Goal: Task Accomplishment & Management: Complete application form

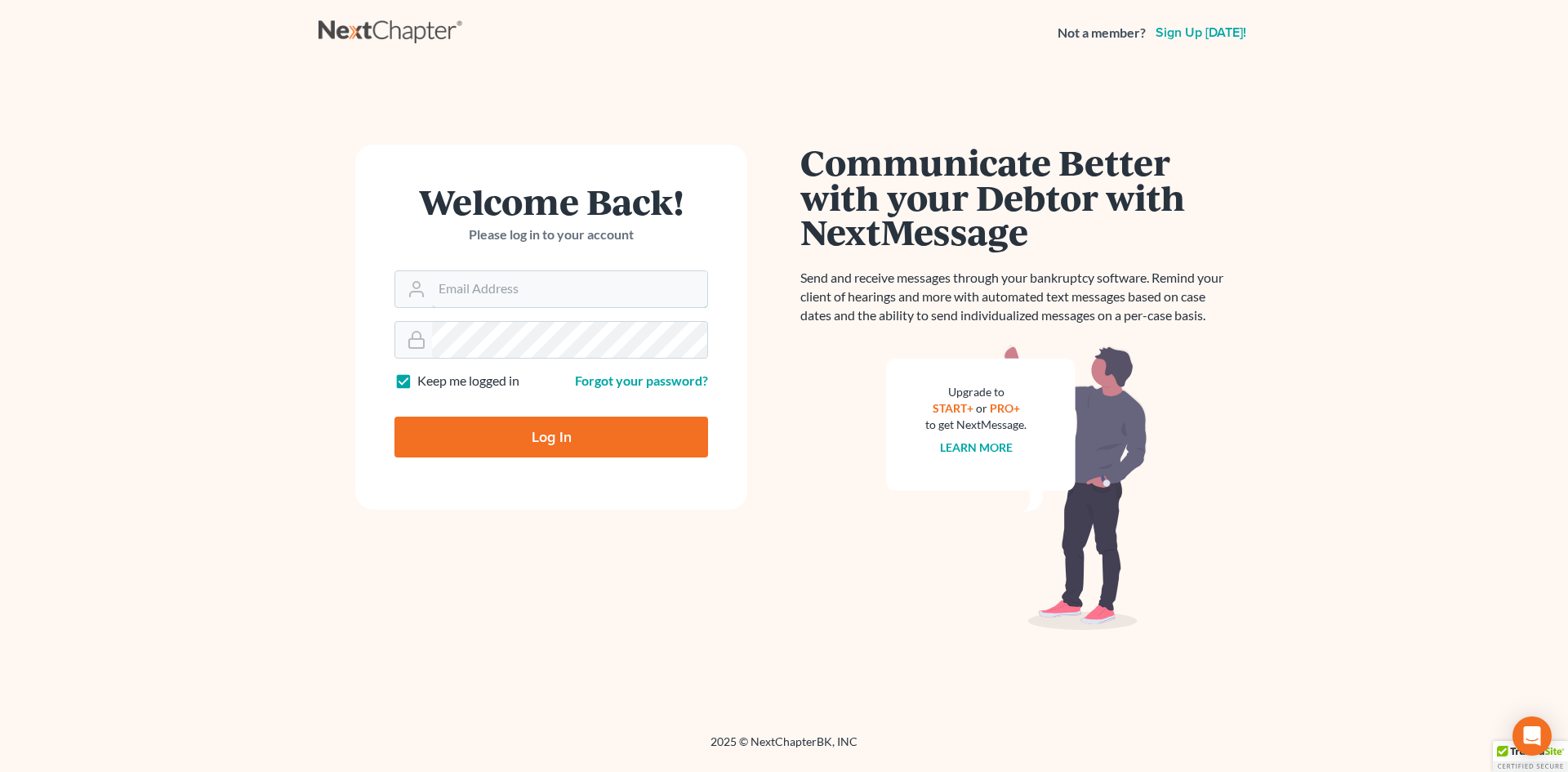
type input "alan.compasslegal@gmail.com"
click at [470, 428] on input "Log In" at bounding box center [551, 437] width 313 height 41
type input "Thinking..."
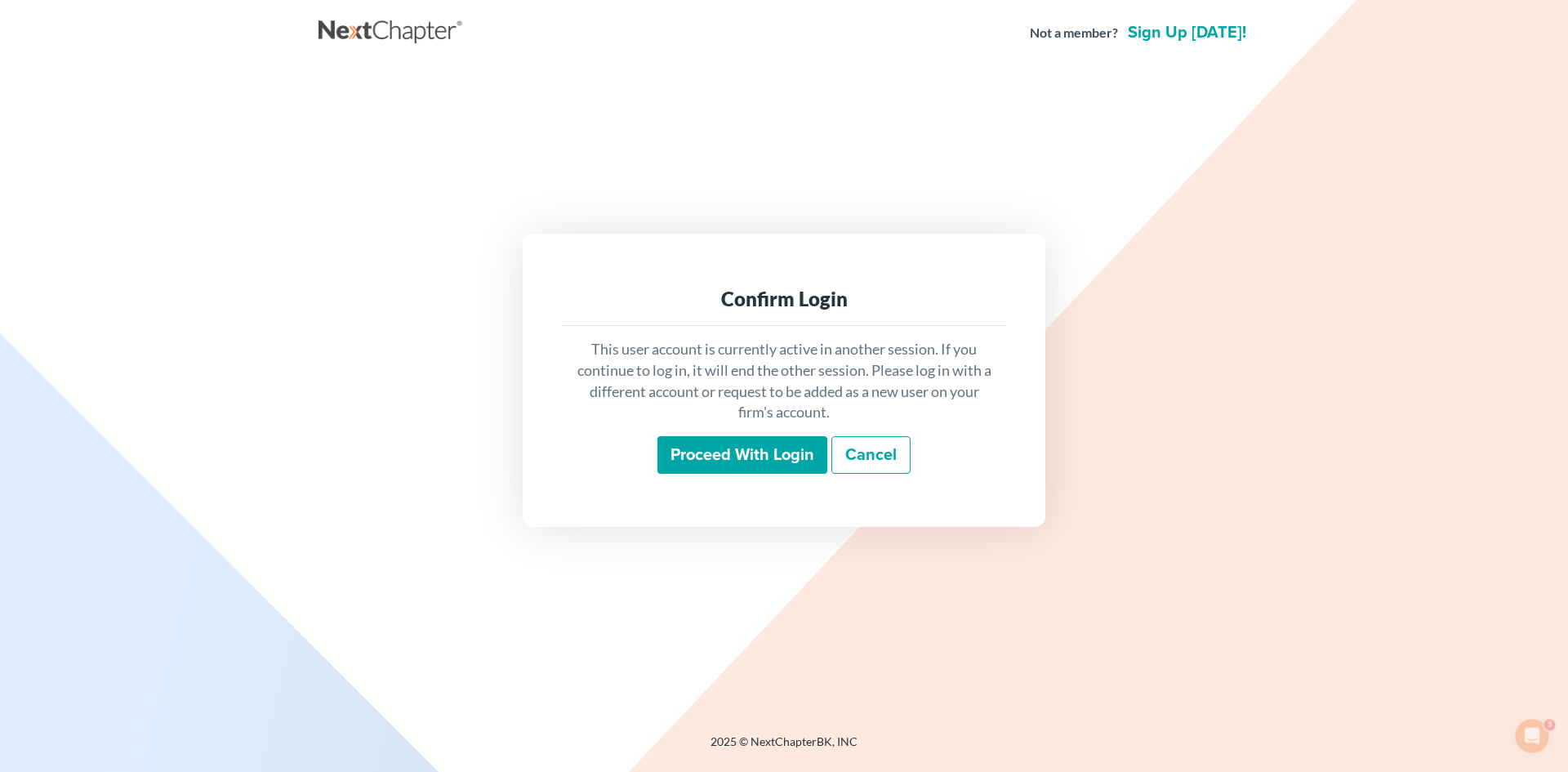
click at [699, 444] on input "Proceed with login" at bounding box center [742, 455] width 170 height 38
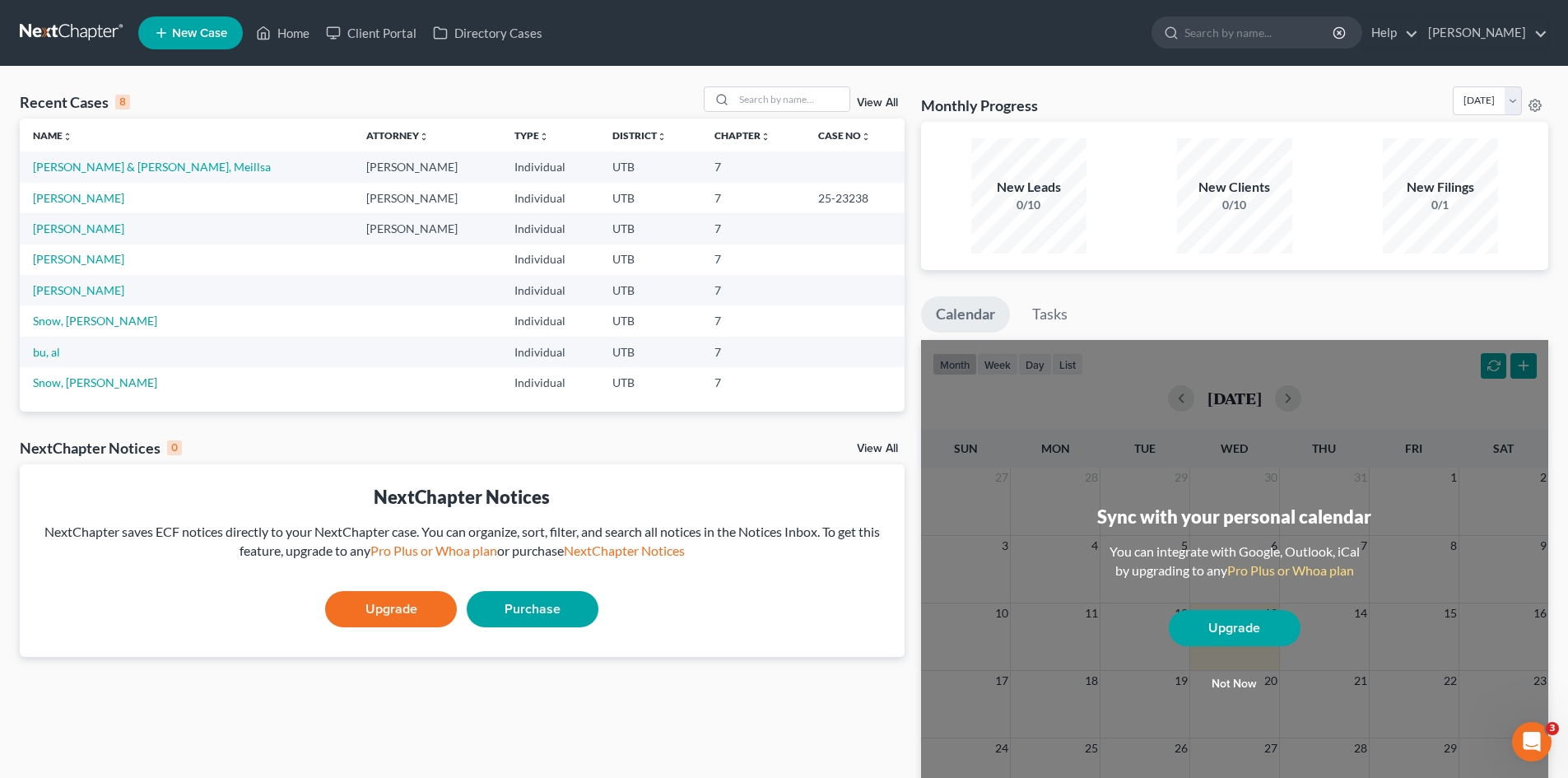
click at [170, 175] on td "Dick, Patrick & Maesta, Meillsa" at bounding box center [186, 166] width 333 height 31
click at [169, 161] on link "Dick, Patrick & Maesta, Meillsa" at bounding box center [152, 166] width 238 height 14
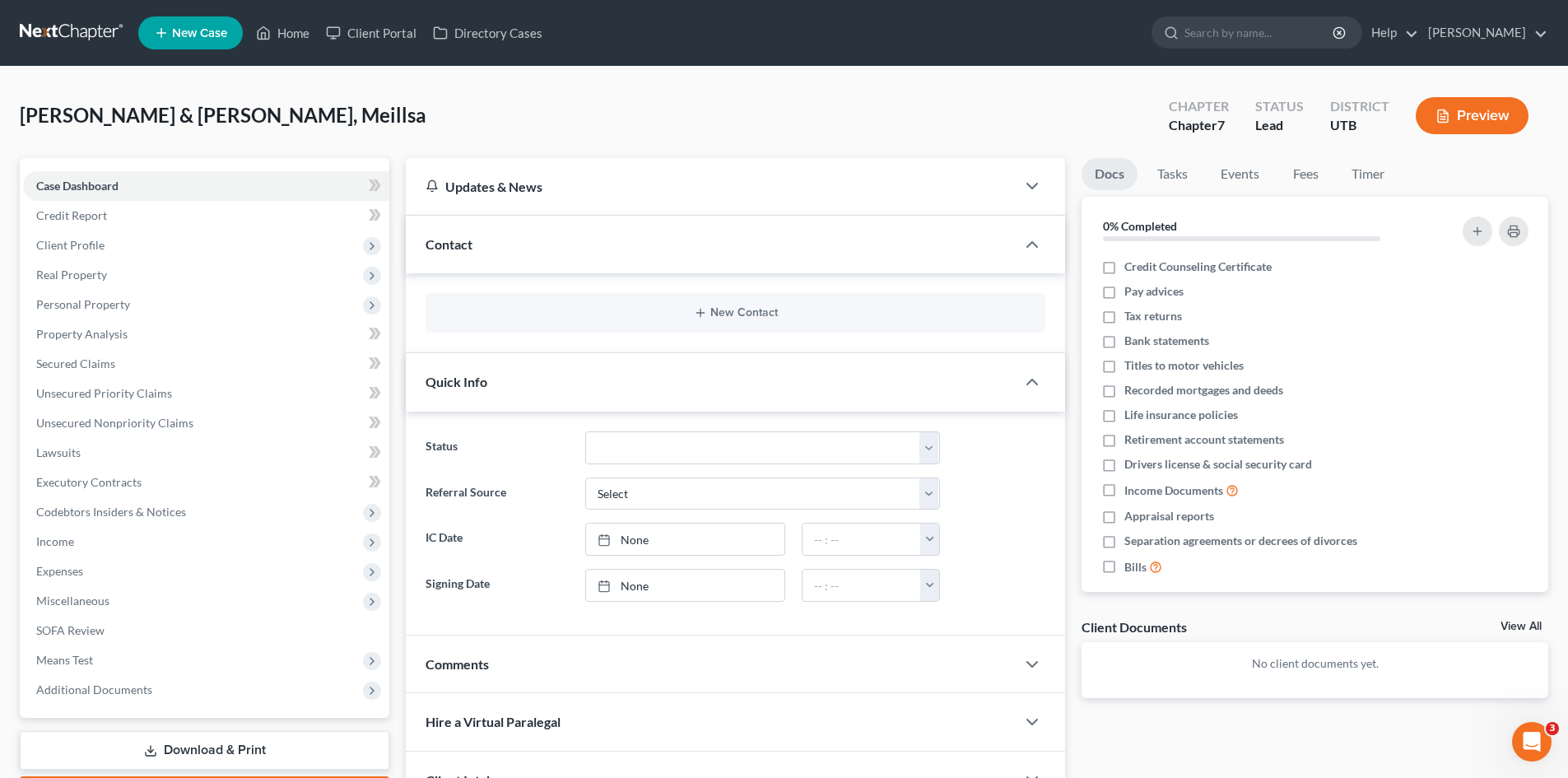
scroll to position [151, 0]
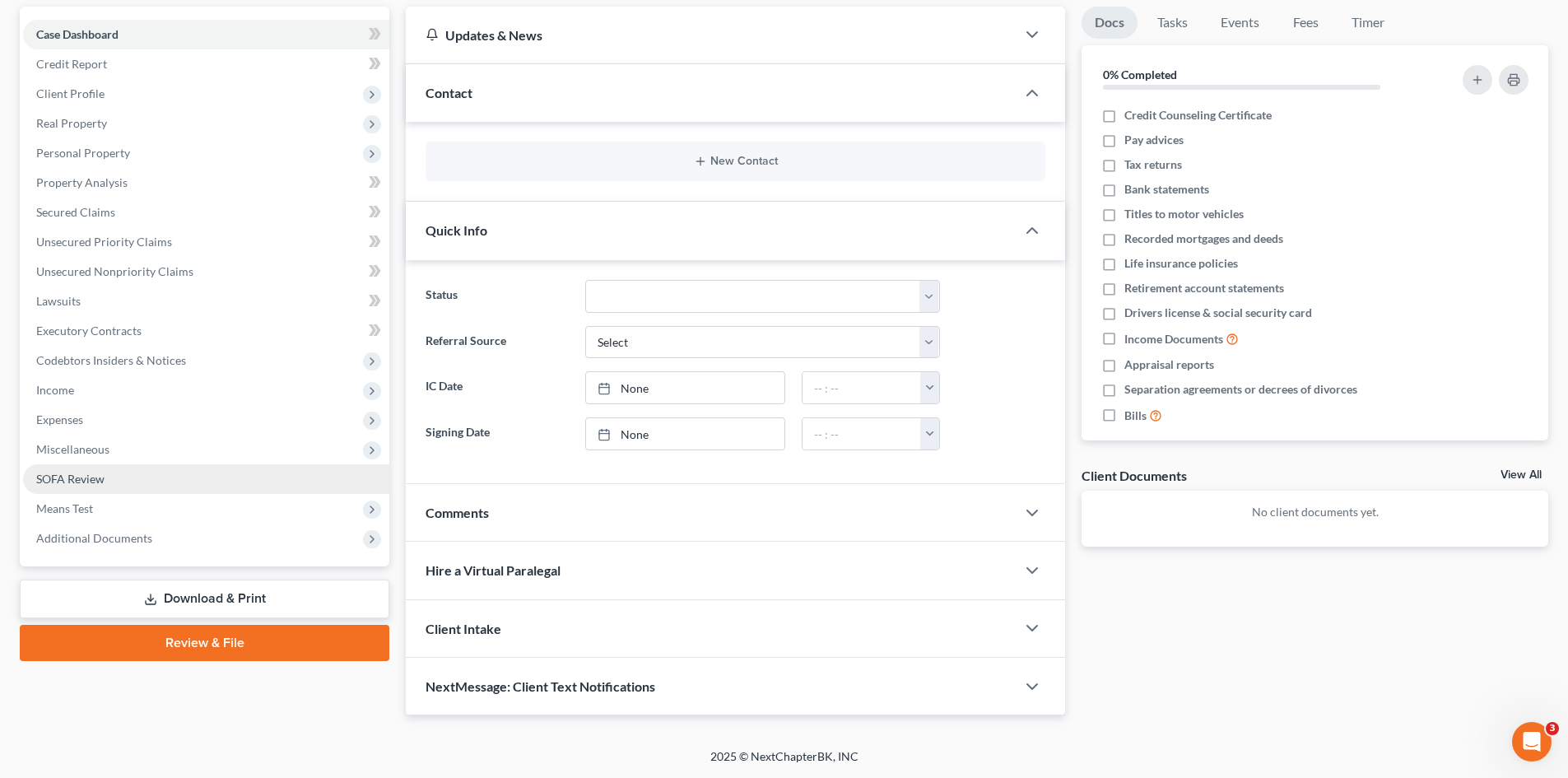
click at [77, 480] on span "SOFA Review" at bounding box center [71, 478] width 68 height 14
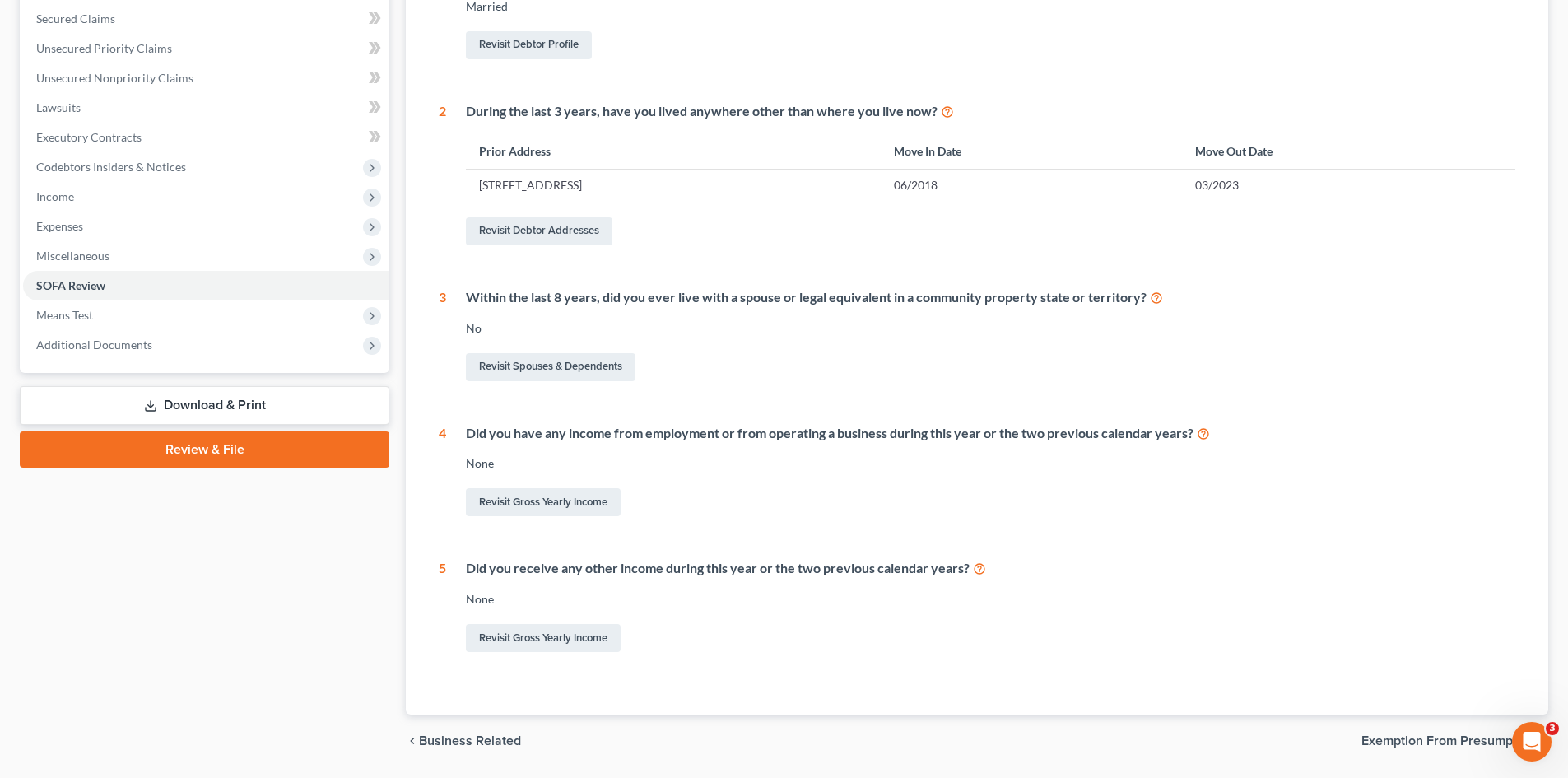
scroll to position [361, 0]
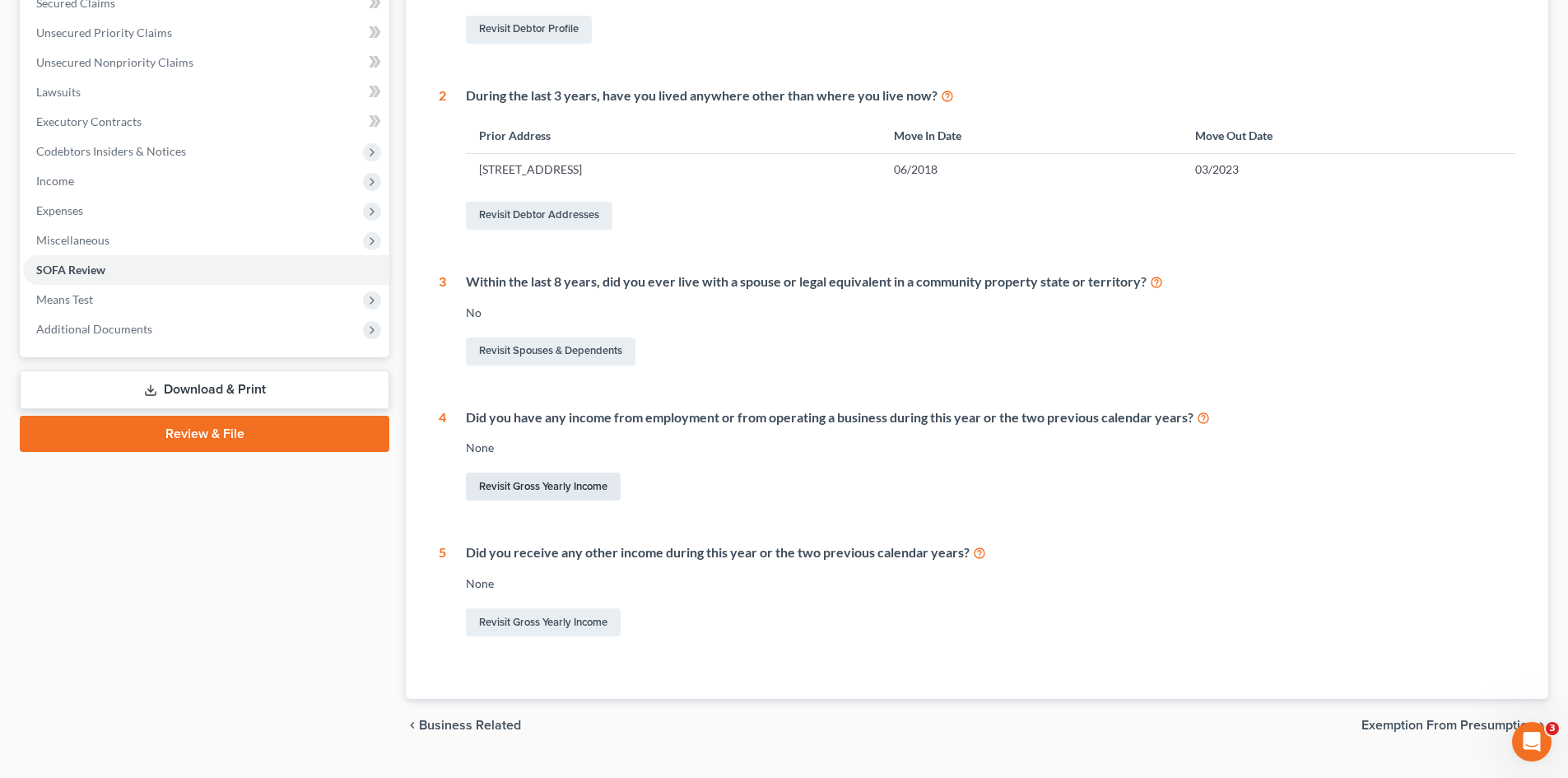
click at [545, 480] on link "Revisit Gross Yearly Income" at bounding box center [543, 486] width 155 height 28
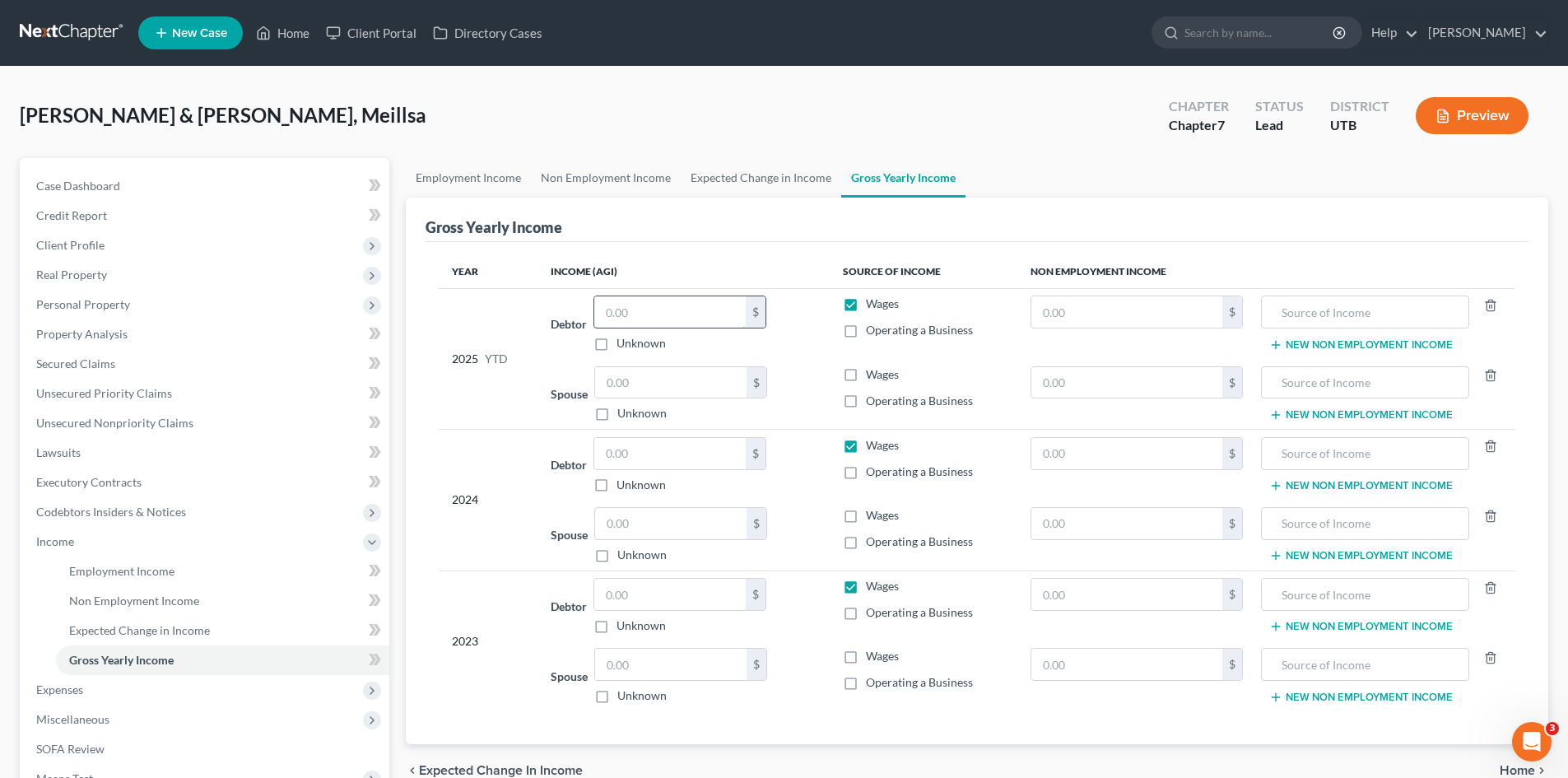
click at [658, 311] on input "text" at bounding box center [670, 312] width 151 height 32
click at [865, 336] on label "Operating a Business" at bounding box center [919, 330] width 107 height 17
click at [872, 332] on input "Operating a Business" at bounding box center [877, 327] width 11 height 11
checkbox input "true"
click at [663, 309] on input "text" at bounding box center [670, 312] width 151 height 32
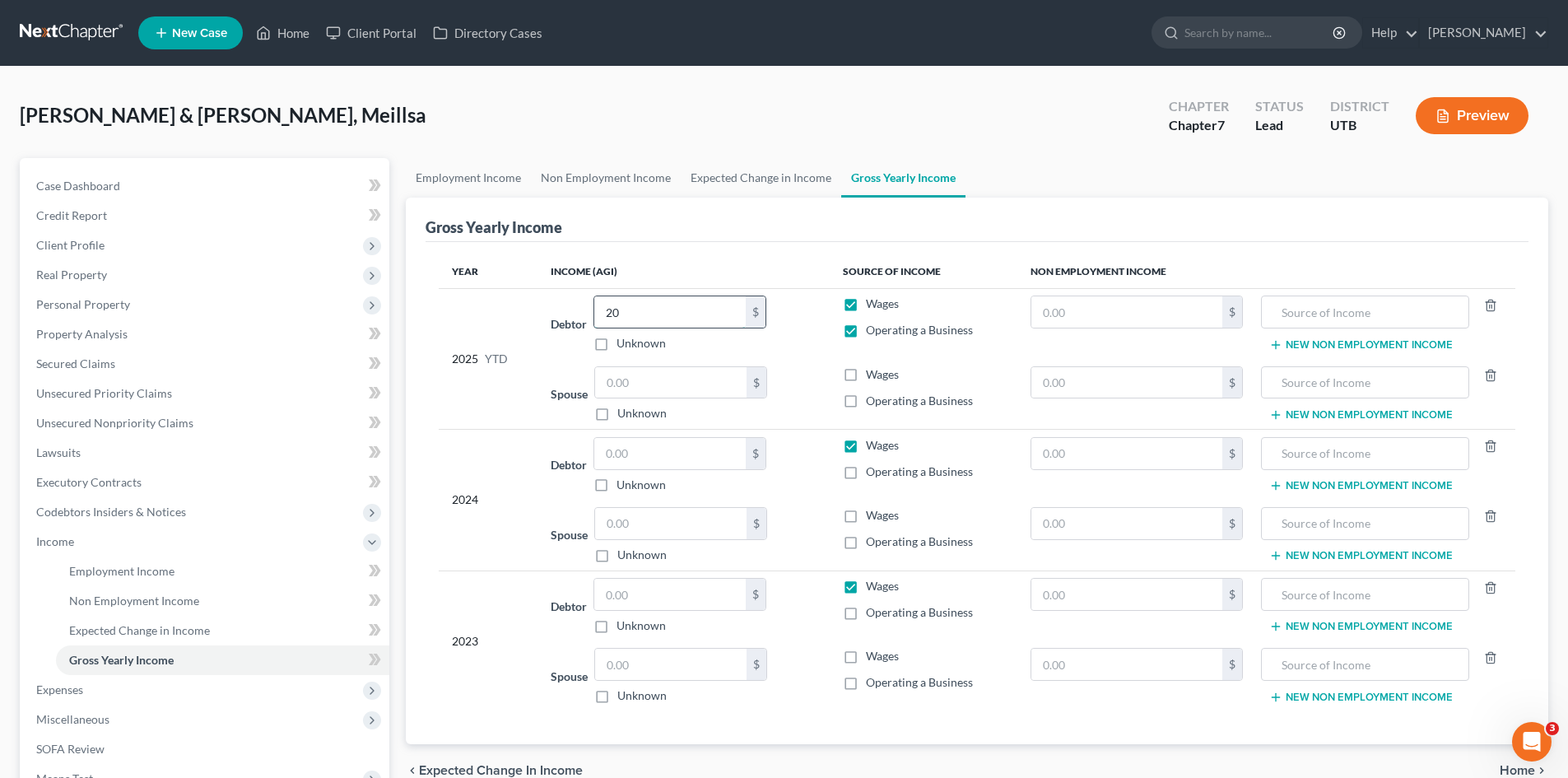
type input "2"
click at [630, 456] on input "text" at bounding box center [670, 454] width 151 height 32
type input "14,600"
click at [865, 476] on label "Operating a Business" at bounding box center [919, 471] width 107 height 17
click at [872, 474] on input "Operating a Business" at bounding box center [877, 468] width 11 height 11
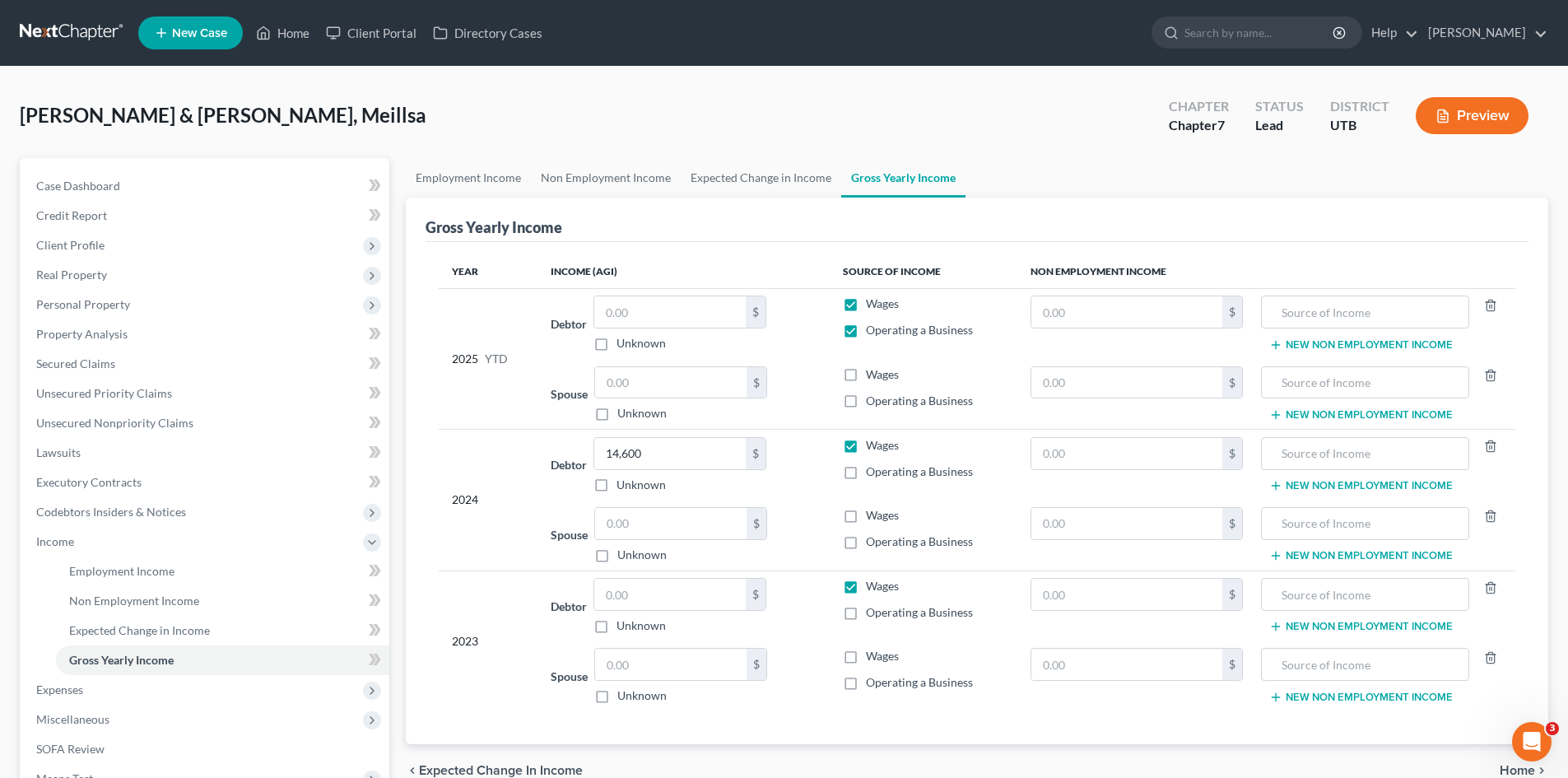
checkbox input "true"
click at [629, 594] on input "text" at bounding box center [670, 594] width 151 height 32
type input "13,850"
click at [865, 616] on label "Operating a Business" at bounding box center [919, 613] width 107 height 17
click at [872, 615] on input "Operating a Business" at bounding box center [877, 609] width 11 height 11
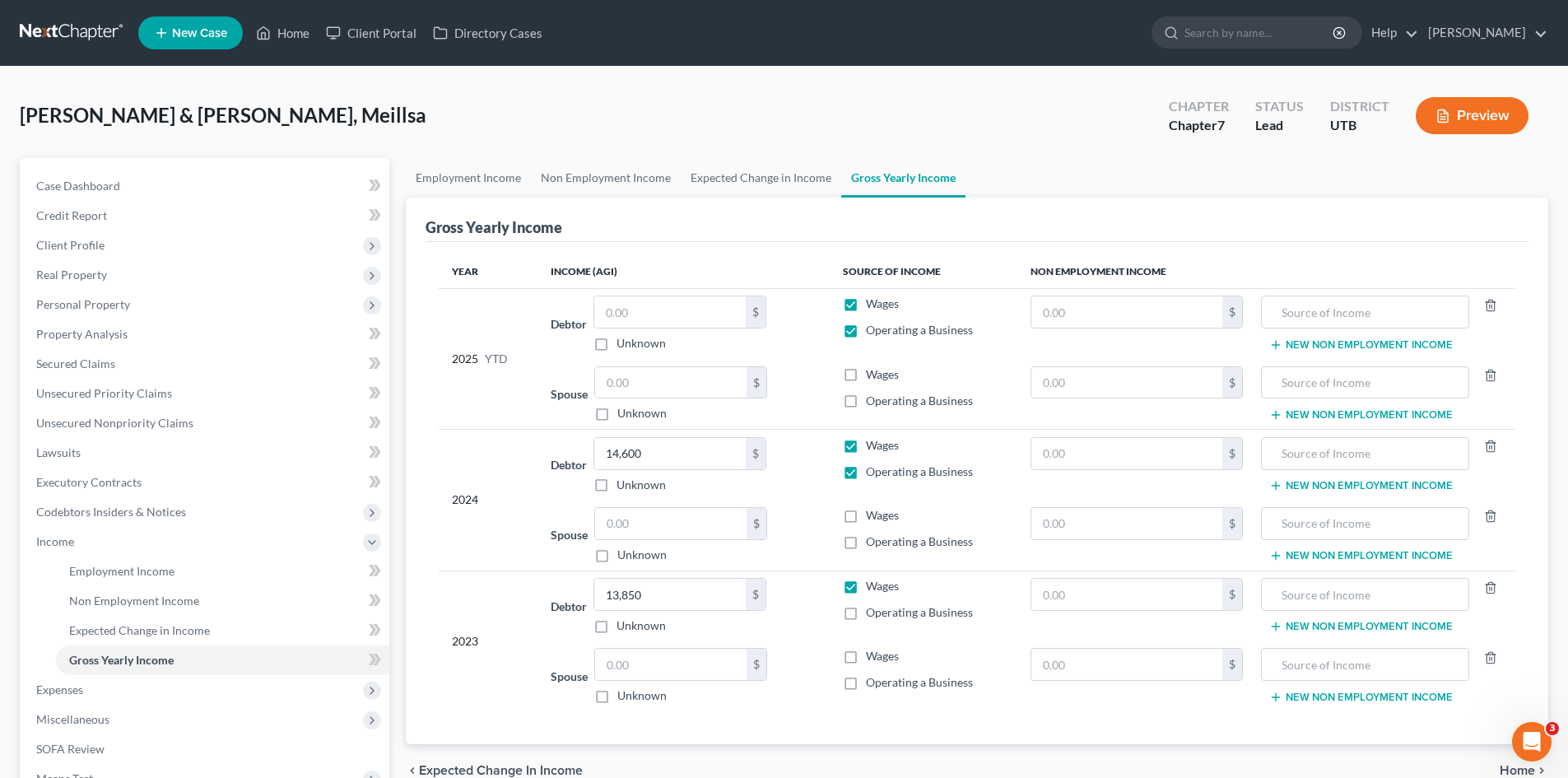
checkbox input "true"
click at [648, 530] on input "text" at bounding box center [671, 524] width 151 height 32
click at [865, 519] on label "Wages" at bounding box center [882, 515] width 33 height 17
click at [872, 518] on input "Wages" at bounding box center [877, 512] width 11 height 11
checkbox input "true"
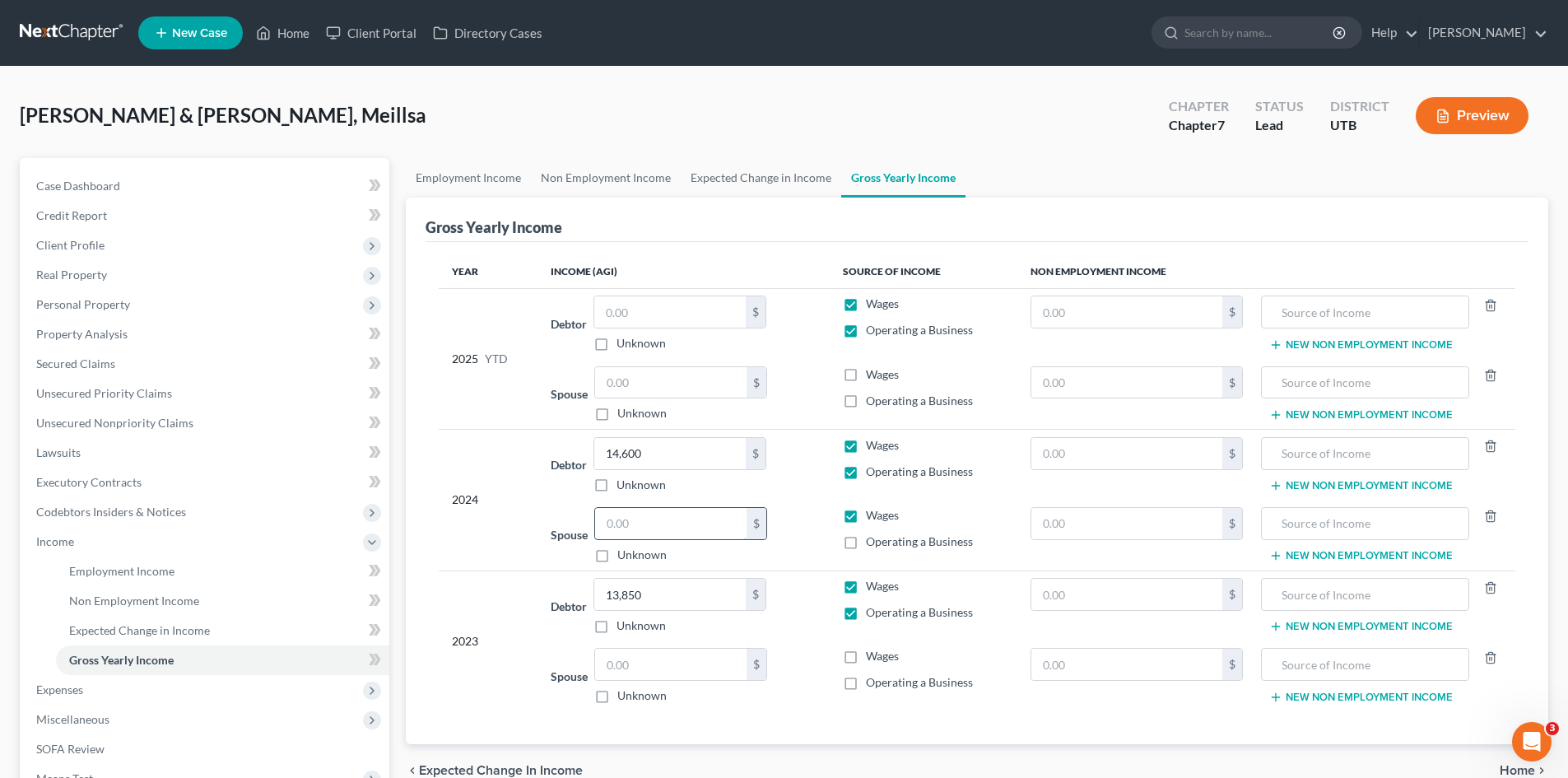
click at [668, 517] on input "text" at bounding box center [671, 524] width 151 height 32
click at [865, 332] on label "Operating a Business" at bounding box center [919, 330] width 107 height 17
click at [872, 332] on input "Operating a Business" at bounding box center [877, 327] width 11 height 11
checkbox input "false"
click at [865, 450] on label "Wages" at bounding box center [882, 446] width 33 height 17
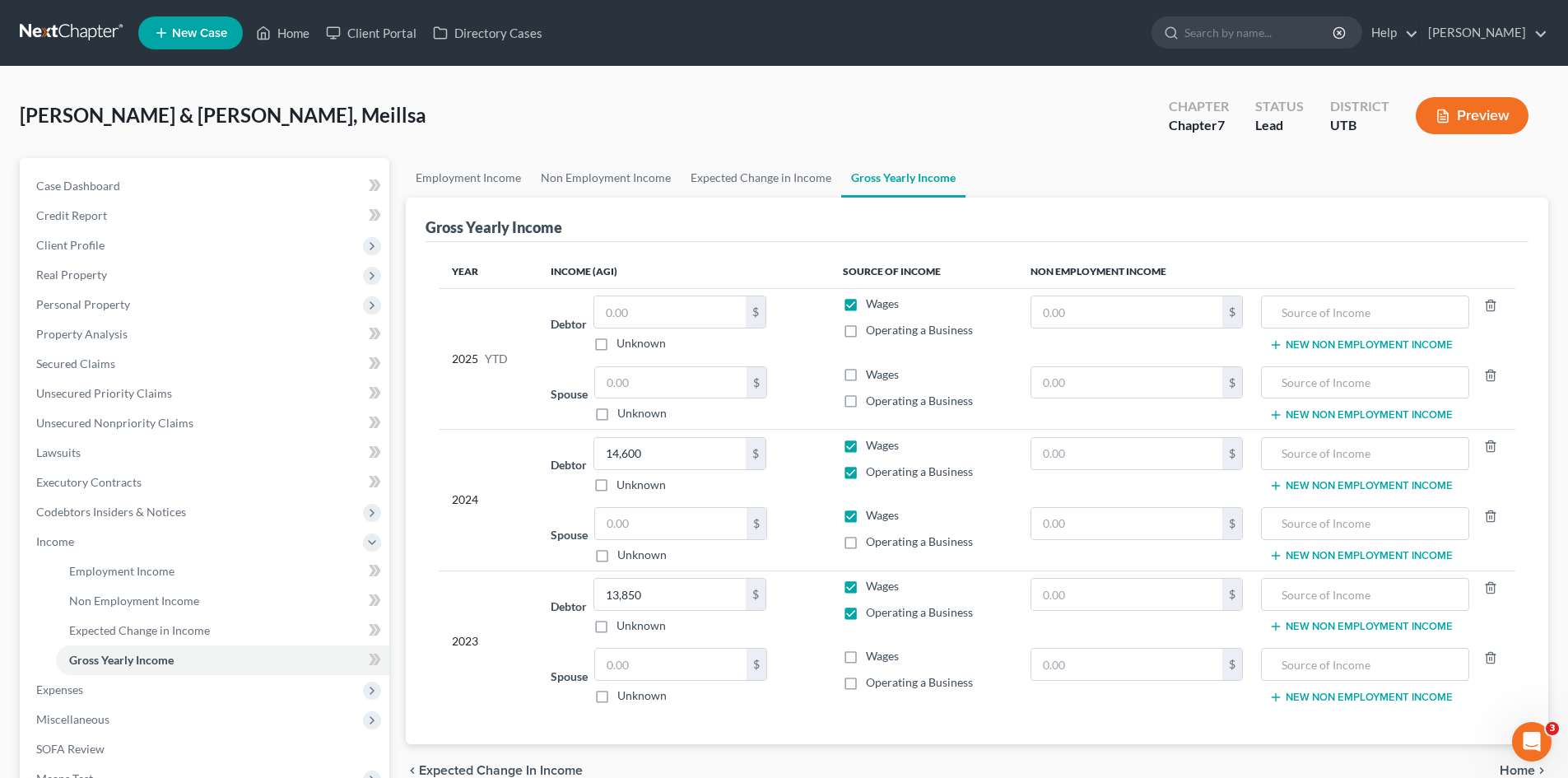
click at [872, 448] on input "Wages" at bounding box center [877, 442] width 11 height 11
checkbox input "false"
click at [637, 524] on input "text" at bounding box center [671, 524] width 151 height 32
type input "12,578"
click at [660, 660] on input "text" at bounding box center [671, 664] width 151 height 32
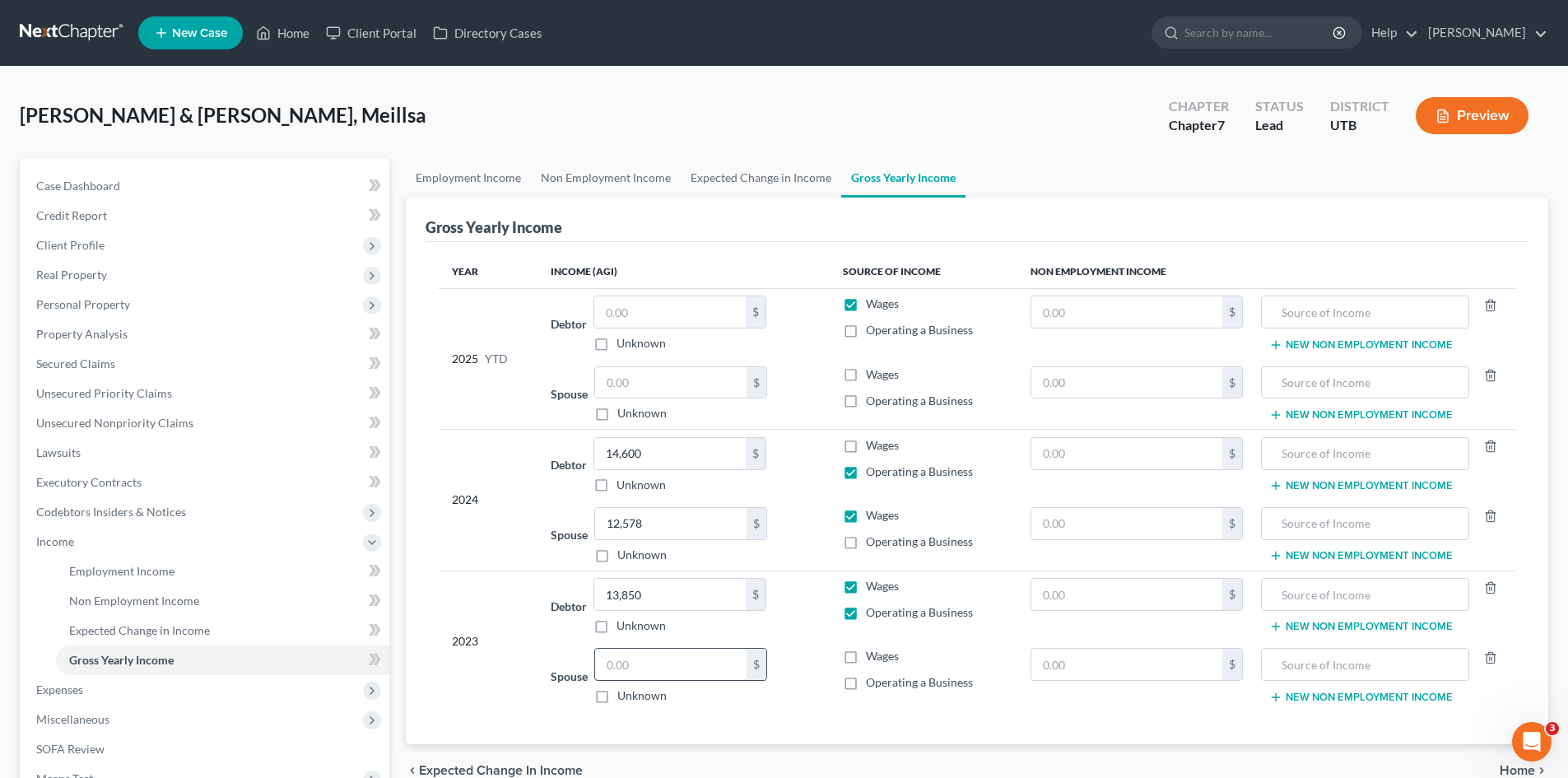
click at [633, 663] on input "text" at bounding box center [671, 664] width 151 height 32
click at [865, 661] on label "Wages" at bounding box center [882, 656] width 33 height 17
click at [872, 658] on input "Wages" at bounding box center [877, 652] width 11 height 11
checkbox input "true"
click at [865, 591] on label "Wages" at bounding box center [882, 586] width 33 height 17
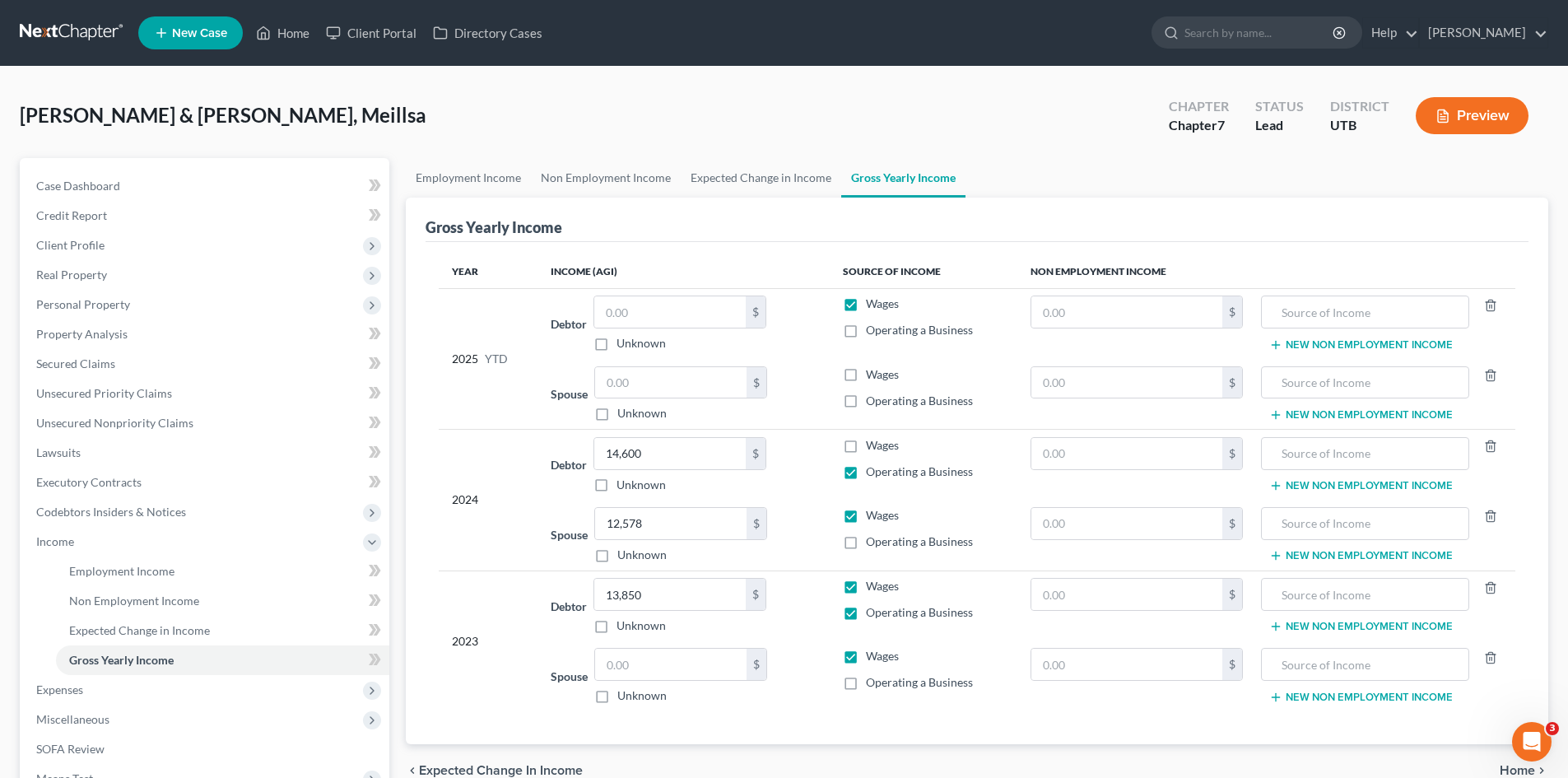
click at [872, 588] on input "Wages" at bounding box center [877, 583] width 11 height 11
checkbox input "false"
click at [633, 662] on input "text" at bounding box center [671, 664] width 151 height 32
type input "15,986"
click at [644, 313] on input "text" at bounding box center [670, 312] width 151 height 32
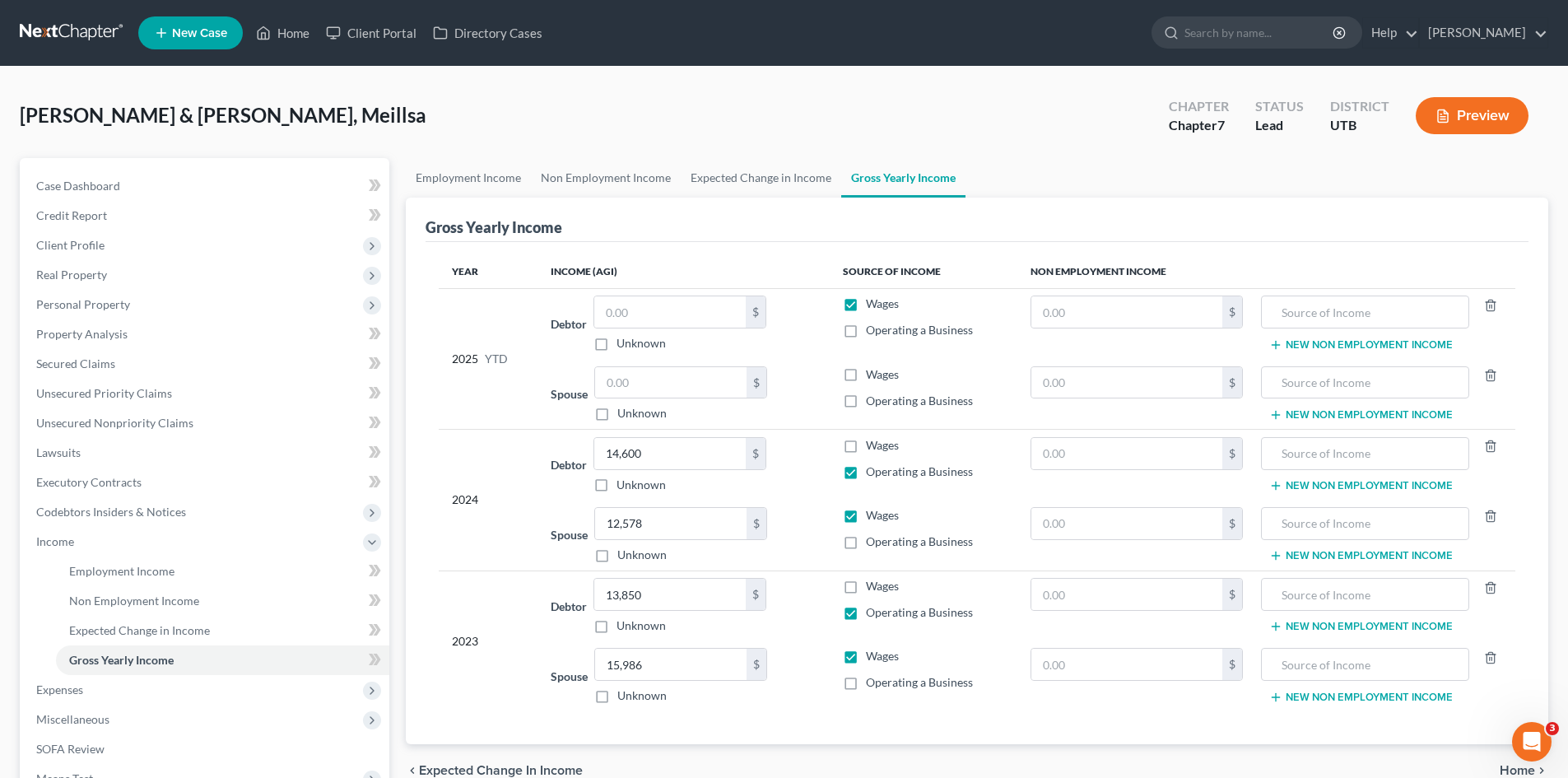
click at [865, 333] on label "Operating a Business" at bounding box center [919, 330] width 107 height 17
click at [872, 332] on input "Operating a Business" at bounding box center [877, 327] width 11 height 11
checkbox input "true"
click at [865, 307] on label "Wages" at bounding box center [882, 303] width 33 height 17
click at [872, 306] on input "Wages" at bounding box center [877, 300] width 11 height 11
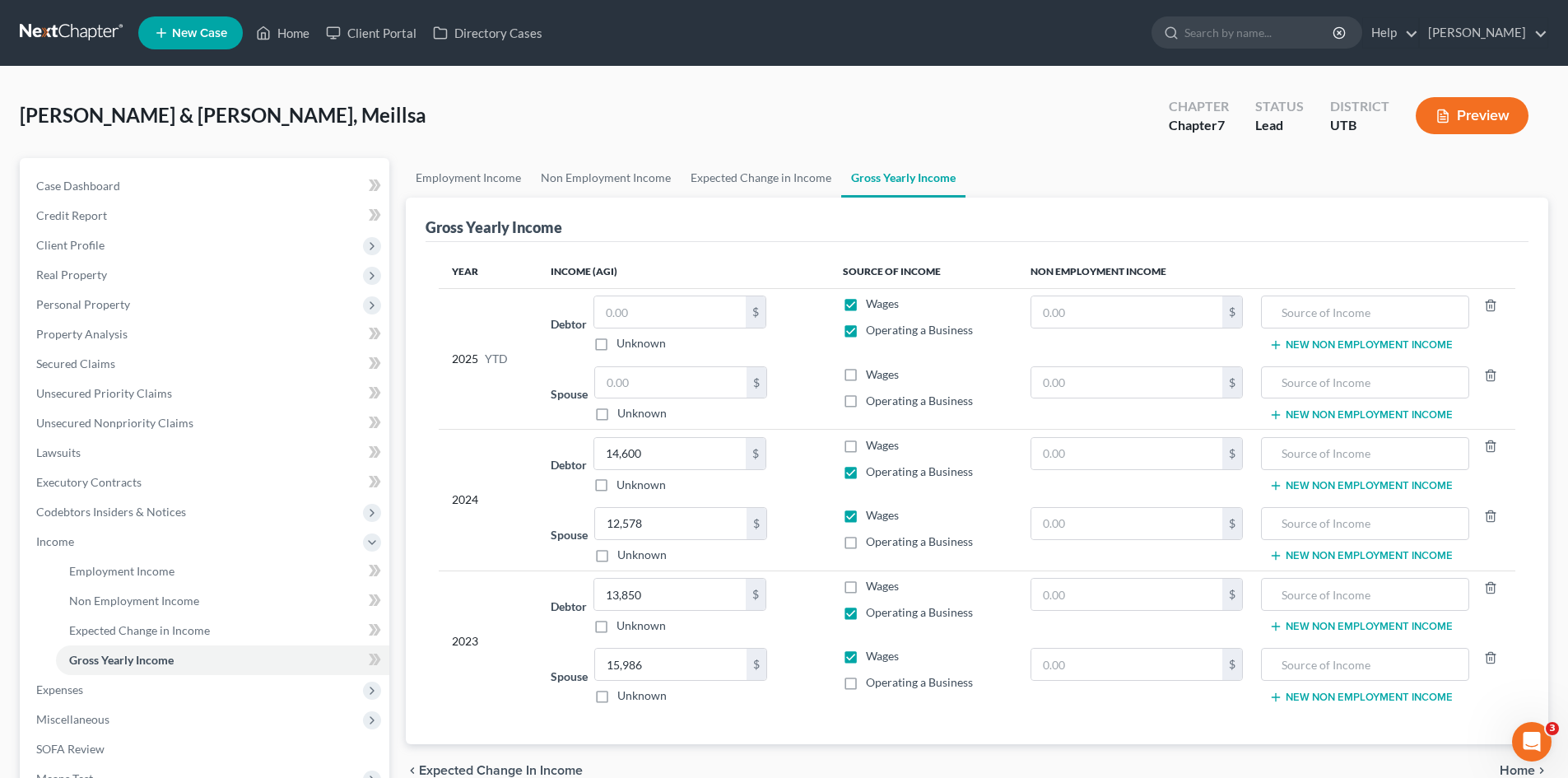
checkbox input "false"
click at [652, 317] on input "text" at bounding box center [670, 312] width 151 height 32
click at [633, 315] on input "text" at bounding box center [670, 312] width 151 height 32
type input "1"
type input "7,400"
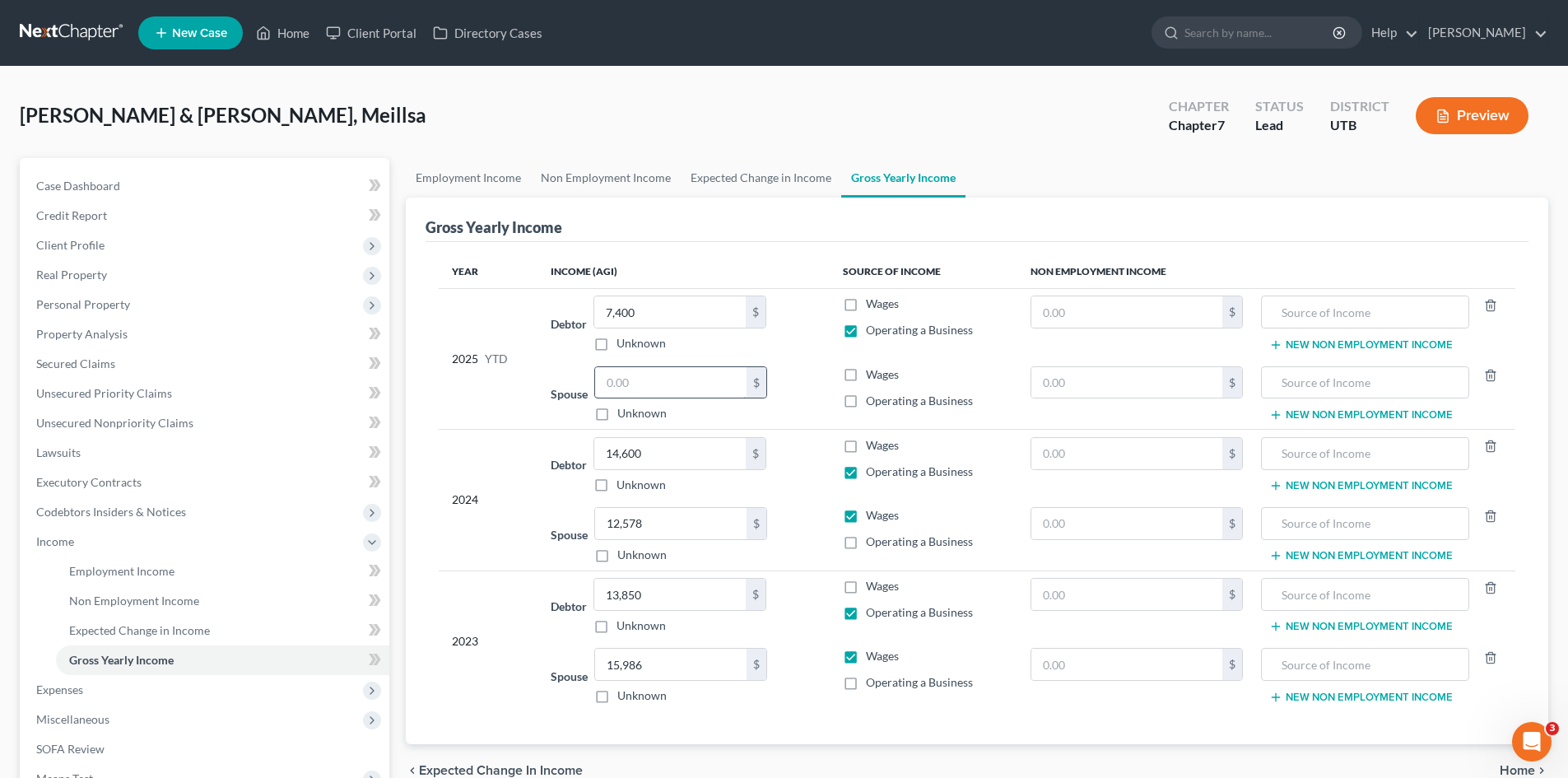
click at [642, 380] on input "text" at bounding box center [671, 383] width 151 height 32
click at [1315, 314] on input "text" at bounding box center [1365, 312] width 190 height 32
type input "disability"
click at [675, 395] on input "text" at bounding box center [671, 383] width 151 height 32
type input "18,840"
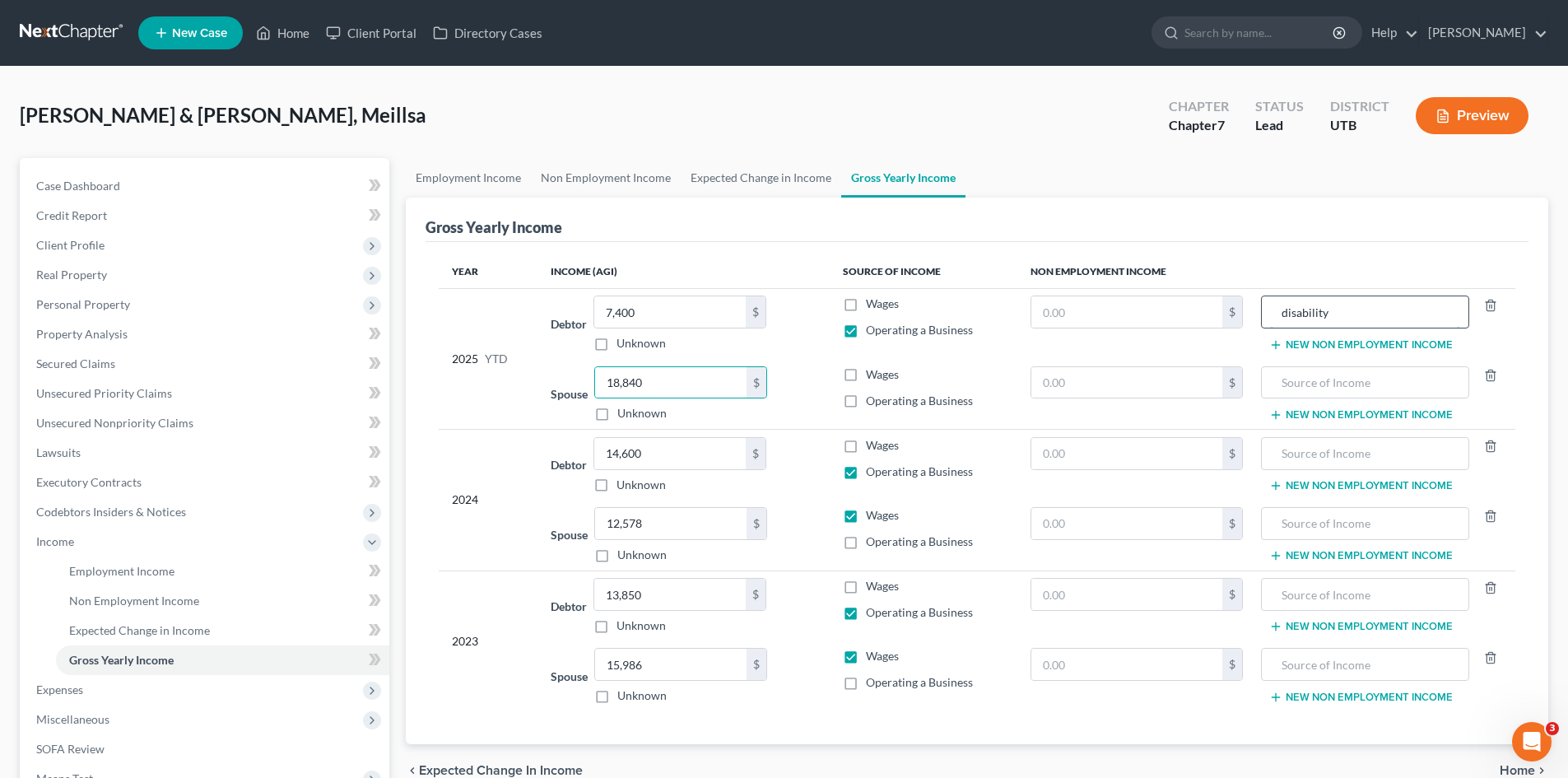
click at [1282, 310] on input "disability" at bounding box center [1365, 312] width 190 height 32
type input "veteran disability"
click at [1135, 308] on input "text" at bounding box center [1127, 312] width 192 height 32
type input "41,600"
click at [1100, 378] on input "text" at bounding box center [1127, 383] width 192 height 32
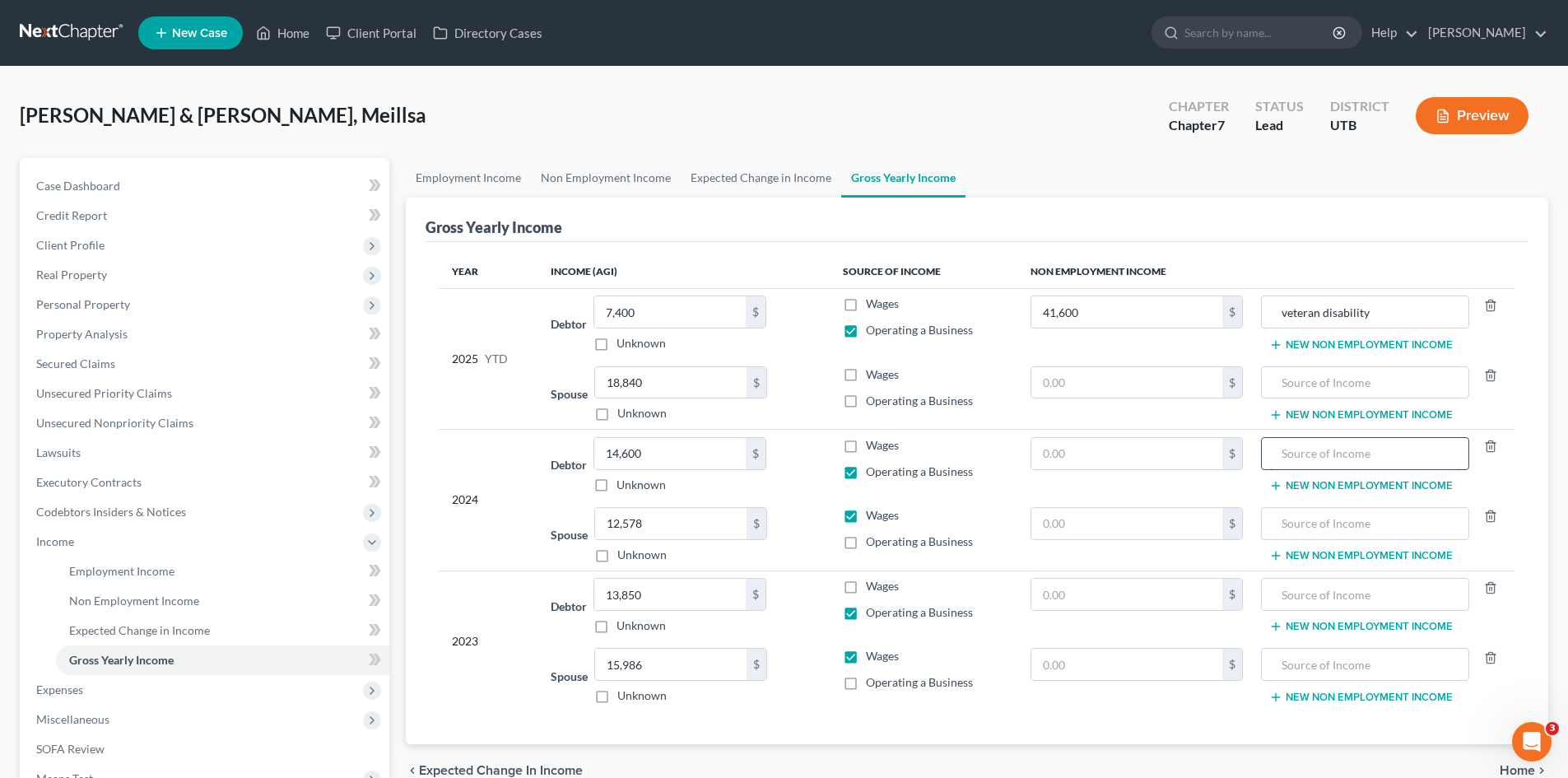
click at [1310, 451] on input "text" at bounding box center [1365, 454] width 190 height 32
click at [1381, 459] on input "veteran disability" at bounding box center [1365, 454] width 190 height 32
click at [1329, 457] on input "veteran disability" at bounding box center [1365, 454] width 190 height 32
type input "veteran disability"
click at [1335, 598] on input "text" at bounding box center [1365, 594] width 190 height 32
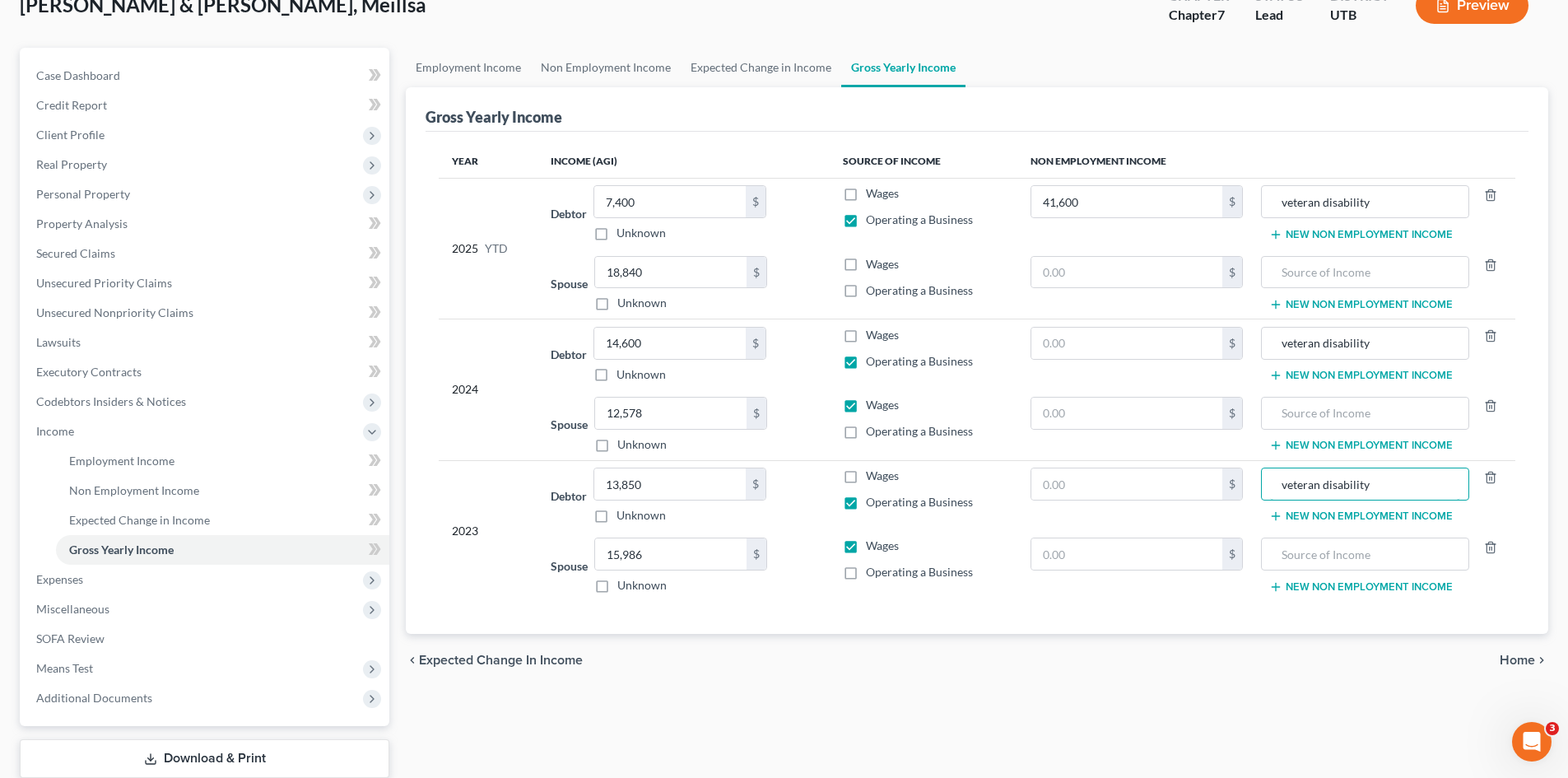
scroll to position [215, 0]
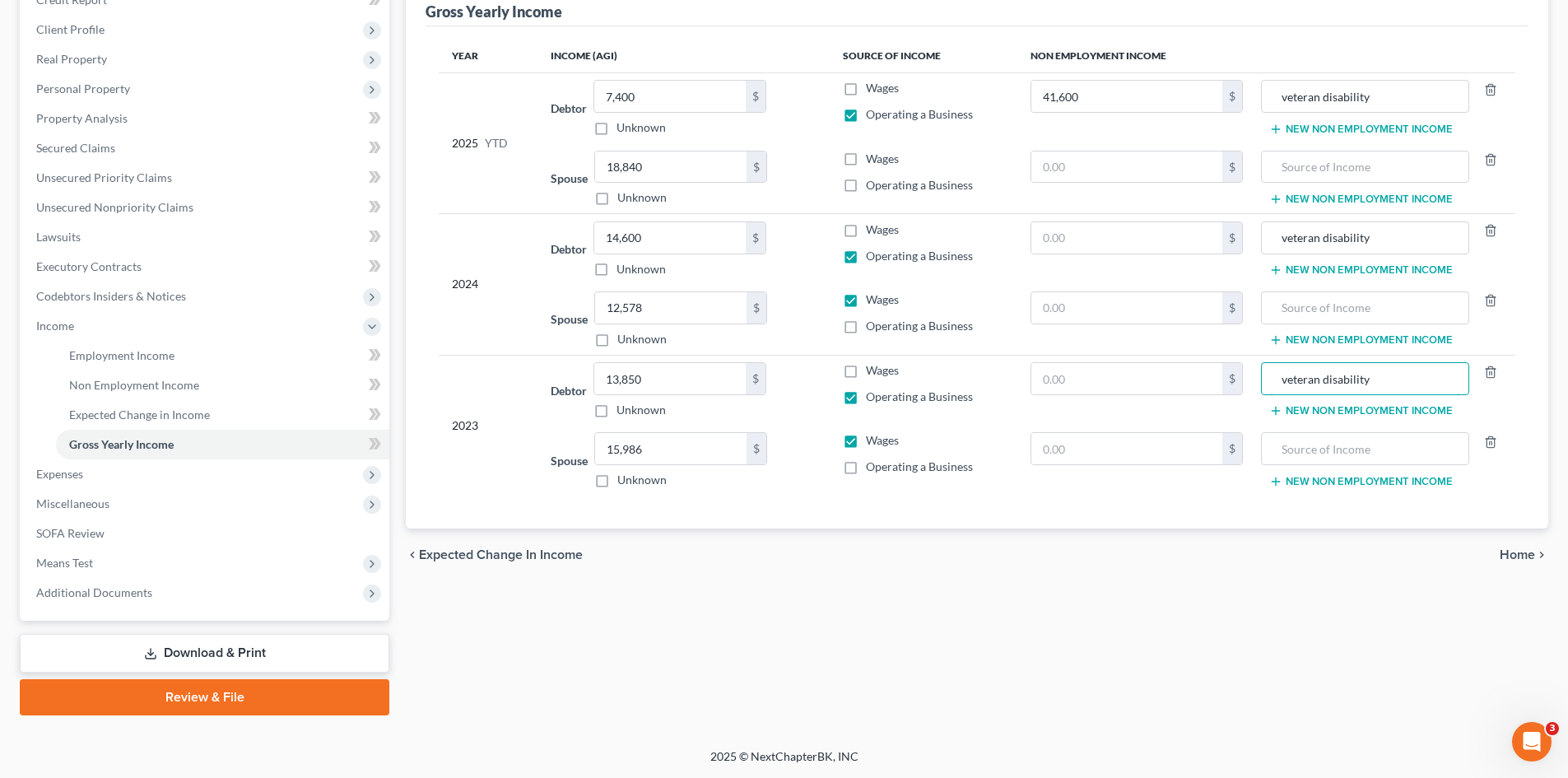
type input "veteran disability"
click at [1536, 553] on icon "chevron_right" at bounding box center [1541, 554] width 13 height 13
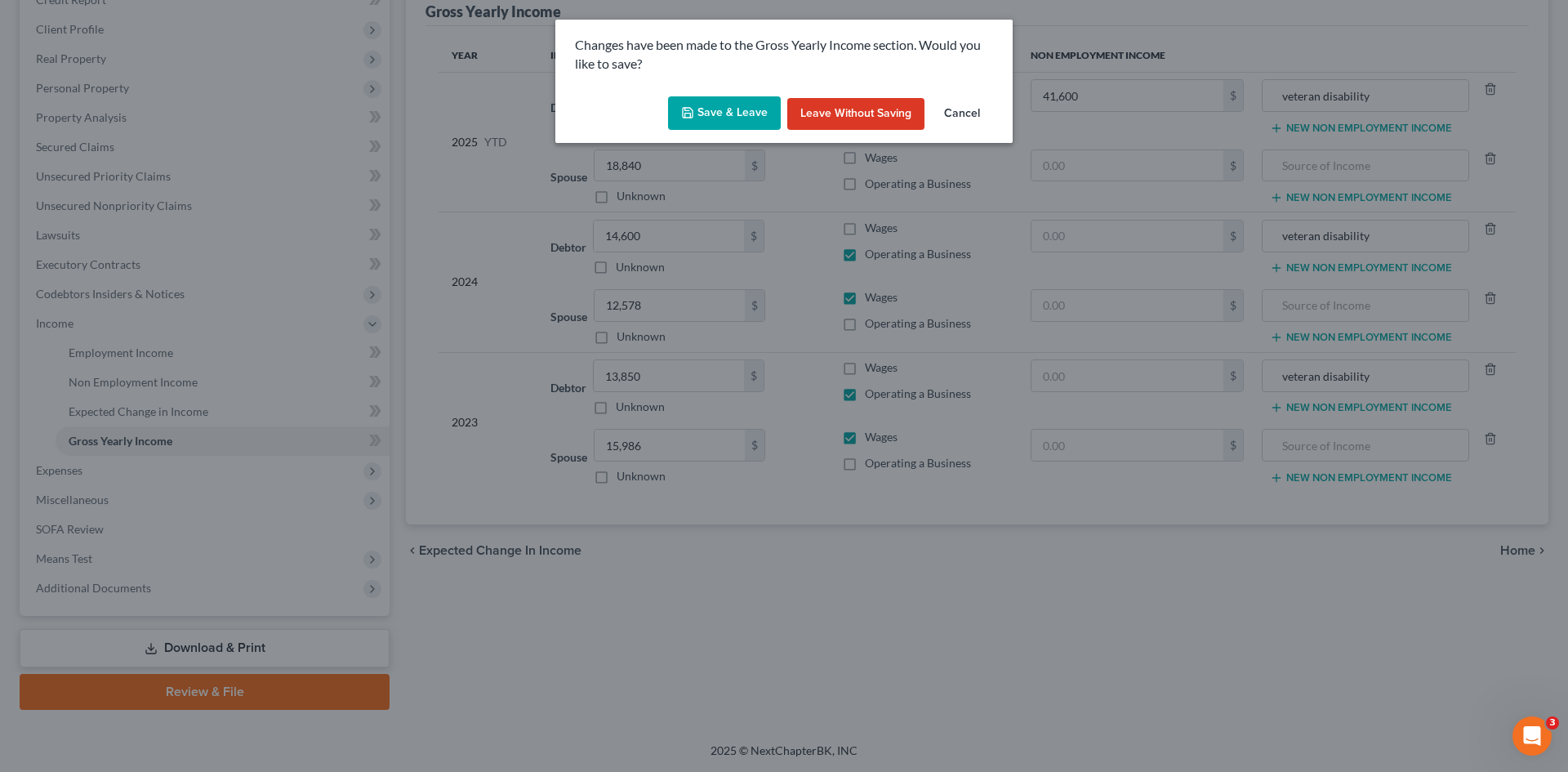
click at [738, 113] on button "Save & Leave" at bounding box center [724, 114] width 113 height 35
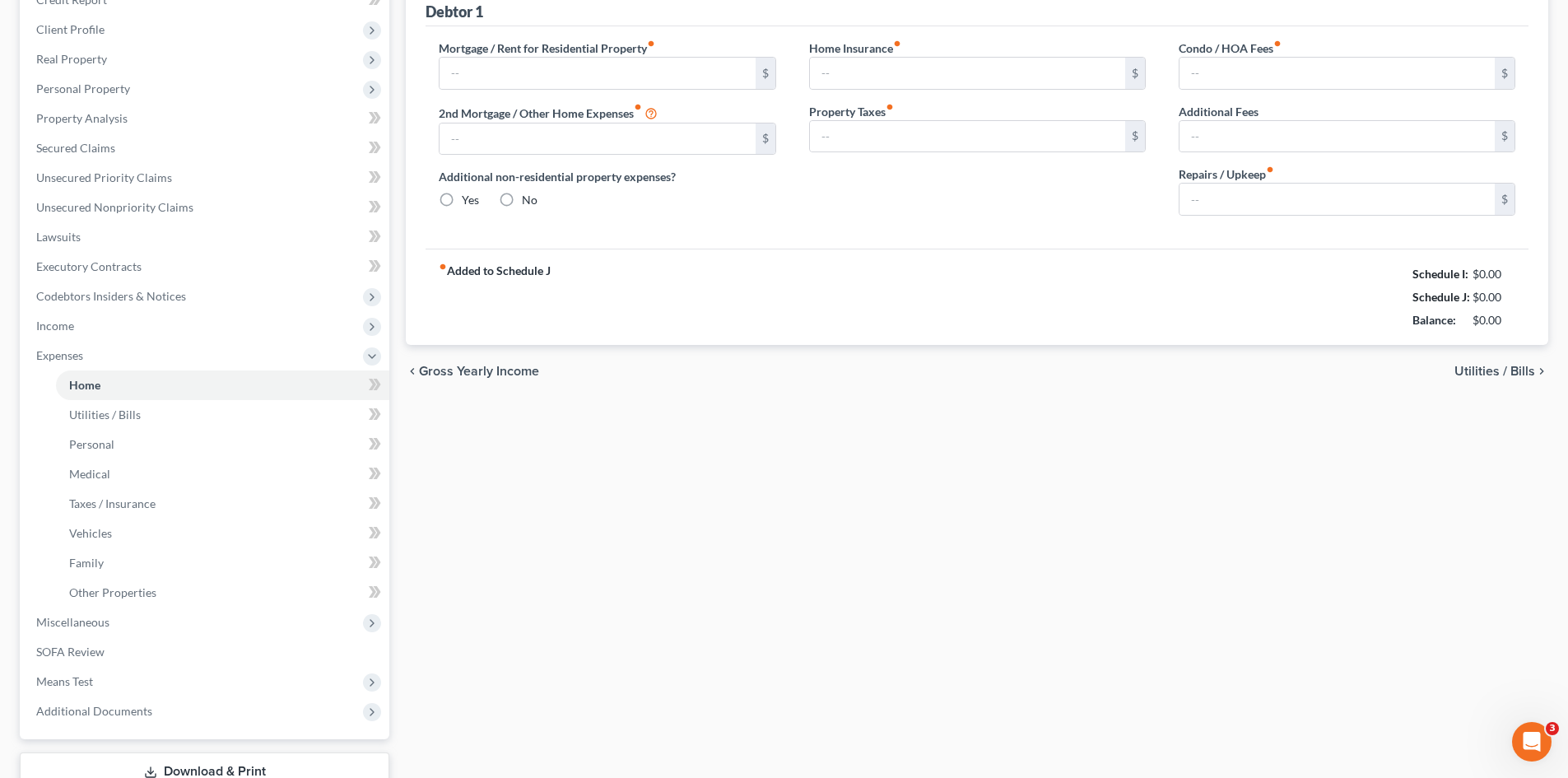
type input "1,850.00"
type input "0.00"
radio input "true"
type input "36.00"
type input "0.00"
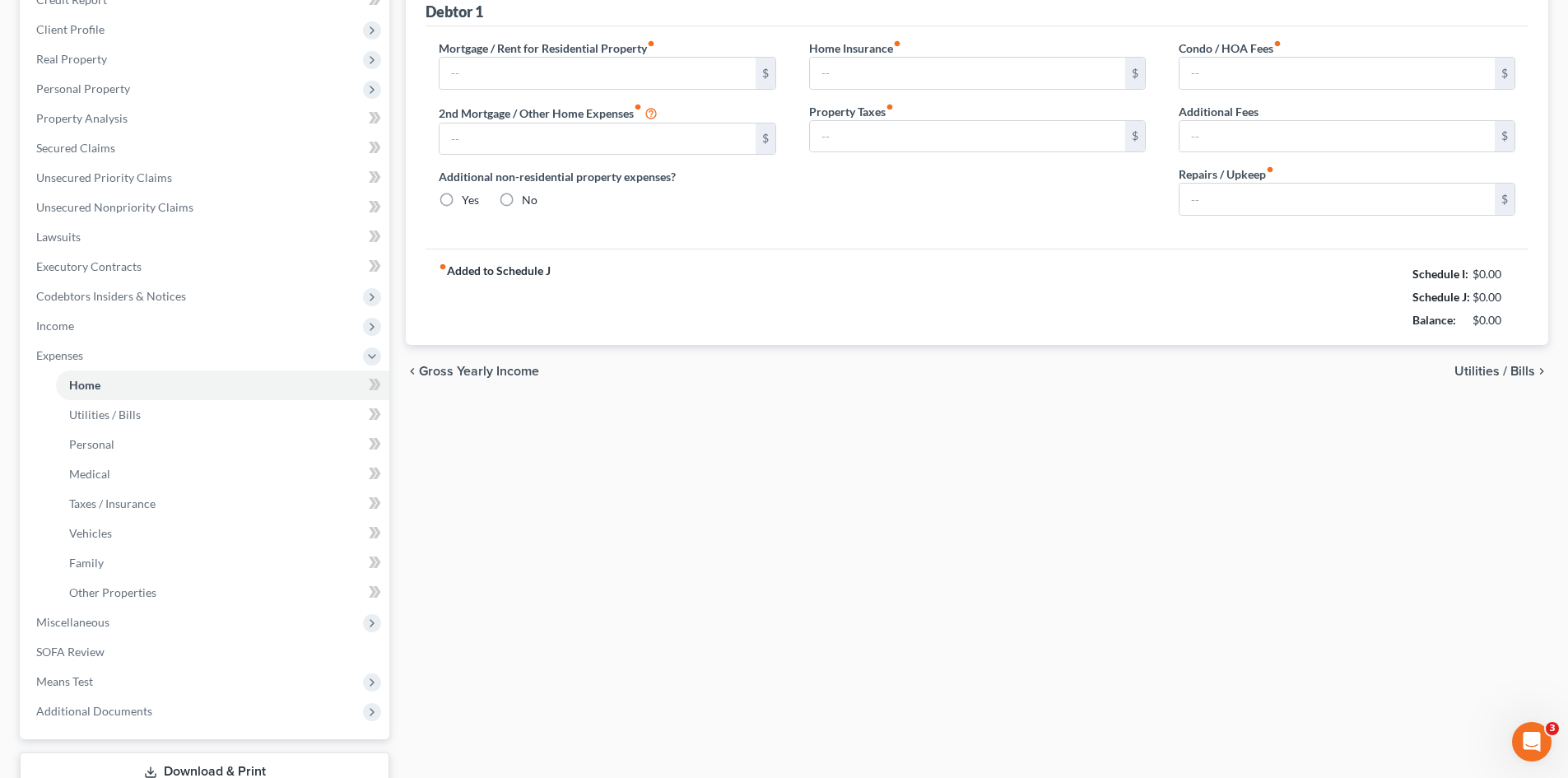
type input "0.00"
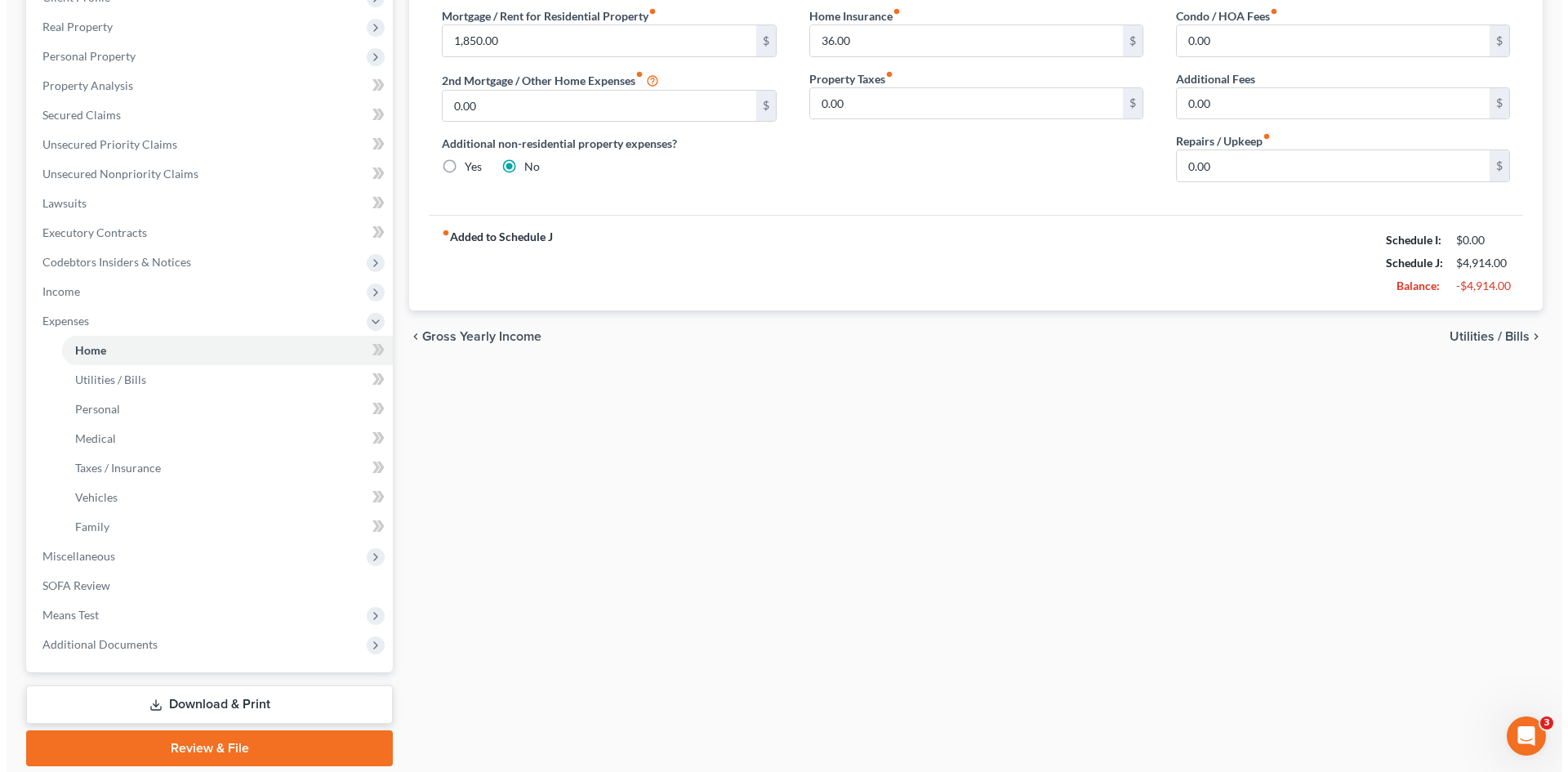
scroll to position [302, 0]
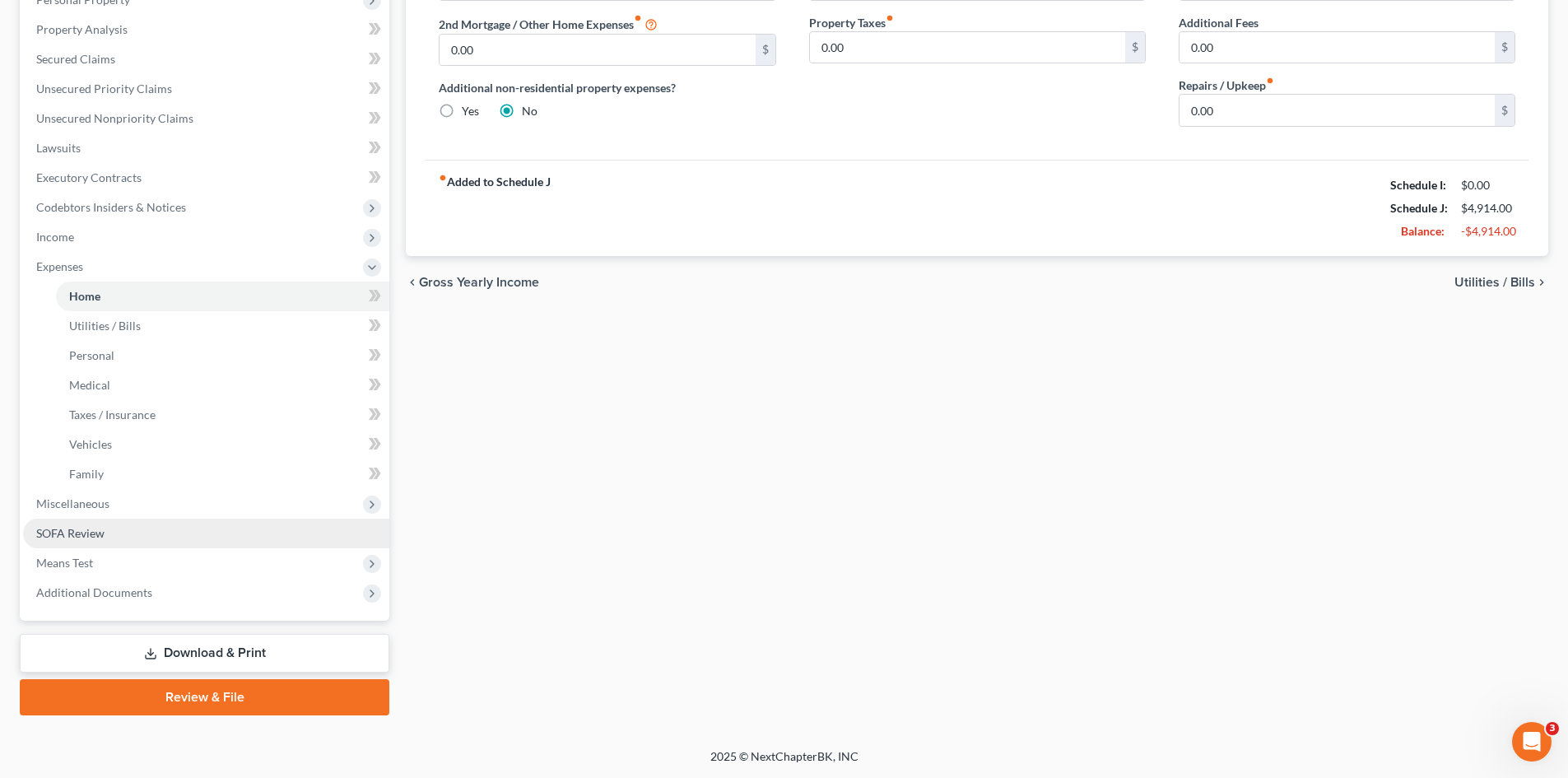
click at [90, 532] on span "SOFA Review" at bounding box center [71, 533] width 68 height 14
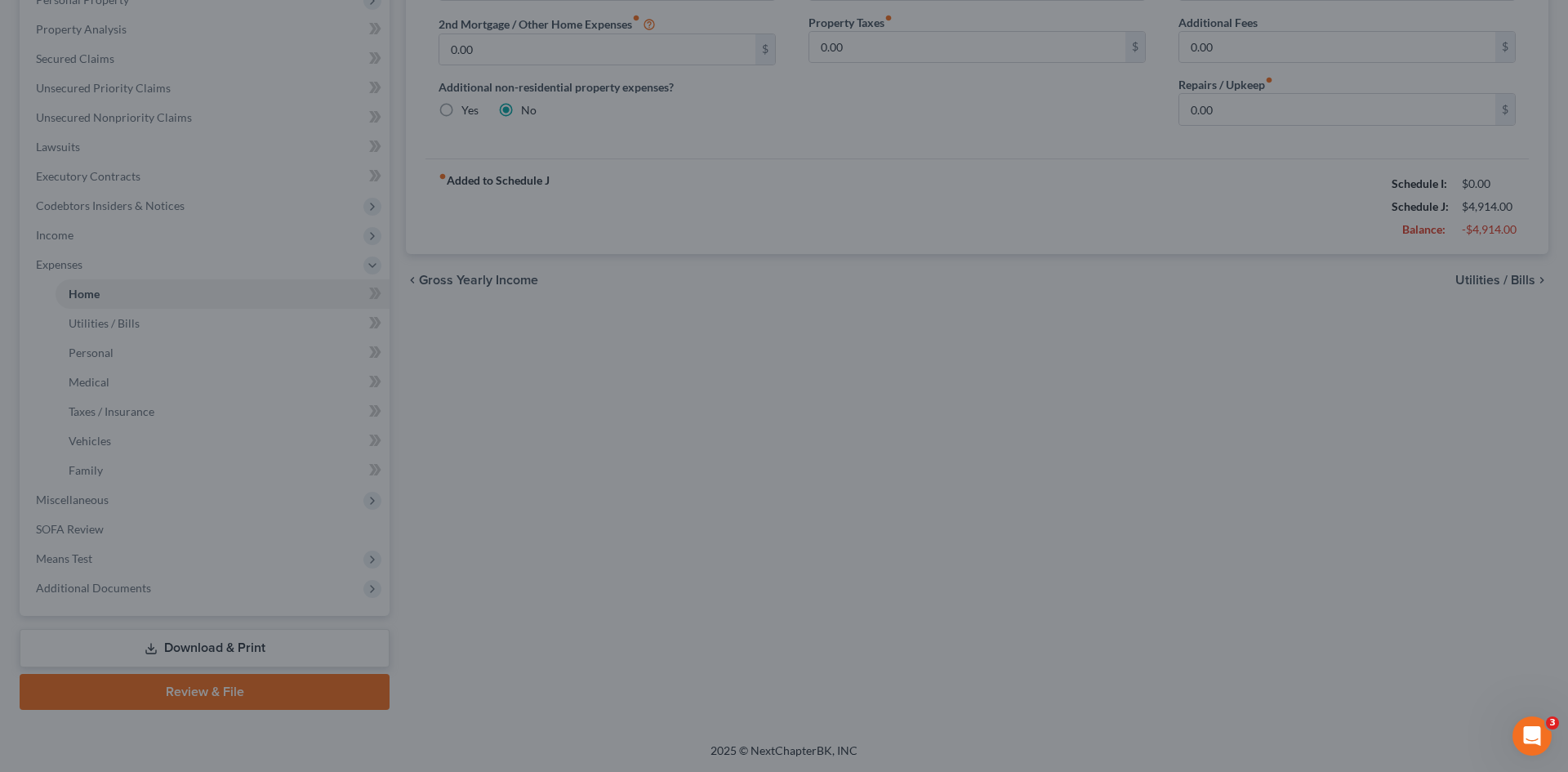
click at [81, 528] on div at bounding box center [784, 386] width 1568 height 772
click at [858, 467] on div at bounding box center [784, 386] width 1568 height 772
click at [1424, 603] on div at bounding box center [784, 386] width 1568 height 772
click at [1563, 79] on div at bounding box center [784, 386] width 1568 height 772
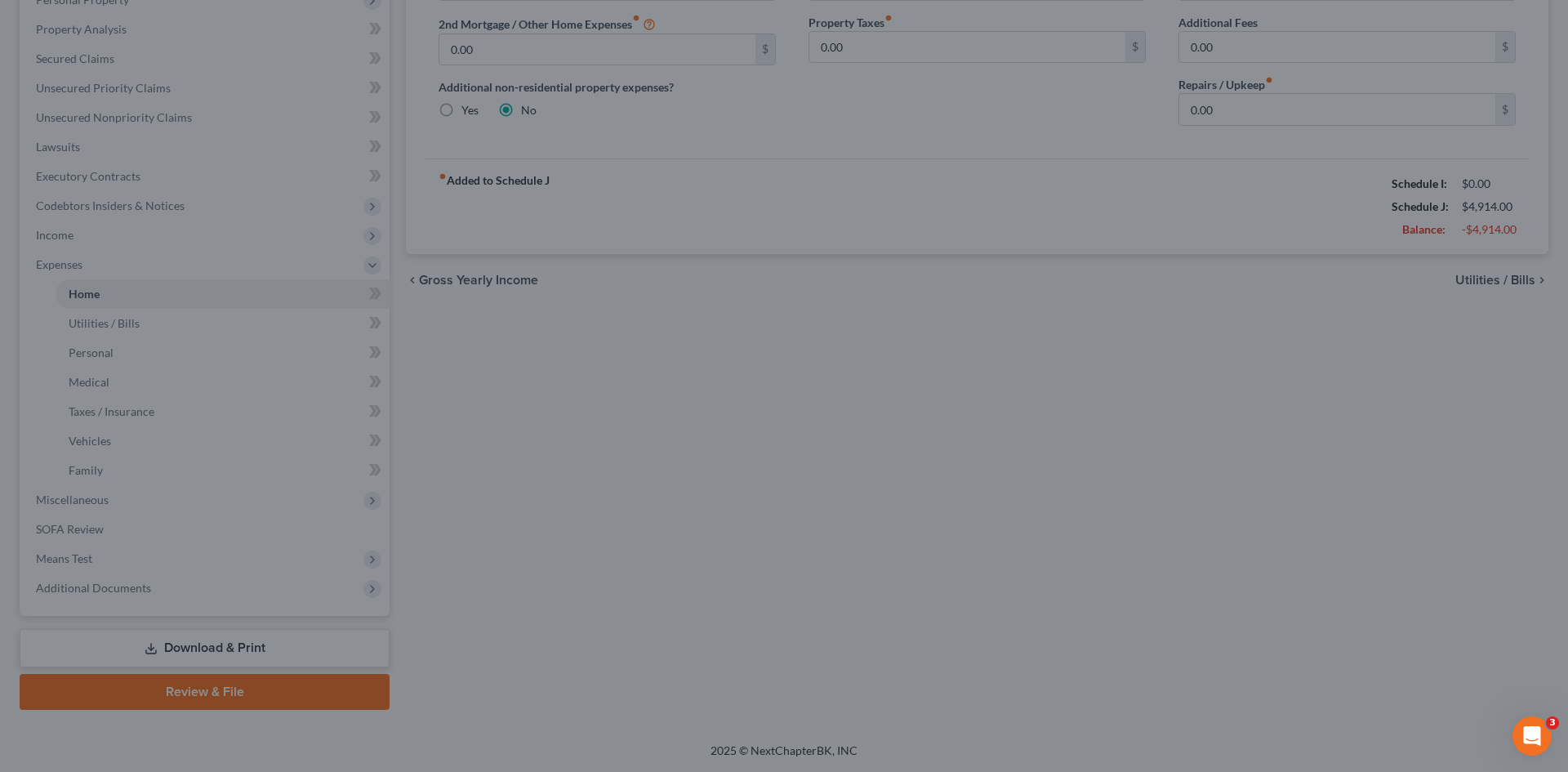
click at [1563, 79] on div at bounding box center [784, 386] width 1568 height 772
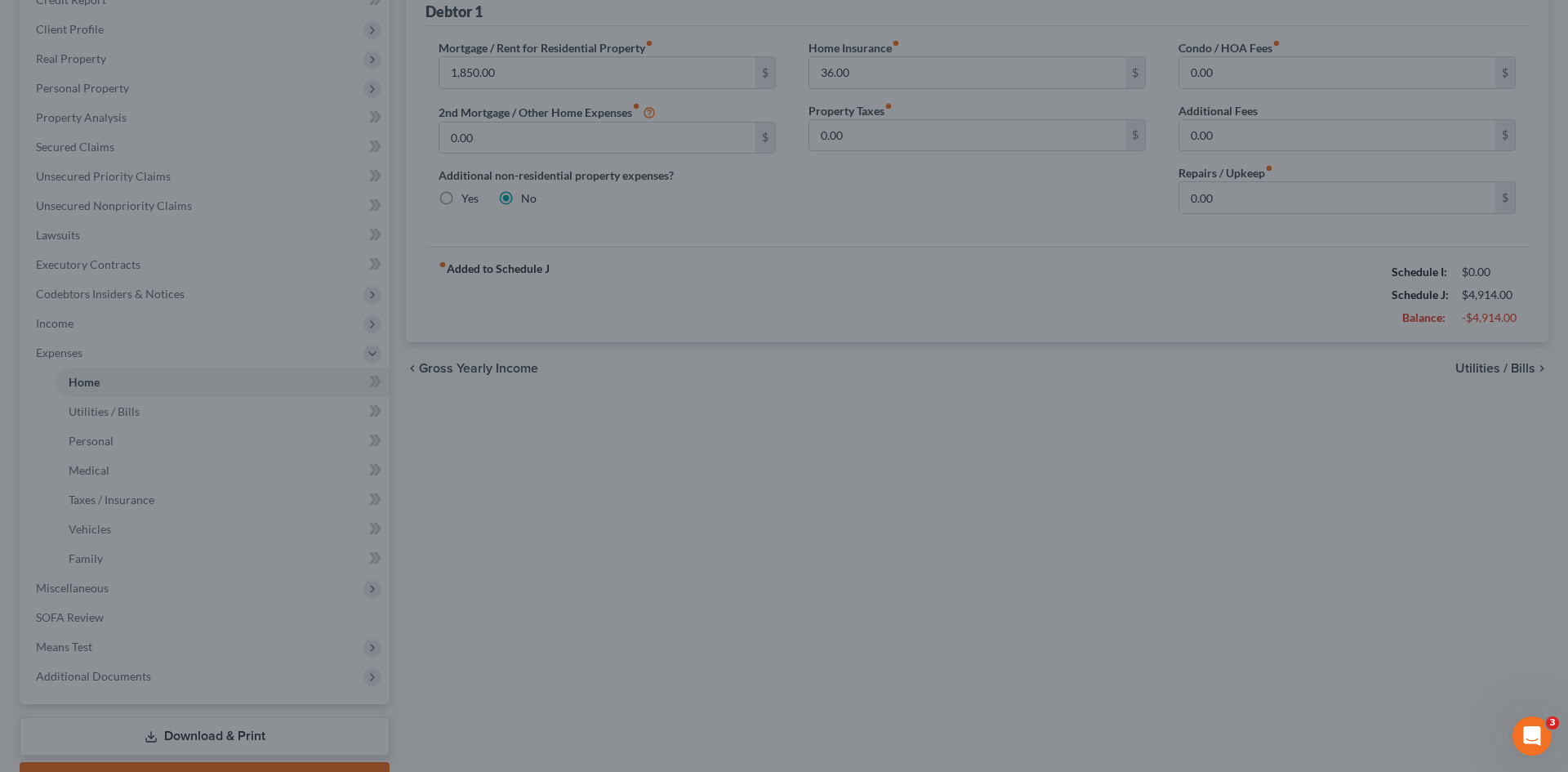
scroll to position [302, 0]
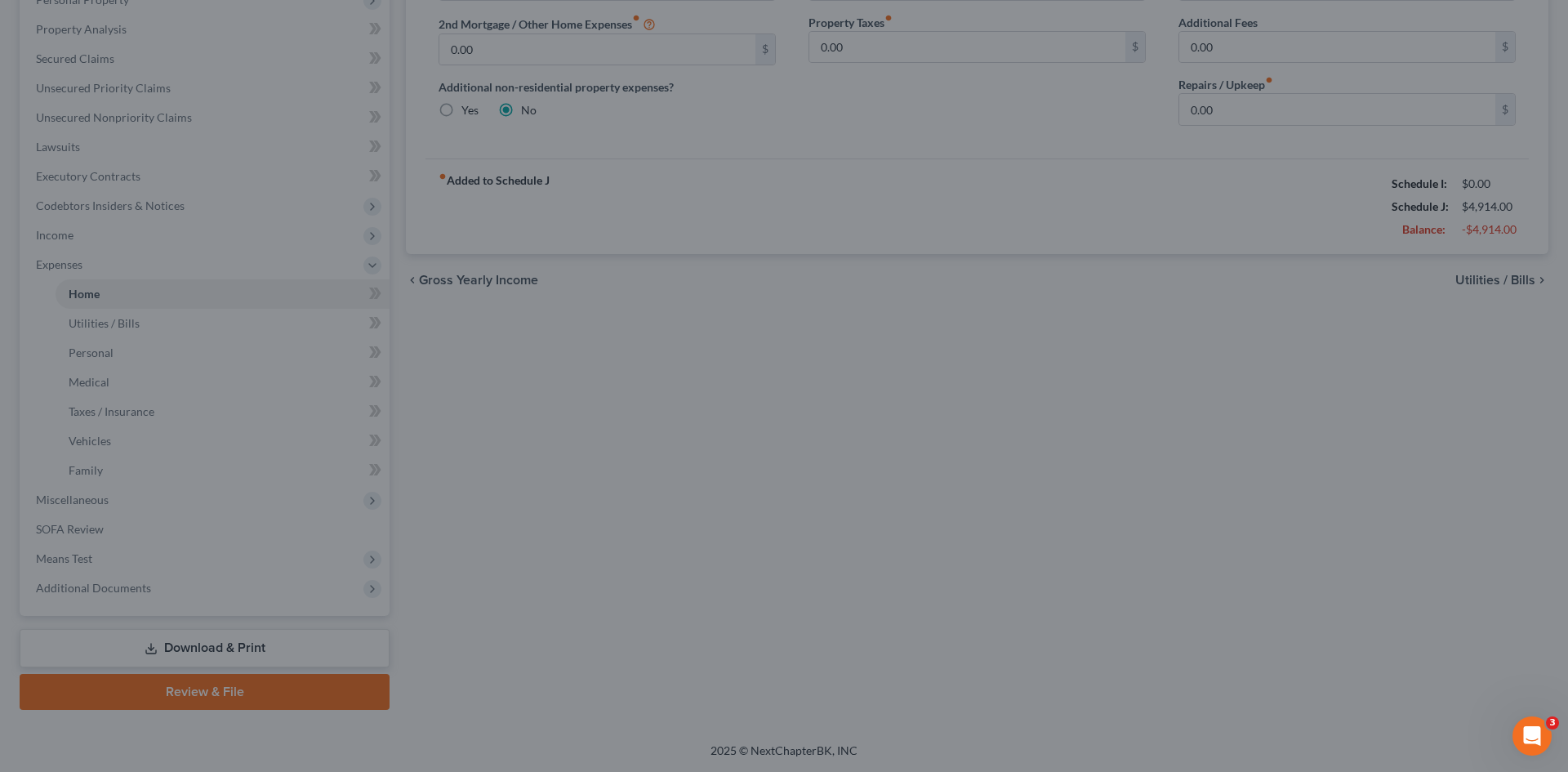
scroll to position [150, 0]
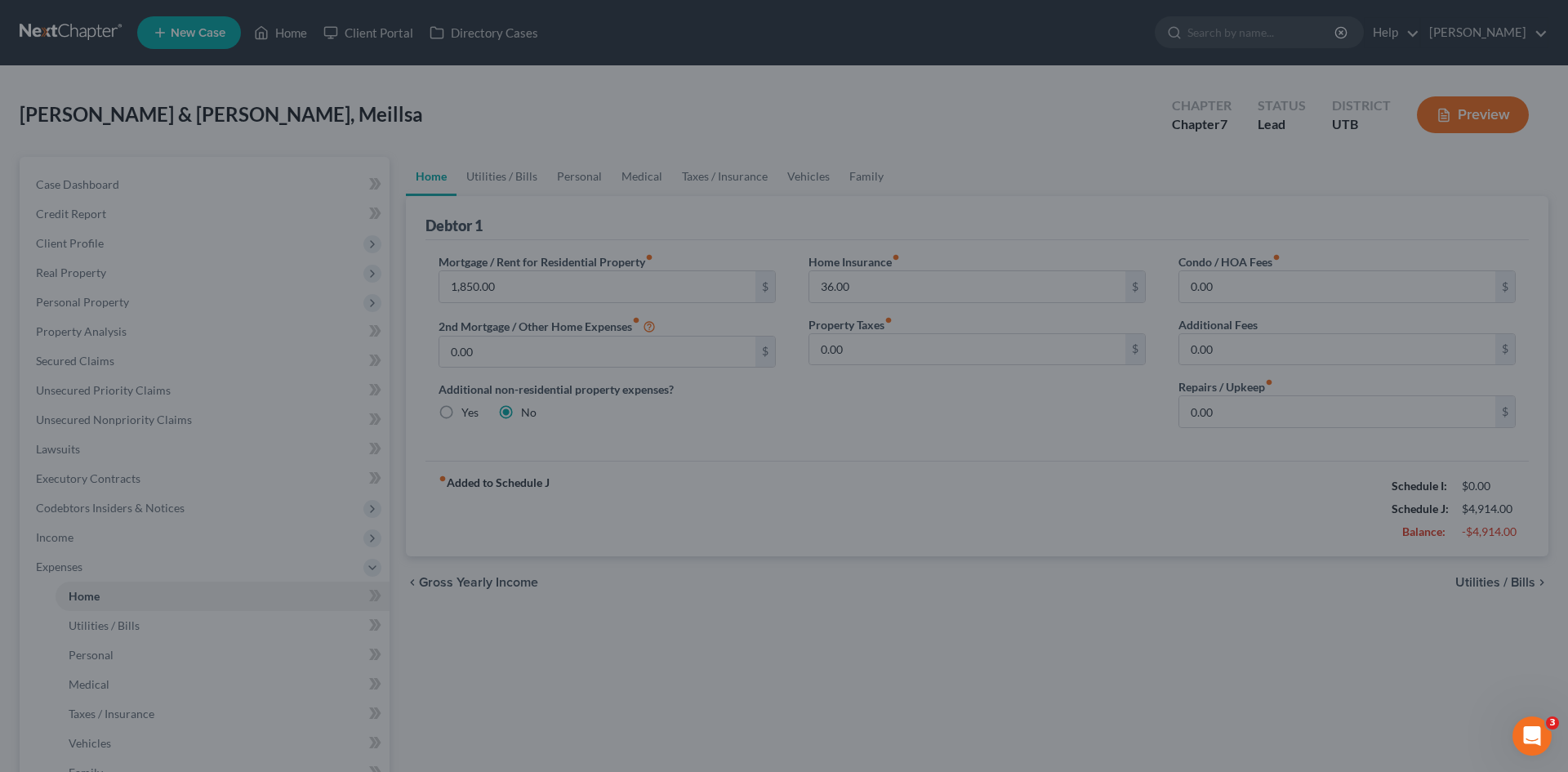
drag, startPoint x: 1567, startPoint y: 299, endPoint x: 1558, endPoint y: 642, distance: 343.1
click at [1558, 642] on div at bounding box center [784, 386] width 1568 height 772
click at [687, 522] on div at bounding box center [784, 386] width 1568 height 772
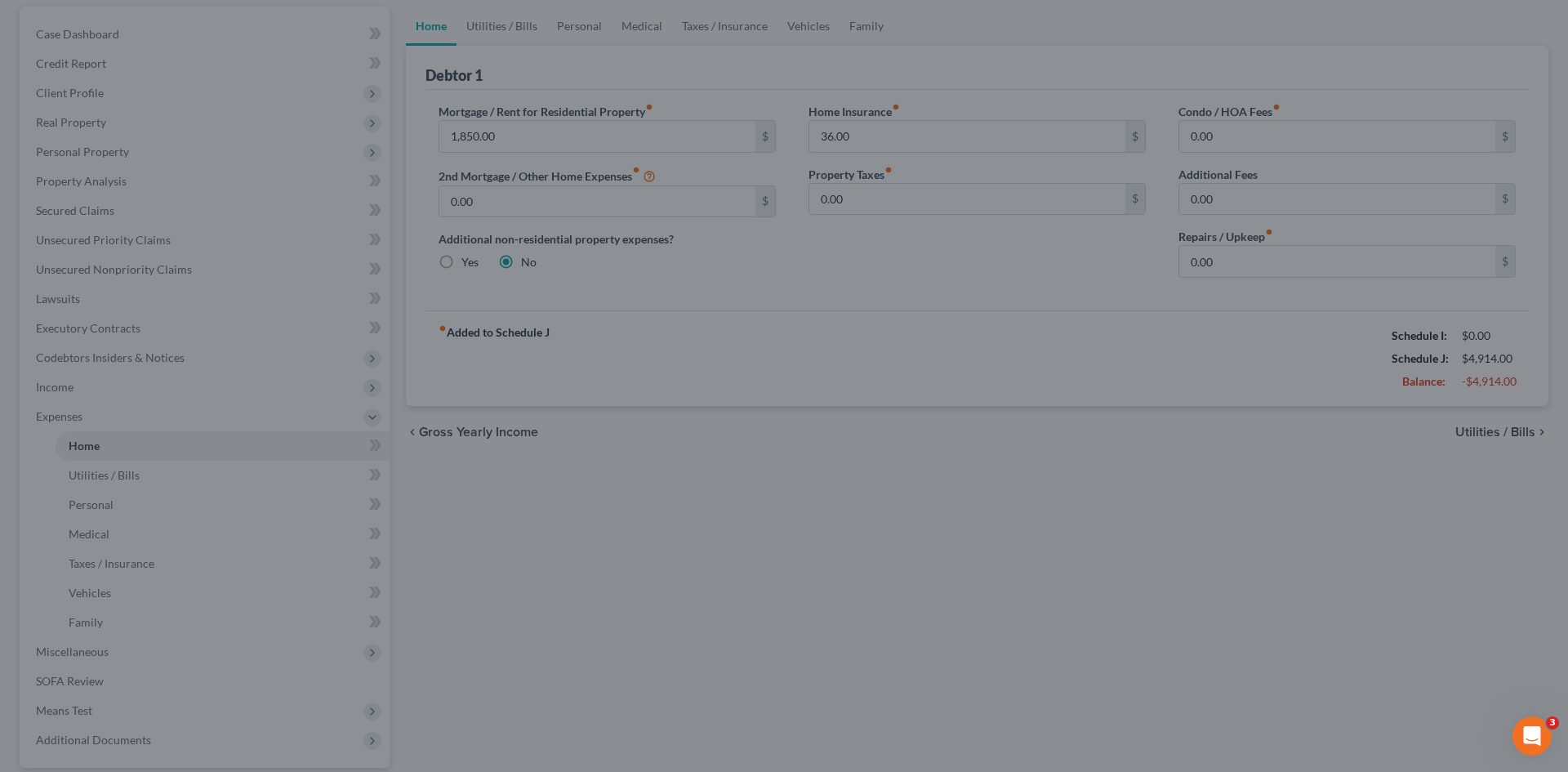
click at [82, 681] on div at bounding box center [784, 386] width 1568 height 772
click at [577, 625] on div at bounding box center [784, 386] width 1568 height 772
click at [1519, 536] on div at bounding box center [784, 386] width 1568 height 772
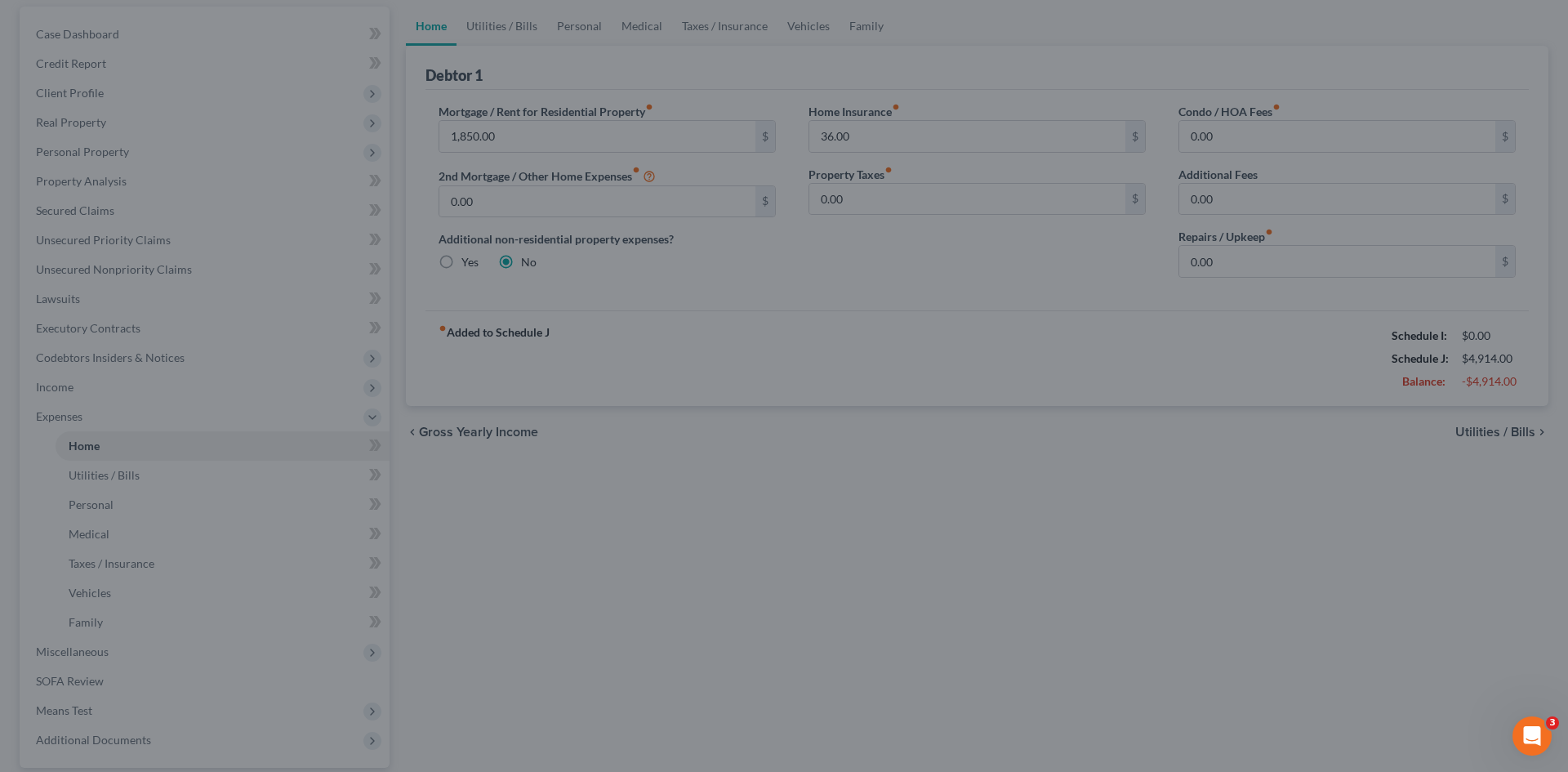
click at [421, 25] on div at bounding box center [784, 386] width 1568 height 772
click at [539, 140] on div at bounding box center [784, 386] width 1568 height 772
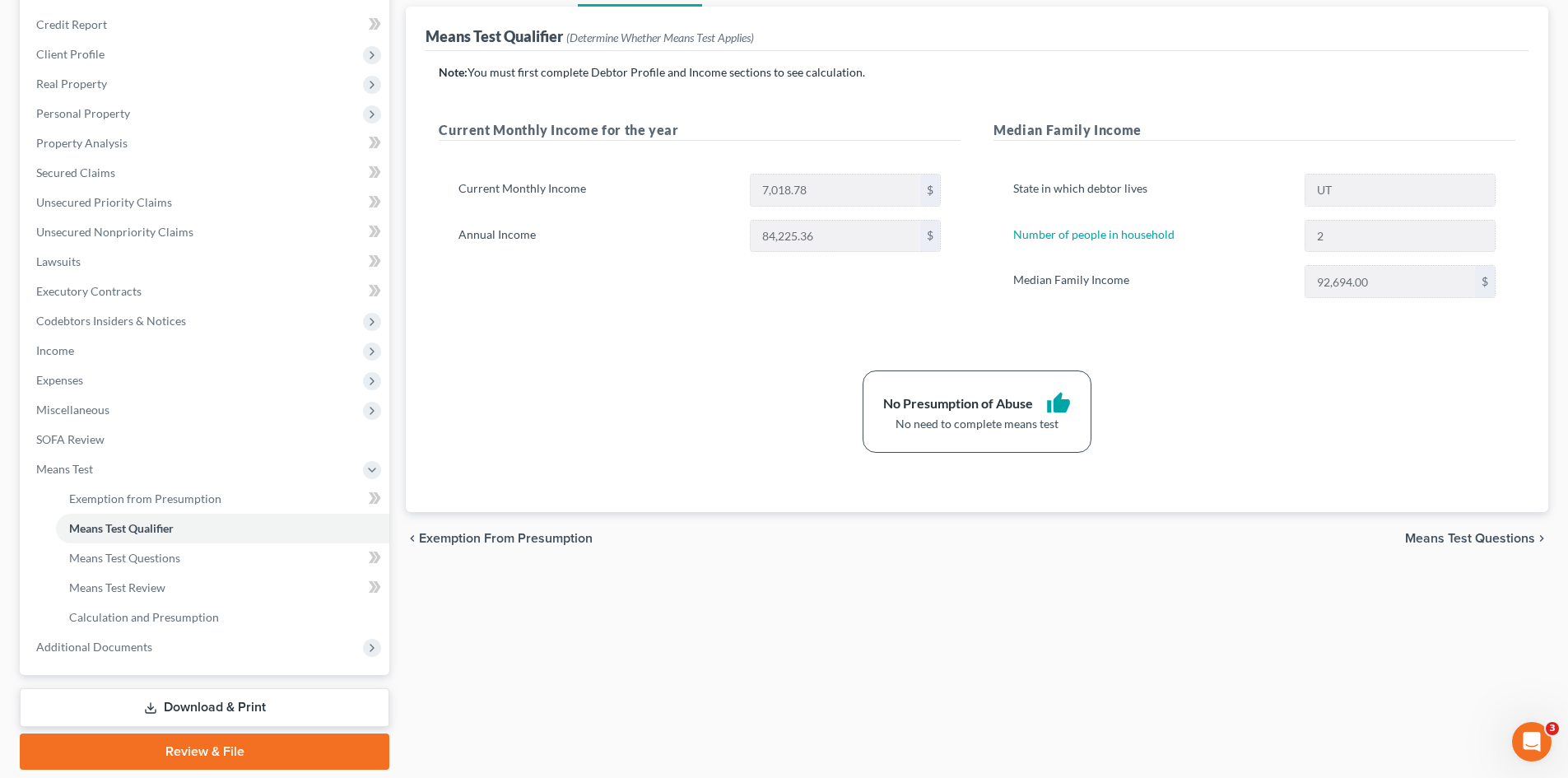
scroll to position [245, 0]
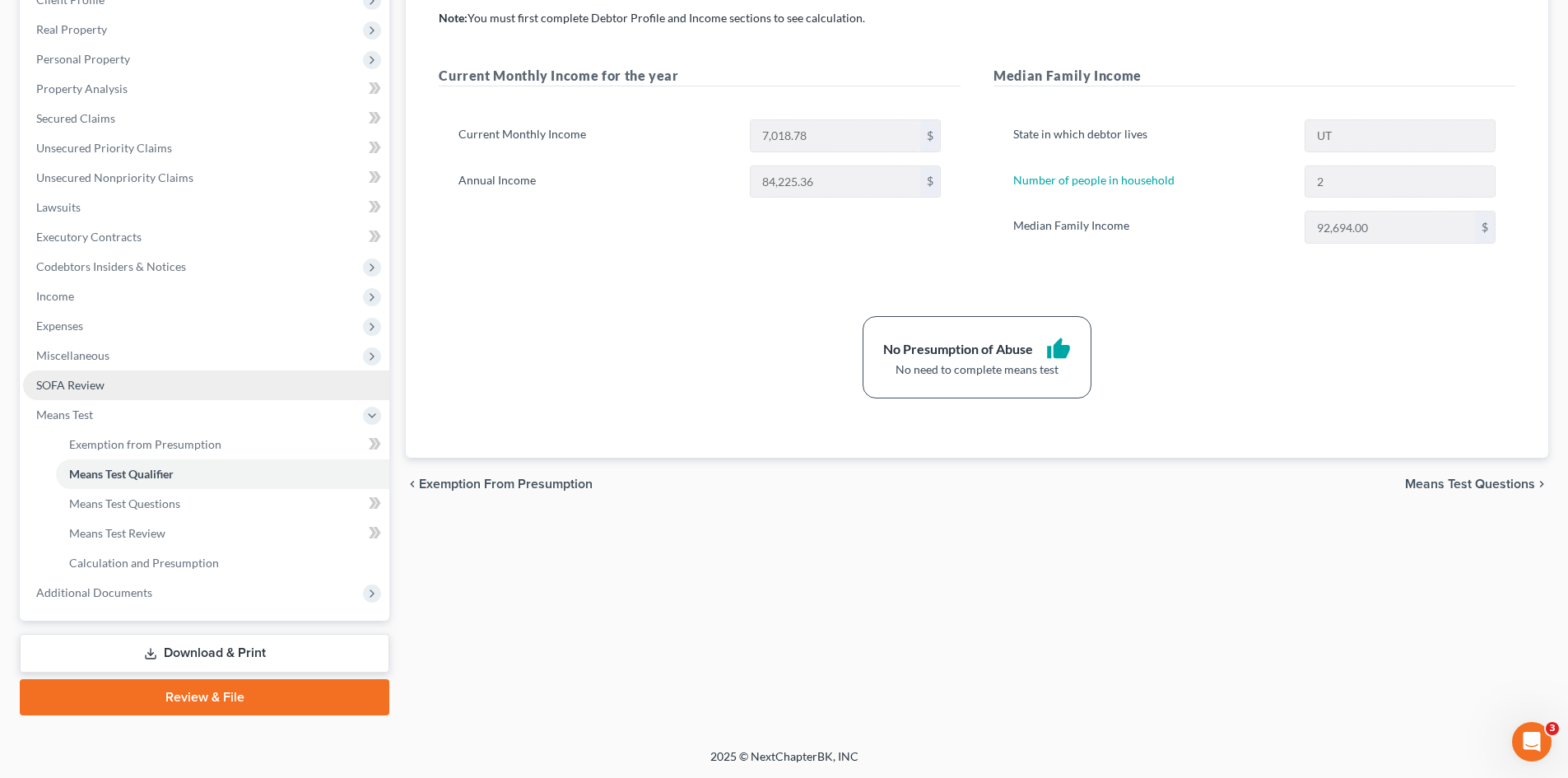
click at [76, 382] on span "SOFA Review" at bounding box center [71, 384] width 68 height 14
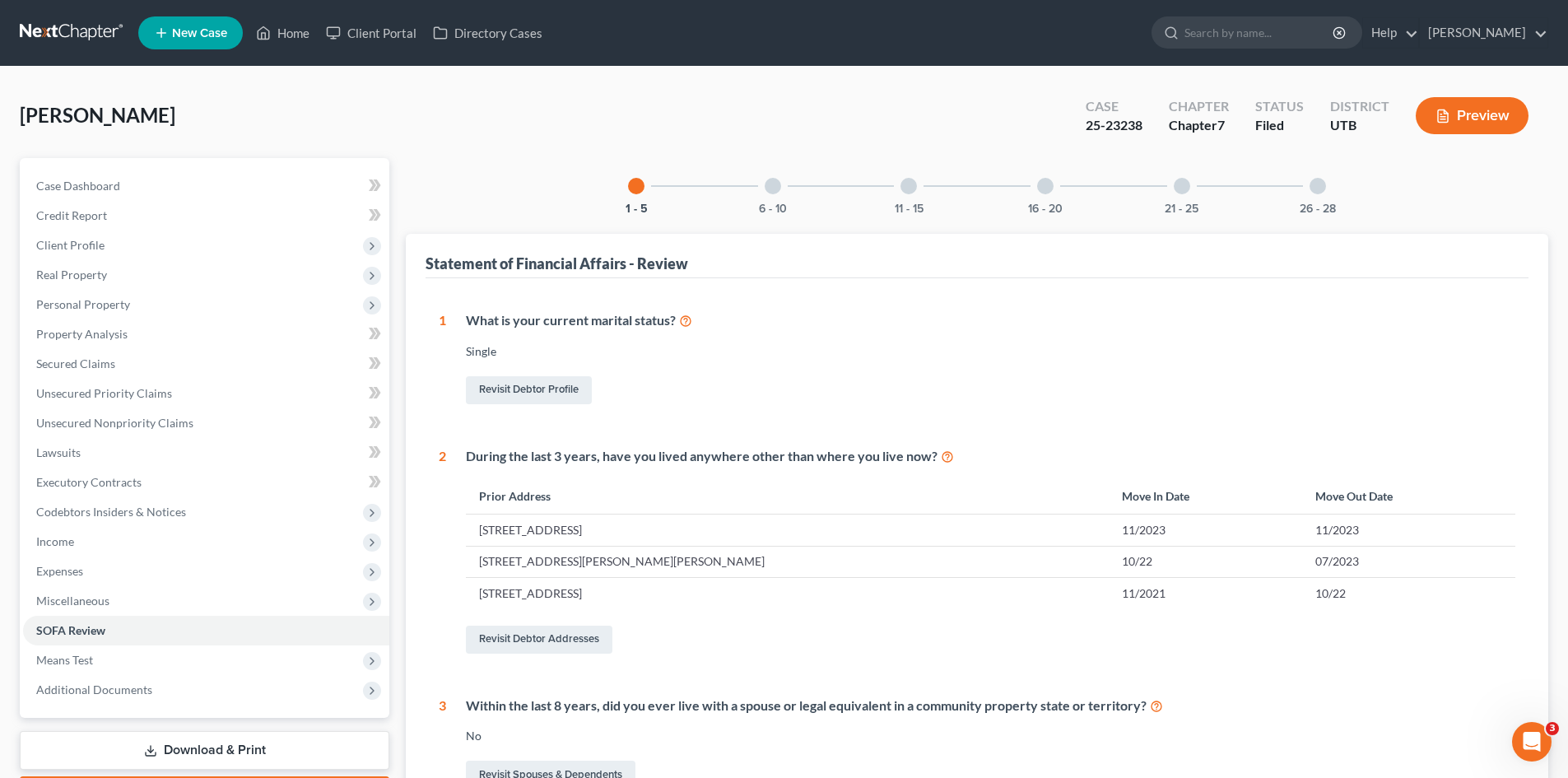
scroll to position [97, 0]
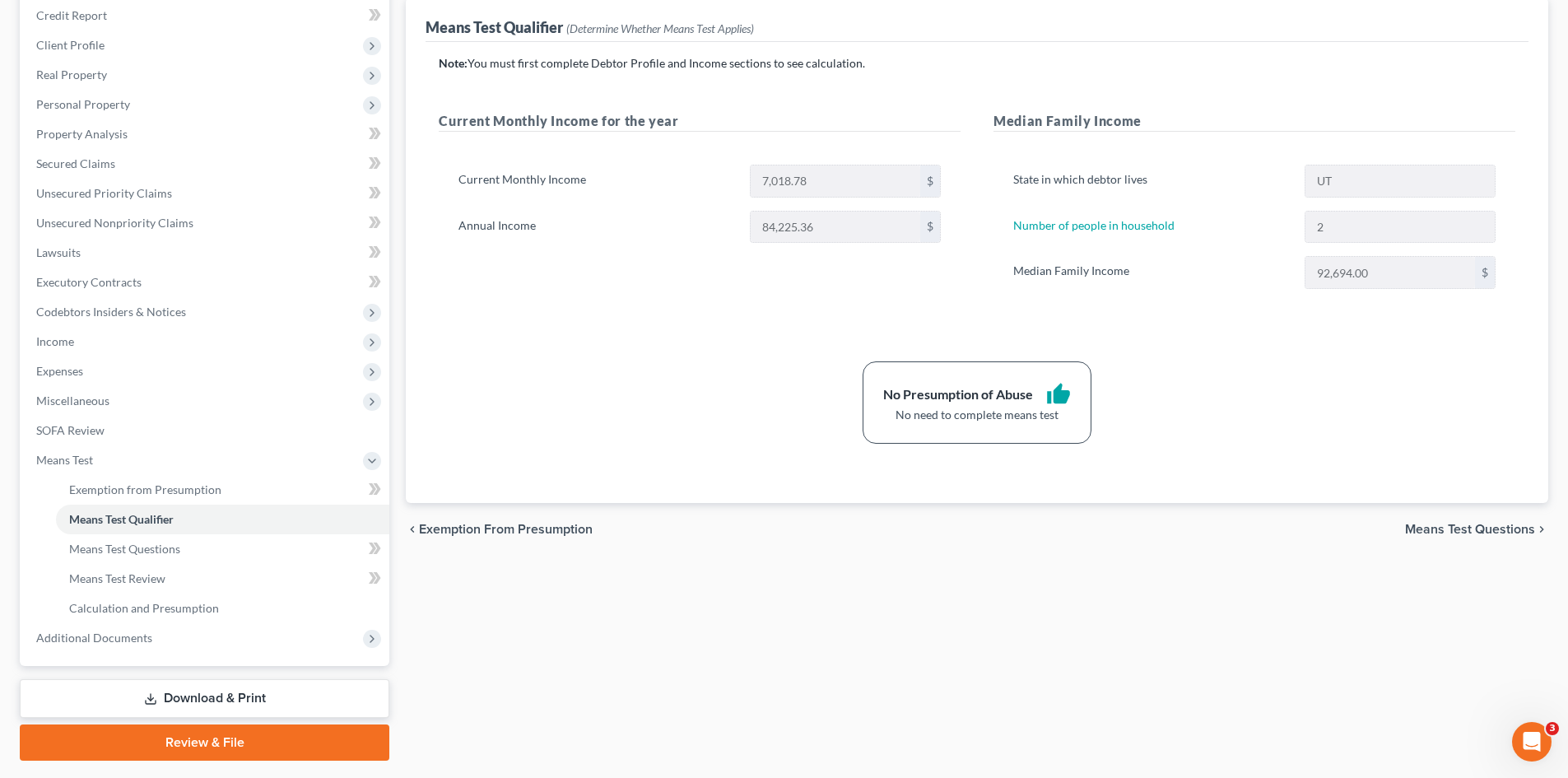
scroll to position [245, 0]
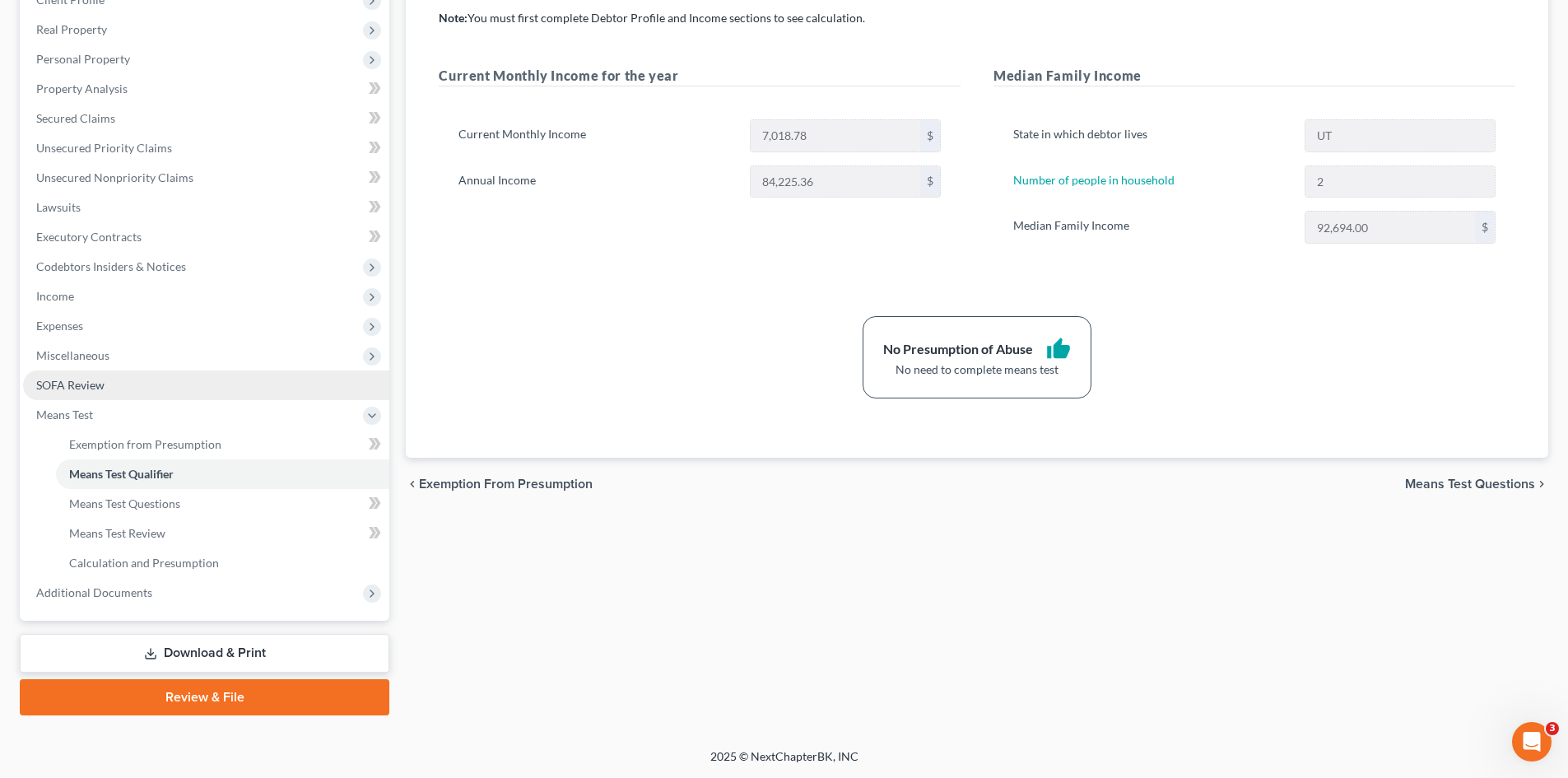
click at [80, 393] on link "SOFA Review" at bounding box center [206, 386] width 367 height 30
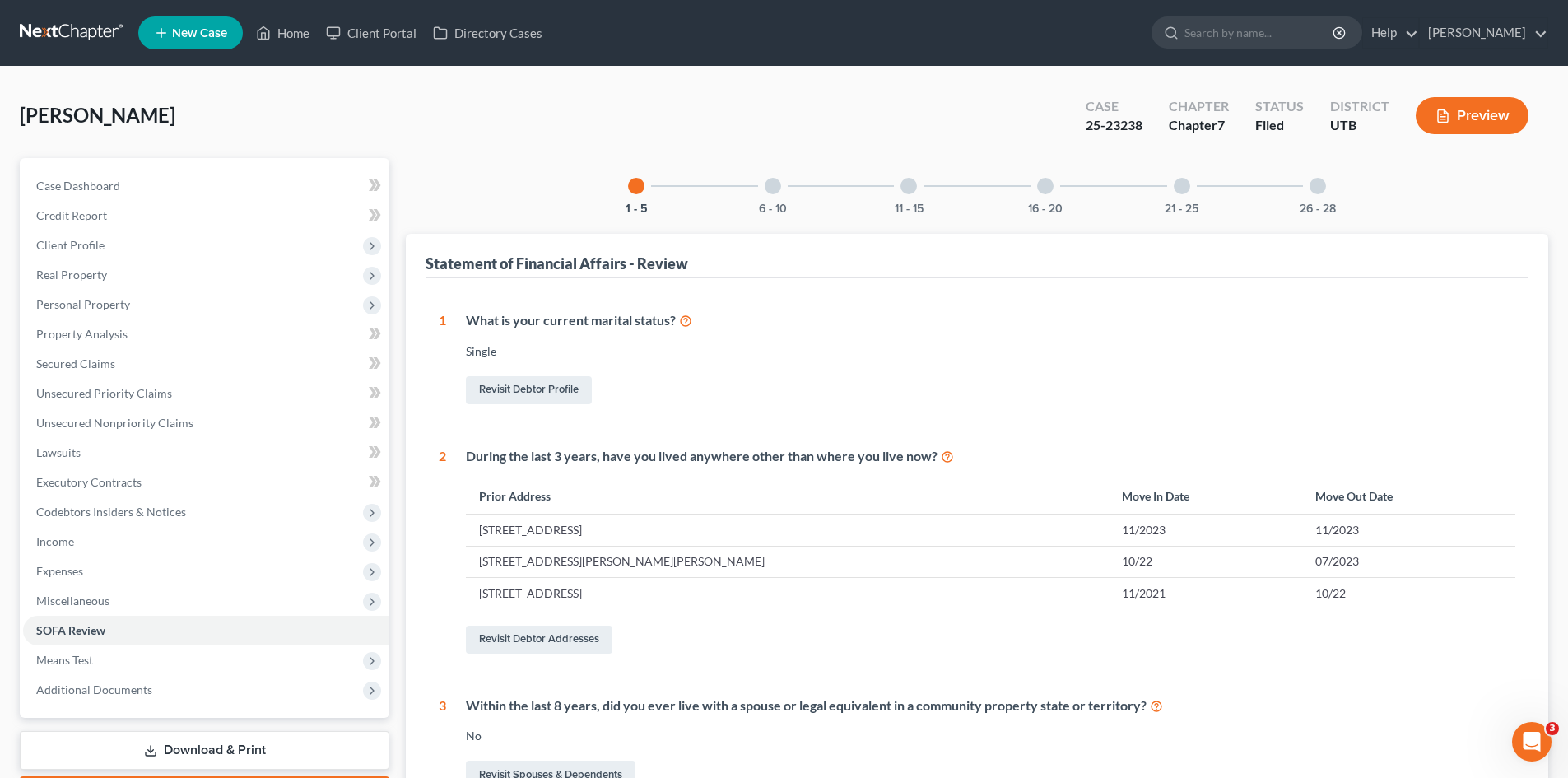
click at [777, 187] on div at bounding box center [773, 186] width 17 height 17
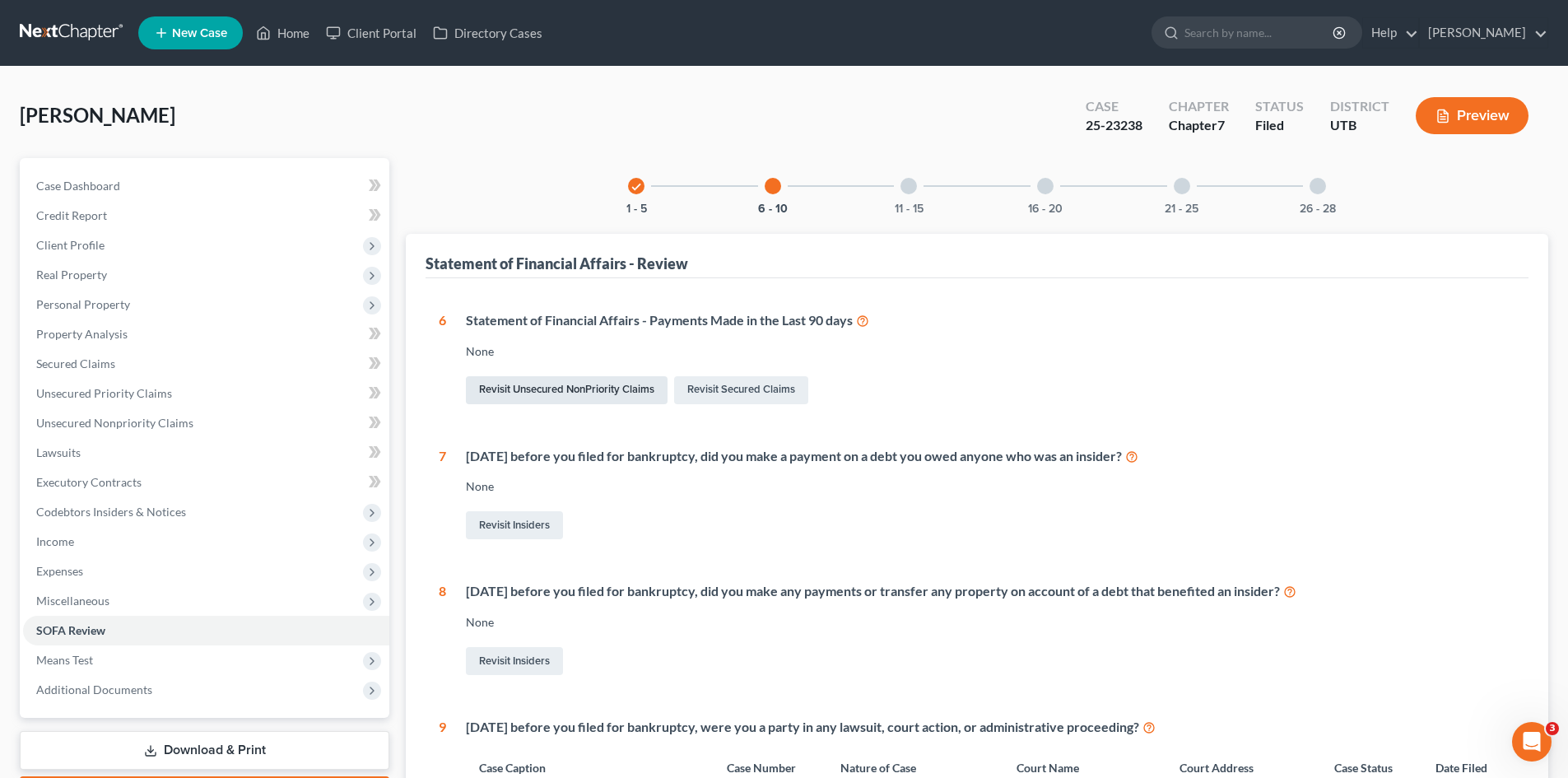
click at [524, 387] on link "Revisit Unsecured NonPriority Claims" at bounding box center [566, 390] width 202 height 28
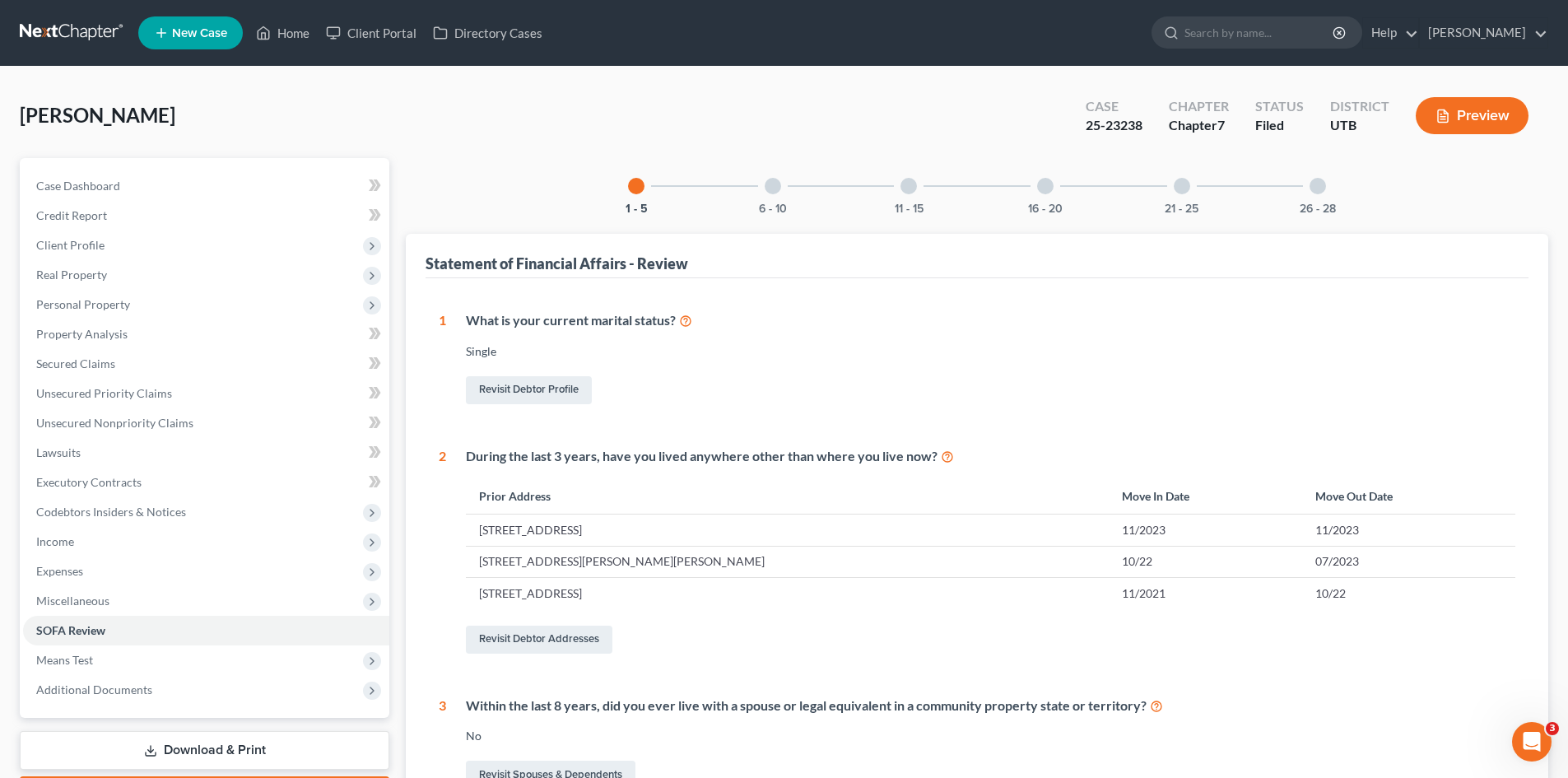
click at [773, 190] on div at bounding box center [773, 186] width 17 height 17
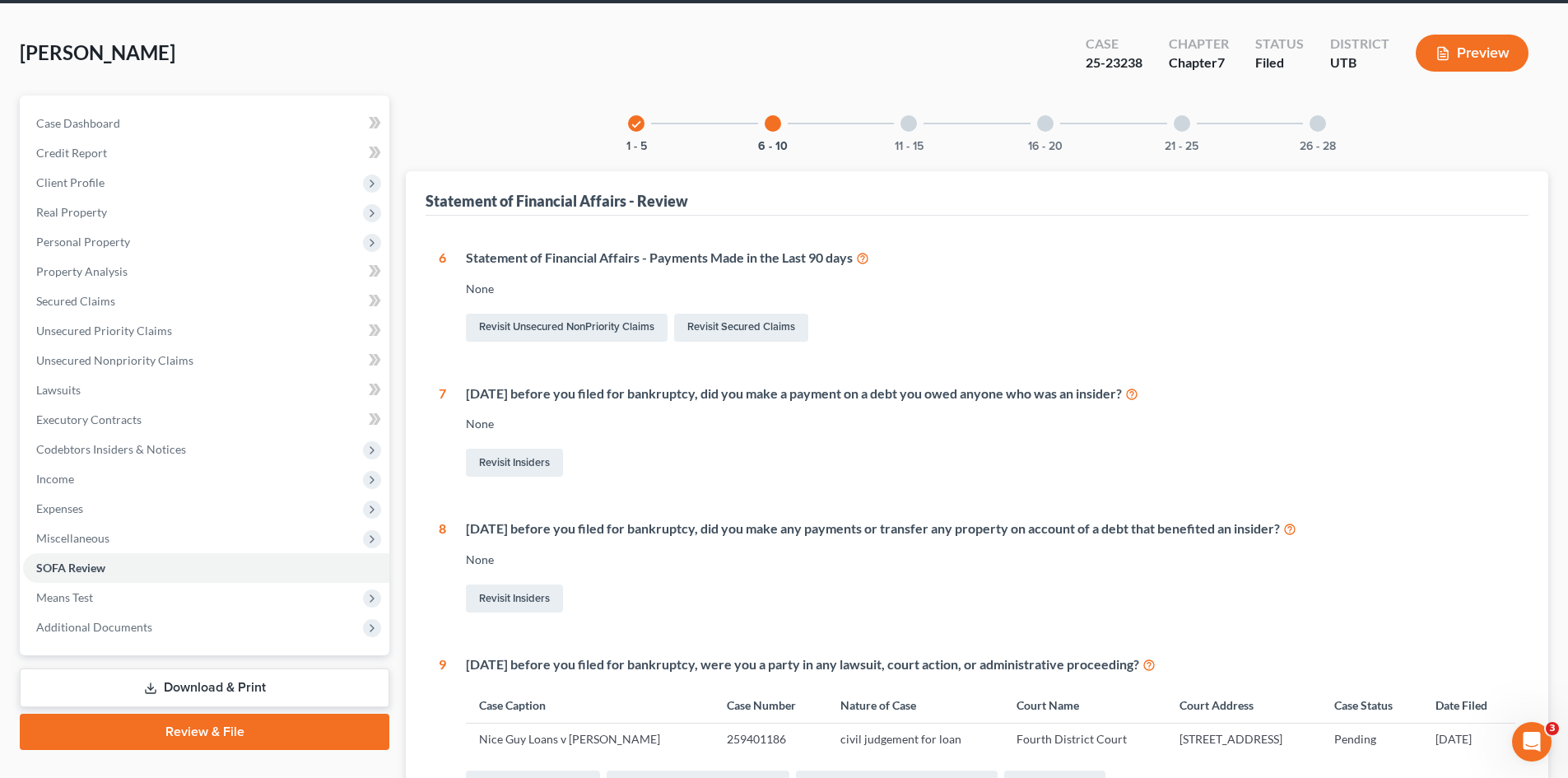
scroll to position [71, 0]
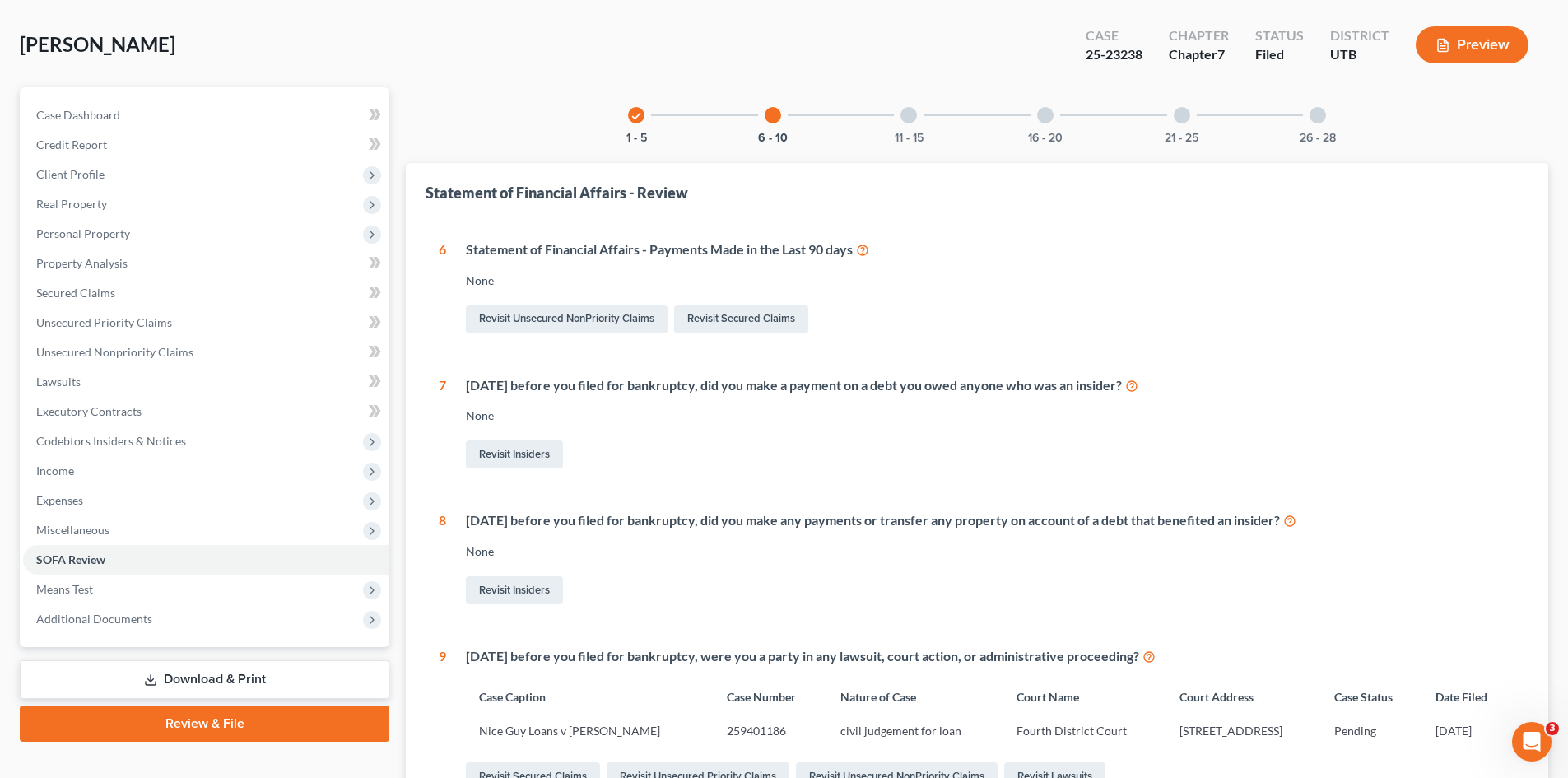
click at [818, 249] on div "Statement of Financial Affairs - Payments Made in the Last 90 days" at bounding box center [990, 249] width 1049 height 19
click at [522, 309] on link "Revisit Unsecured NonPriority Claims" at bounding box center [566, 319] width 202 height 28
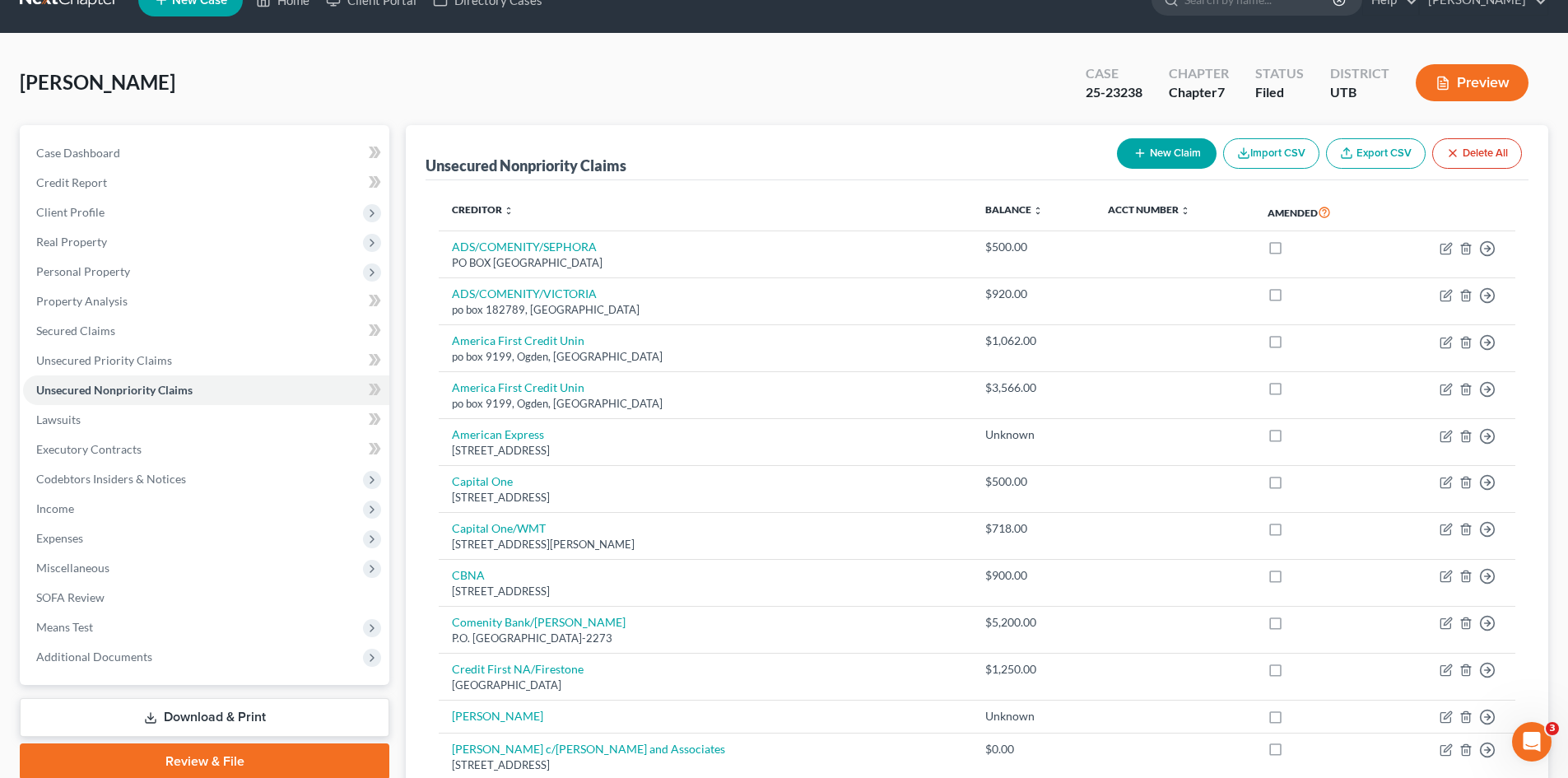
scroll to position [31, 0]
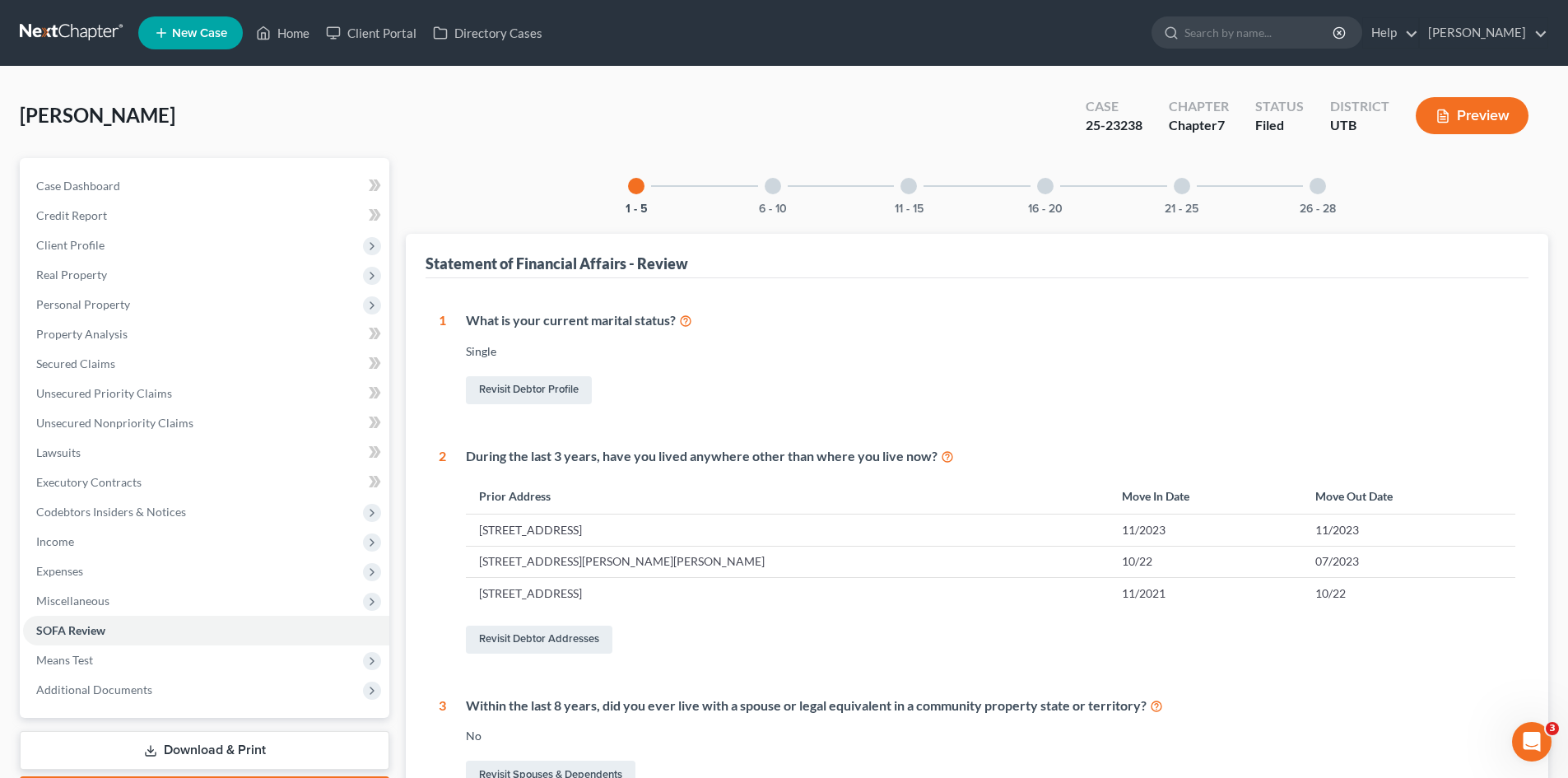
click at [776, 183] on div at bounding box center [773, 186] width 17 height 17
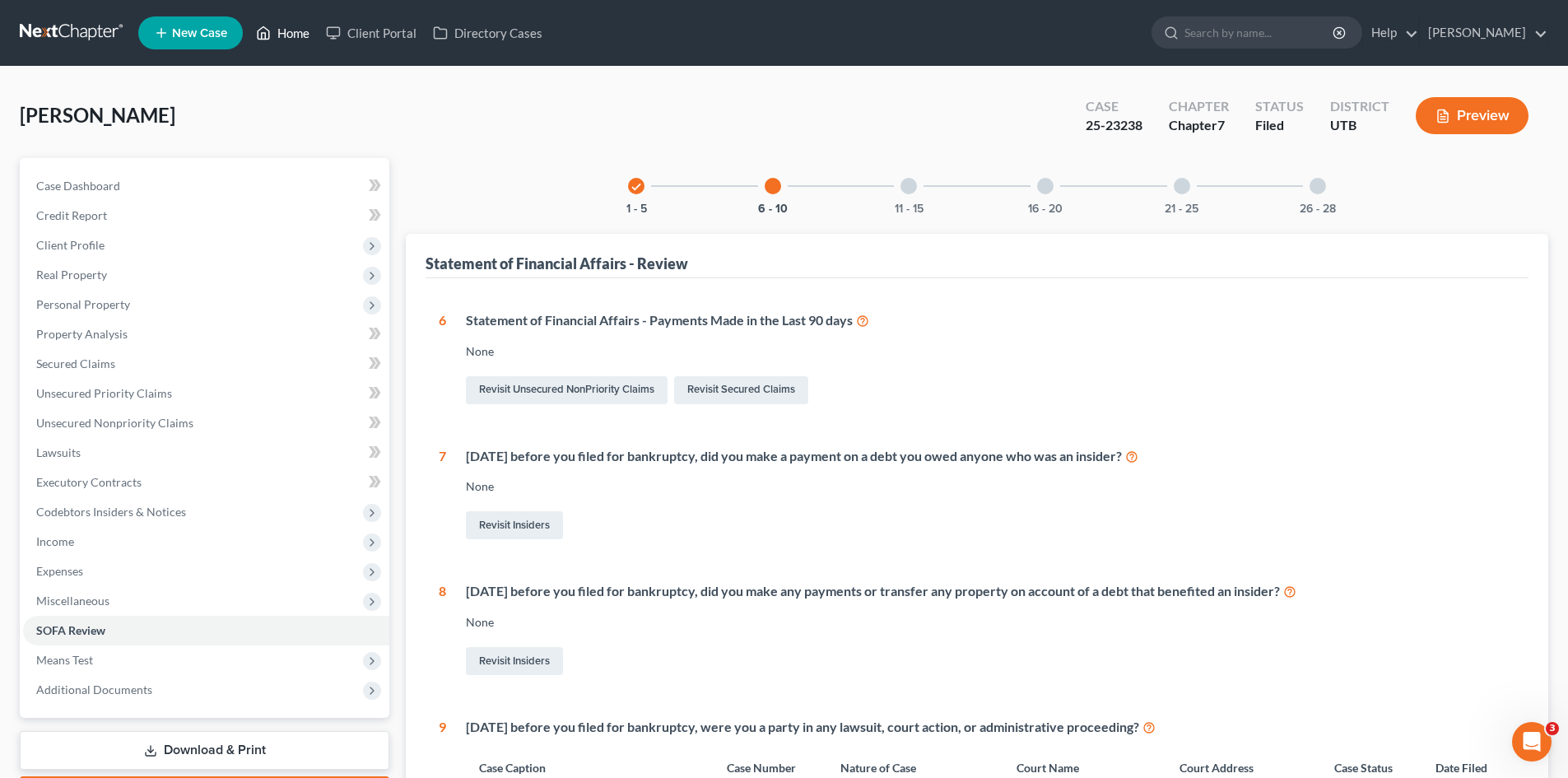
click at [283, 34] on link "Home" at bounding box center [283, 33] width 70 height 30
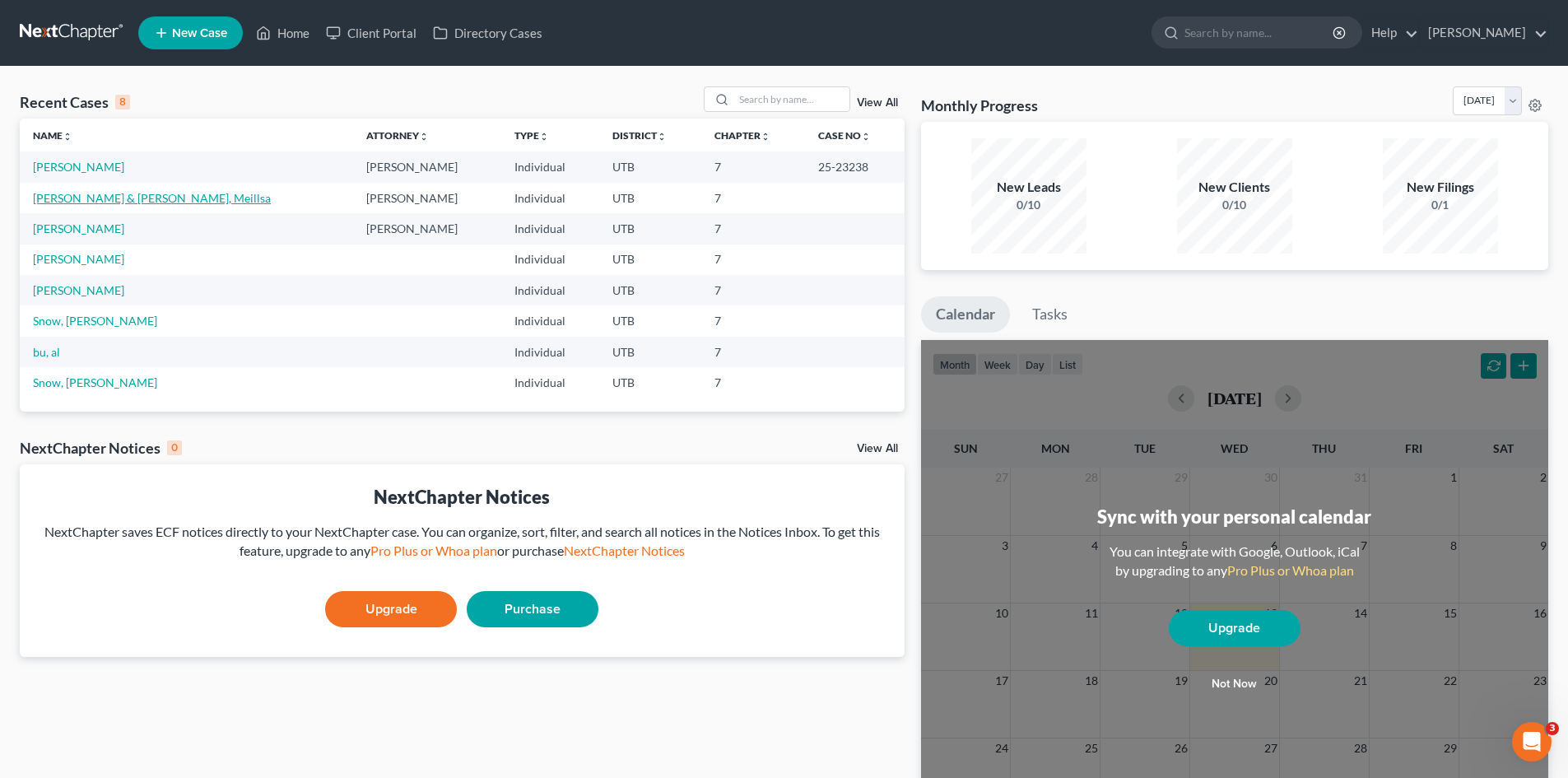
click at [133, 197] on link "[PERSON_NAME] & [PERSON_NAME], Meillsa" at bounding box center [152, 198] width 238 height 14
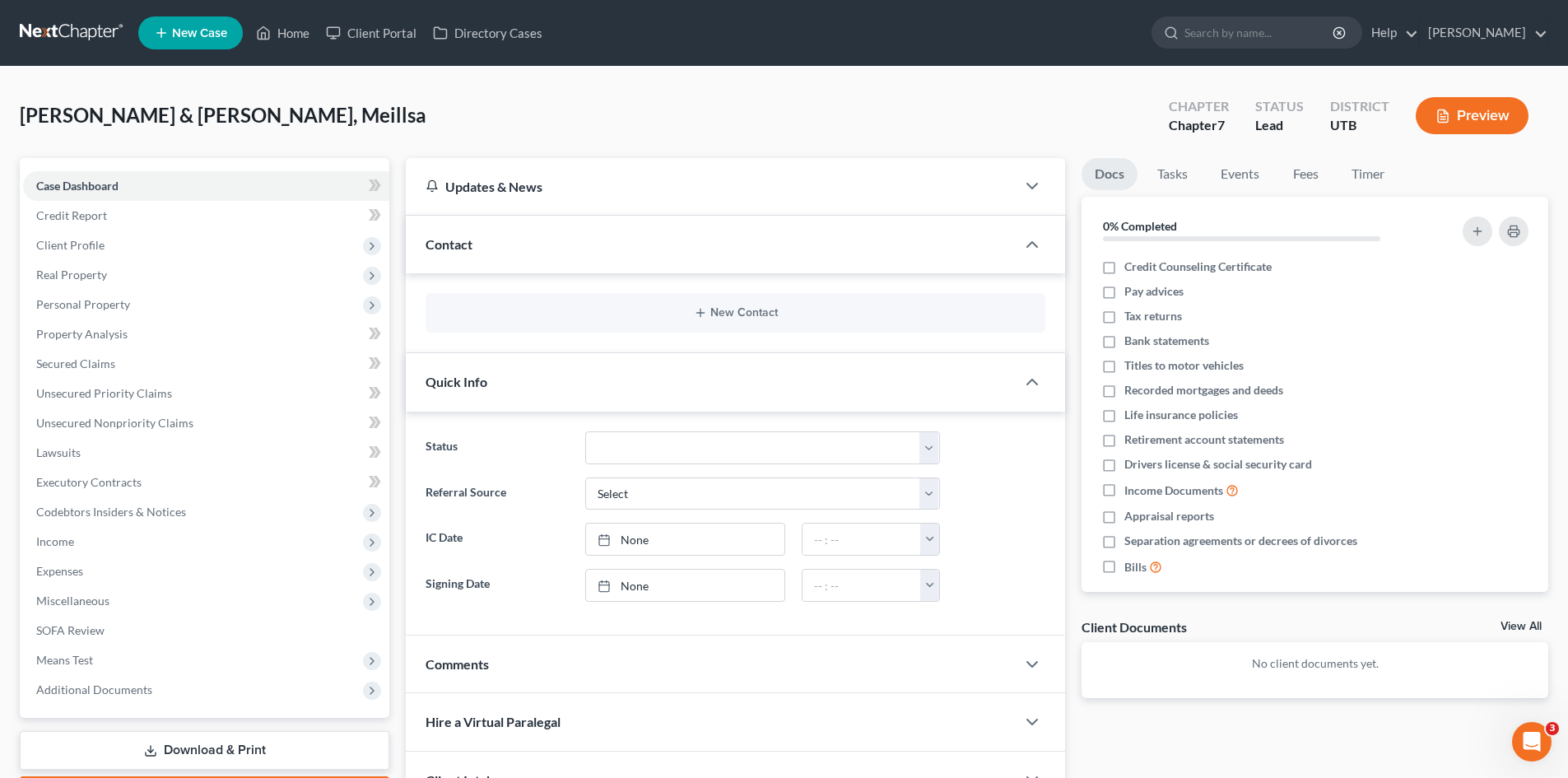
scroll to position [151, 0]
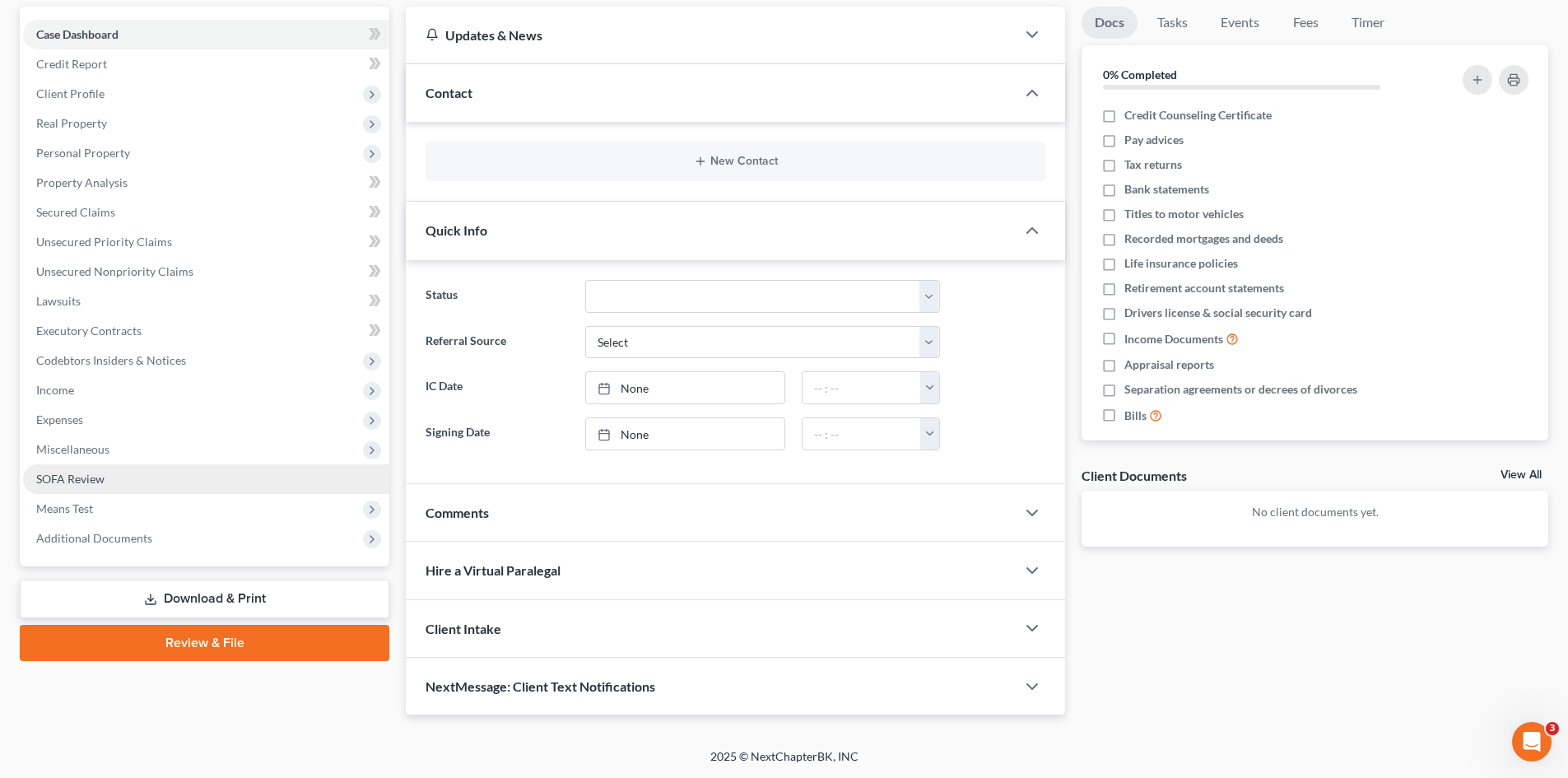
click at [72, 475] on span "SOFA Review" at bounding box center [71, 478] width 68 height 14
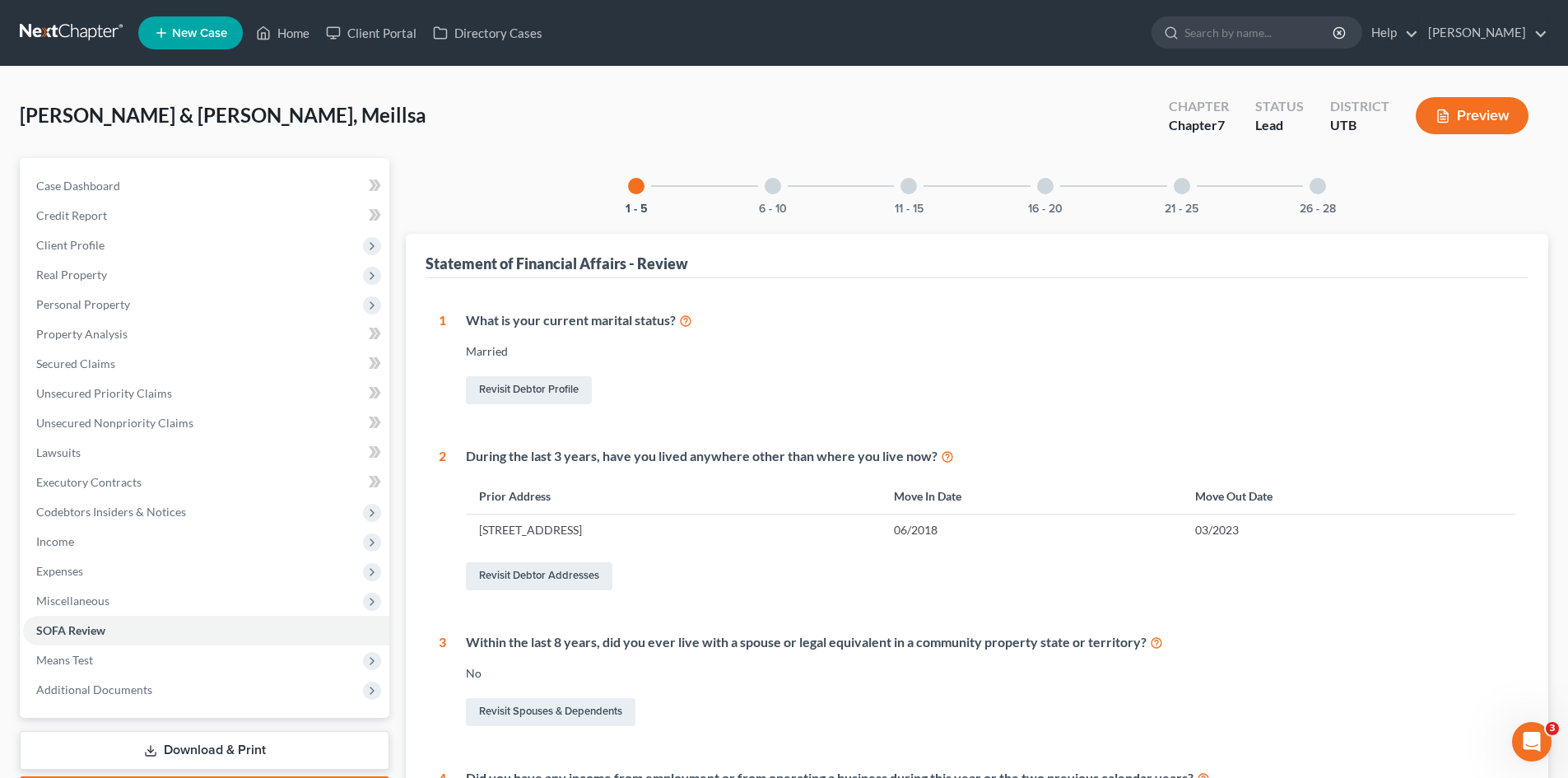
click at [768, 187] on div at bounding box center [773, 186] width 17 height 17
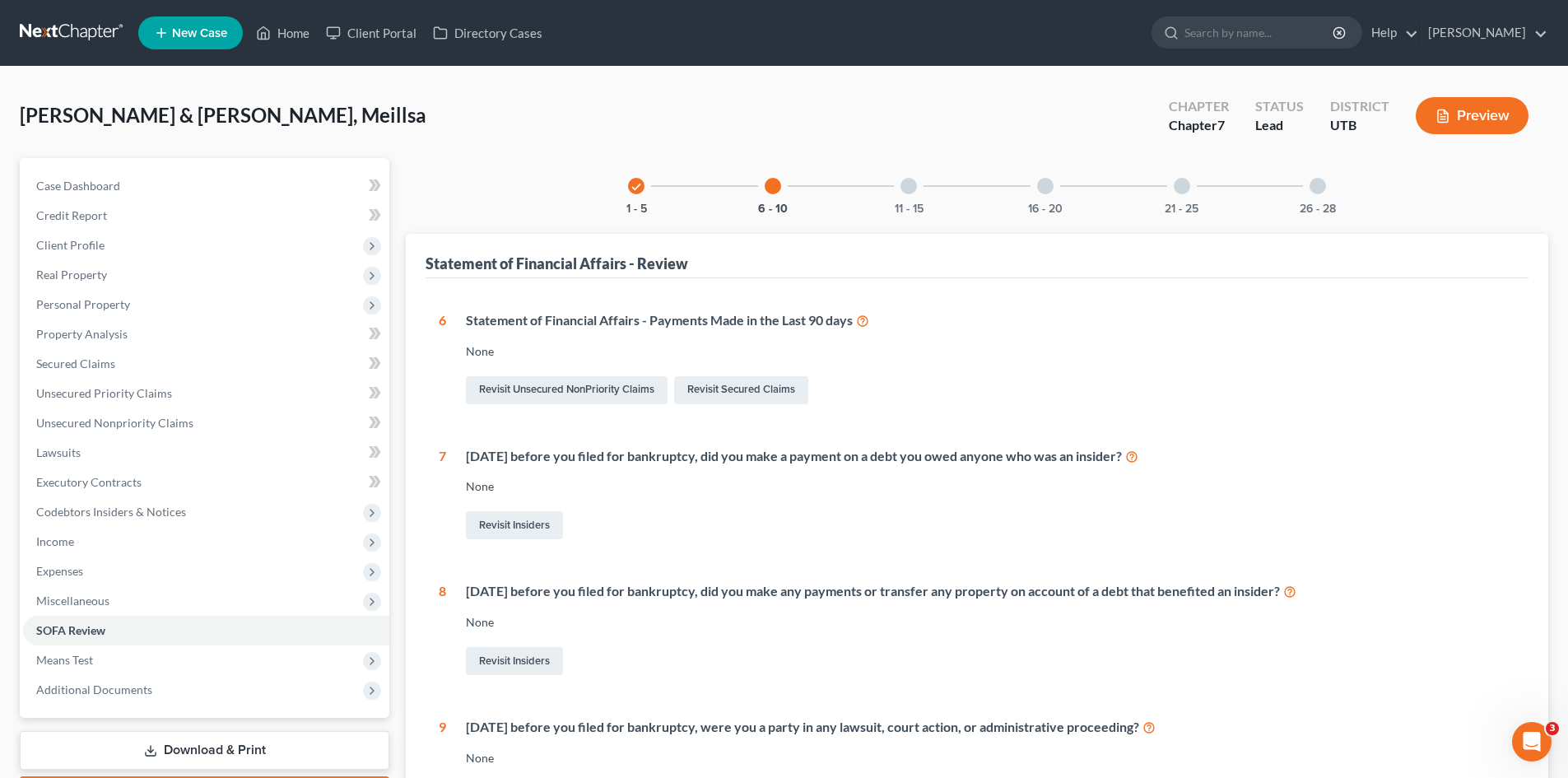
click at [912, 187] on div at bounding box center [909, 186] width 17 height 17
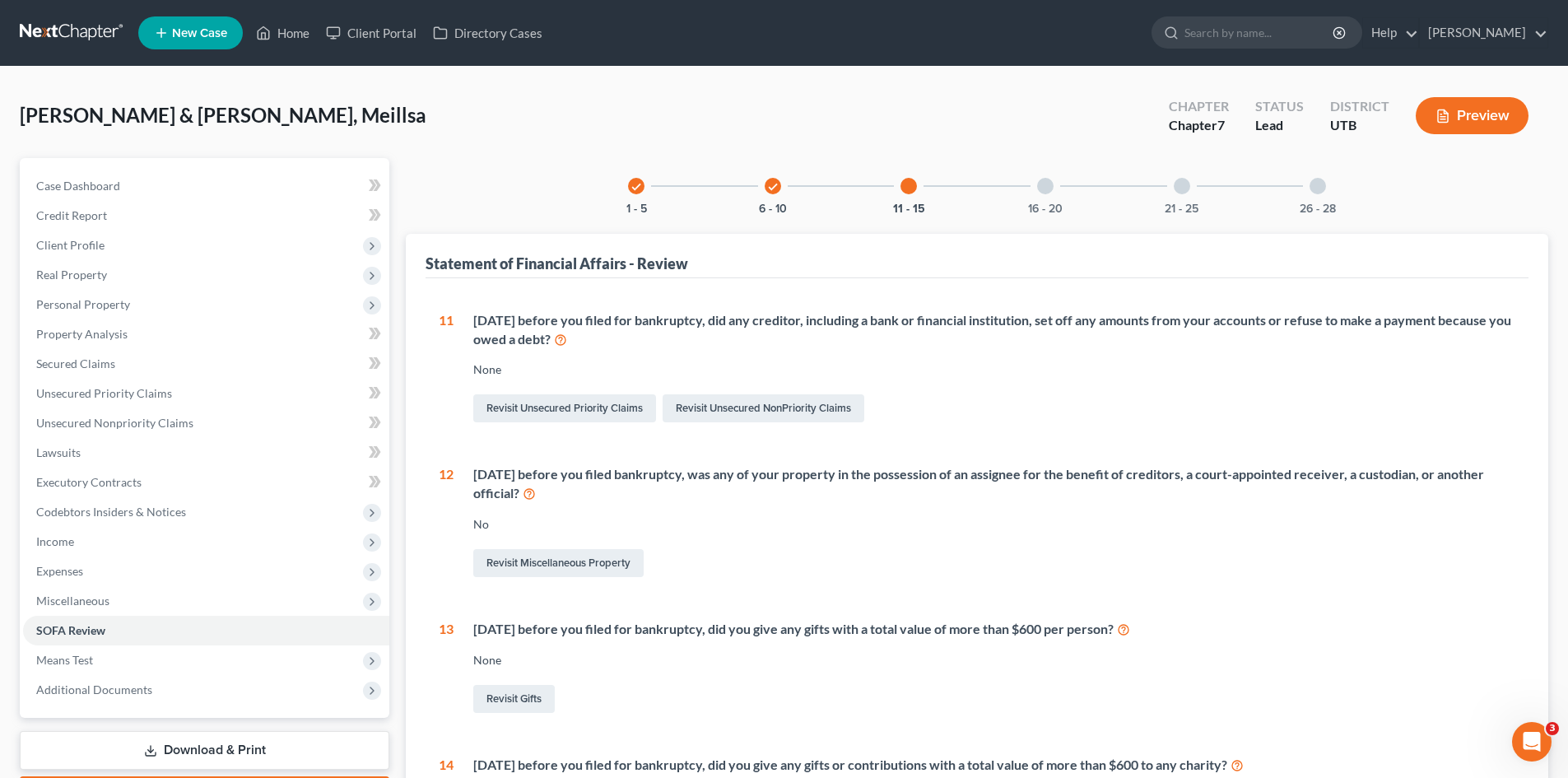
click at [1044, 192] on div at bounding box center [1045, 186] width 17 height 17
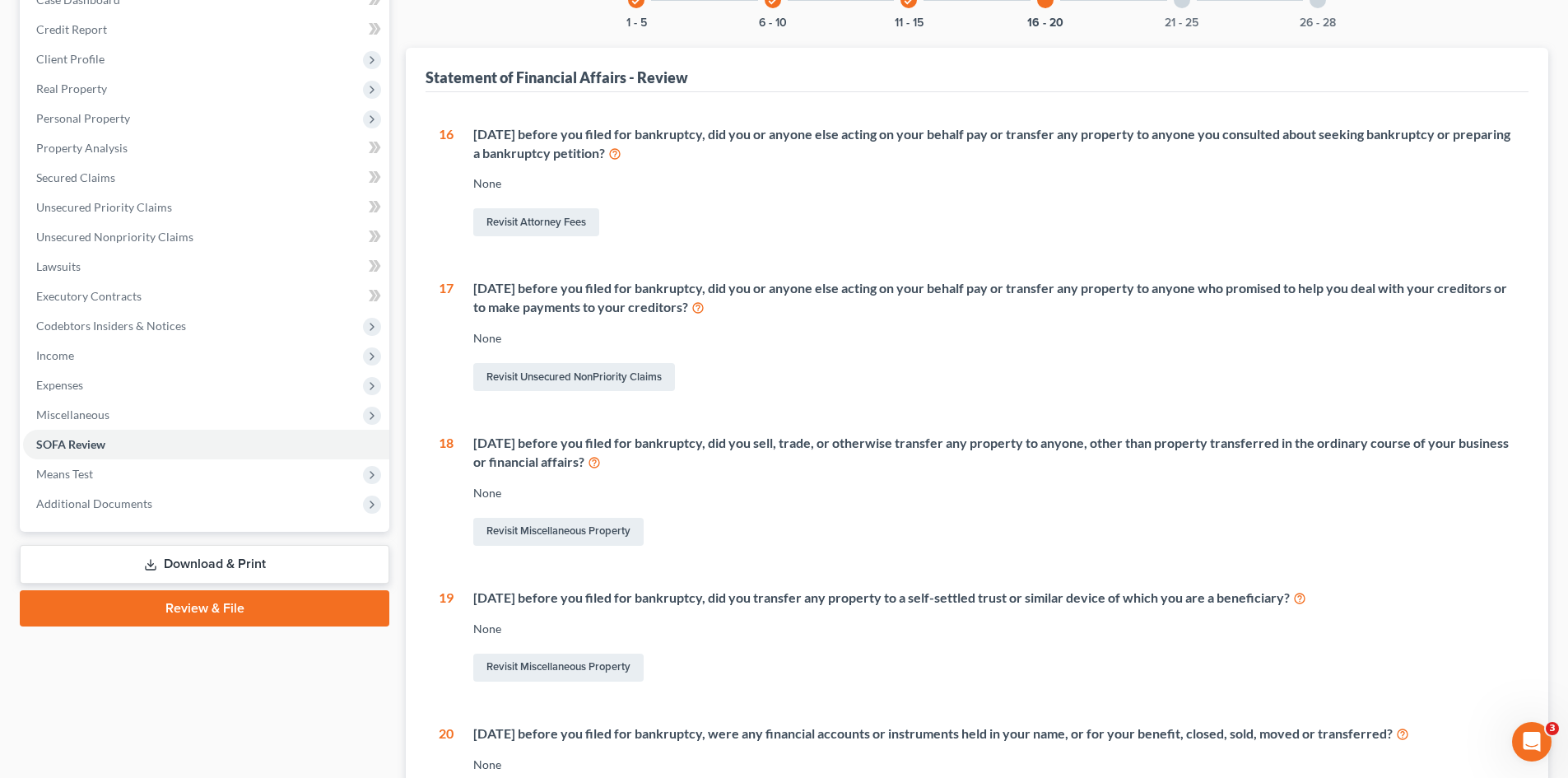
scroll to position [181, 0]
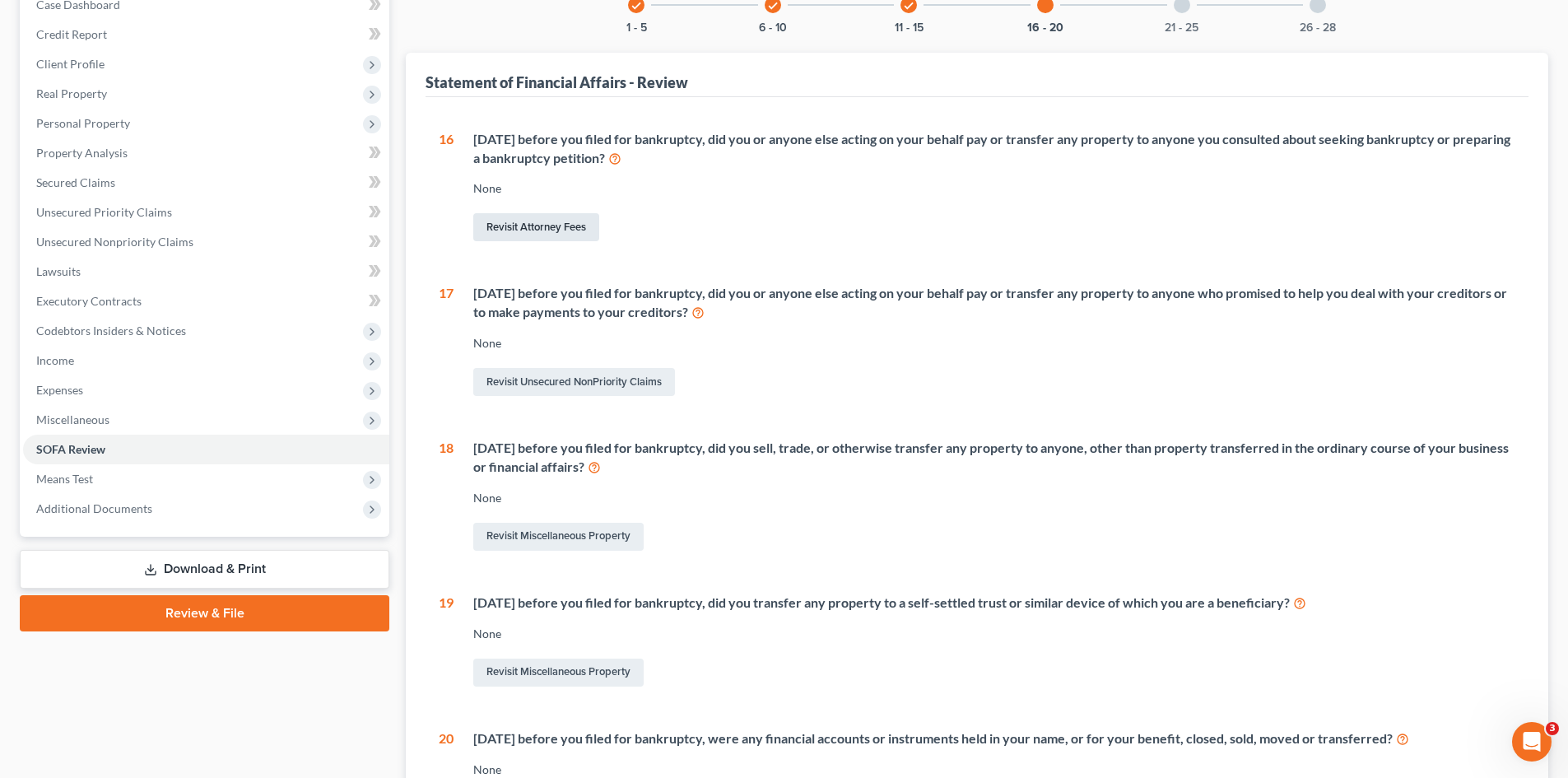
click at [549, 229] on link "Revisit Attorney Fees" at bounding box center [535, 227] width 126 height 28
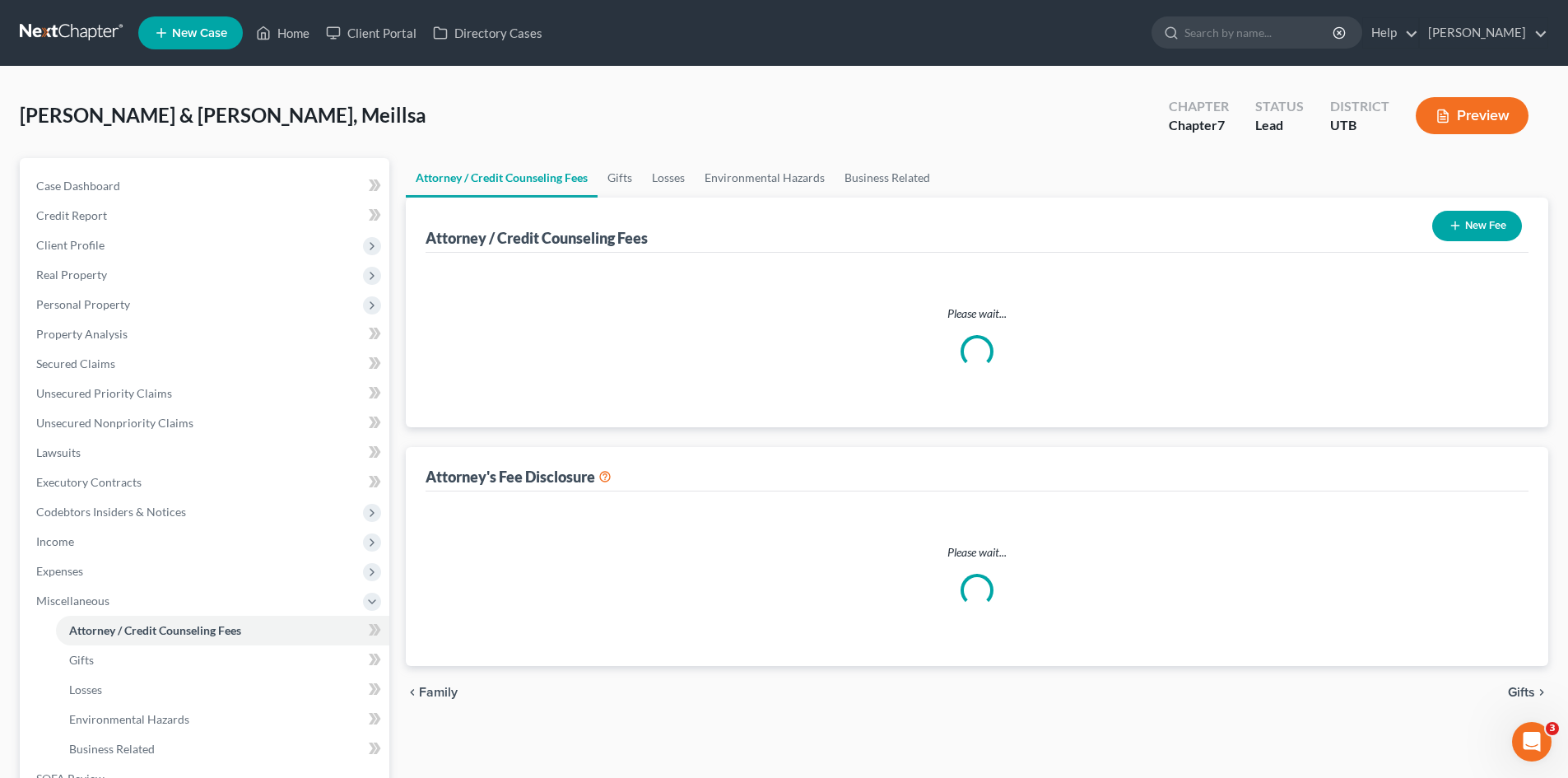
select select "0"
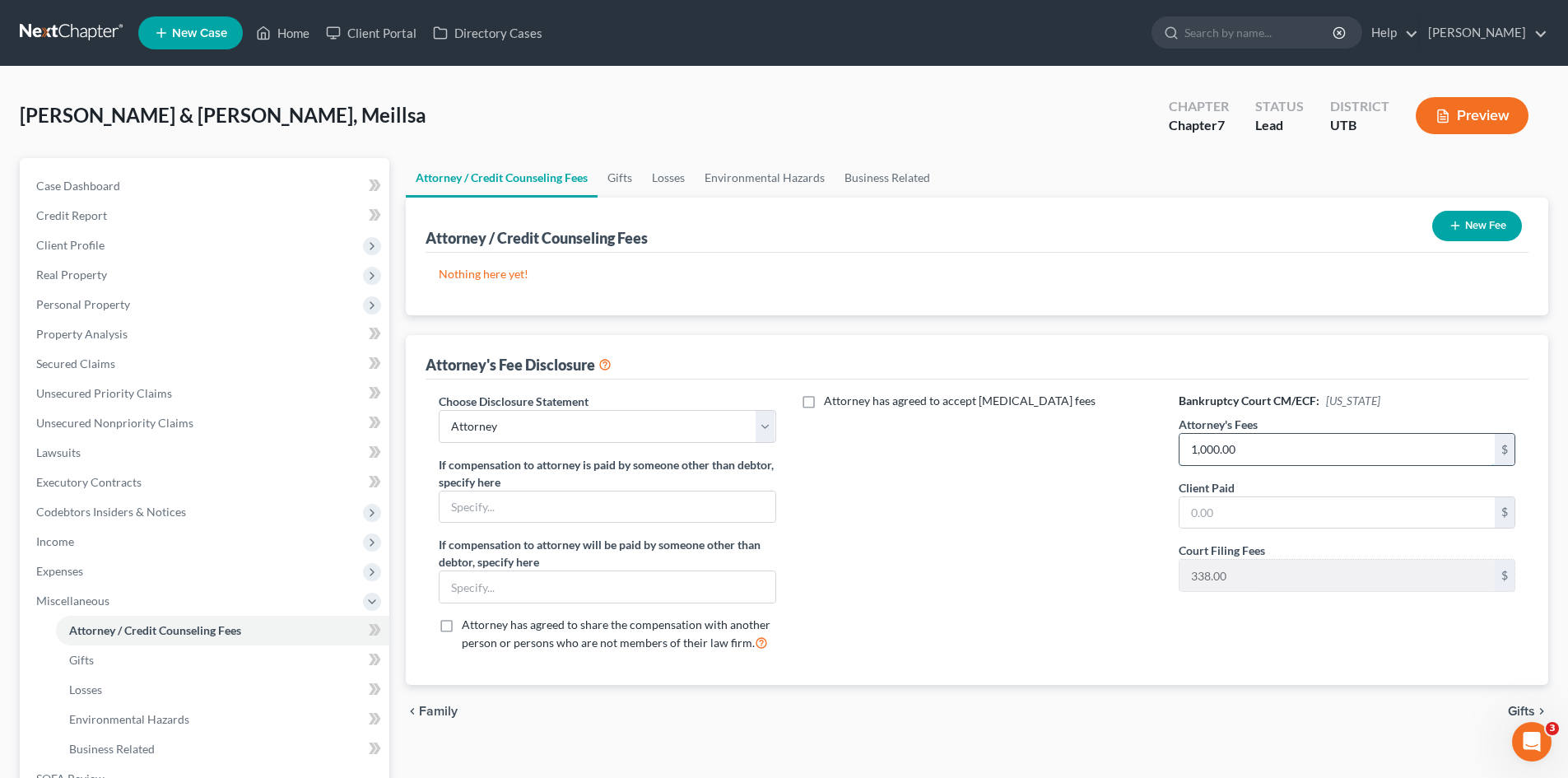
click at [1252, 450] on input "1,000.00" at bounding box center [1337, 450] width 315 height 32
type input "1,600"
click at [1215, 515] on input "text" at bounding box center [1337, 513] width 315 height 32
type input "300"
click at [573, 424] on select "Select Attorney" at bounding box center [607, 426] width 337 height 33
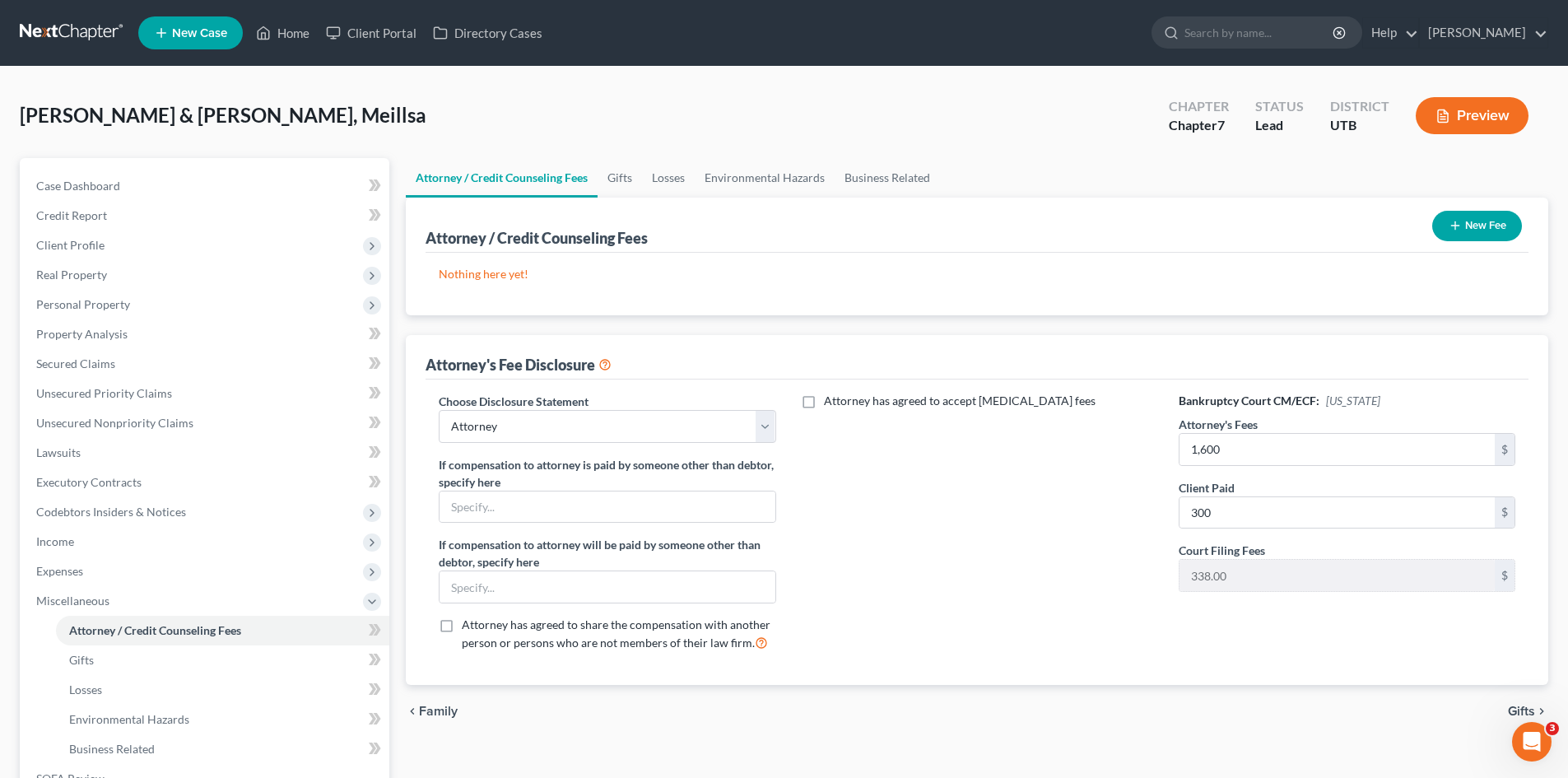
click at [824, 401] on label "Attorney has agreed to accept retainer fees" at bounding box center [959, 401] width 272 height 17
click at [831, 401] on input "Attorney has agreed to accept retainer fees" at bounding box center [836, 397] width 11 height 11
click at [850, 446] on input "text" at bounding box center [967, 439] width 315 height 32
click at [824, 402] on label "Attorney has agreed to accept retainer fees" at bounding box center [959, 401] width 272 height 17
click at [831, 402] on input "Attorney has agreed to accept retainer fees" at bounding box center [836, 397] width 11 height 11
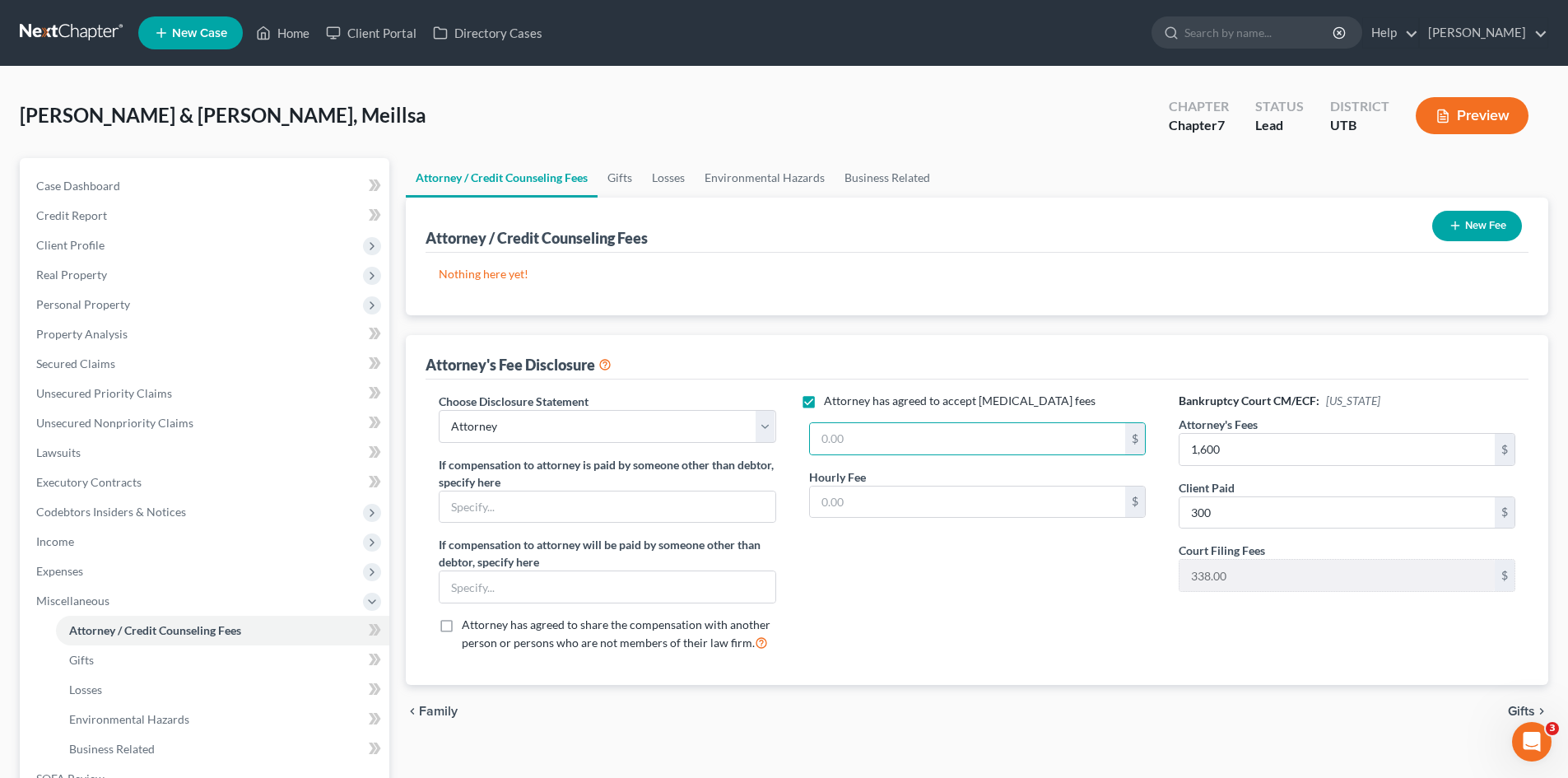
checkbox input "false"
click at [620, 180] on link "Gifts" at bounding box center [619, 178] width 44 height 40
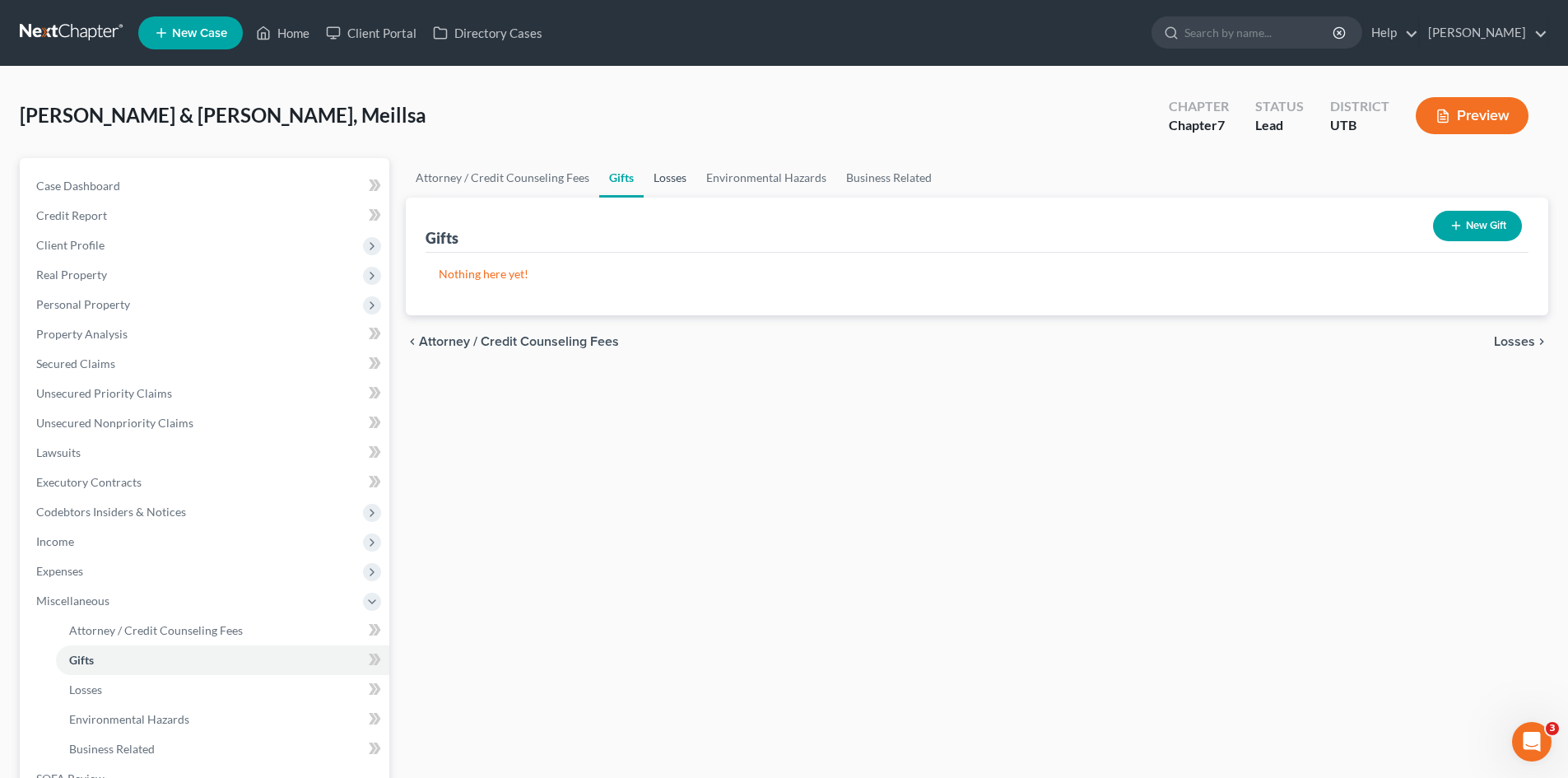
click at [673, 173] on link "Losses" at bounding box center [669, 178] width 52 height 40
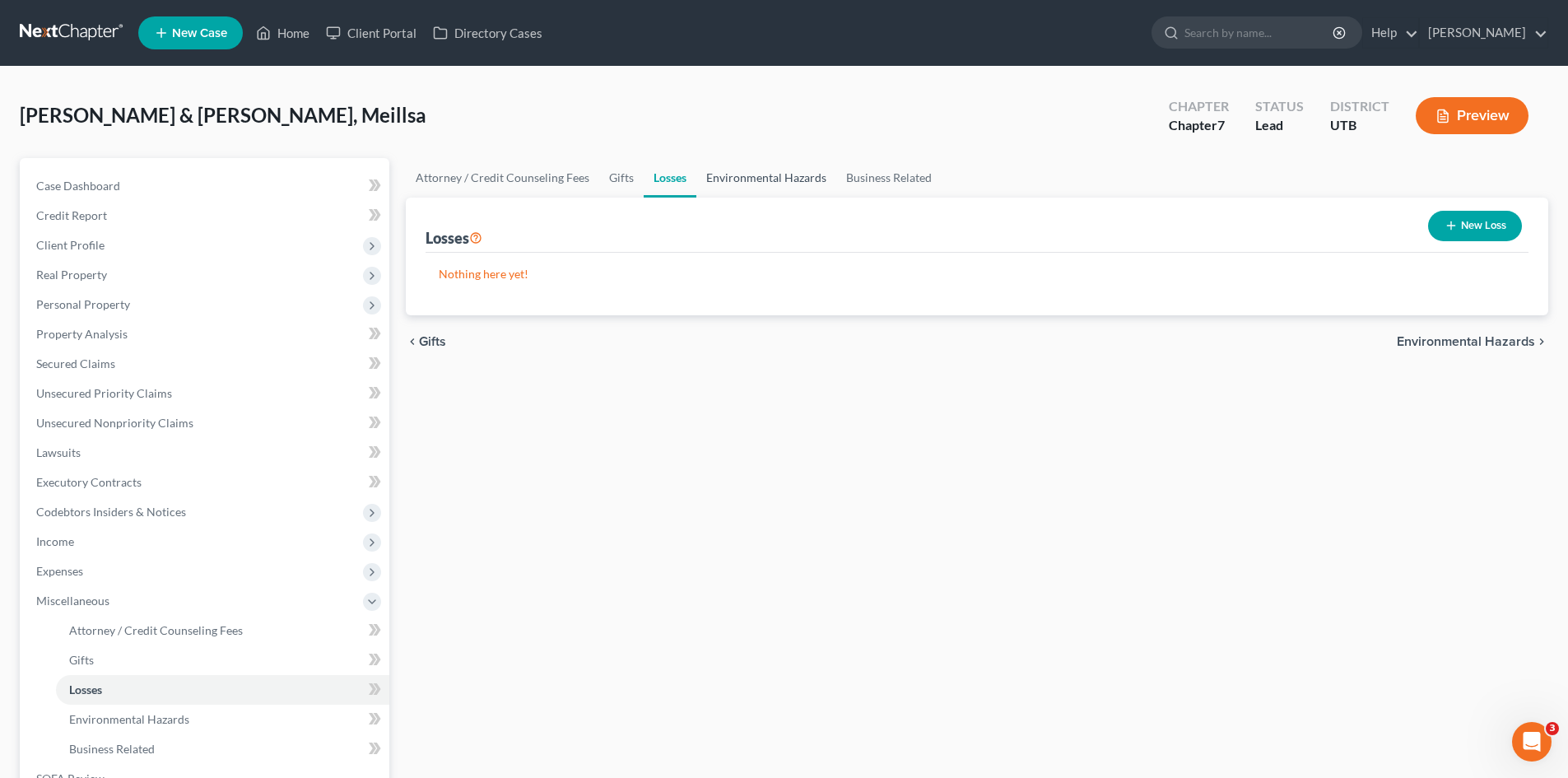
click at [747, 179] on link "Environmental Hazards" at bounding box center [767, 178] width 140 height 40
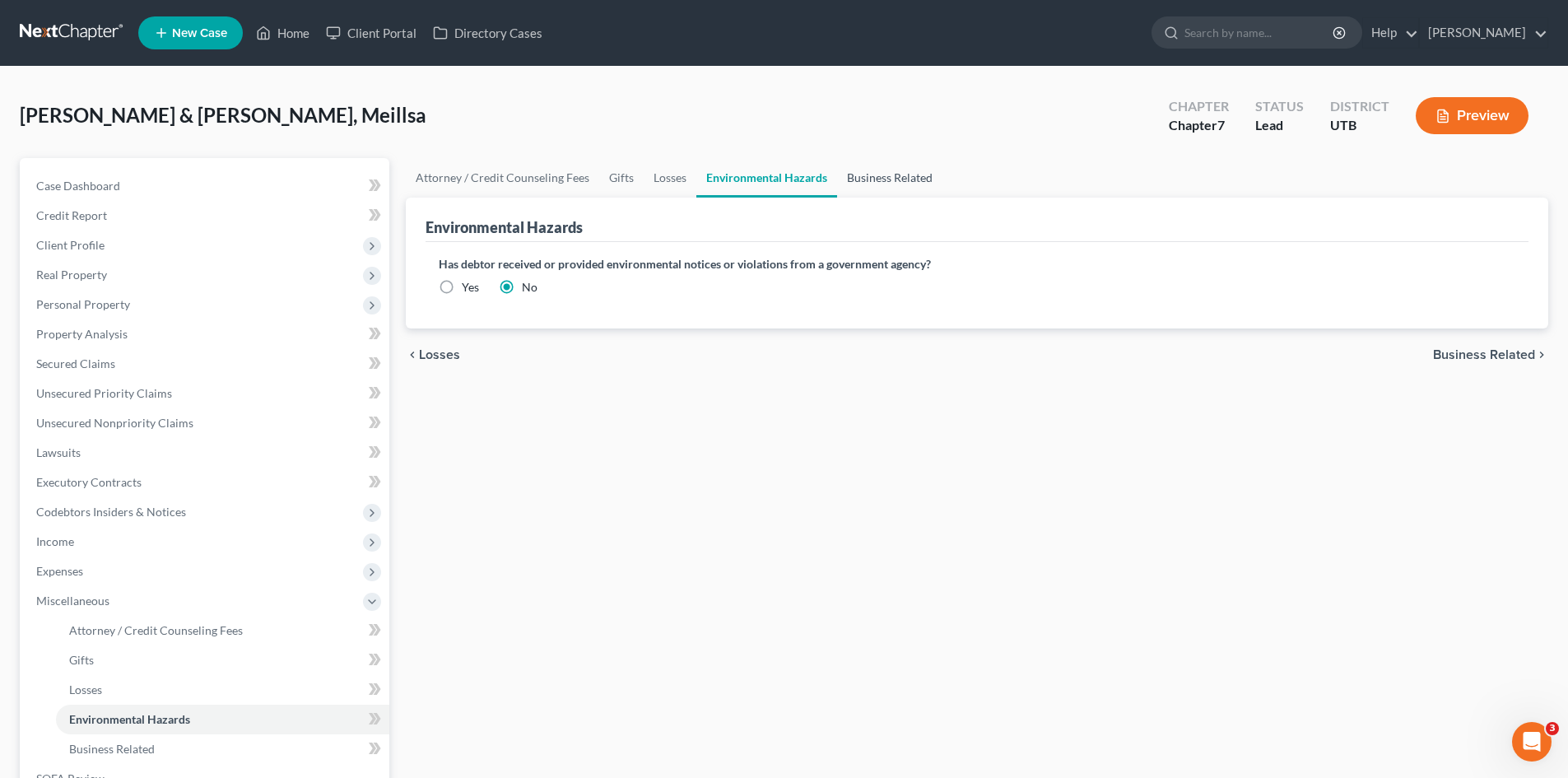
click at [880, 180] on link "Business Related" at bounding box center [890, 178] width 106 height 40
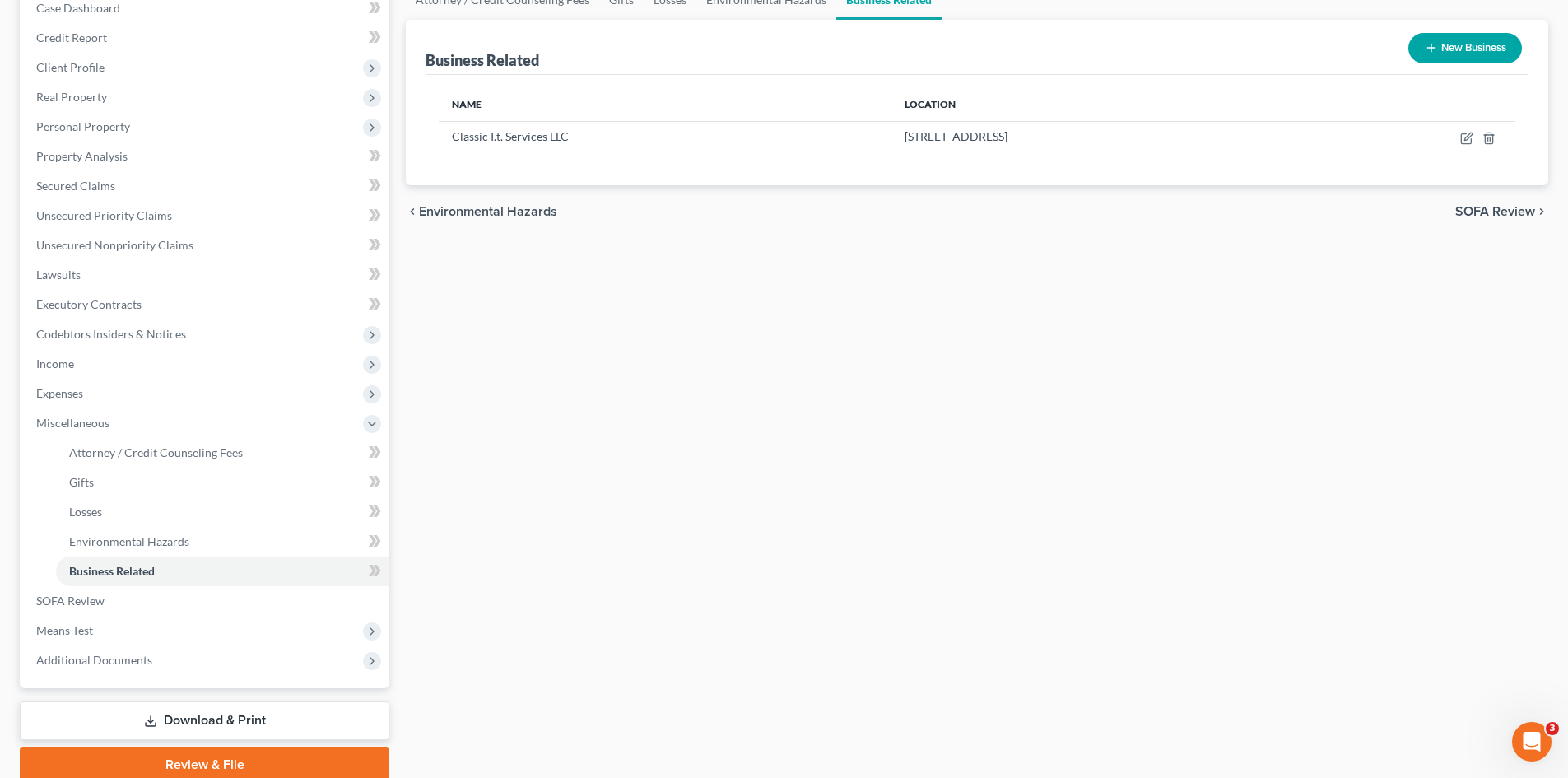
scroll to position [245, 0]
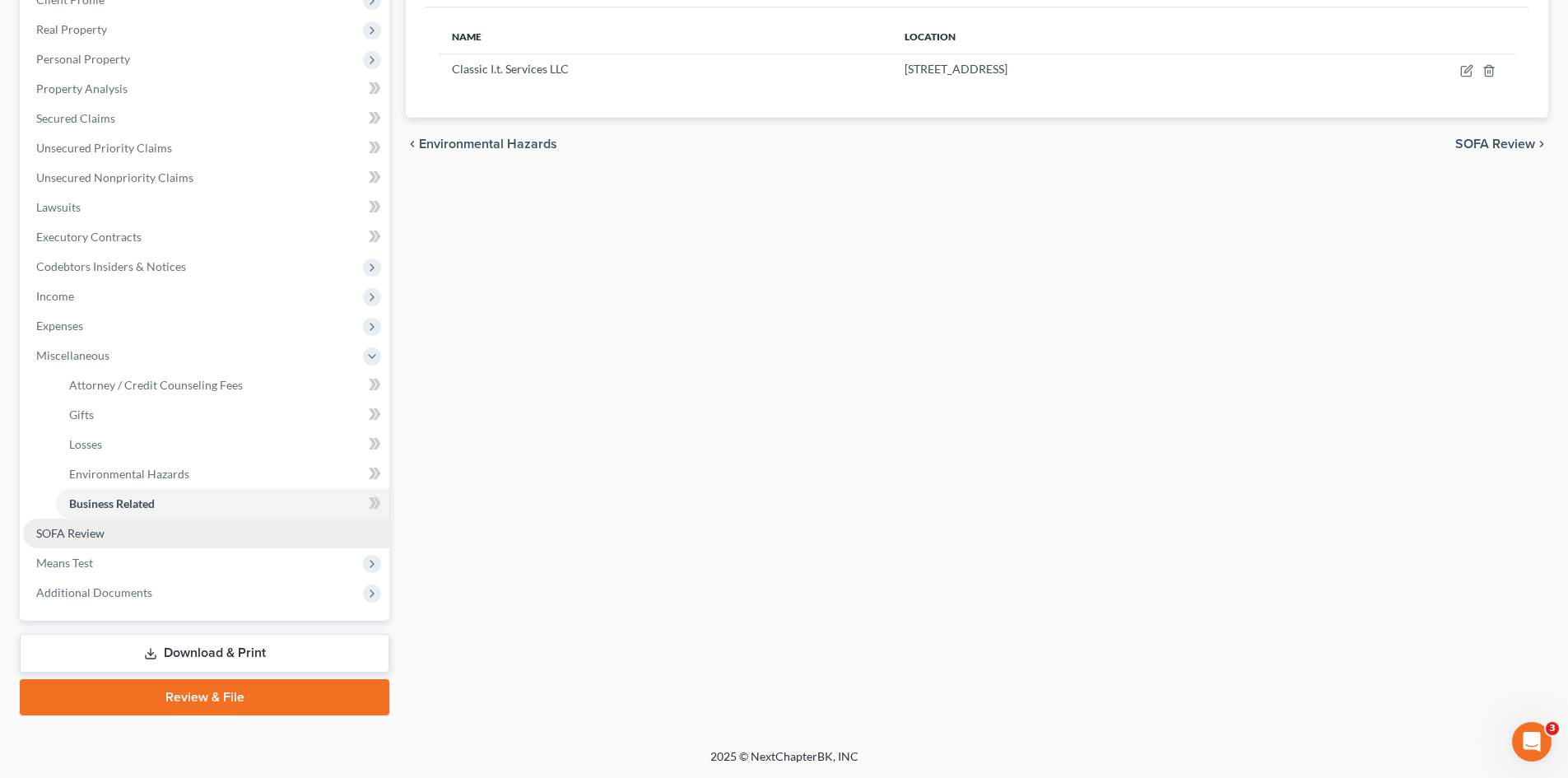
click at [62, 531] on span "SOFA Review" at bounding box center [71, 533] width 68 height 14
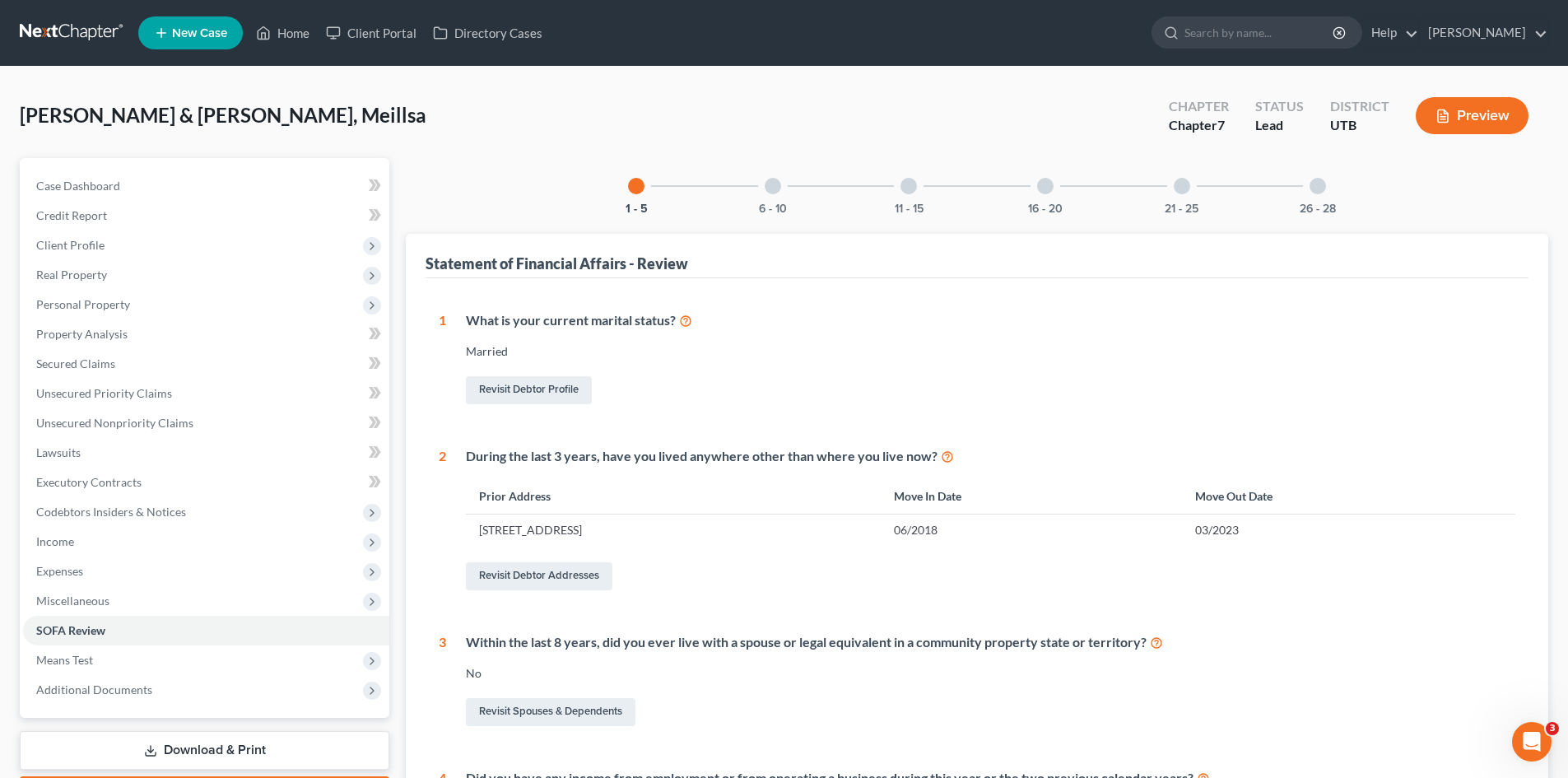
click at [913, 186] on div at bounding box center [909, 186] width 17 height 17
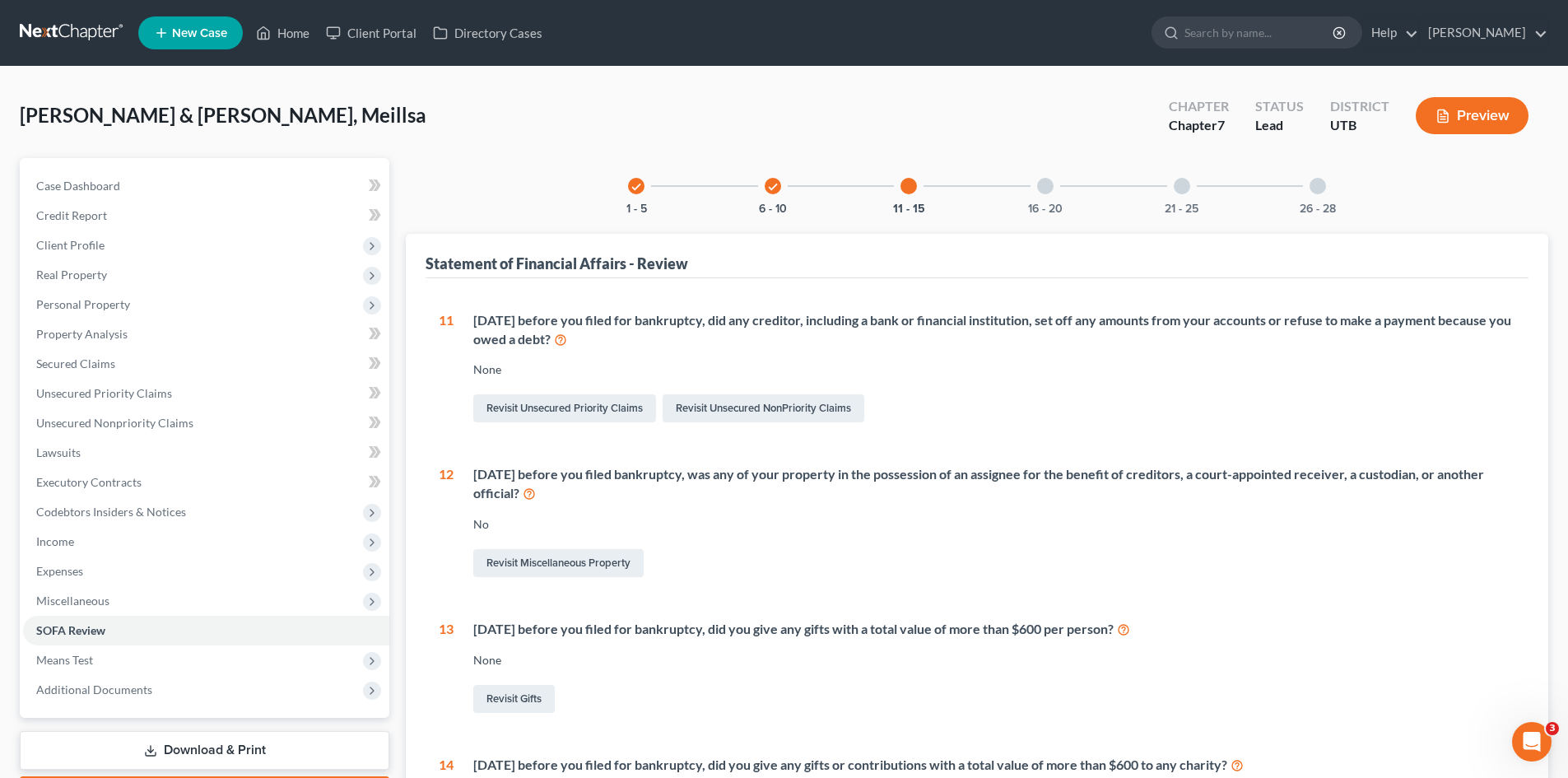
click at [1043, 190] on div at bounding box center [1045, 186] width 17 height 17
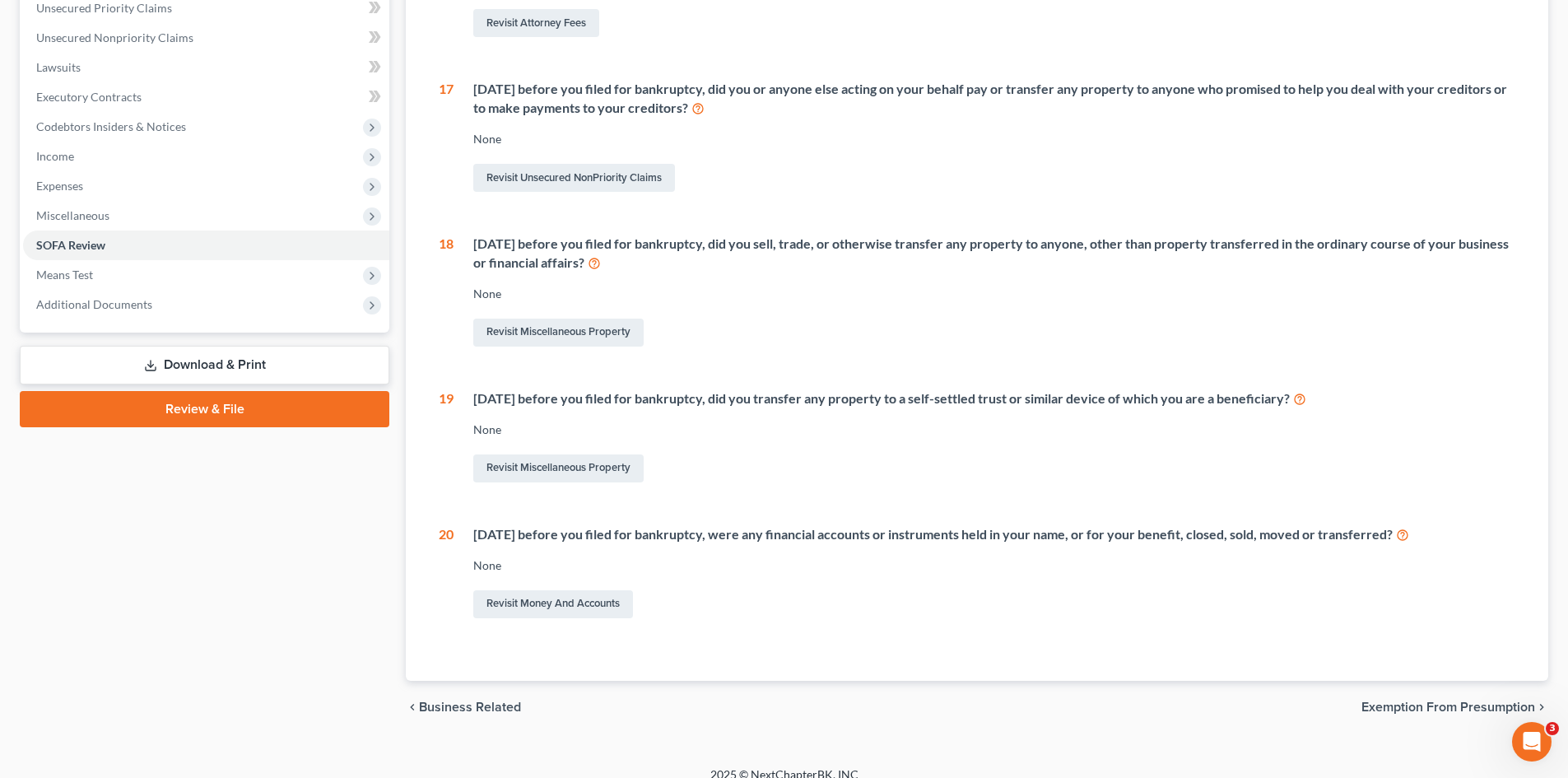
scroll to position [403, 0]
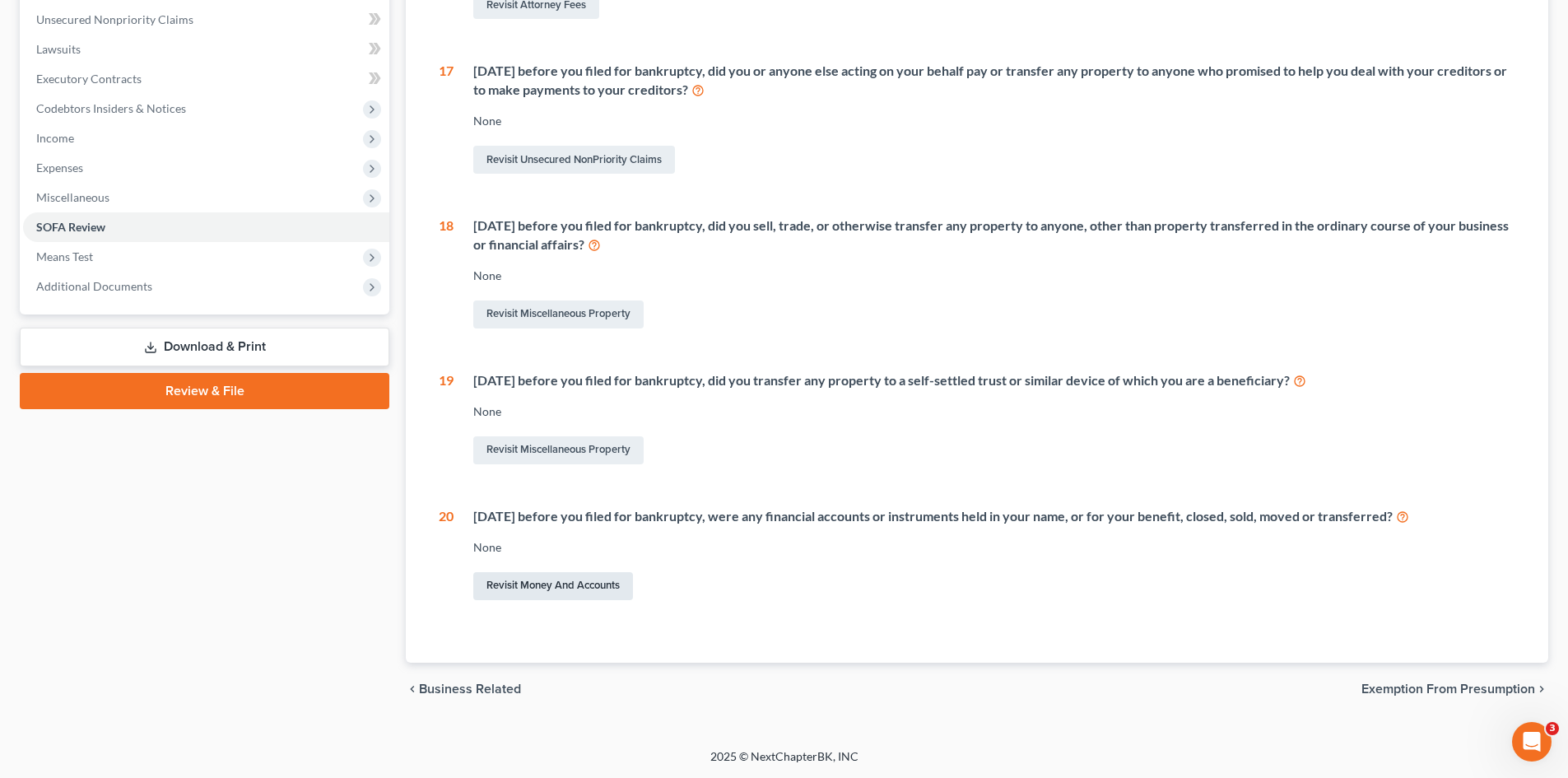
click at [510, 587] on link "Revisit Money and Accounts" at bounding box center [553, 586] width 160 height 28
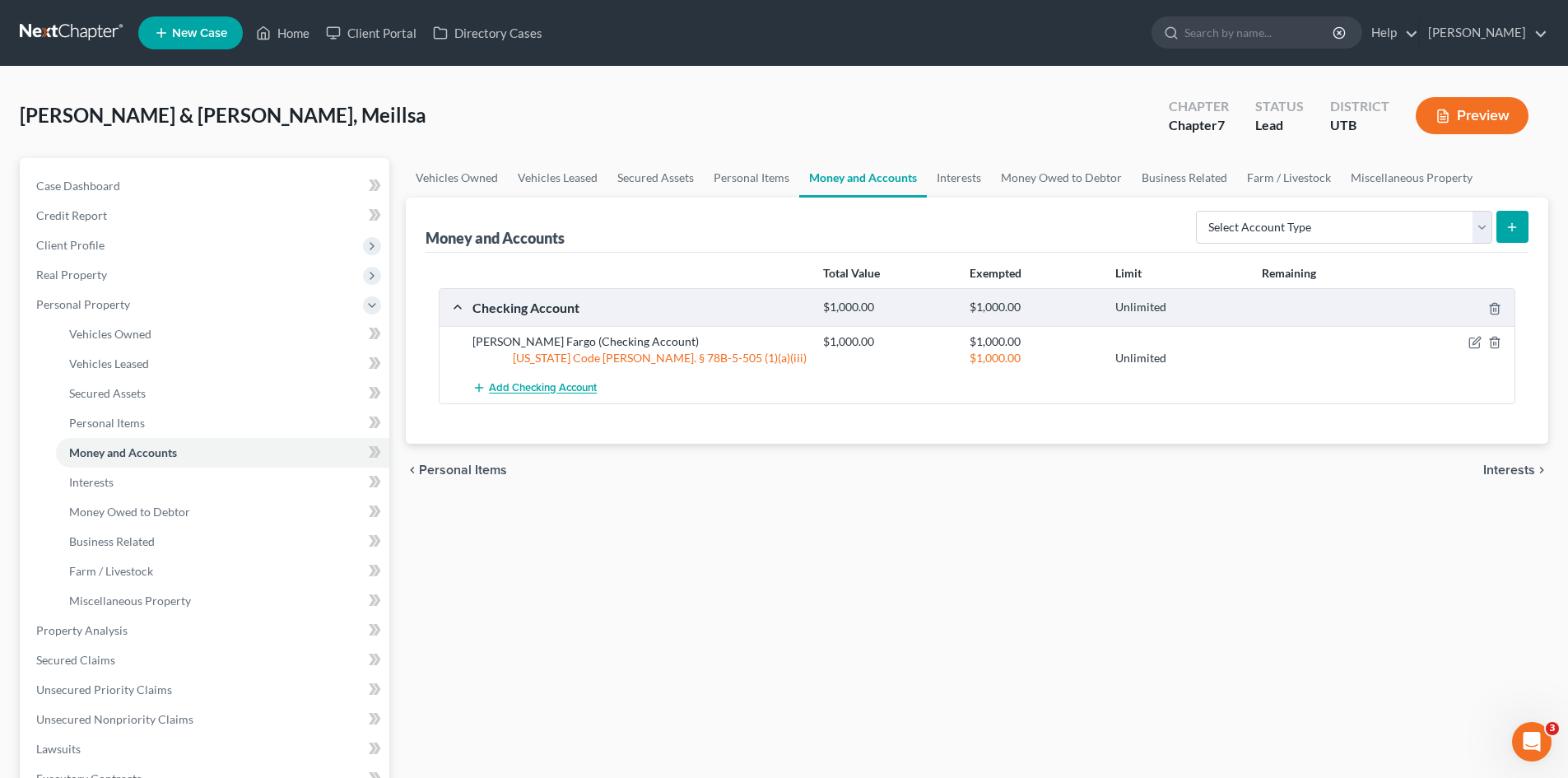
click at [505, 382] on span "Add Checking Account" at bounding box center [543, 388] width 108 height 13
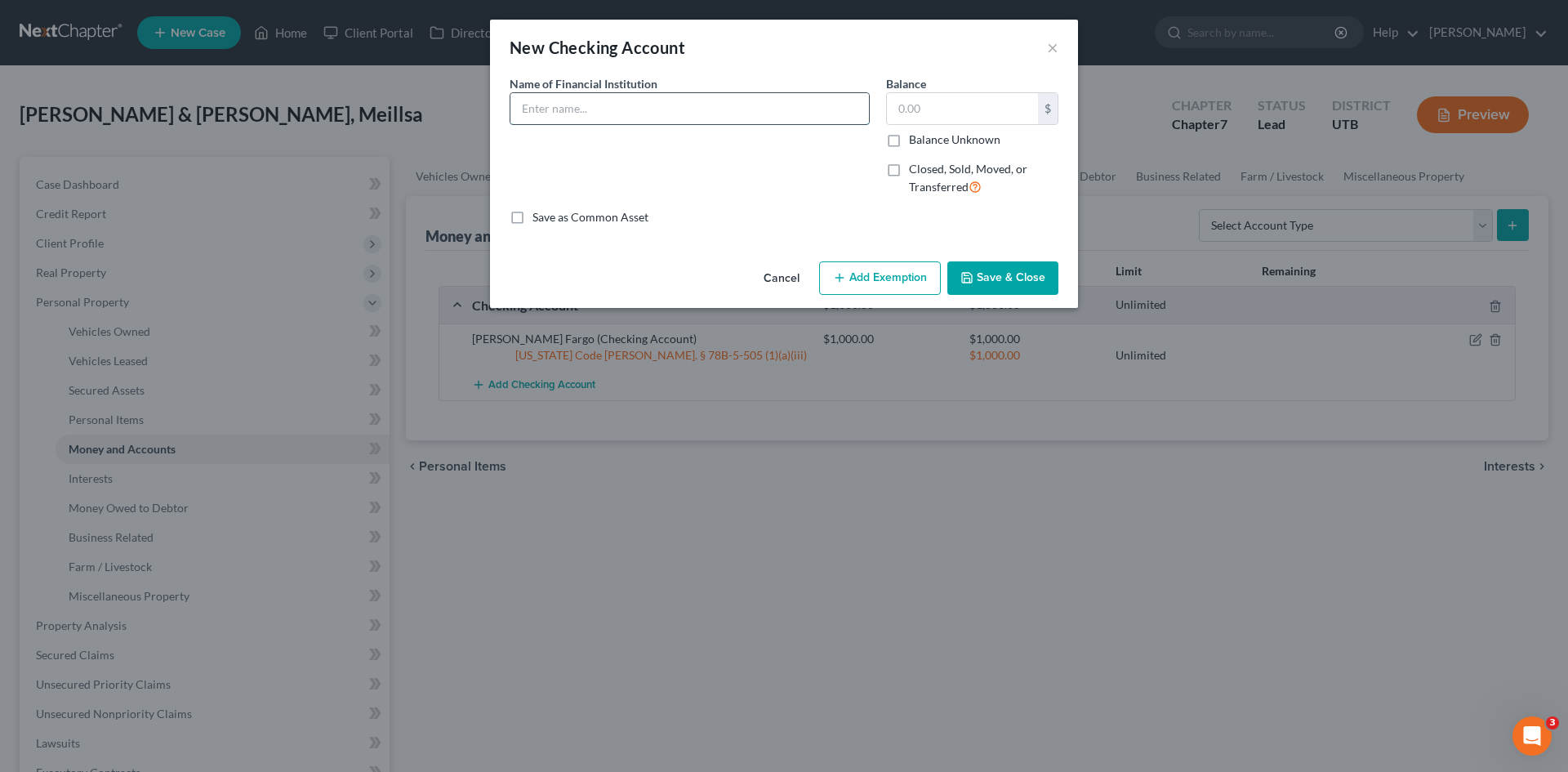
click at [576, 103] on input "text" at bounding box center [690, 109] width 359 height 31
type input "m"
type input "J"
type input "Mountian America"
click at [920, 95] on input "text" at bounding box center [962, 109] width 151 height 31
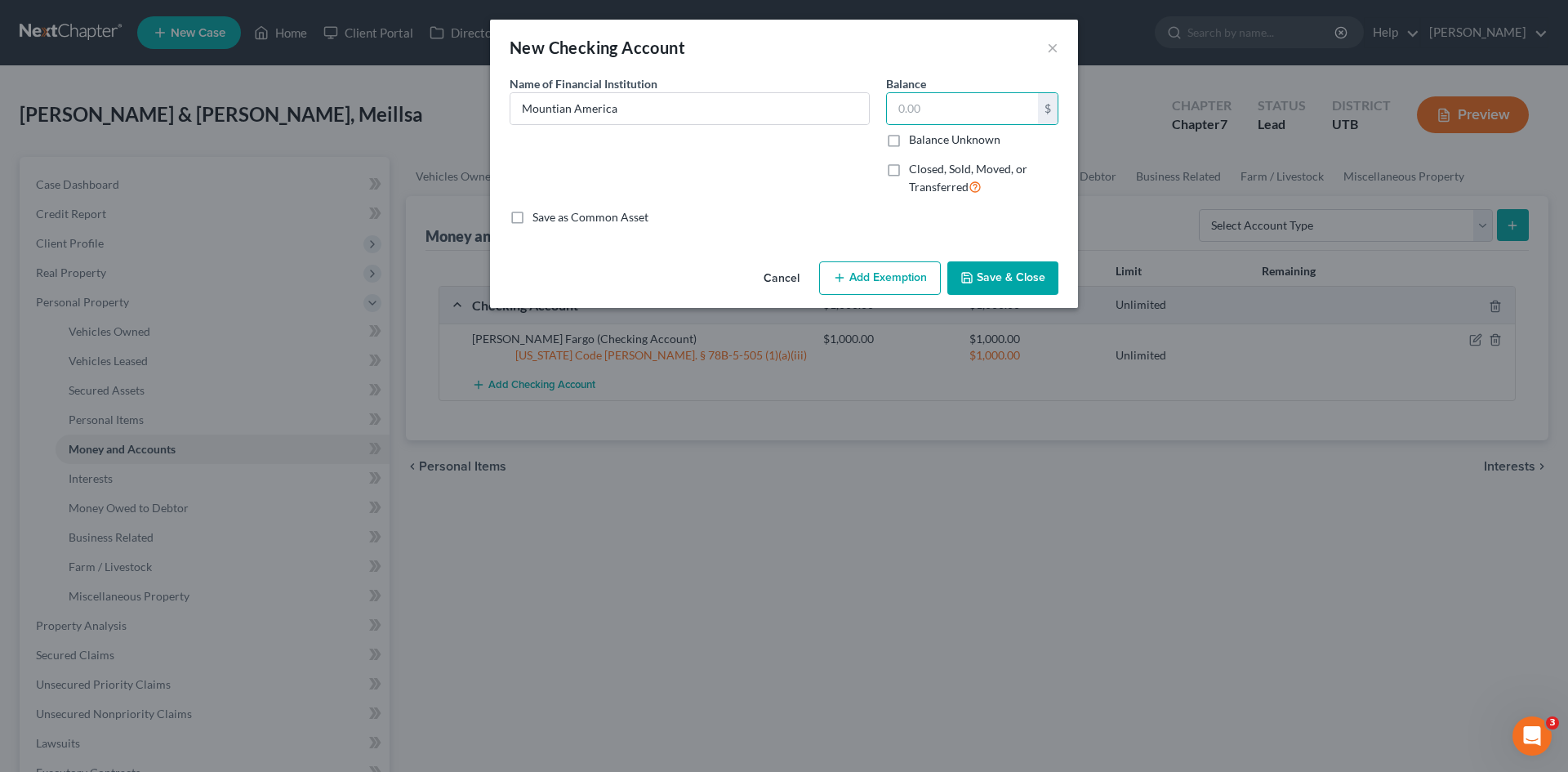
click at [909, 172] on label "Closed, Sold, Moved, or Transferred" at bounding box center [983, 178] width 149 height 35
click at [916, 172] on input "Closed, Sold, Moved, or Transferred" at bounding box center [921, 166] width 11 height 11
checkbox input "true"
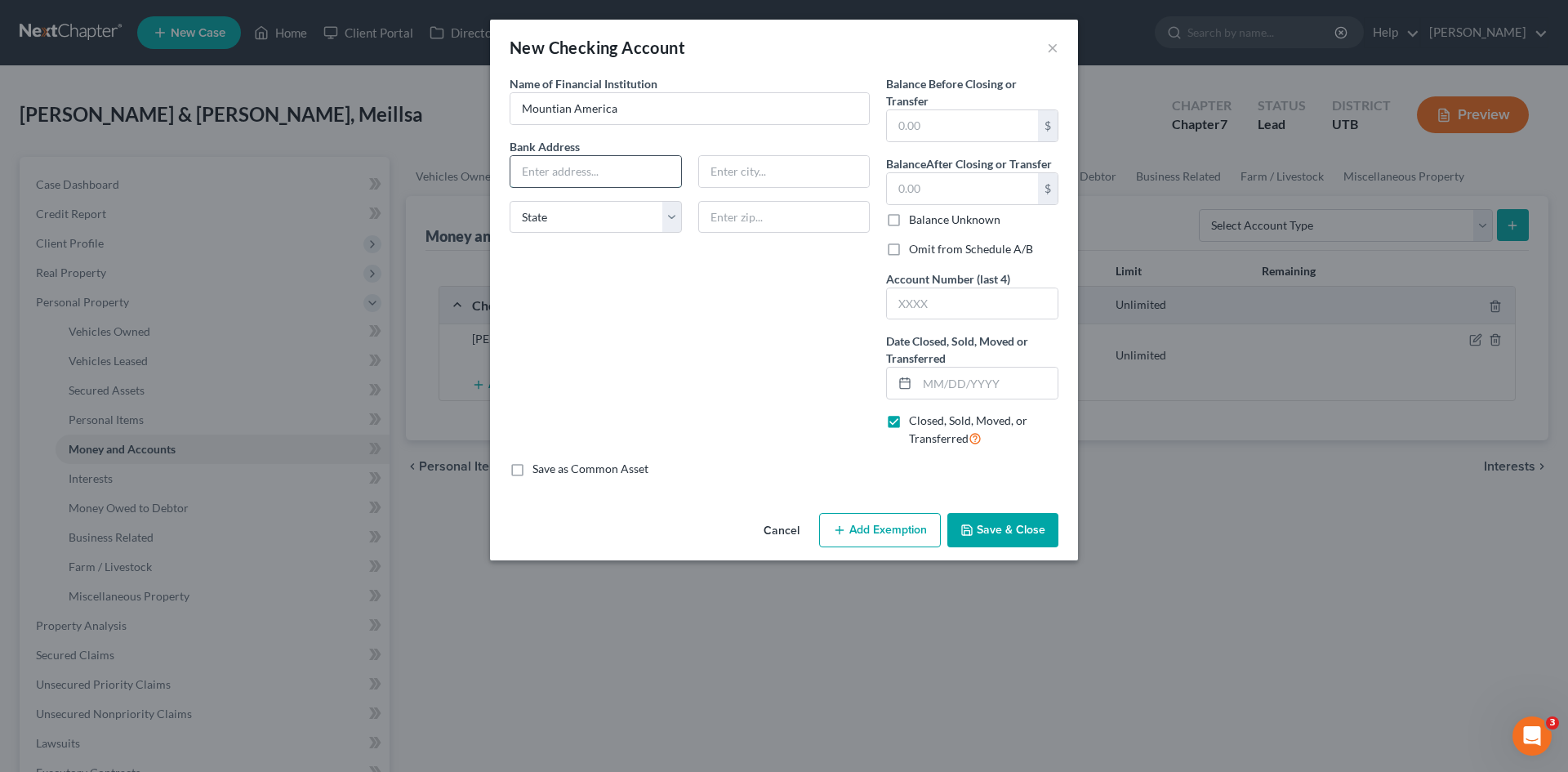
click at [549, 174] on input "text" at bounding box center [596, 172] width 171 height 31
click at [860, 41] on div "New Checking Account ×" at bounding box center [784, 47] width 588 height 55
click at [928, 114] on input "text" at bounding box center [962, 126] width 151 height 31
click at [929, 385] on input "text" at bounding box center [987, 384] width 140 height 31
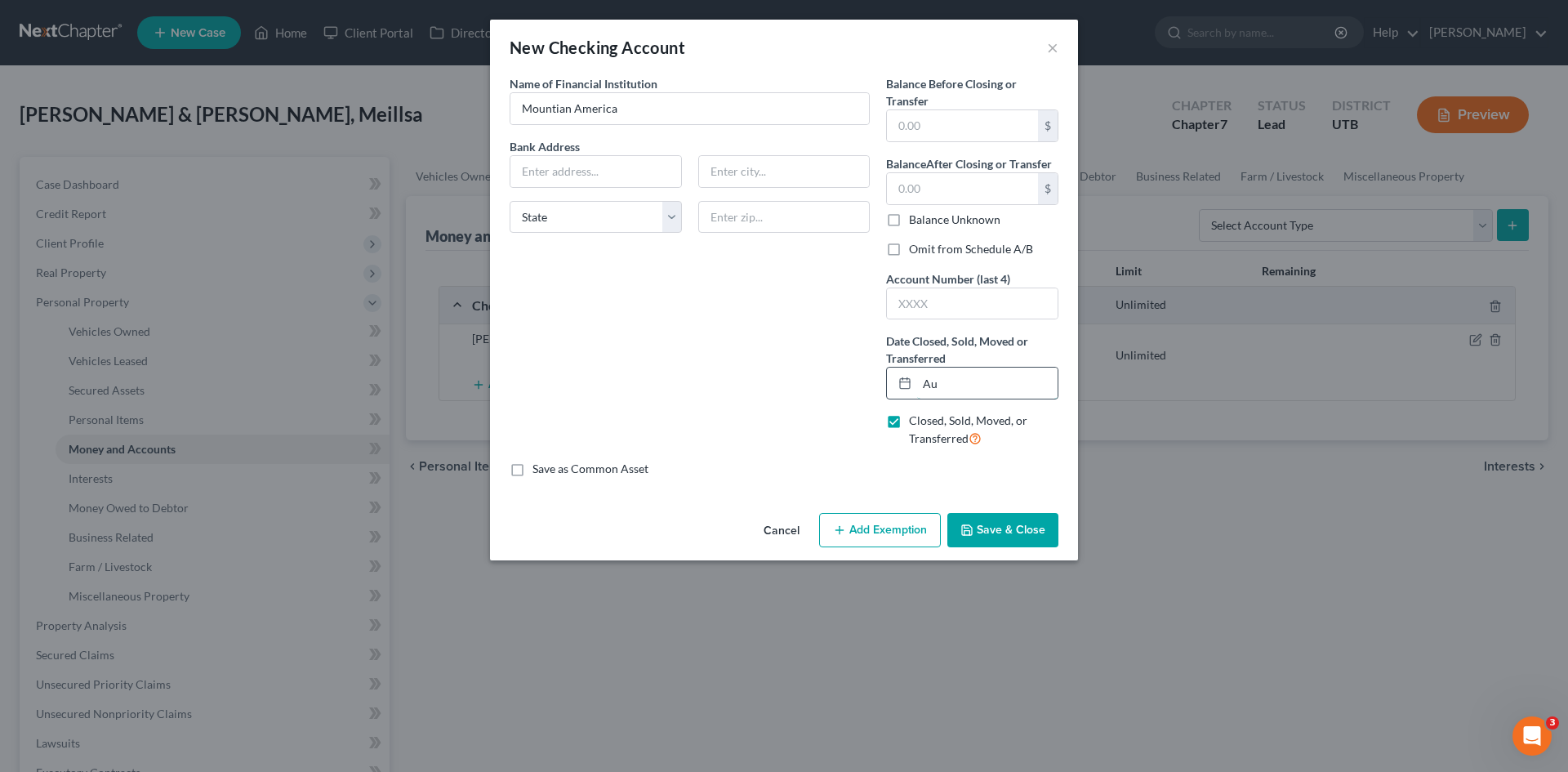
type input "A"
type input "01/08/2024"
click at [1001, 522] on button "Save & Close" at bounding box center [1002, 530] width 111 height 35
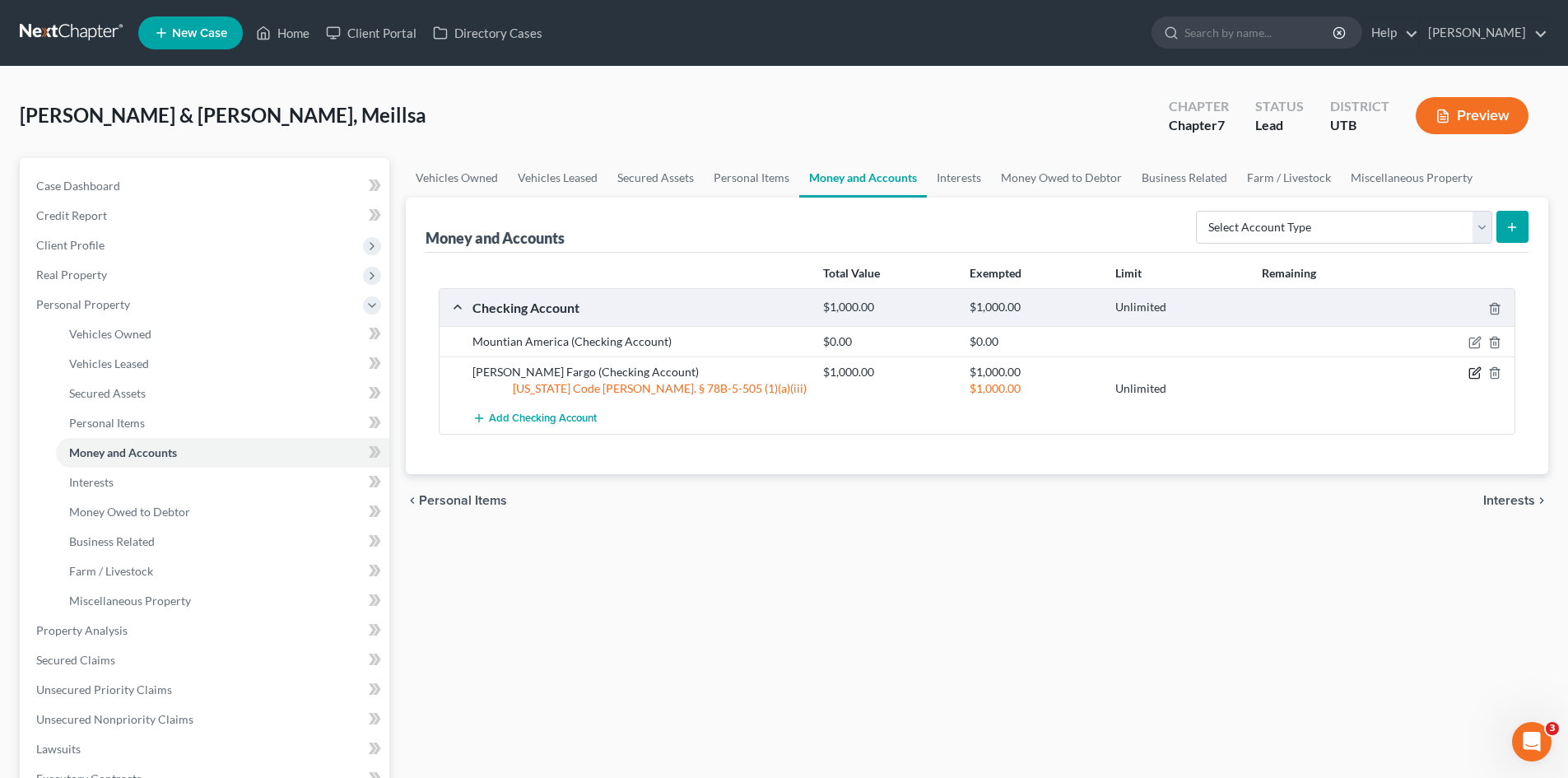
click at [1472, 373] on icon "button" at bounding box center [1475, 373] width 13 height 13
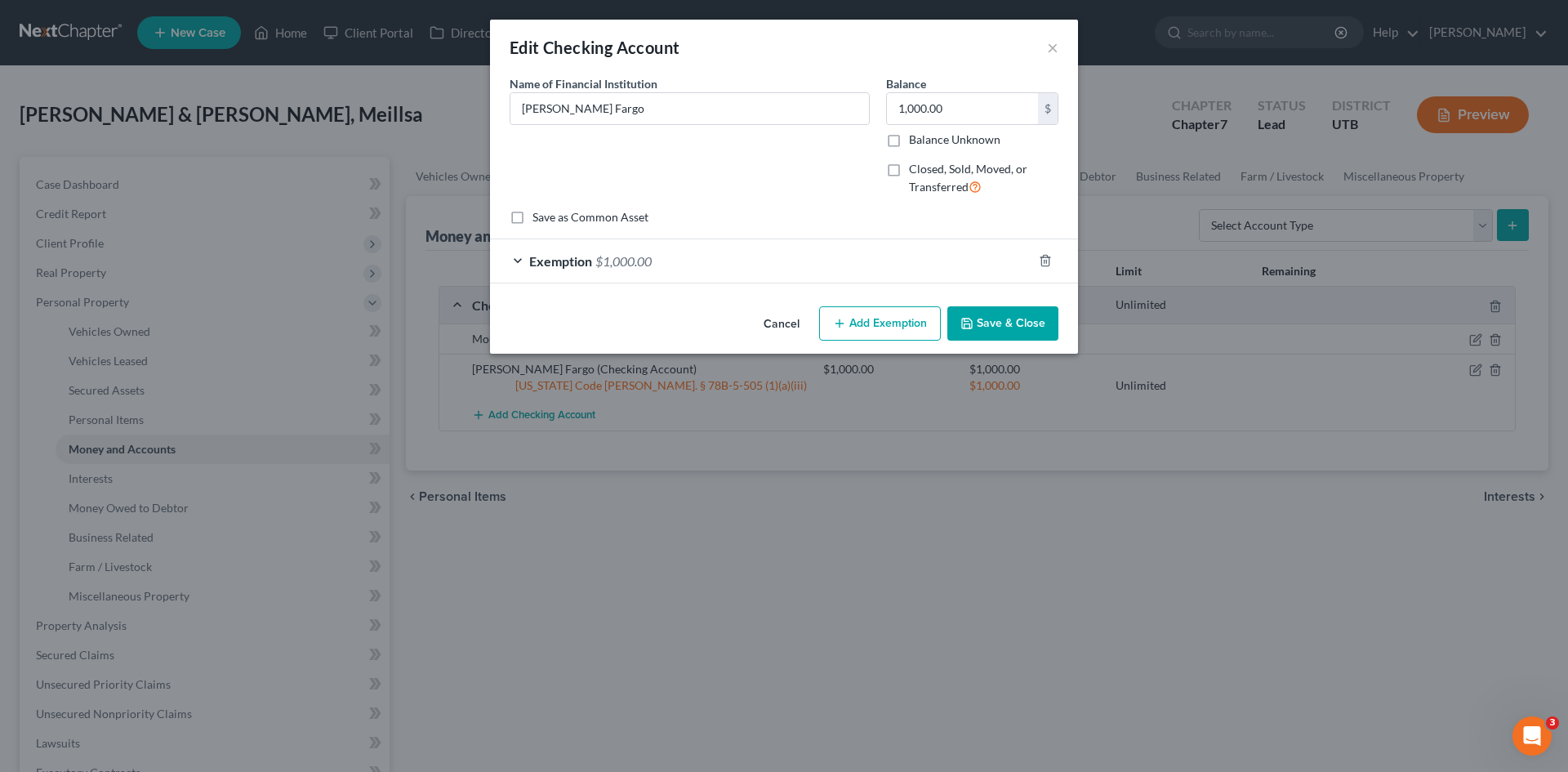
click at [1003, 322] on button "Save & Close" at bounding box center [1002, 323] width 111 height 35
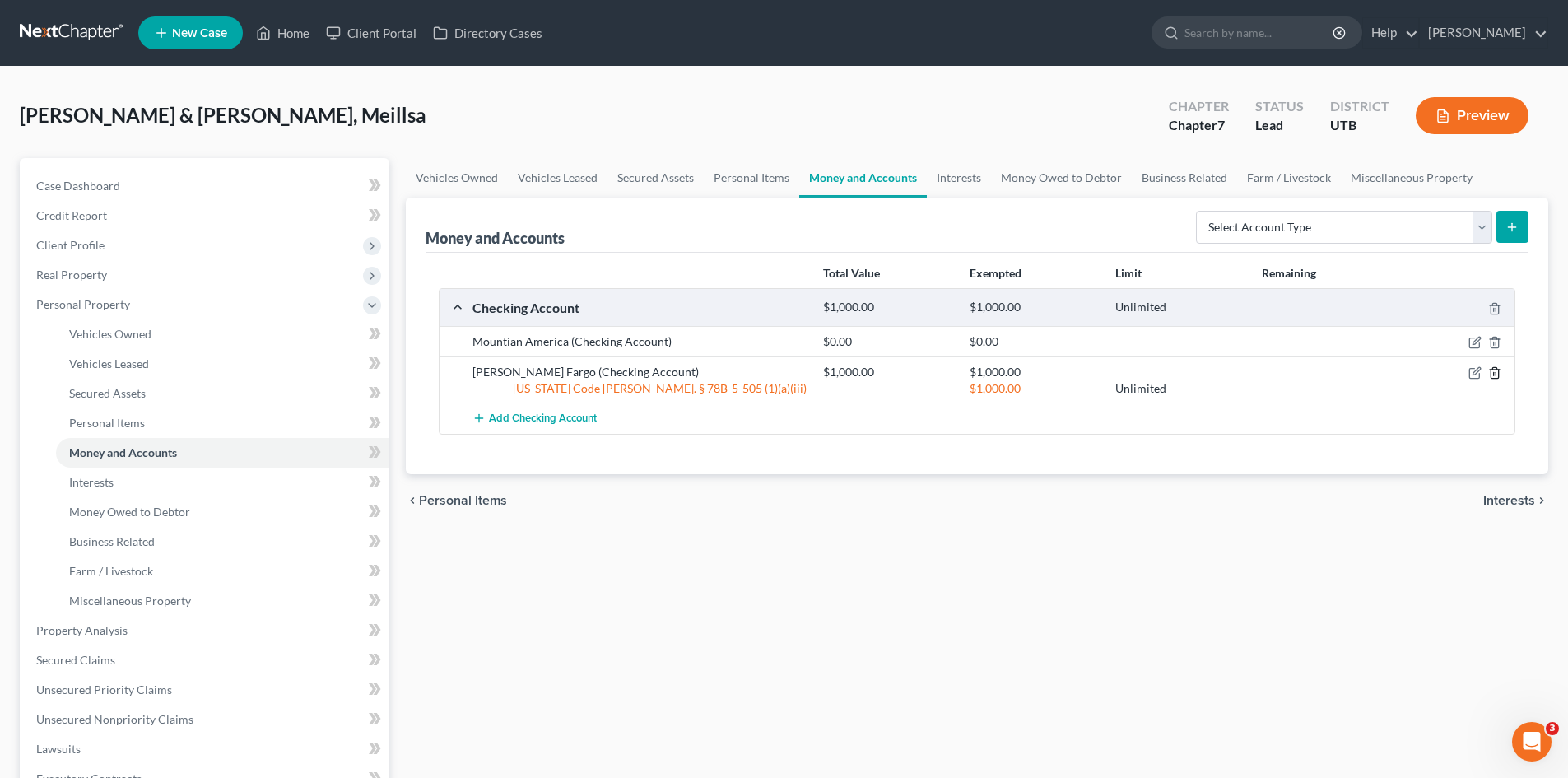
click at [1495, 371] on icon "button" at bounding box center [1495, 373] width 13 height 13
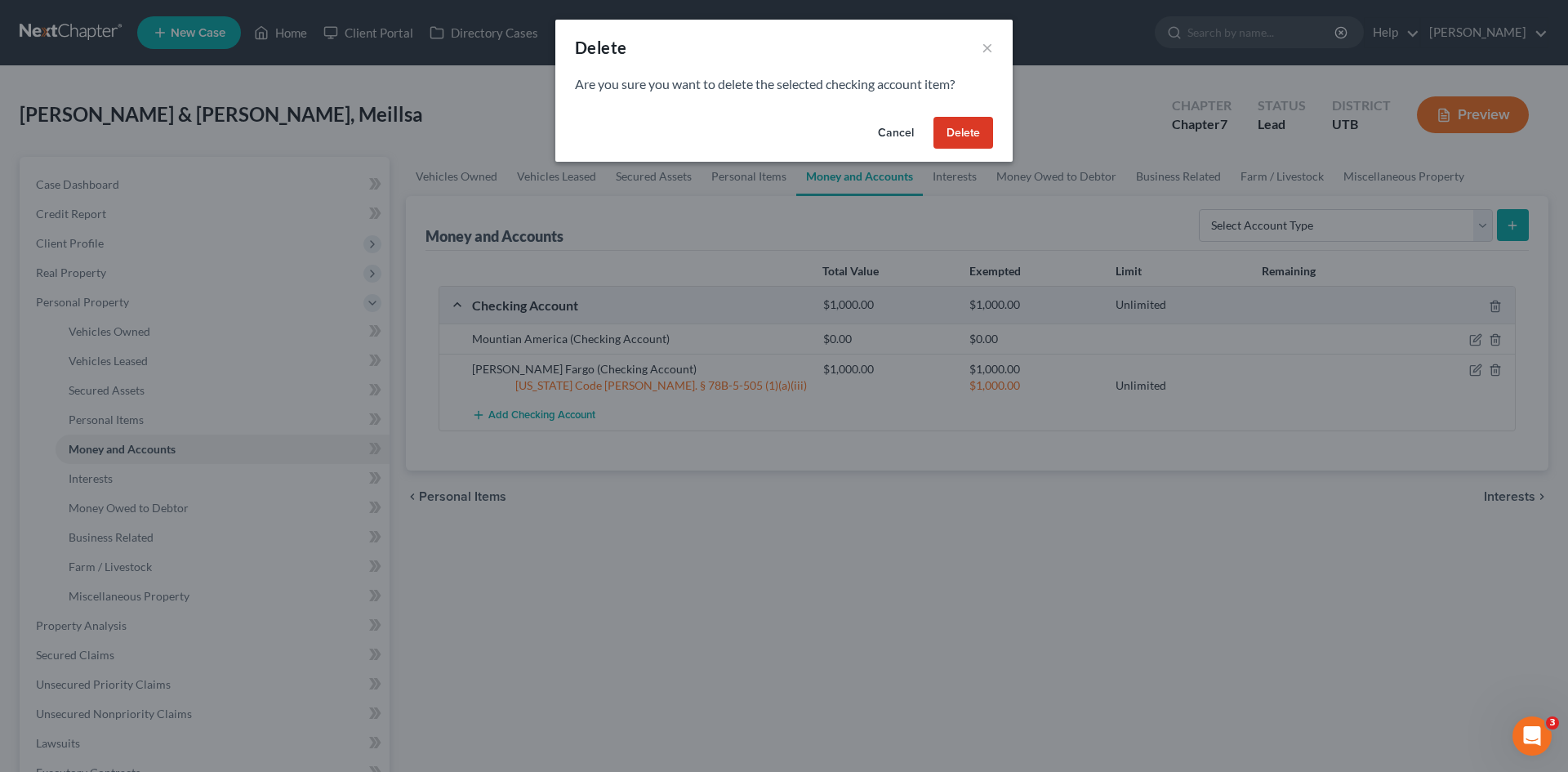
click at [956, 131] on button "Delete" at bounding box center [963, 134] width 59 height 33
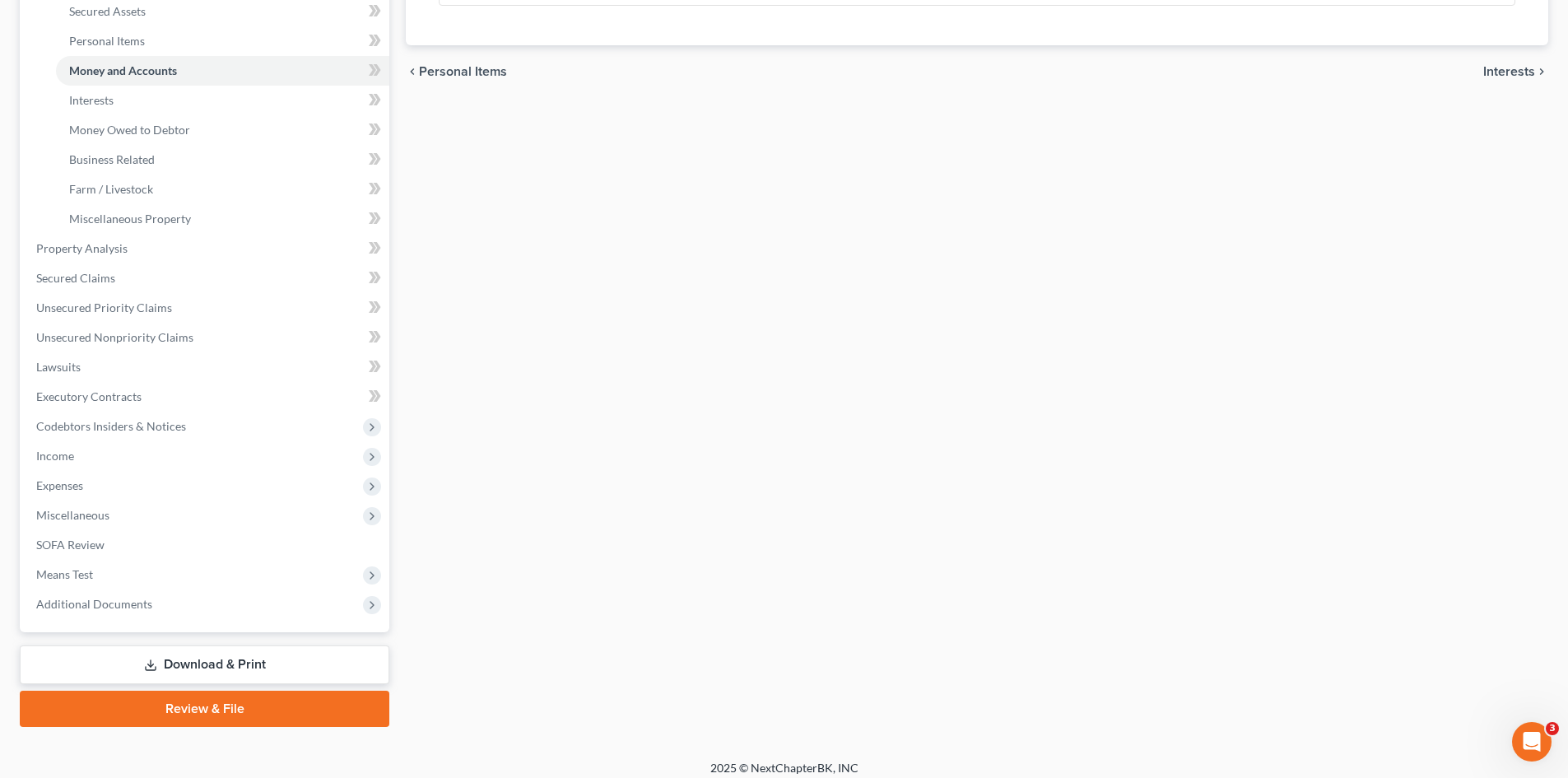
scroll to position [393, 0]
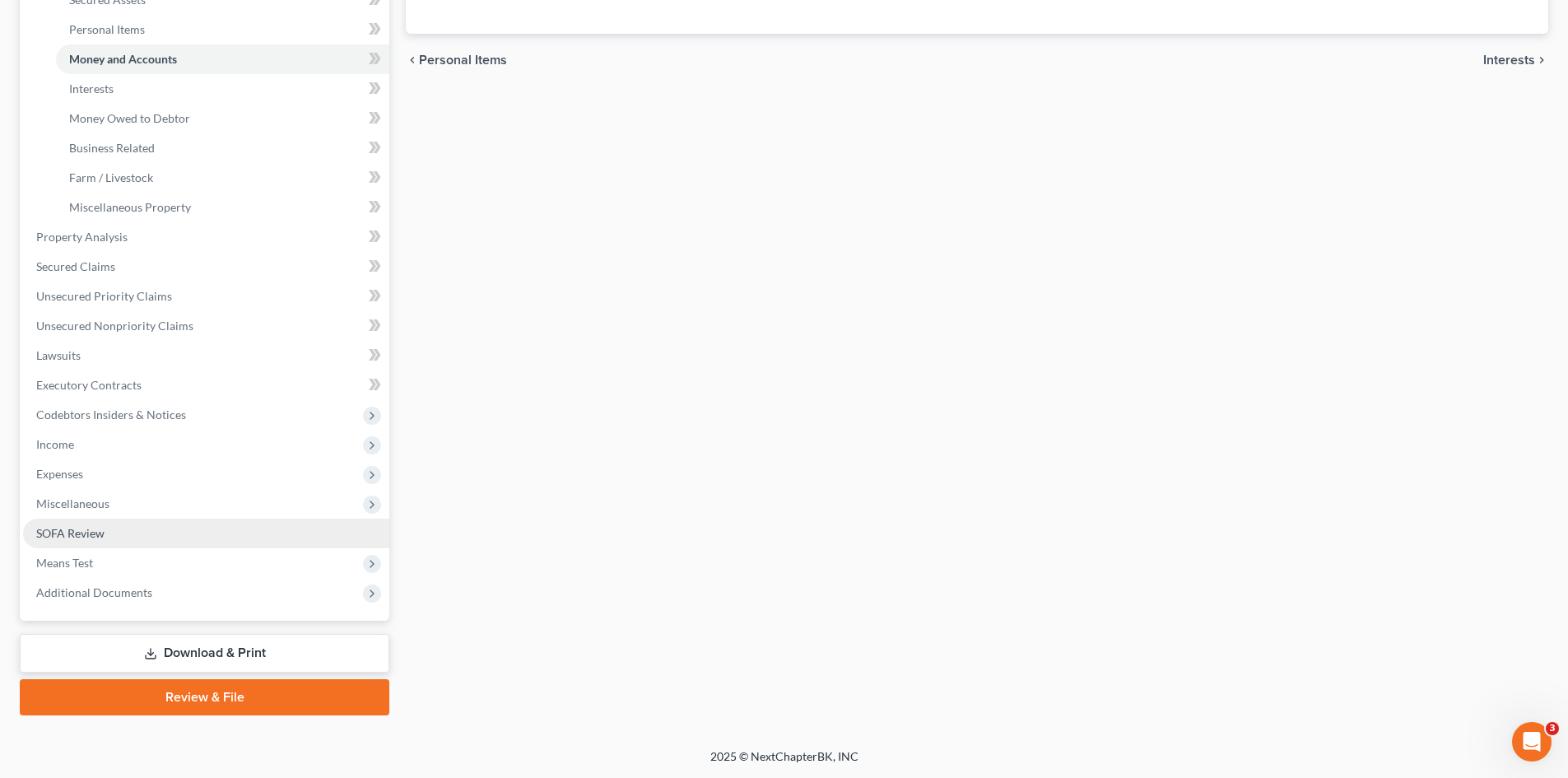
click at [66, 529] on span "SOFA Review" at bounding box center [71, 533] width 68 height 14
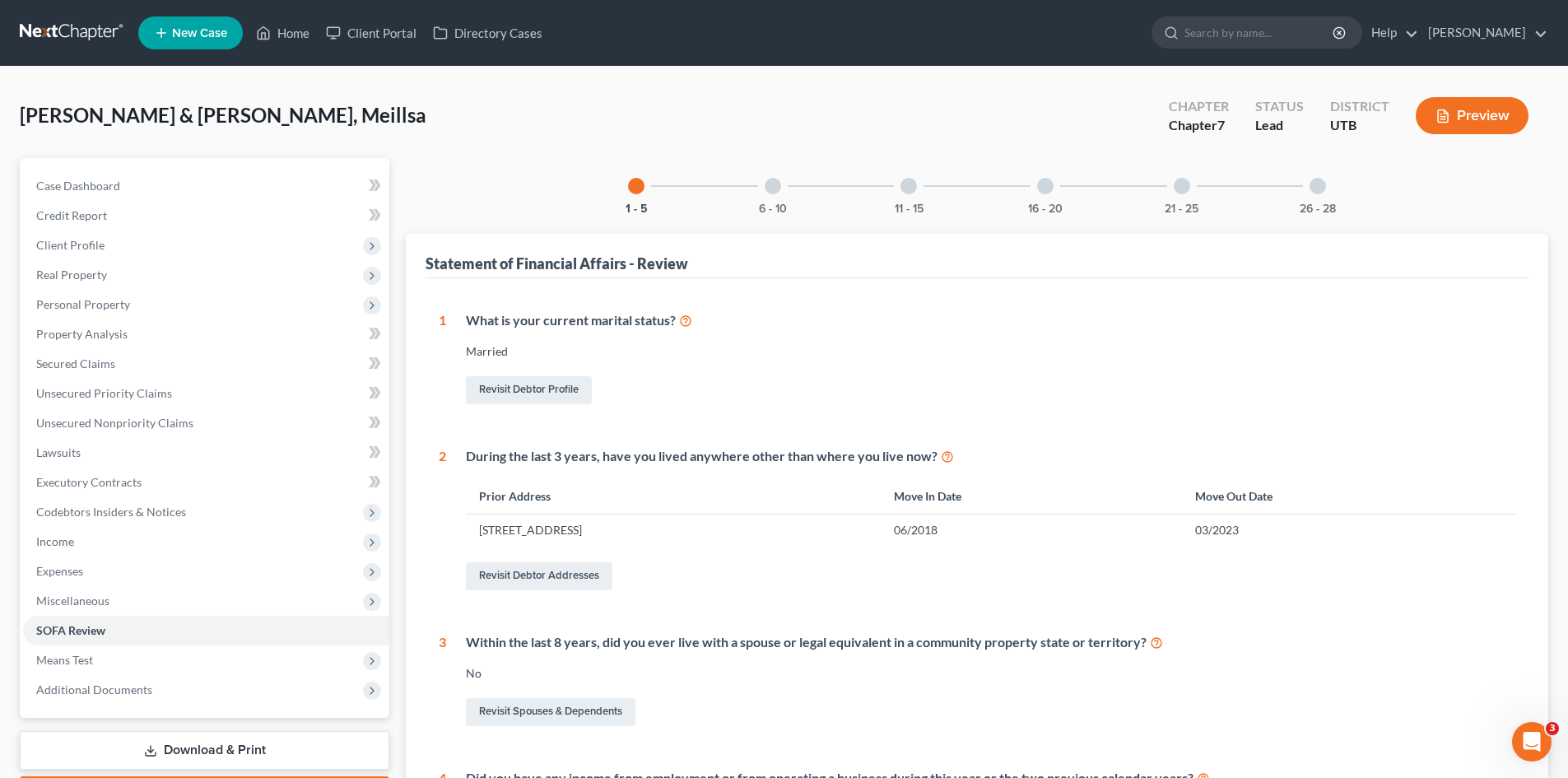
click at [1178, 190] on div at bounding box center [1182, 186] width 17 height 17
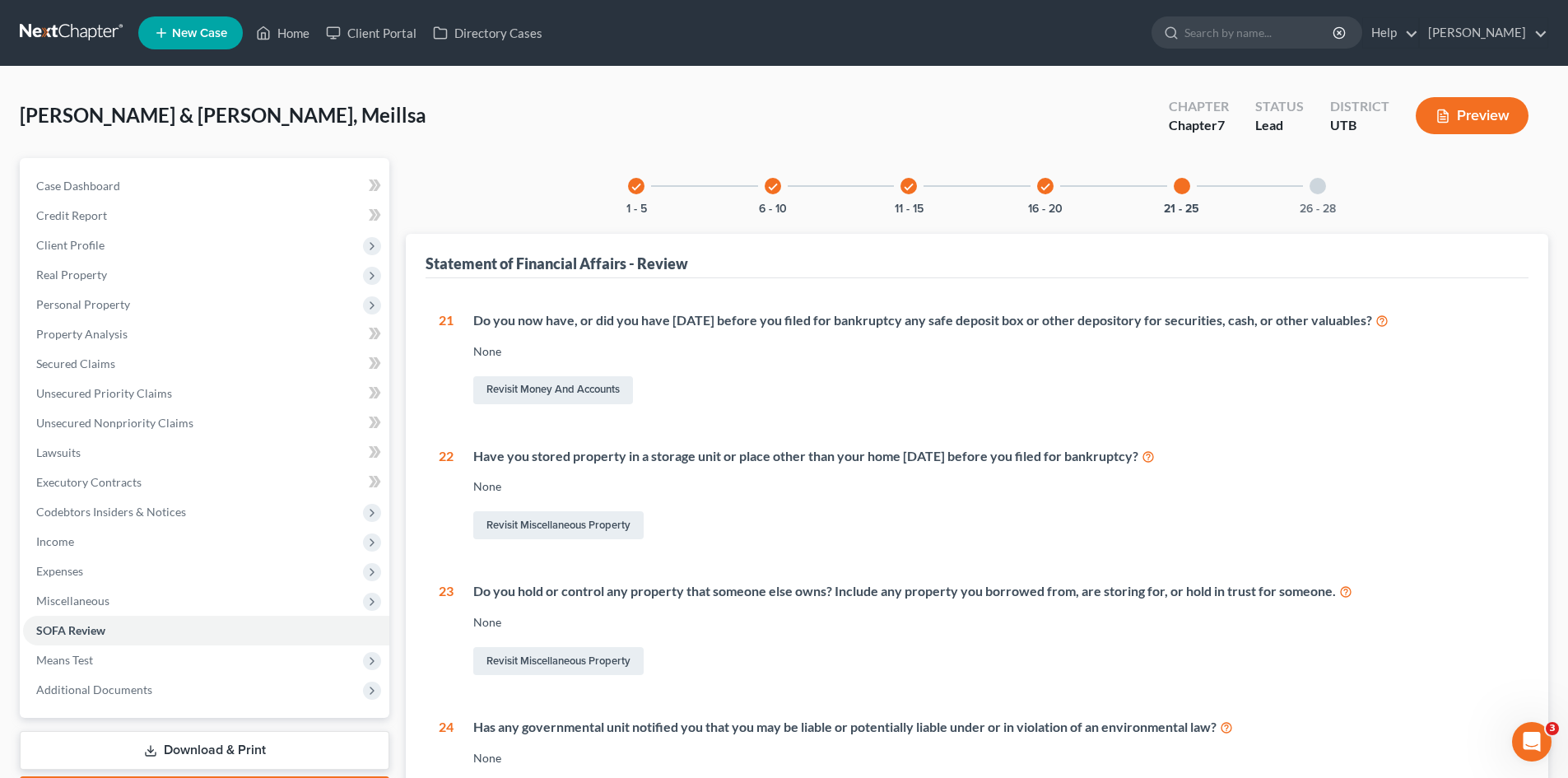
click at [1326, 186] on div at bounding box center [1318, 186] width 17 height 17
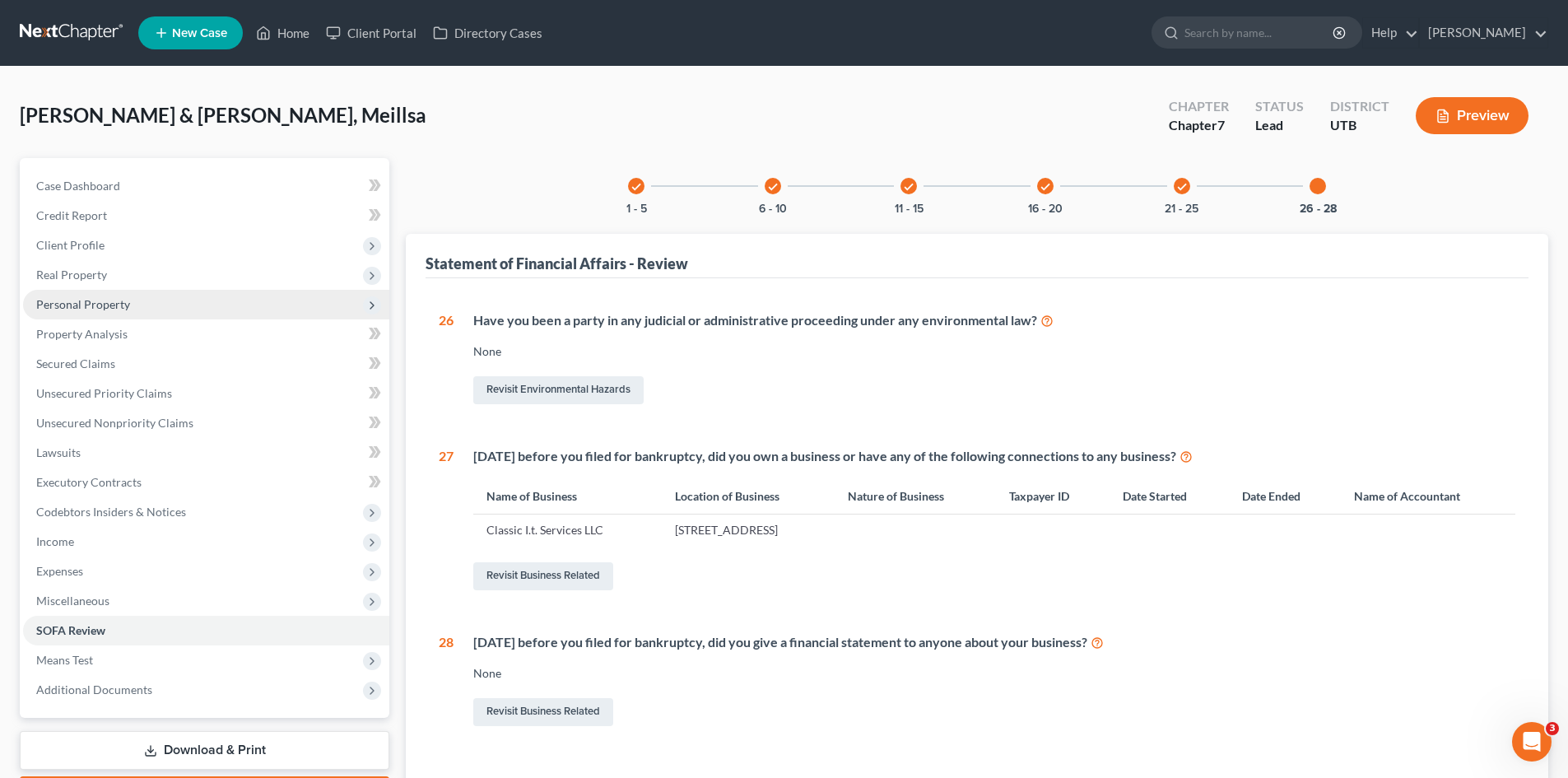
click at [76, 298] on span "Personal Property" at bounding box center [83, 303] width 94 height 14
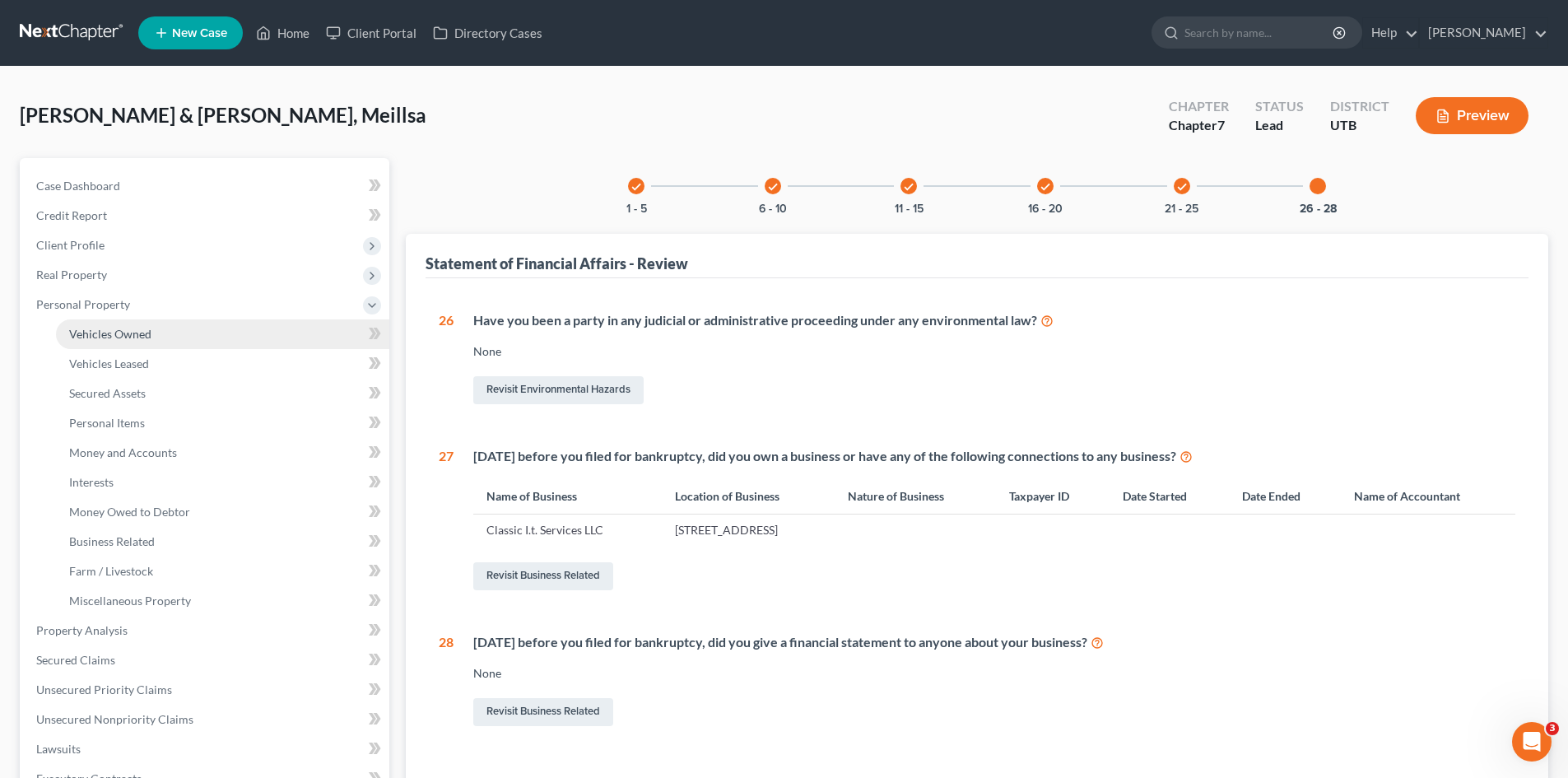
click at [101, 332] on span "Vehicles Owned" at bounding box center [110, 333] width 82 height 14
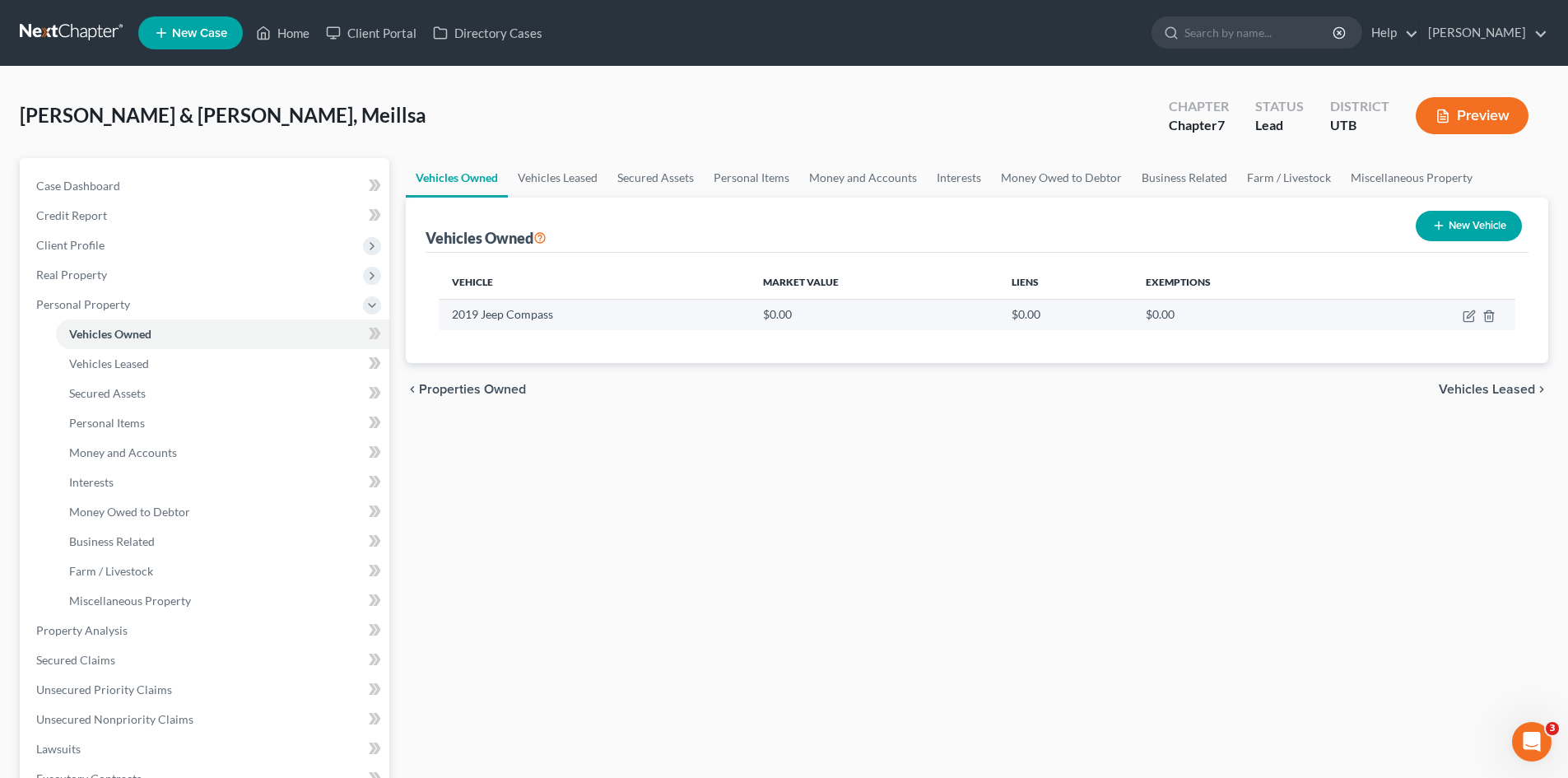
click at [791, 314] on td "$0.00" at bounding box center [874, 314] width 249 height 32
click at [1473, 313] on icon "button" at bounding box center [1470, 313] width 7 height 7
select select "0"
select select "7"
select select "1"
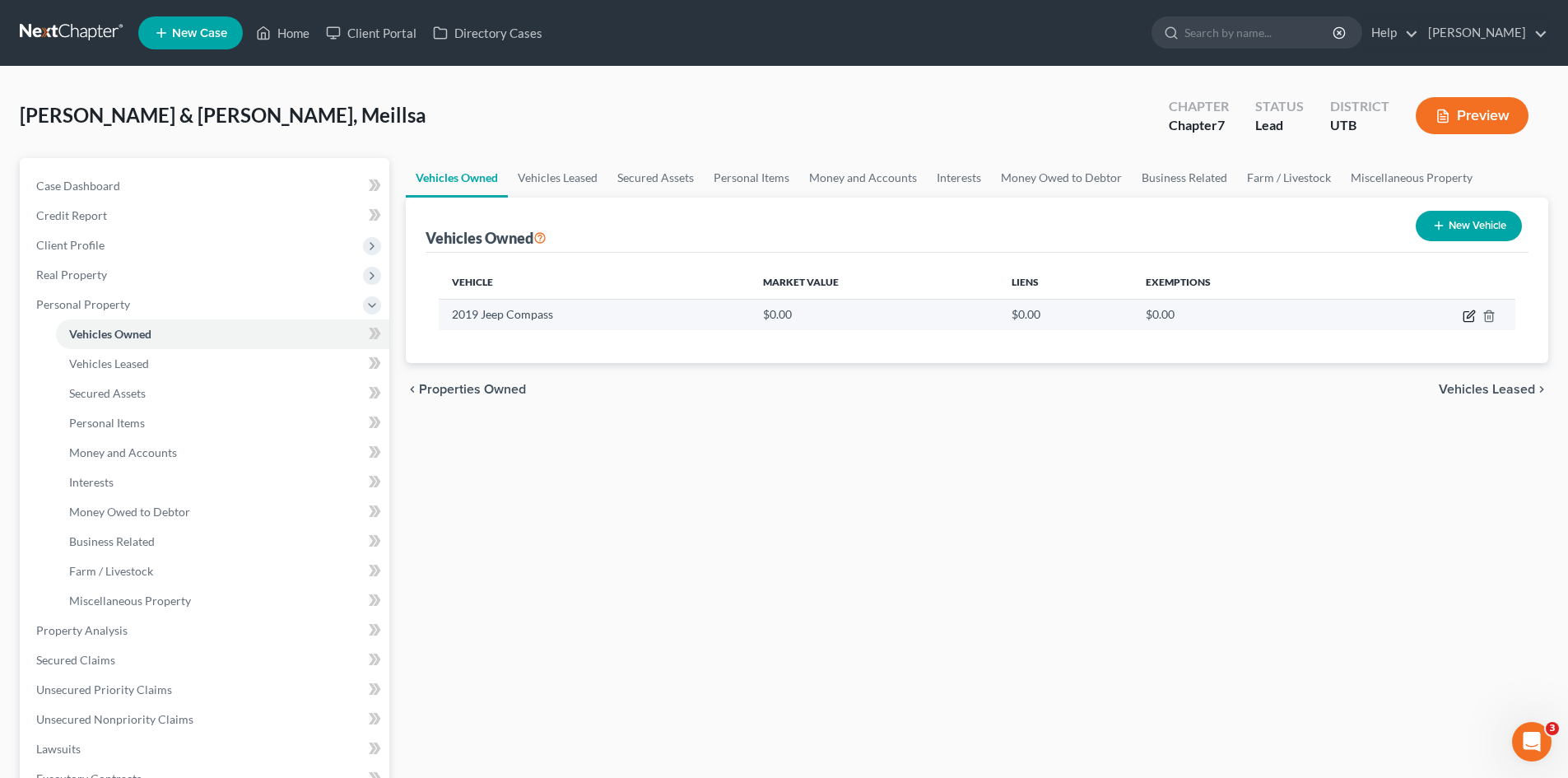
select select "0"
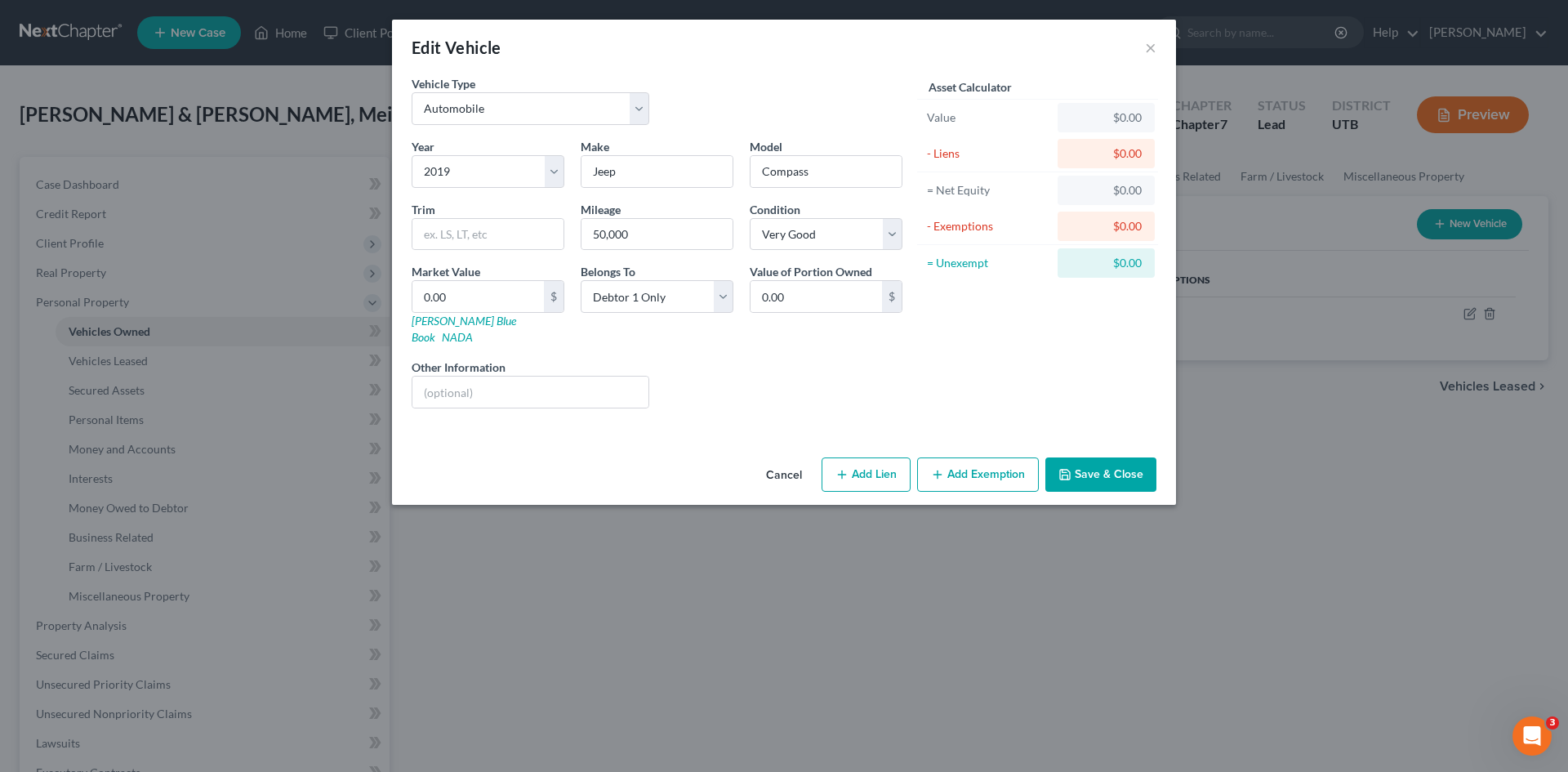
click at [1136, 112] on div "$0.00" at bounding box center [1106, 118] width 71 height 16
click at [1123, 115] on div "$0.00" at bounding box center [1106, 118] width 71 height 16
click at [799, 295] on input "0.00" at bounding box center [816, 297] width 131 height 31
click at [677, 235] on input "50,000" at bounding box center [657, 234] width 151 height 31
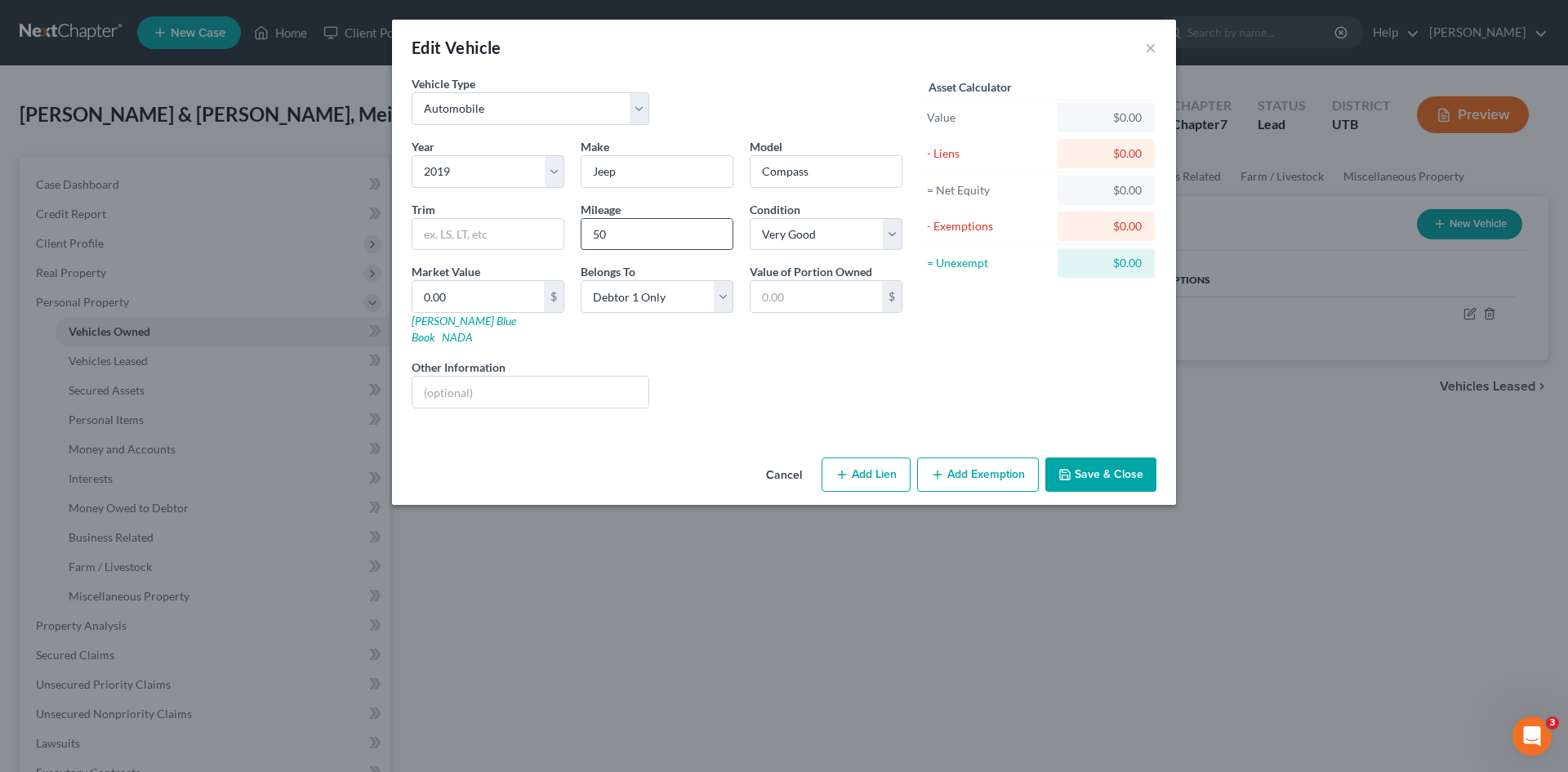
type input "5"
type input "94,000"
click at [813, 302] on input "text" at bounding box center [816, 297] width 131 height 31
click at [450, 290] on input "0.00" at bounding box center [478, 297] width 131 height 31
type input "1"
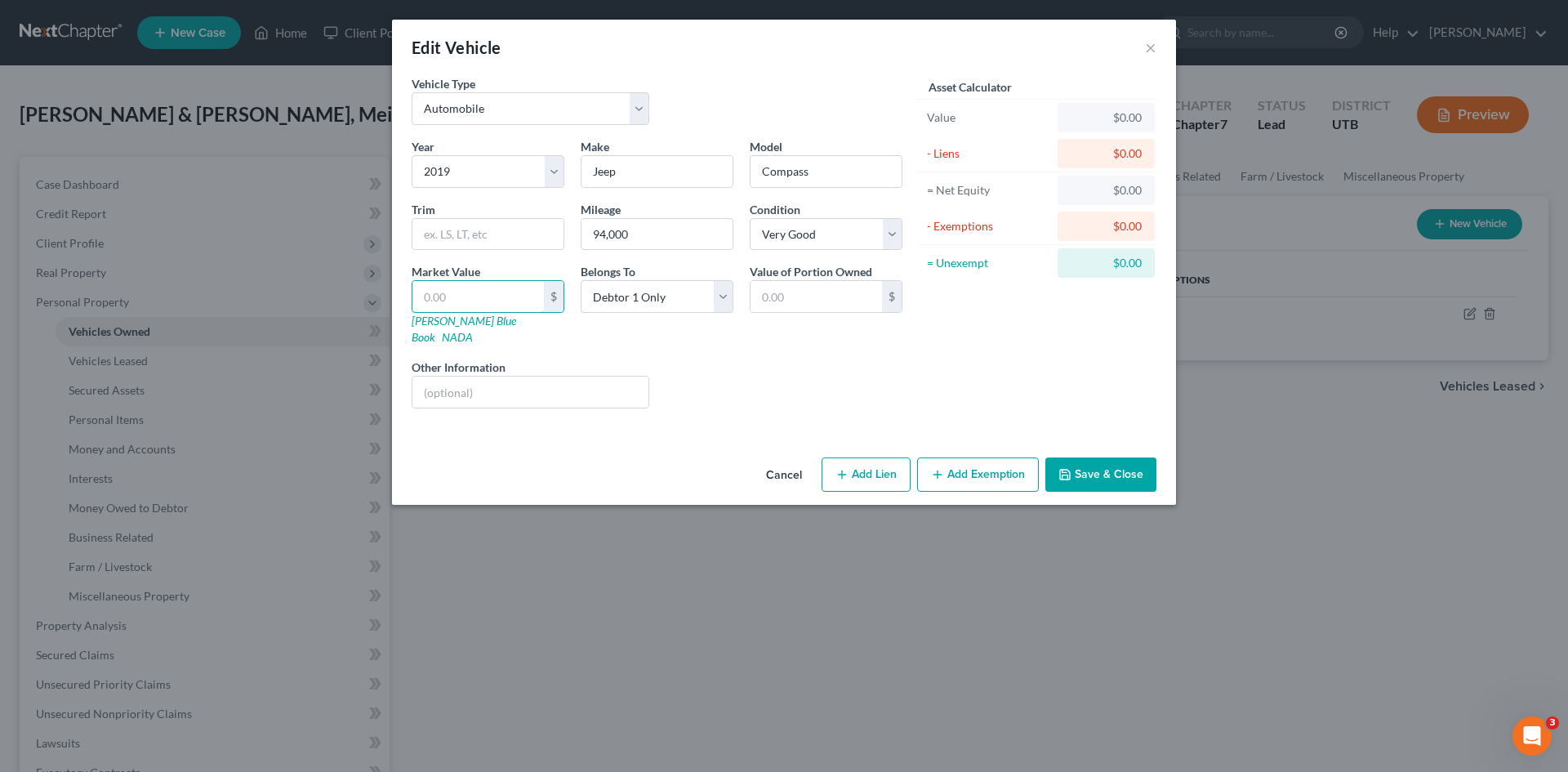
type input "1.00"
type input "12"
type input "12.00"
type input "120"
type input "120.00"
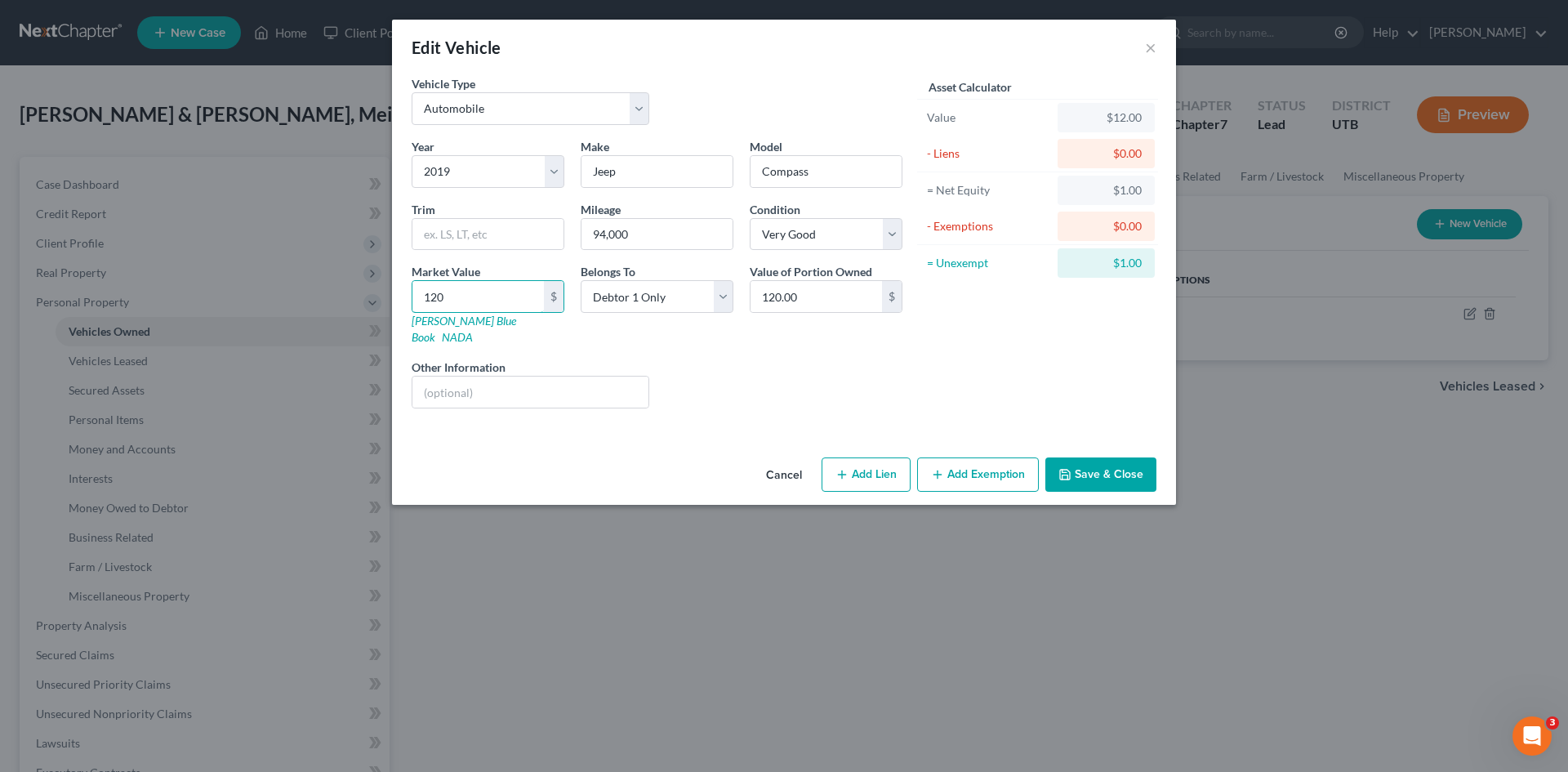
type input "1200"
type input "1,200.00"
type input "1,2000"
type input "12,000.00"
type input "12,000"
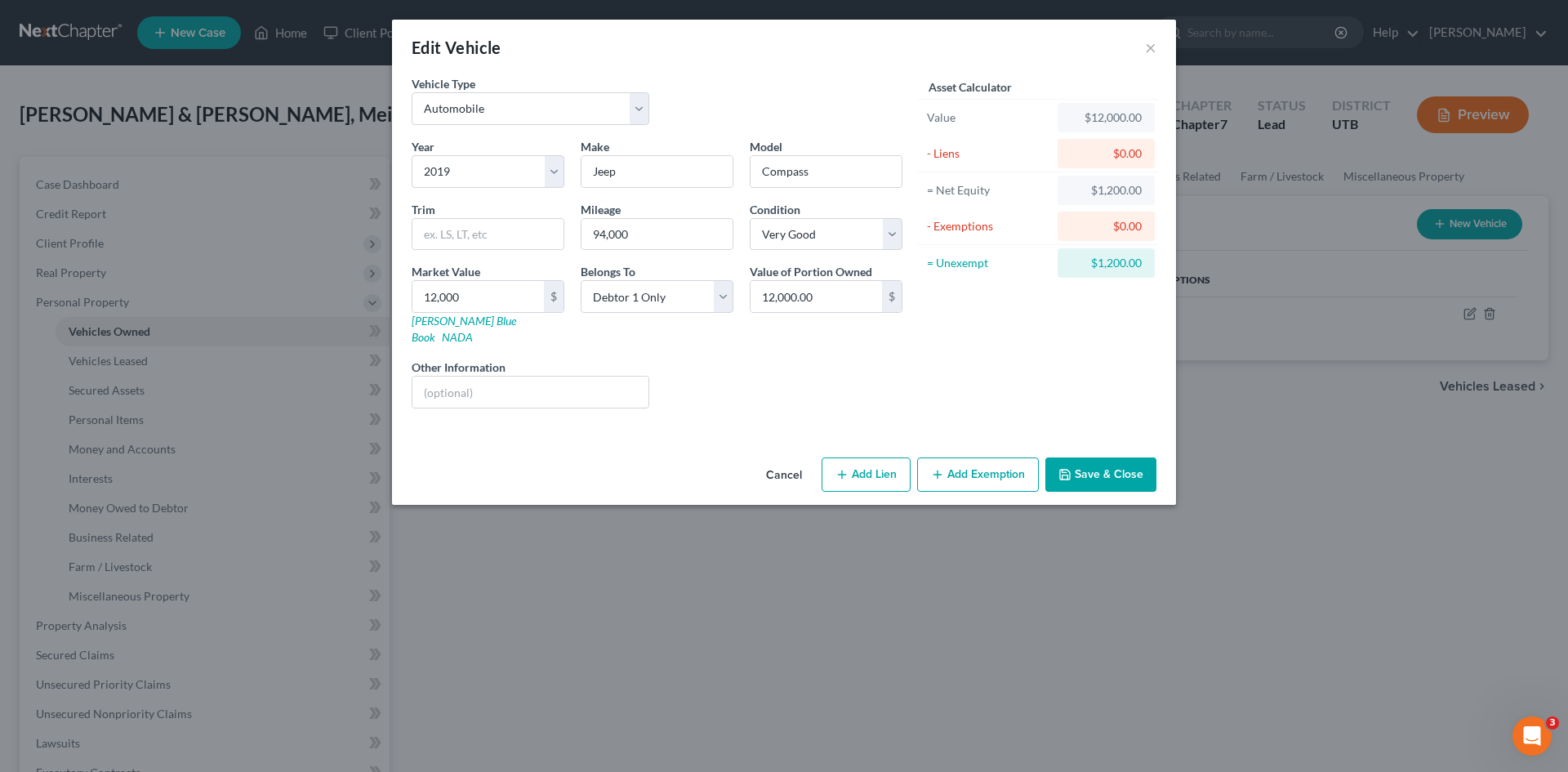
click at [1127, 151] on div "$0.00" at bounding box center [1106, 153] width 71 height 16
click at [947, 158] on div "- Liens" at bounding box center [988, 153] width 123 height 16
click at [1076, 460] on button "Save & Close" at bounding box center [1100, 474] width 111 height 35
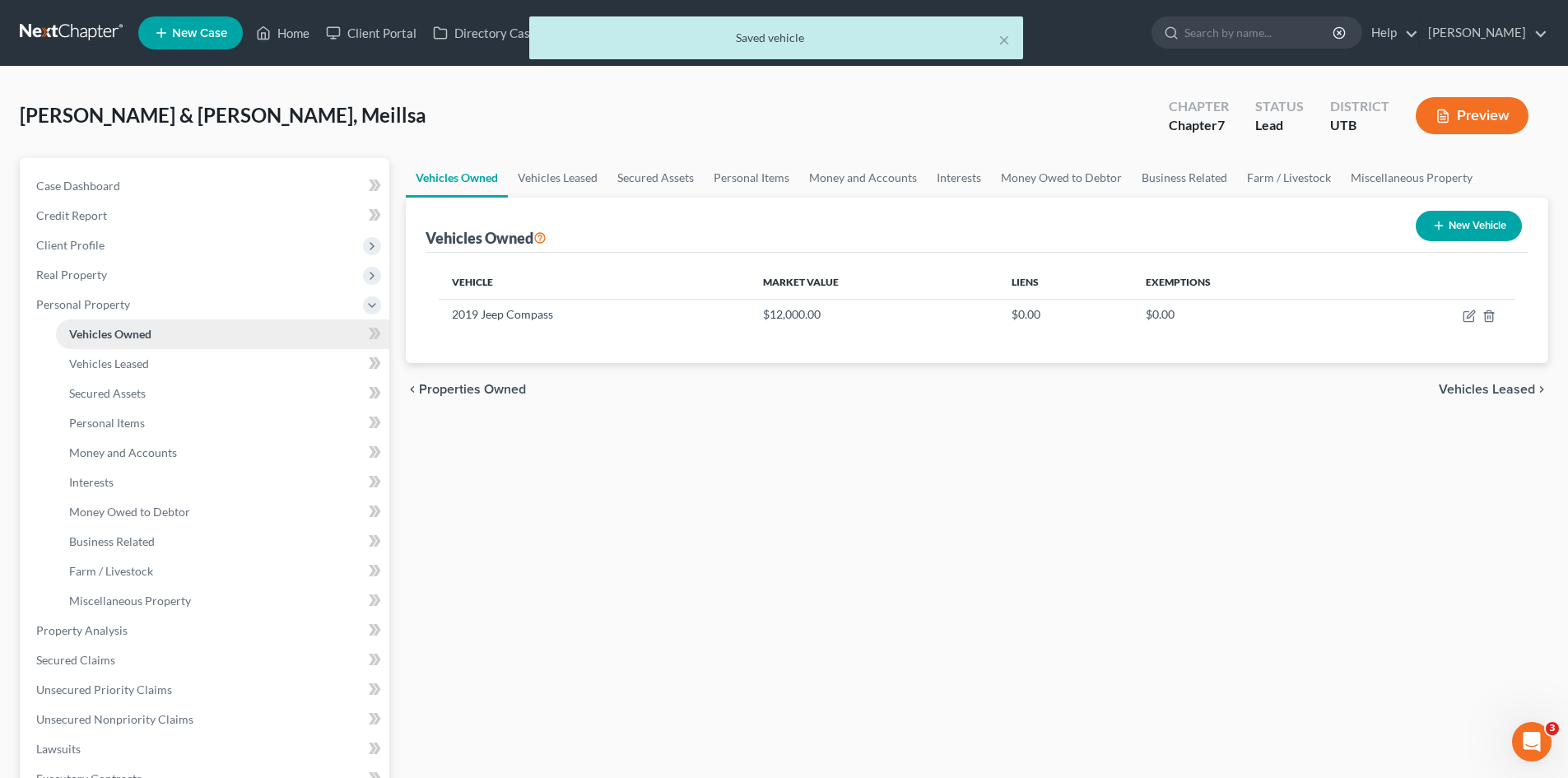
click at [114, 329] on span "Vehicles Owned" at bounding box center [110, 333] width 82 height 14
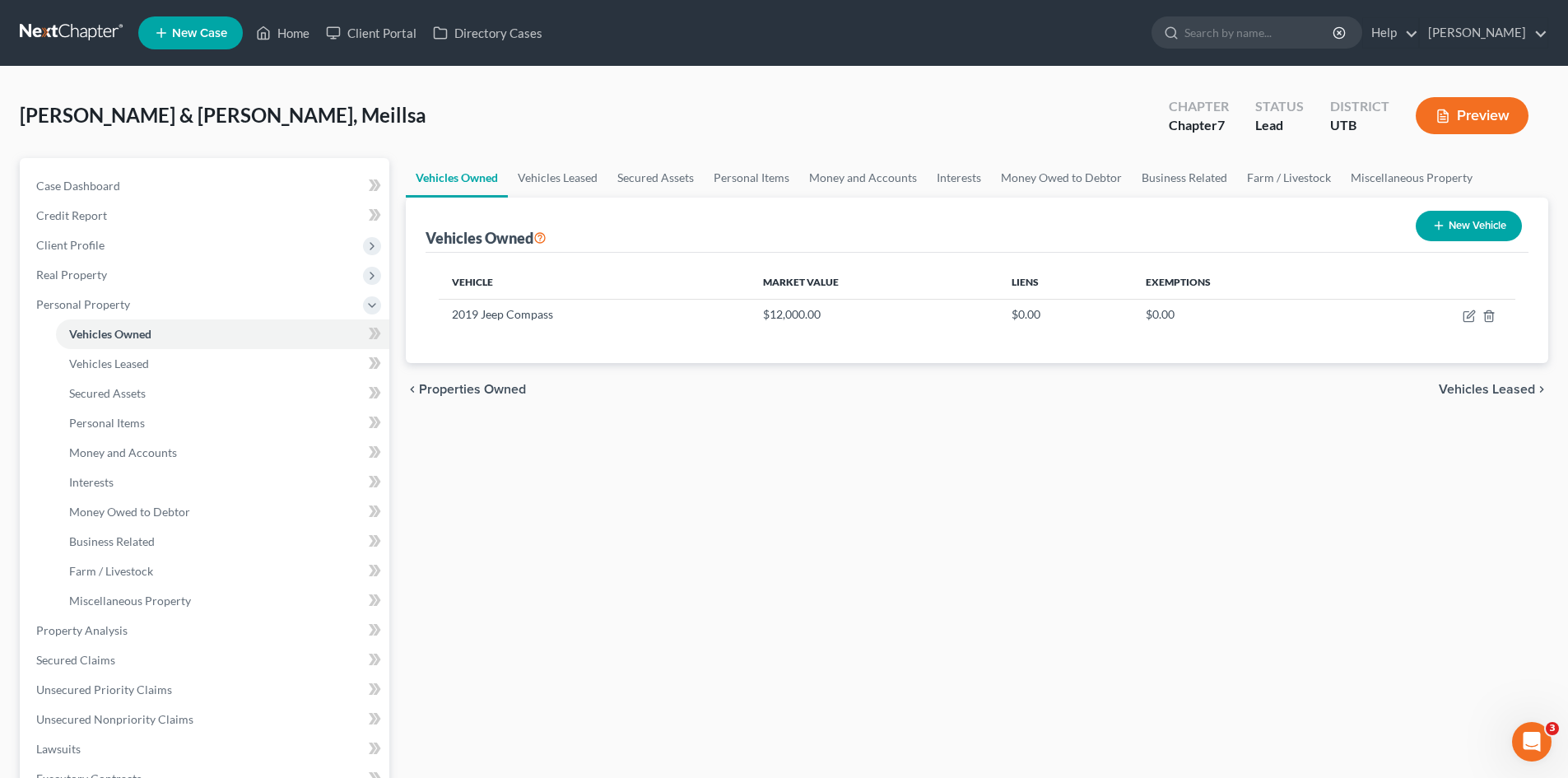
click at [1464, 215] on button "New Vehicle" at bounding box center [1469, 225] width 106 height 31
select select "0"
select select "2"
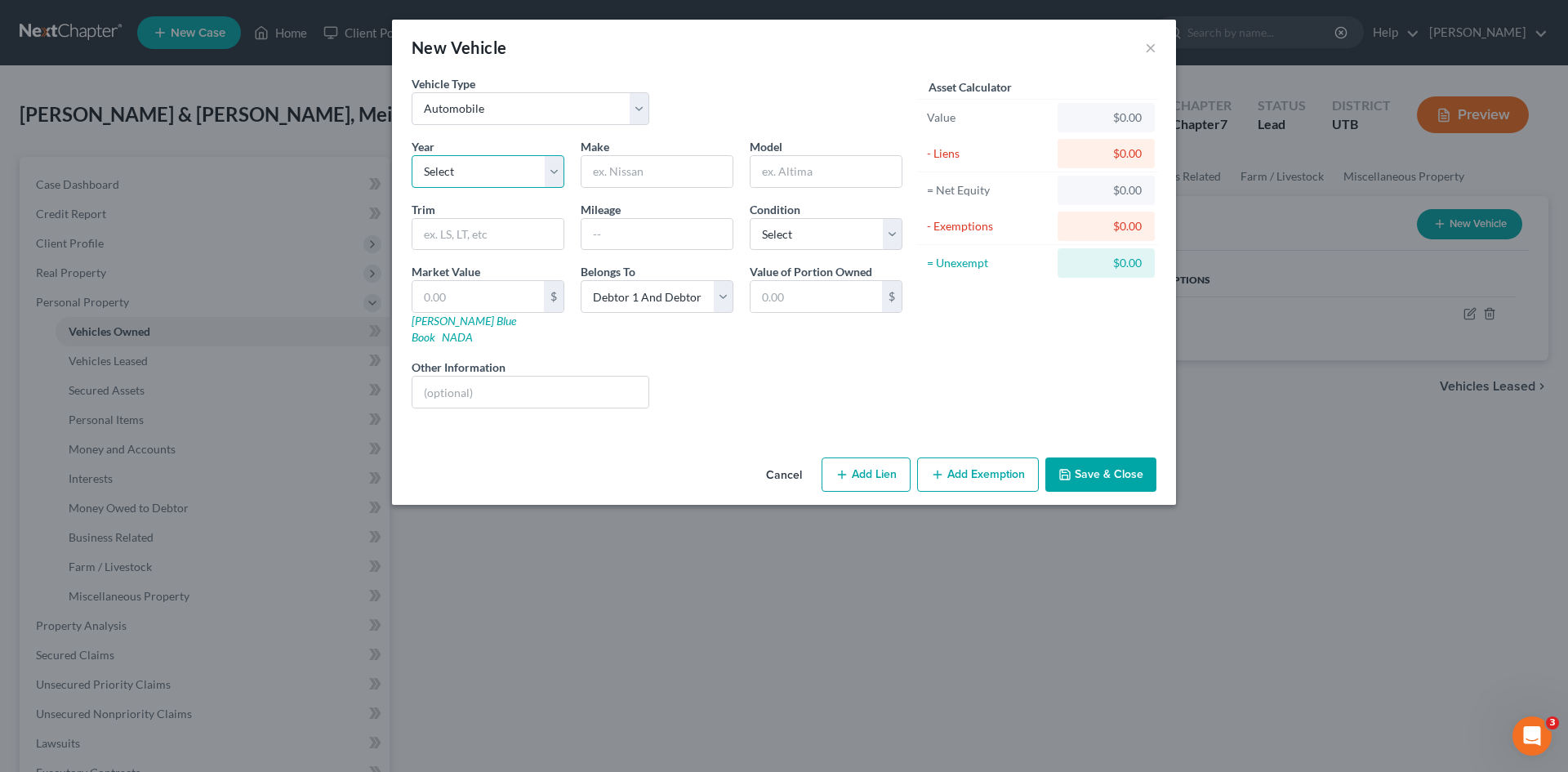
click at [500, 168] on select "Select 2026 2025 2024 2023 2022 2021 2020 2019 2018 2017 2016 2015 2014 2013 20…" at bounding box center [487, 172] width 153 height 33
select select "8"
click at [412, 155] on select "Select 2026 2025 2024 2023 2022 2021 2020 2019 2018 2017 2016 2015 2014 2013 20…" at bounding box center [487, 172] width 153 height 33
click at [613, 172] on input "text" at bounding box center [657, 172] width 151 height 31
type input "KIa"
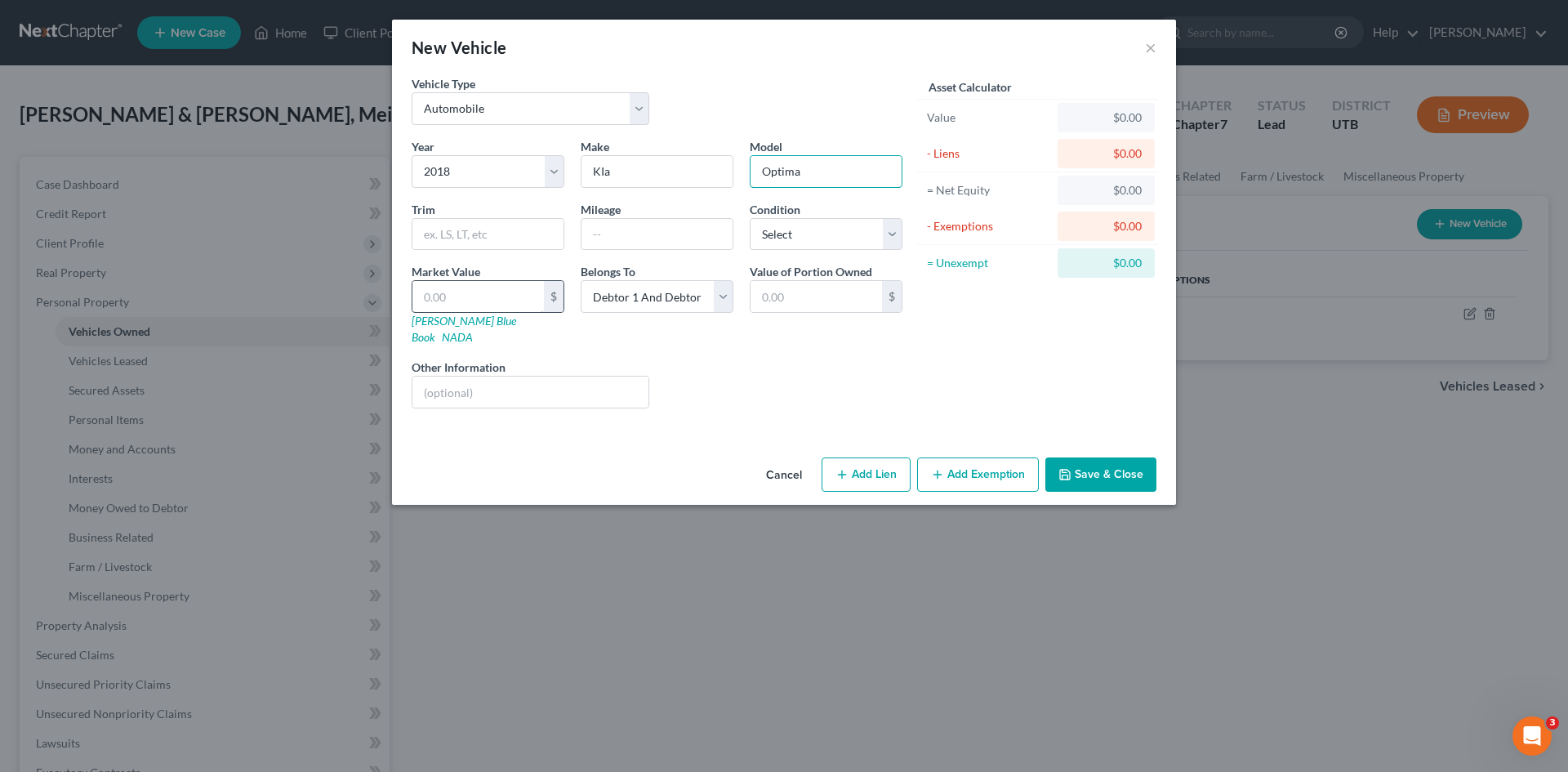
type input "Optima"
click at [460, 297] on input "text" at bounding box center [478, 297] width 131 height 31
type input "1"
type input "1.00"
type input "14"
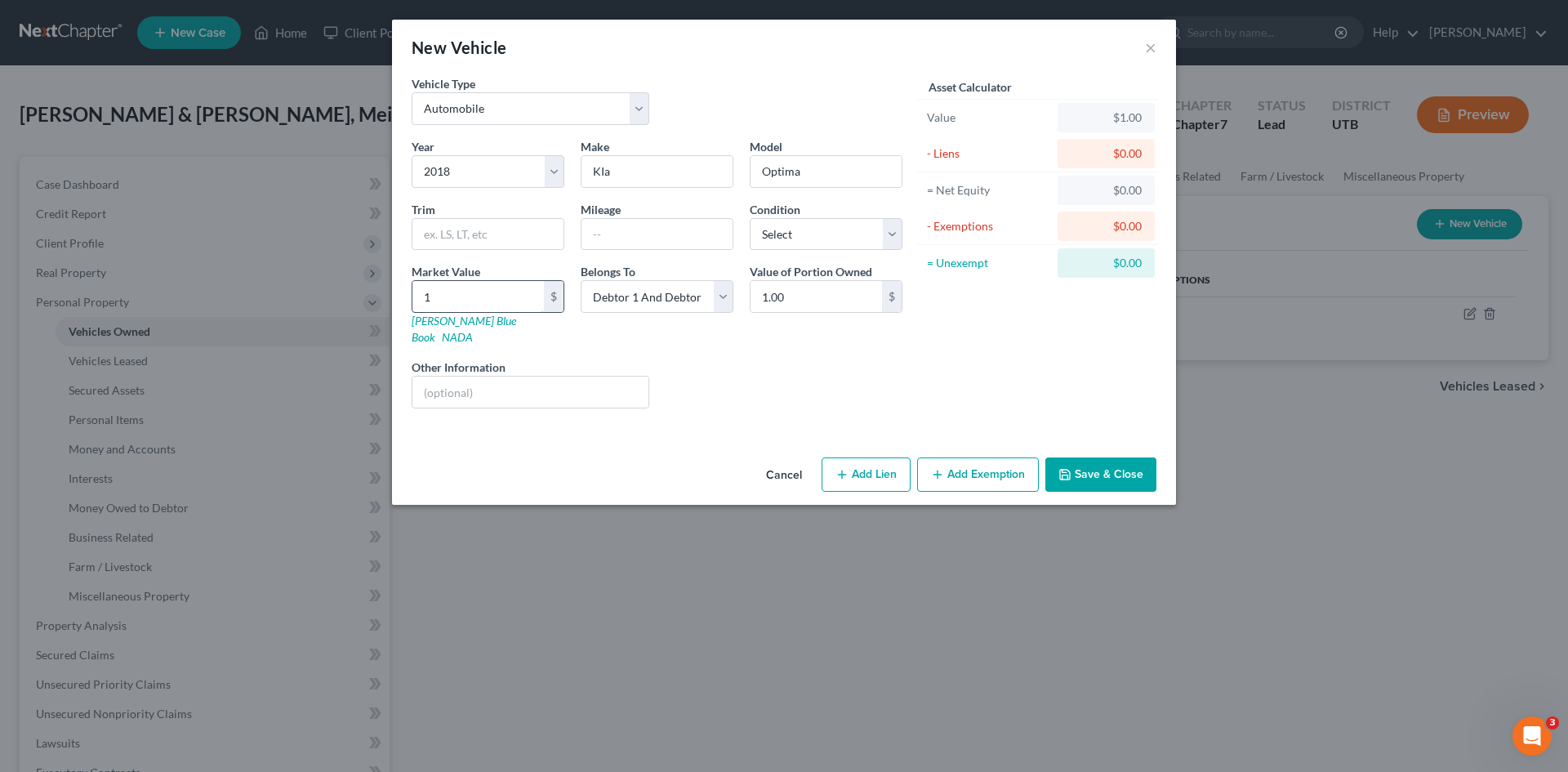
type input "14.00"
type input "140"
type input "140.00"
type input "1400"
type input "1,400.00"
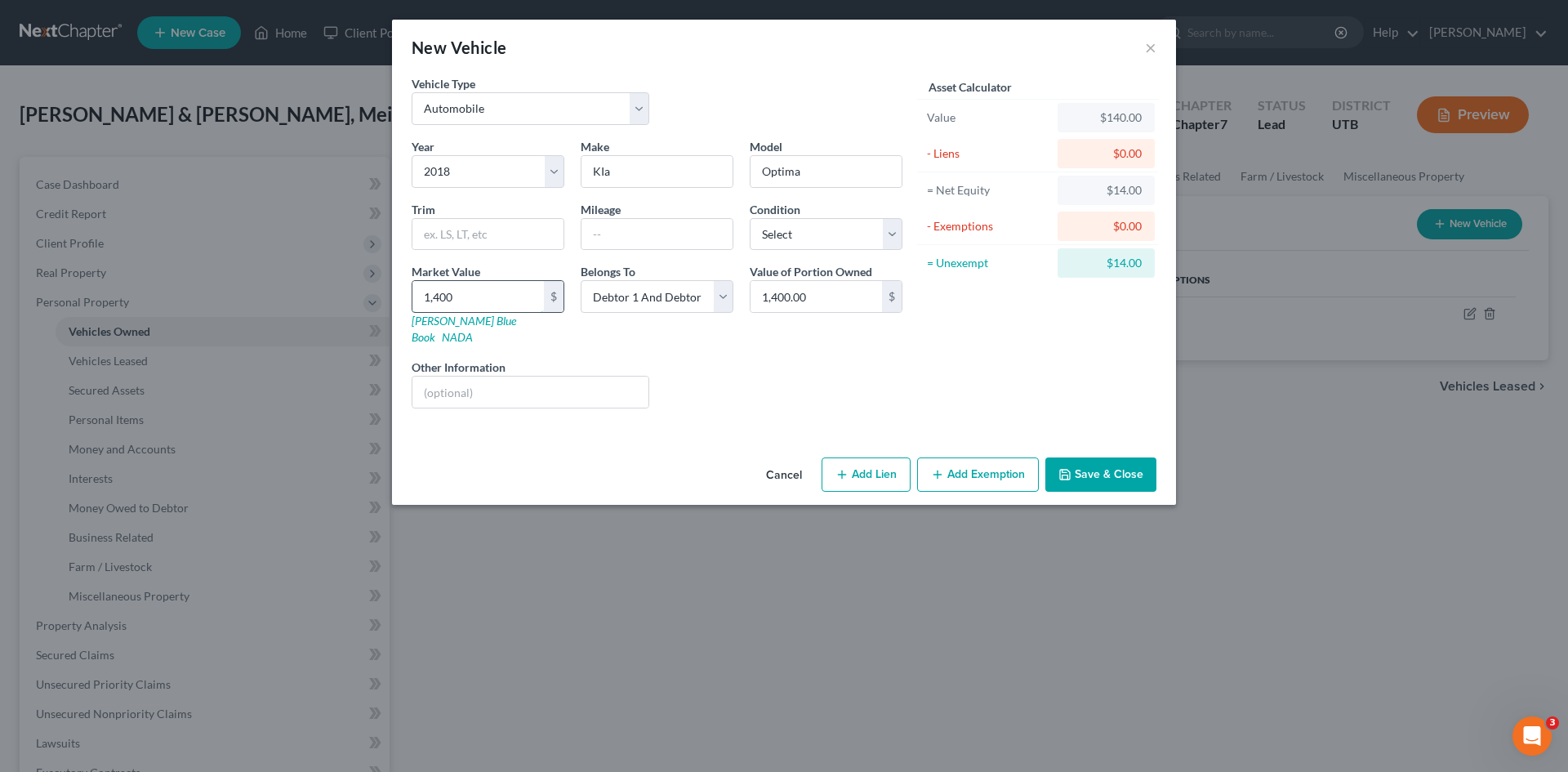
type input "1,4000"
type input "14,000.00"
type input "14,000"
click at [629, 297] on select "Select Debtor 1 Only Debtor 2 Only Debtor 1 And Debtor 2 Only At Least One Of T…" at bounding box center [657, 297] width 153 height 33
select select "1"
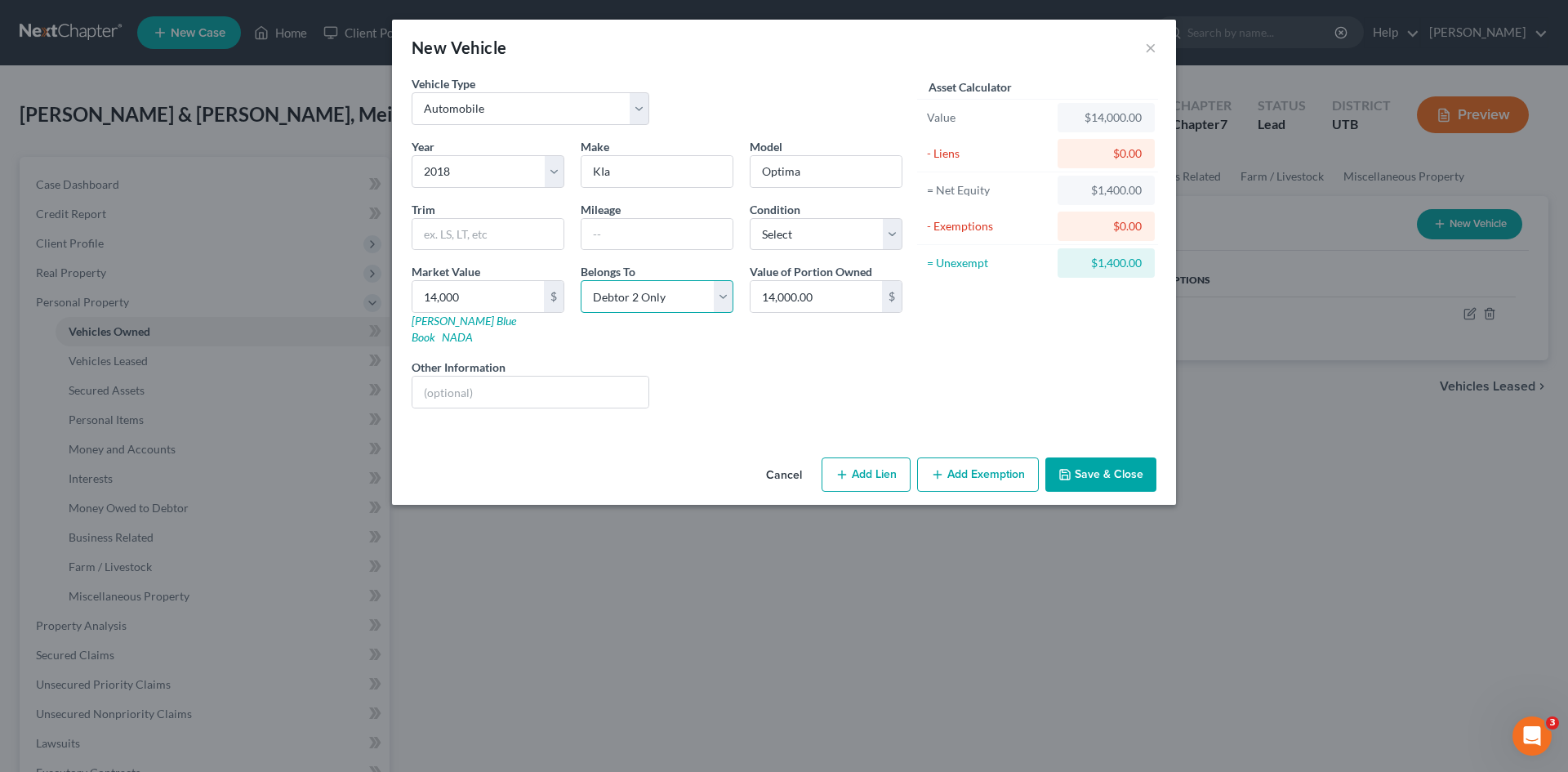
click at [581, 280] on select "Select Debtor 1 Only Debtor 2 Only Debtor 1 And Debtor 2 Only At Least One Of T…" at bounding box center [657, 297] width 153 height 33
click at [635, 235] on input "text" at bounding box center [657, 234] width 151 height 31
type input "180,000"
click at [810, 242] on select "Select Excellent Very Good Good Fair Poor" at bounding box center [826, 234] width 153 height 33
select select "2"
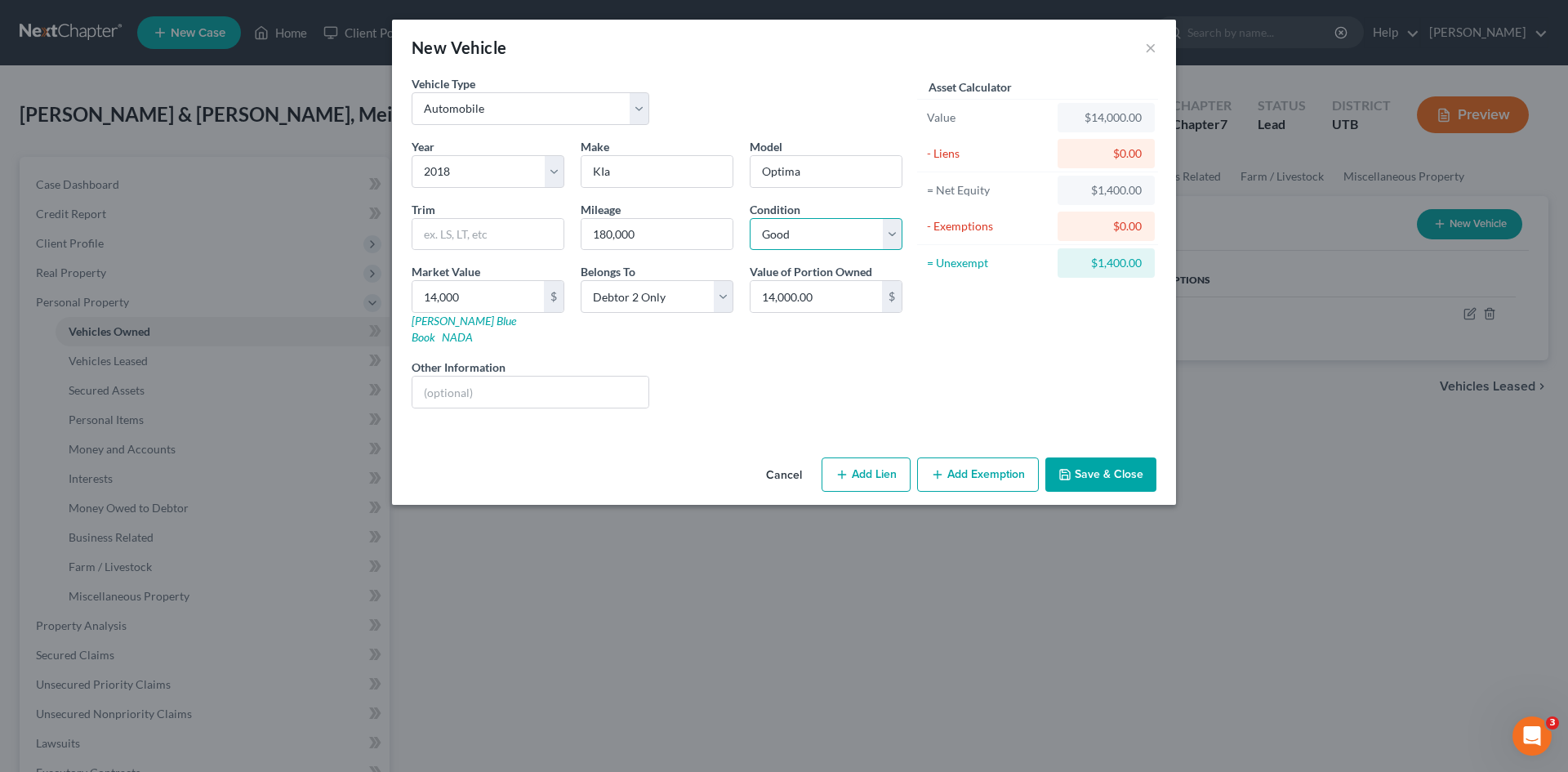
click at [750, 218] on select "Select Excellent Very Good Good Fair Poor" at bounding box center [826, 234] width 153 height 33
click at [1064, 469] on polyline "button" at bounding box center [1064, 470] width 4 height 2
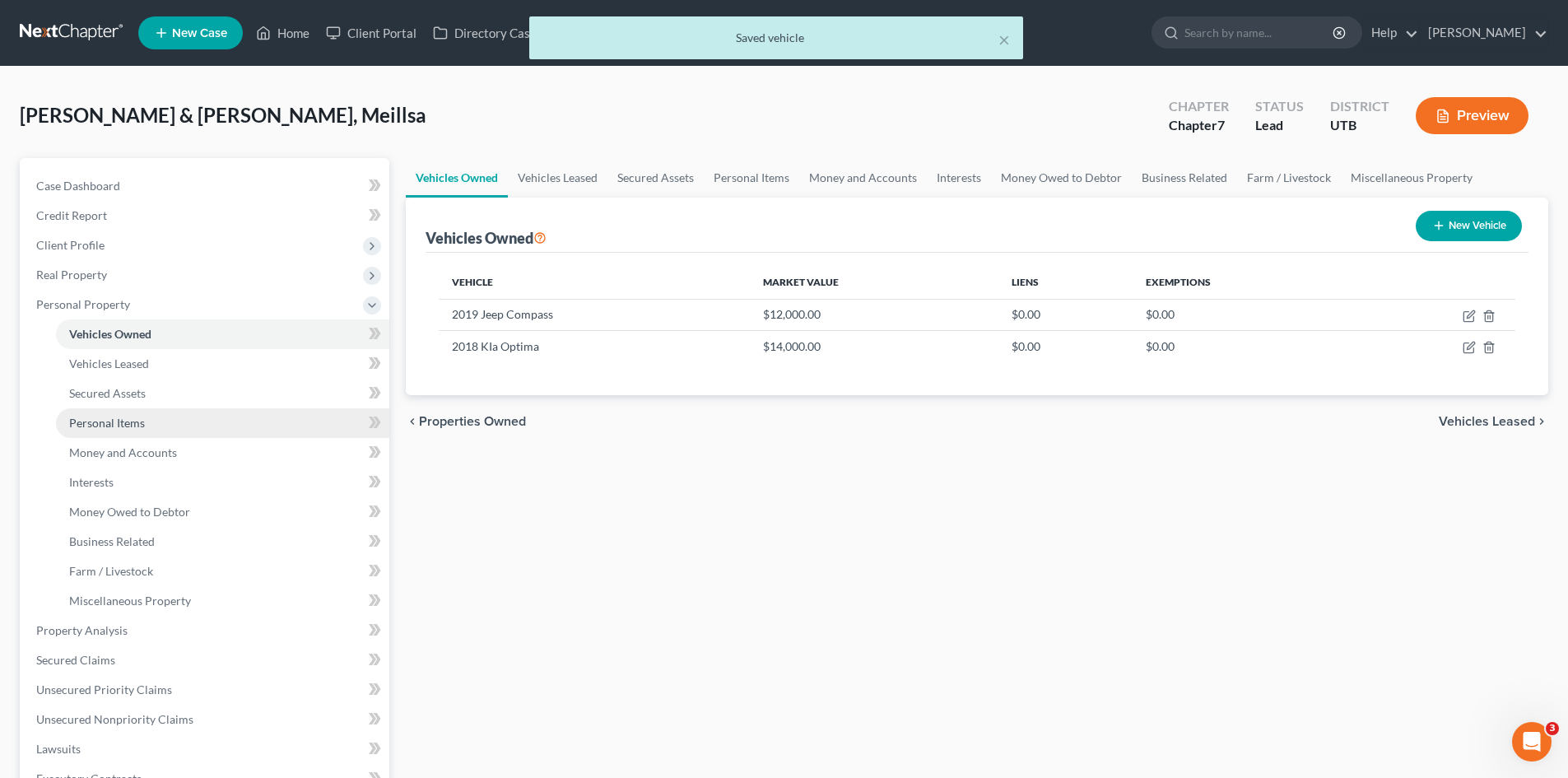
click at [119, 421] on span "Personal Items" at bounding box center [106, 422] width 76 height 14
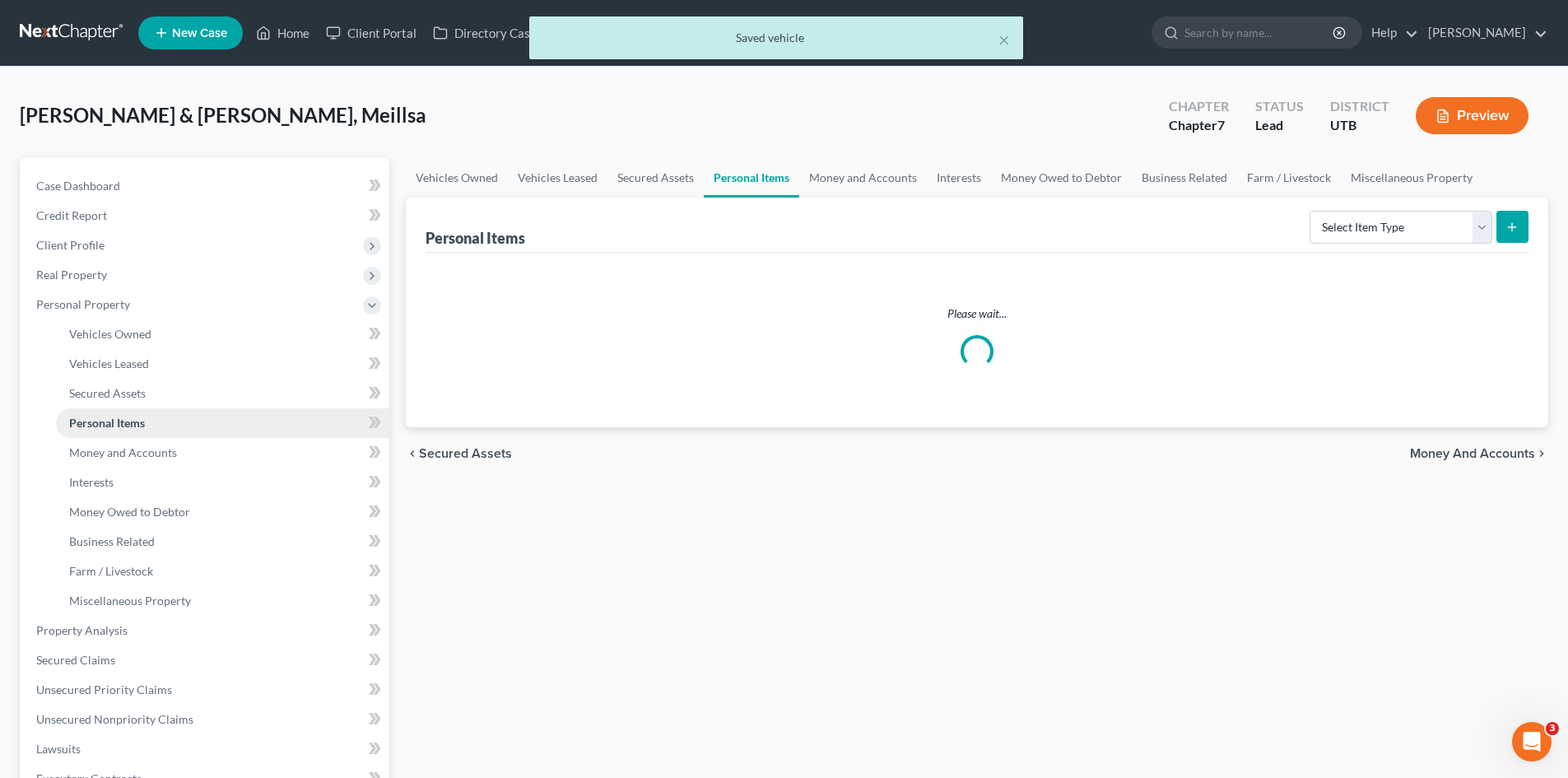
click at [119, 421] on span "Personal Items" at bounding box center [106, 422] width 76 height 14
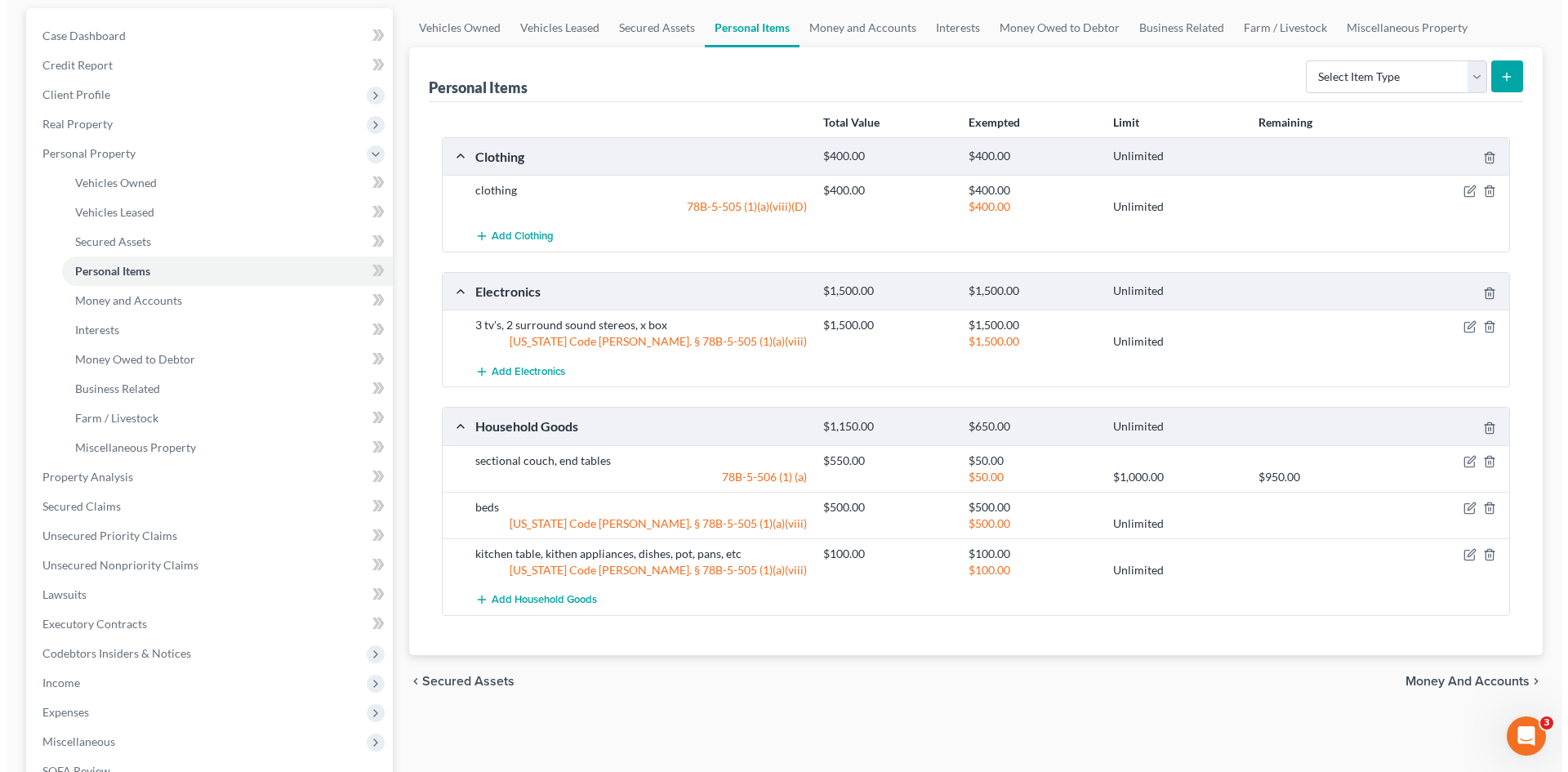
scroll to position [165, 0]
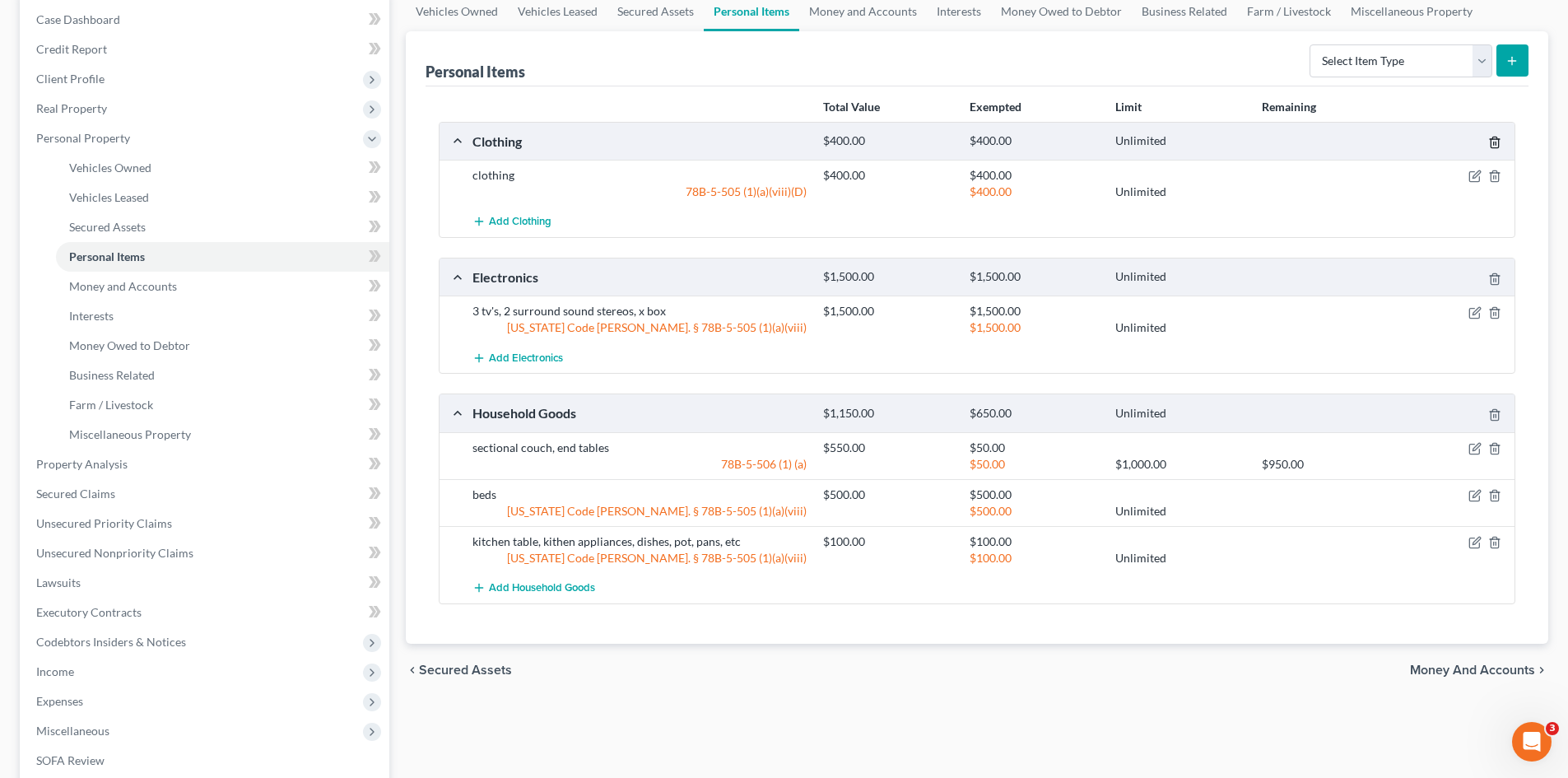
click at [1492, 142] on icon "button" at bounding box center [1495, 142] width 13 height 13
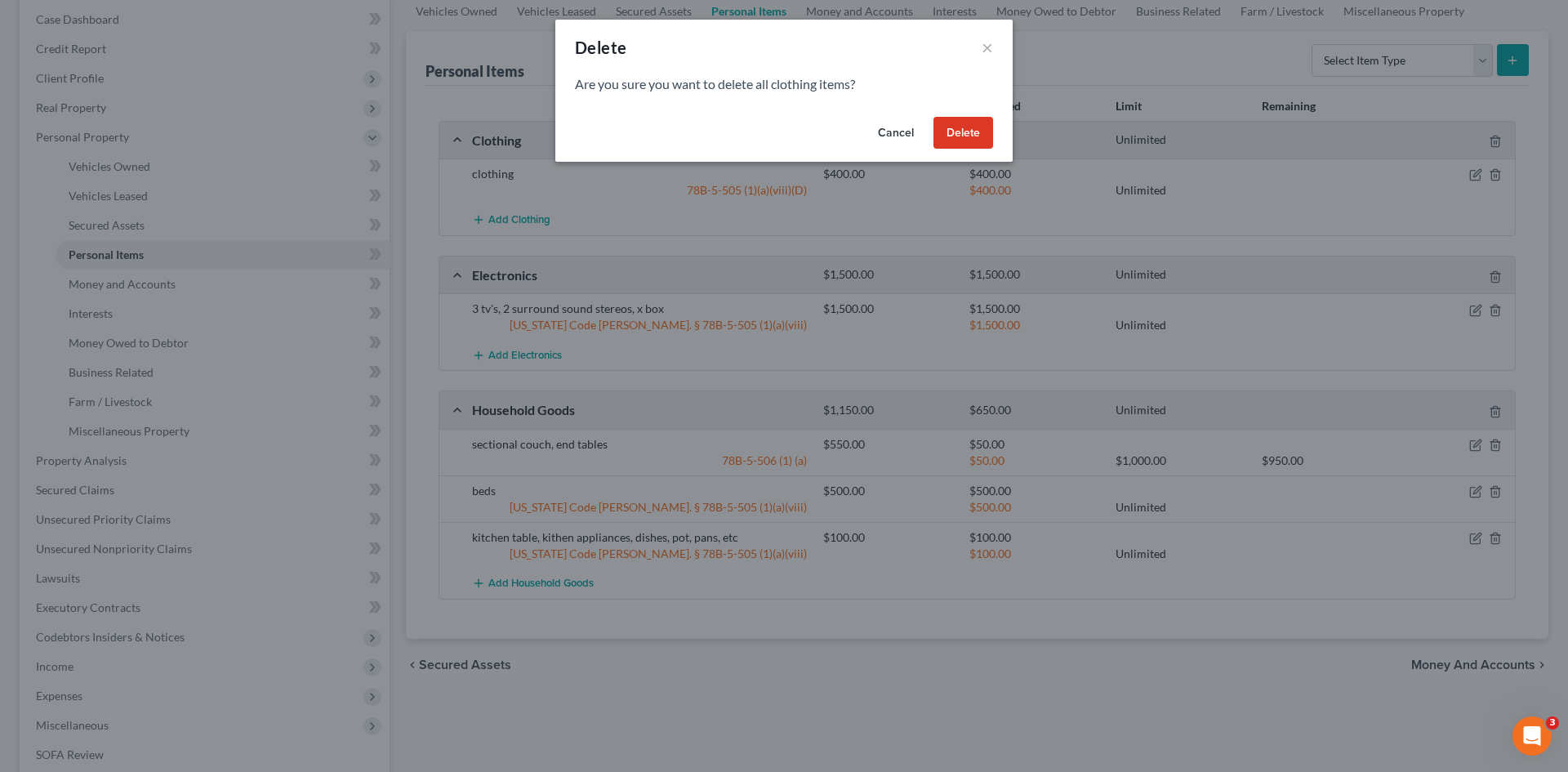
click at [888, 126] on button "Cancel" at bounding box center [895, 134] width 62 height 33
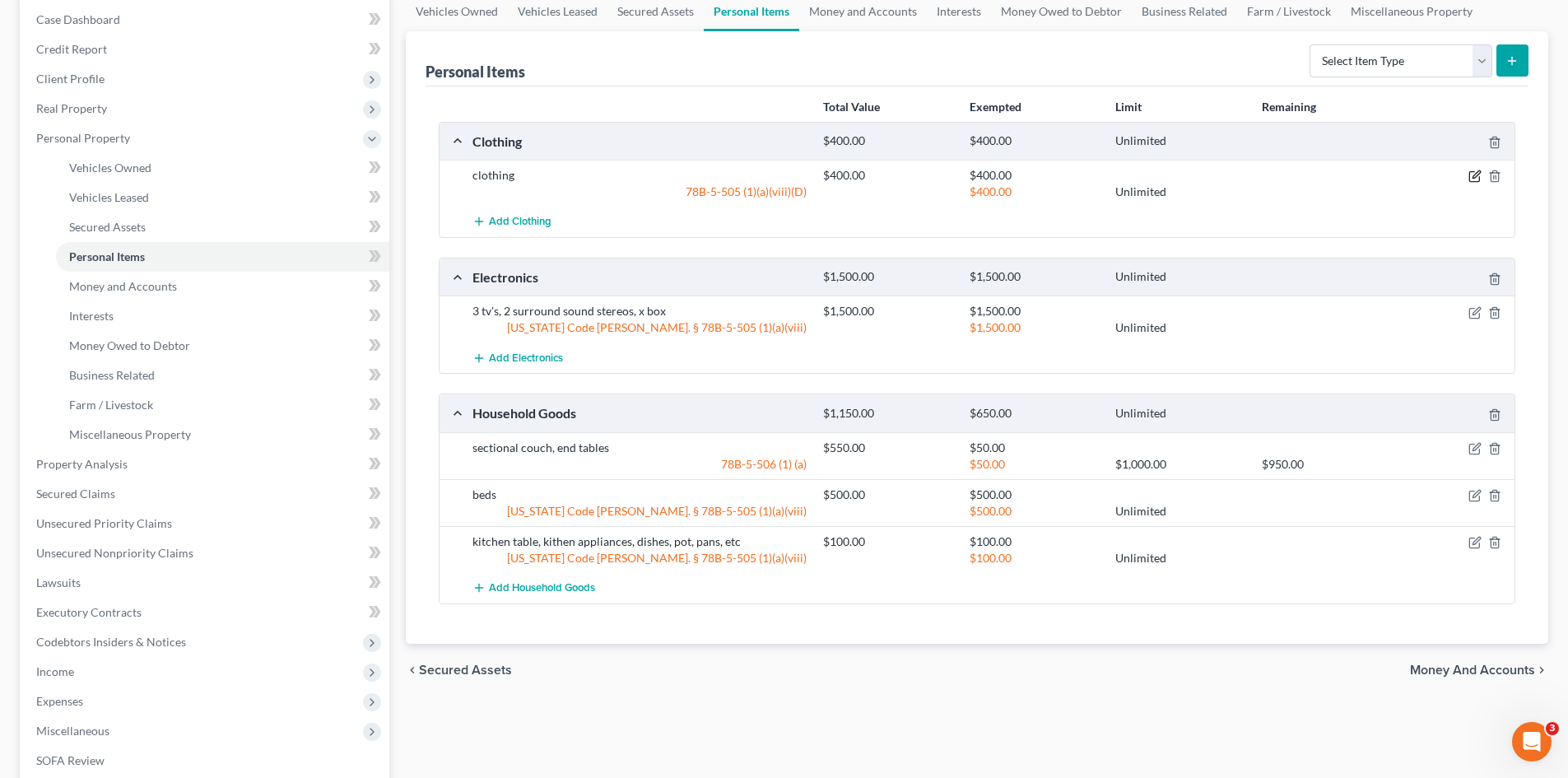
click at [1471, 178] on icon "button" at bounding box center [1475, 176] width 13 height 13
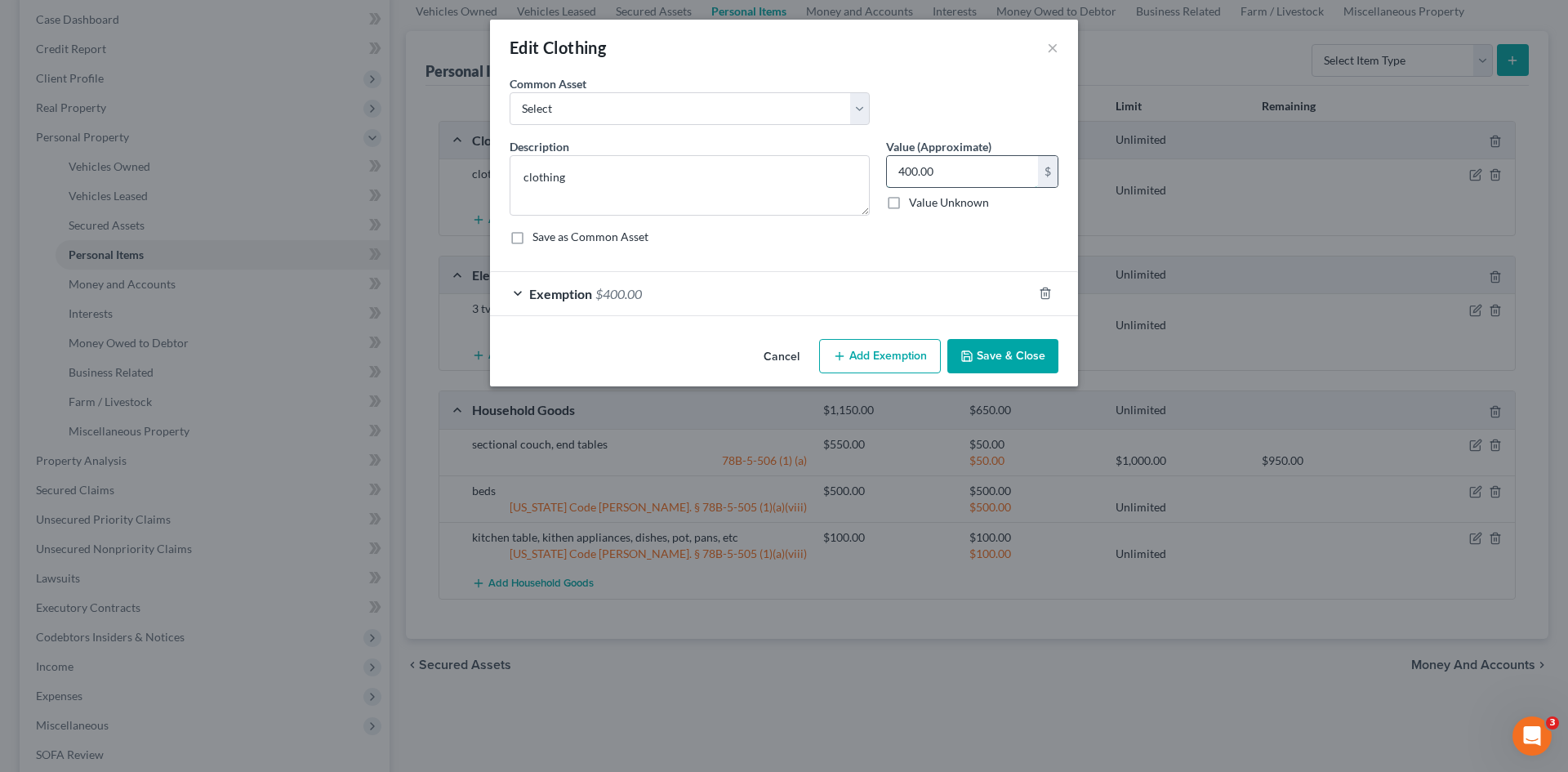
click at [951, 170] on input "400.00" at bounding box center [962, 172] width 151 height 31
type input "600.00"
click at [740, 298] on div "Exemption $400.00" at bounding box center [760, 294] width 542 height 43
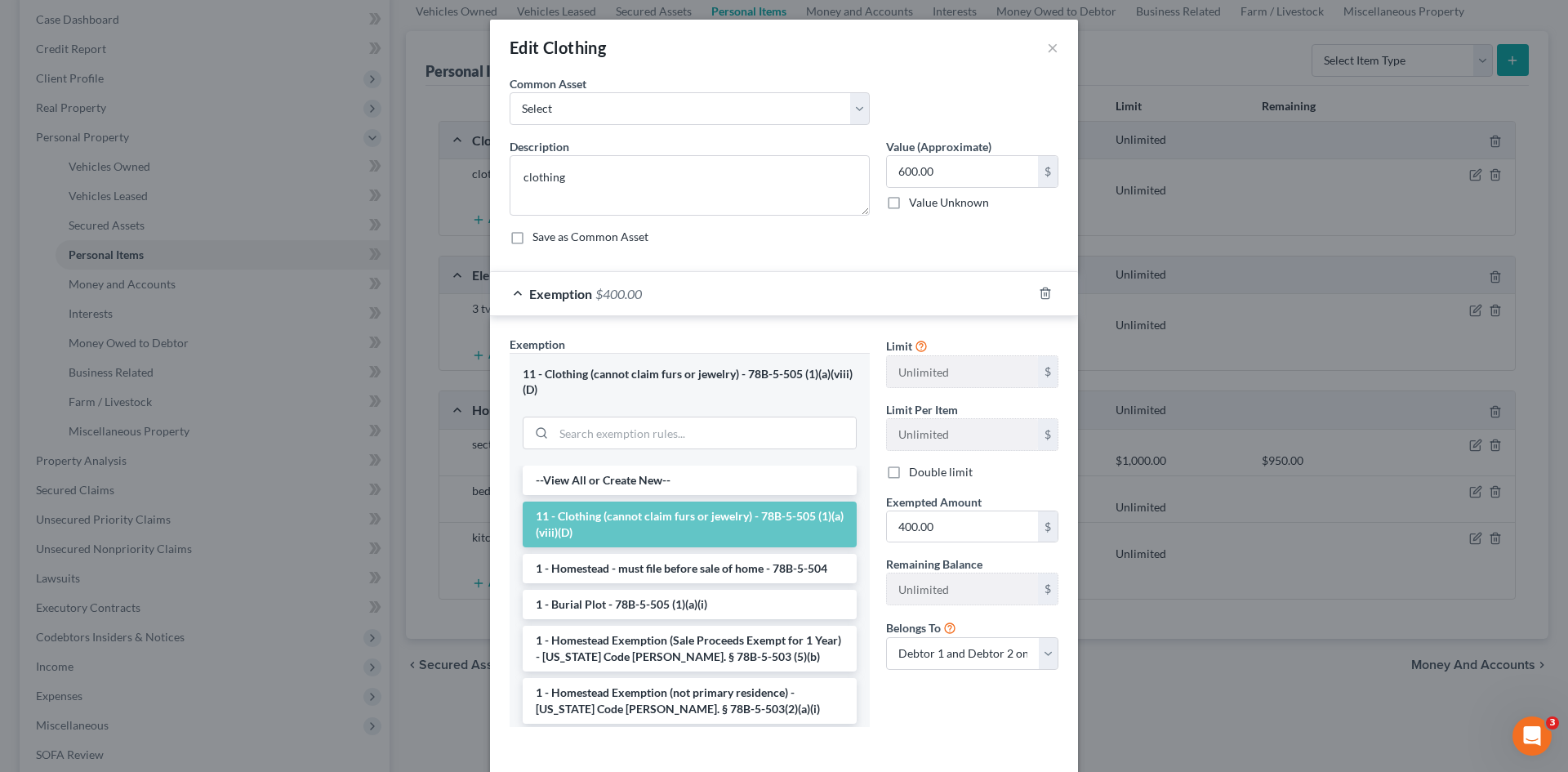
click at [511, 296] on div "Exemption $400.00" at bounding box center [760, 294] width 542 height 43
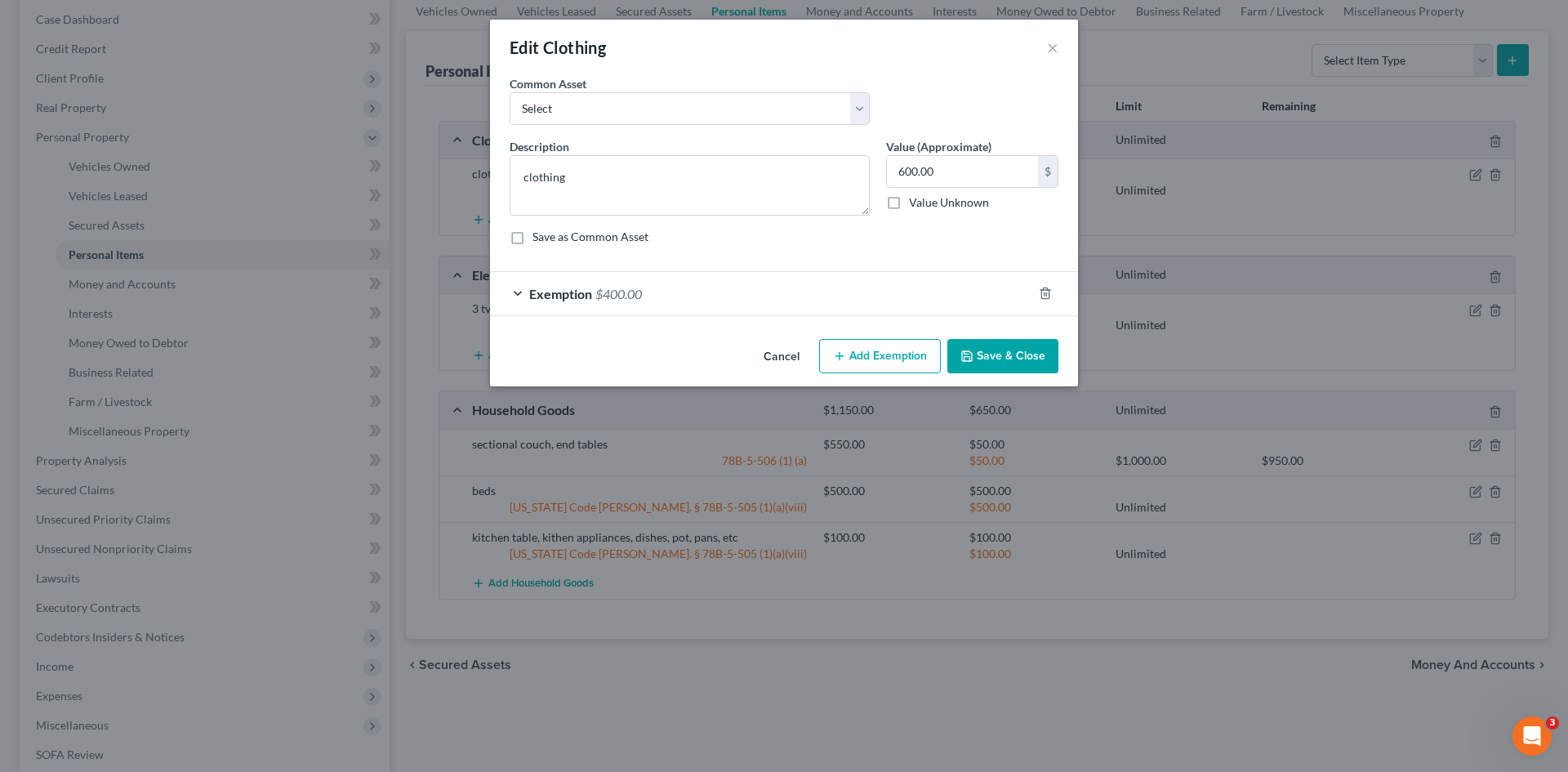
click at [897, 359] on button "Add Exemption" at bounding box center [880, 356] width 122 height 35
select select "2"
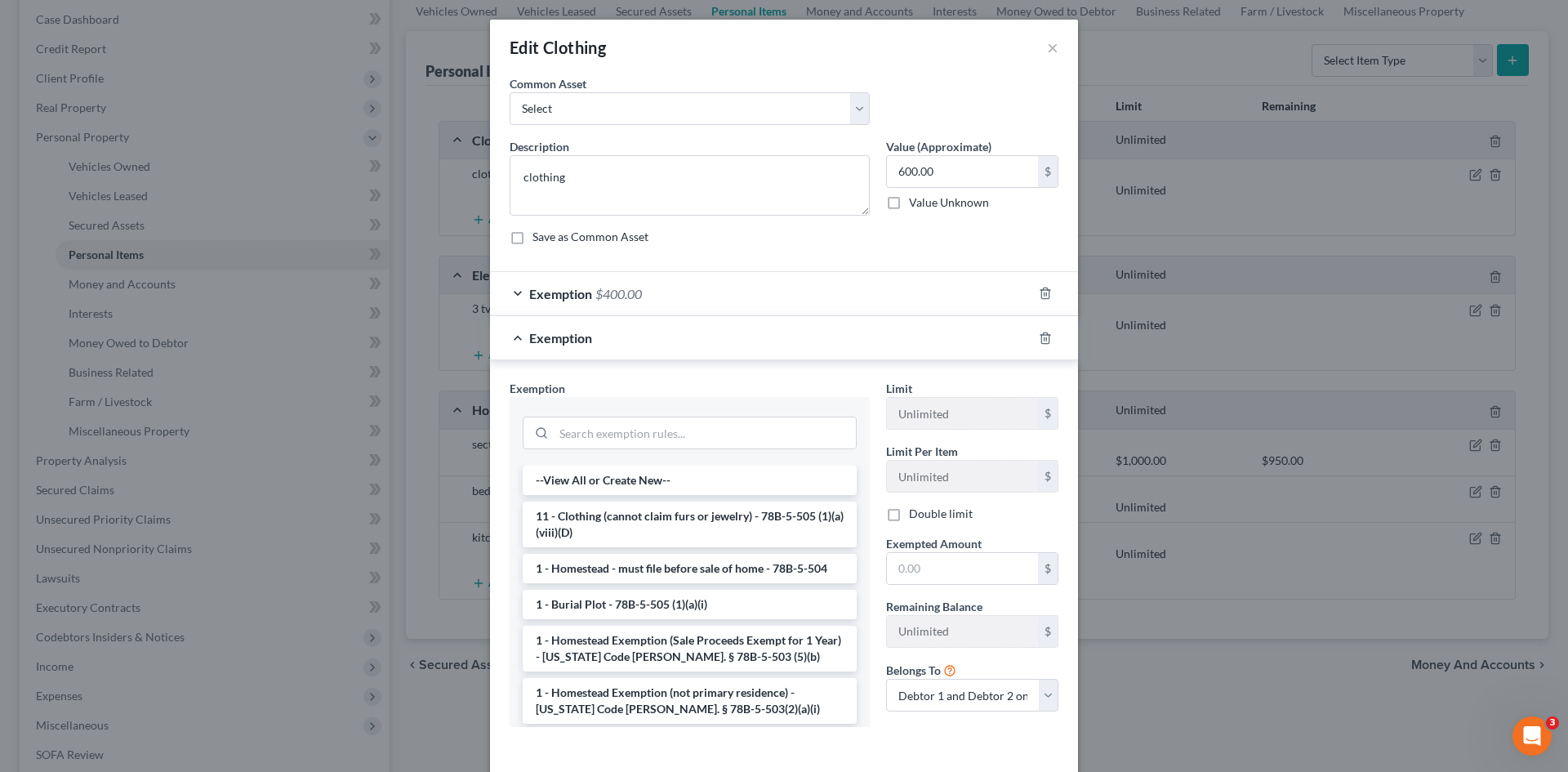
scroll to position [72, 0]
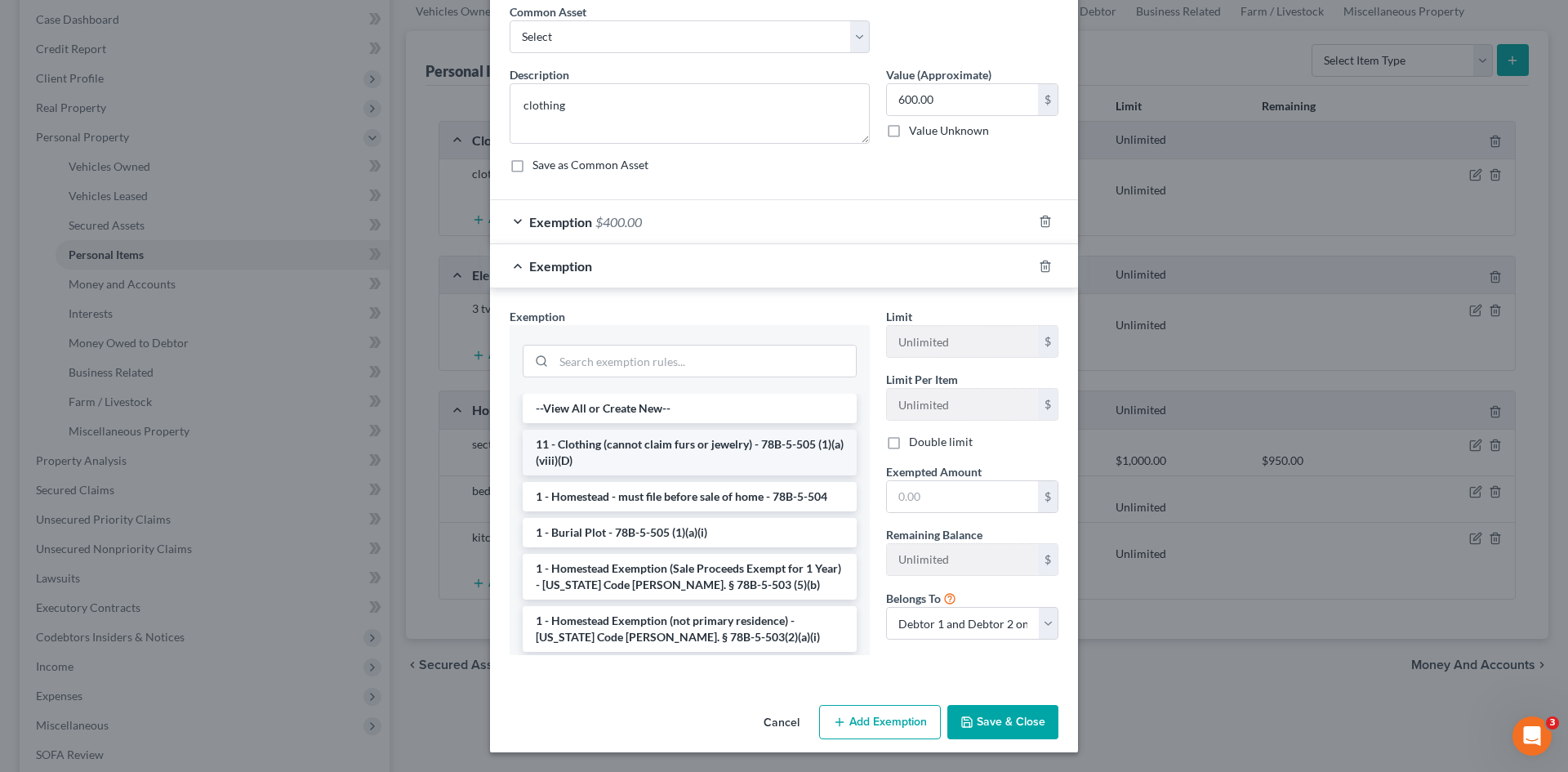
click at [723, 442] on li "11 - Clothing (cannot claim furs or jewelry) - 78B-5-505 (1)(a)(viii)(D)" at bounding box center [690, 452] width 334 height 45
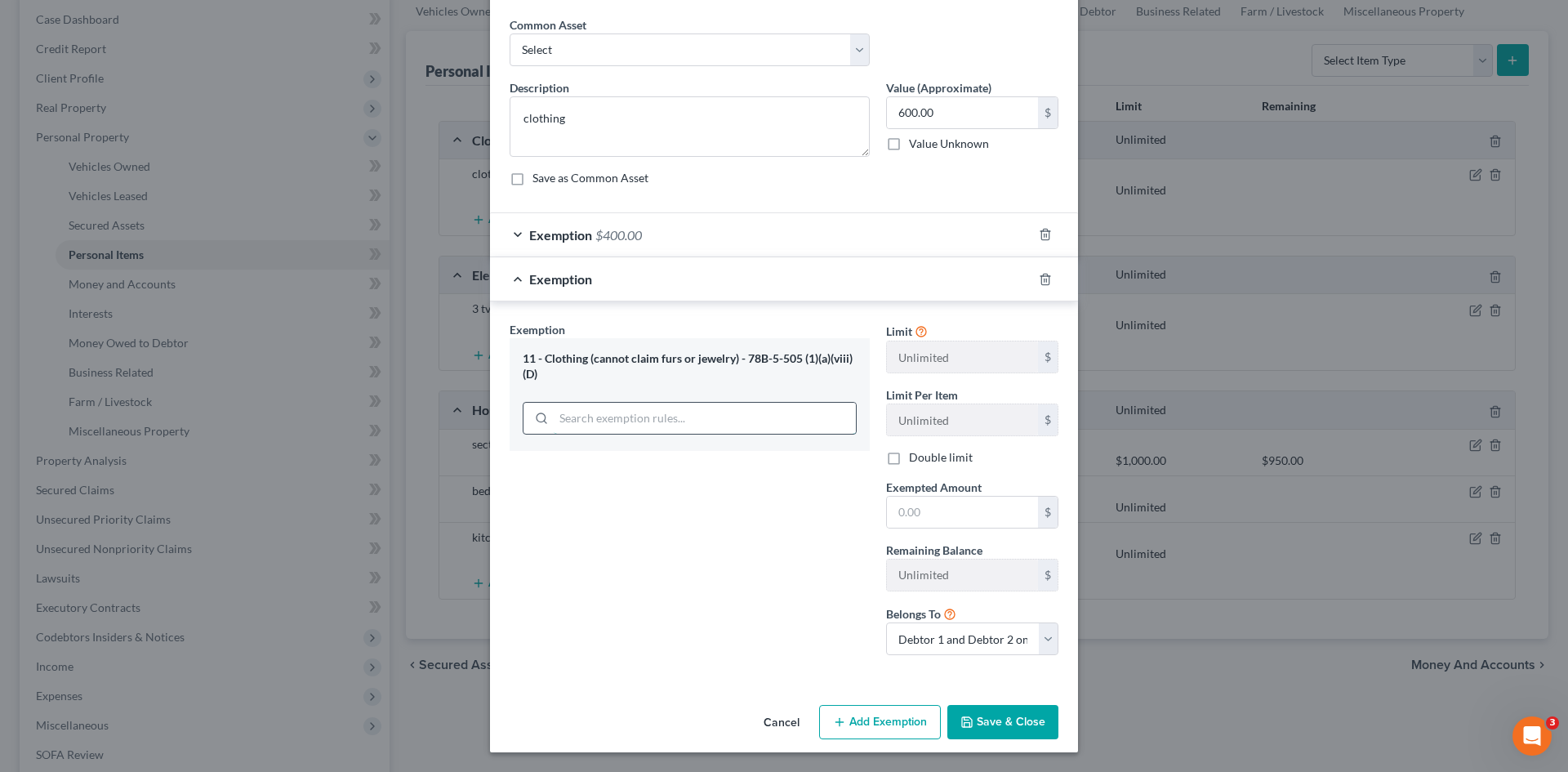
click at [677, 414] on input "search" at bounding box center [704, 418] width 302 height 31
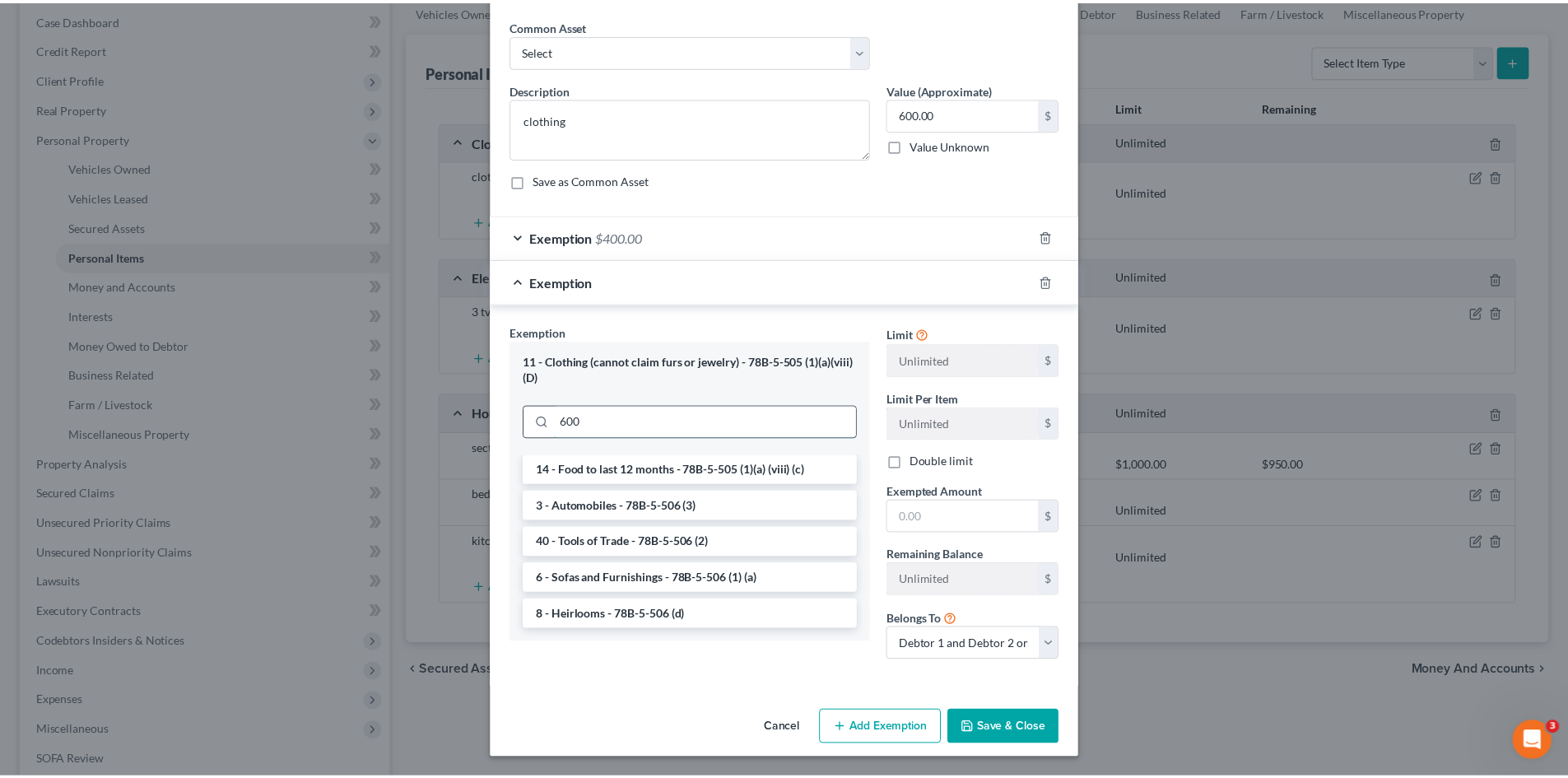
scroll to position [59, 0]
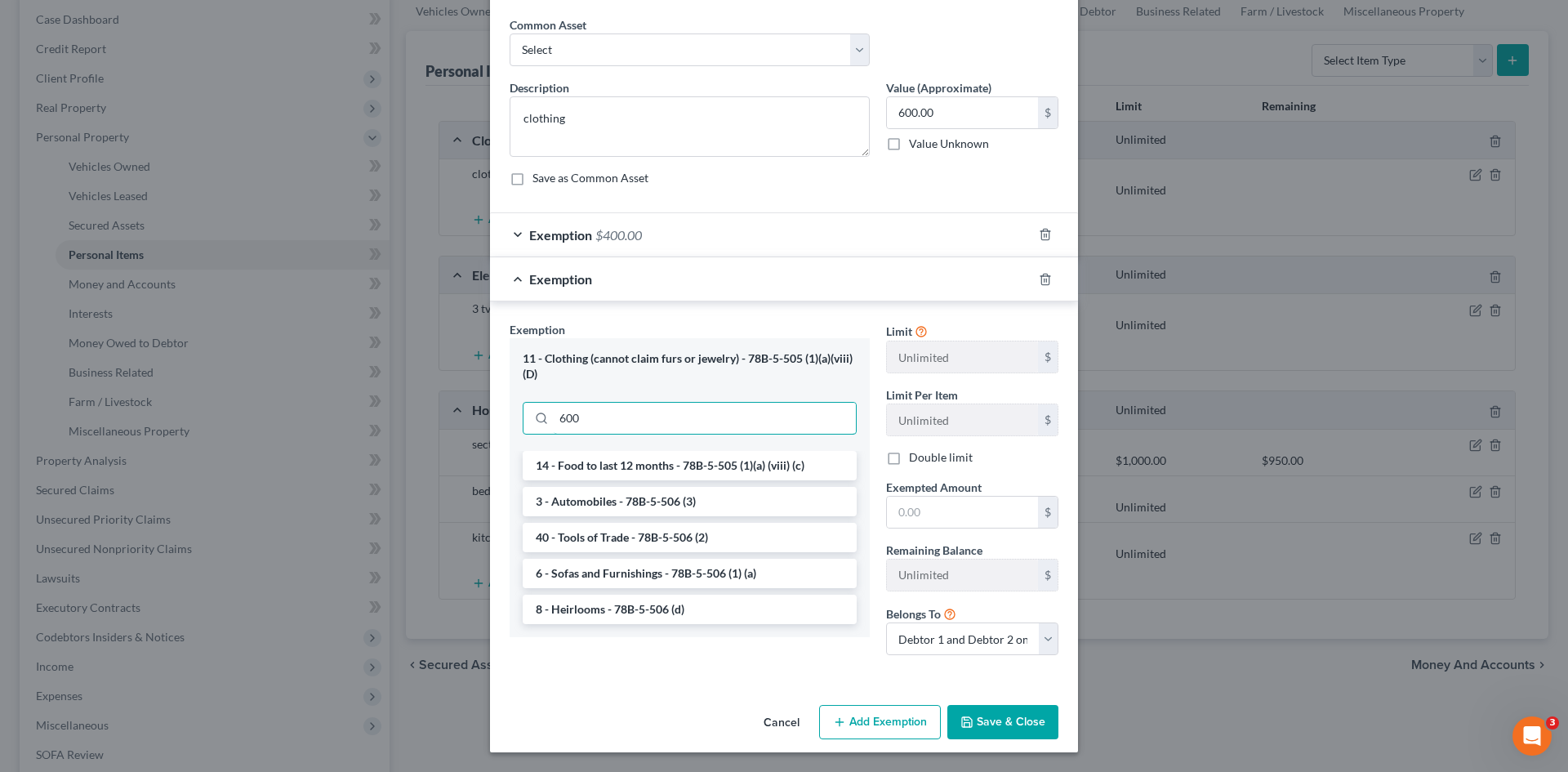
type input "600"
click at [1005, 723] on button "Save & Close" at bounding box center [1002, 722] width 111 height 35
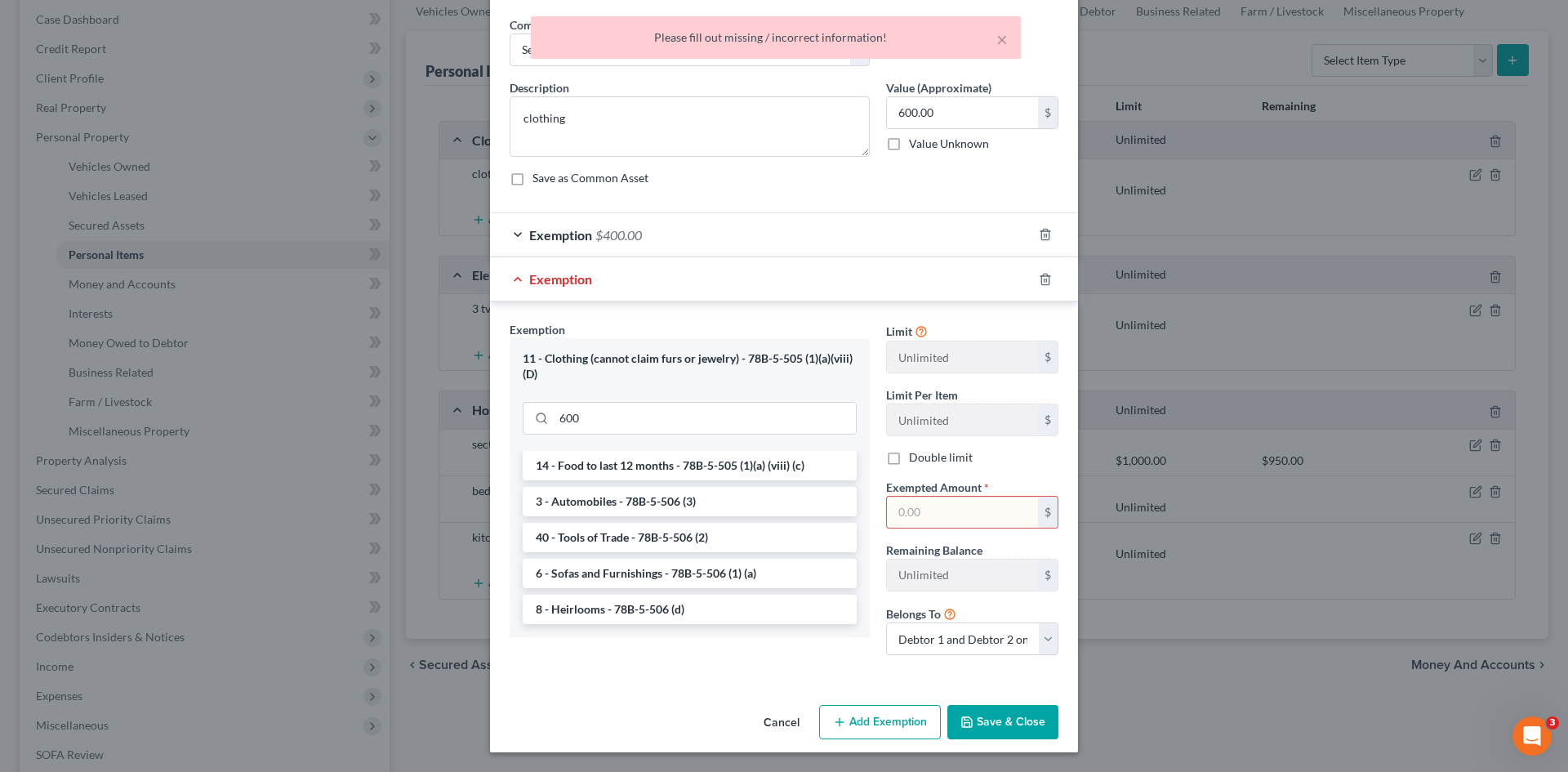
click at [687, 270] on div "Exemption" at bounding box center [760, 279] width 542 height 43
click at [539, 278] on span "Exemption" at bounding box center [561, 279] width 63 height 16
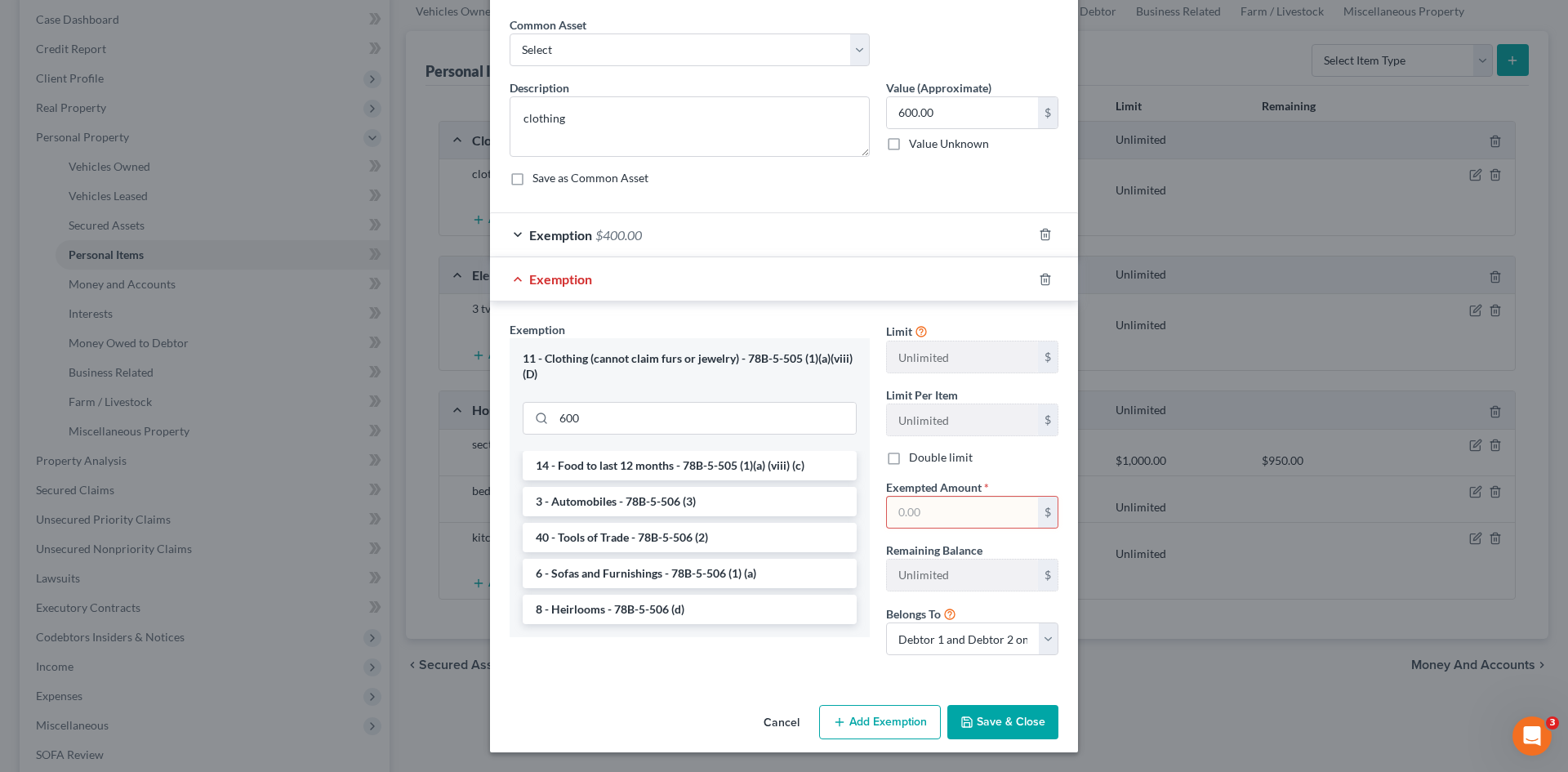
click at [919, 515] on input "text" at bounding box center [962, 512] width 151 height 31
type input "600"
click at [983, 718] on button "Save & Close" at bounding box center [1002, 722] width 111 height 35
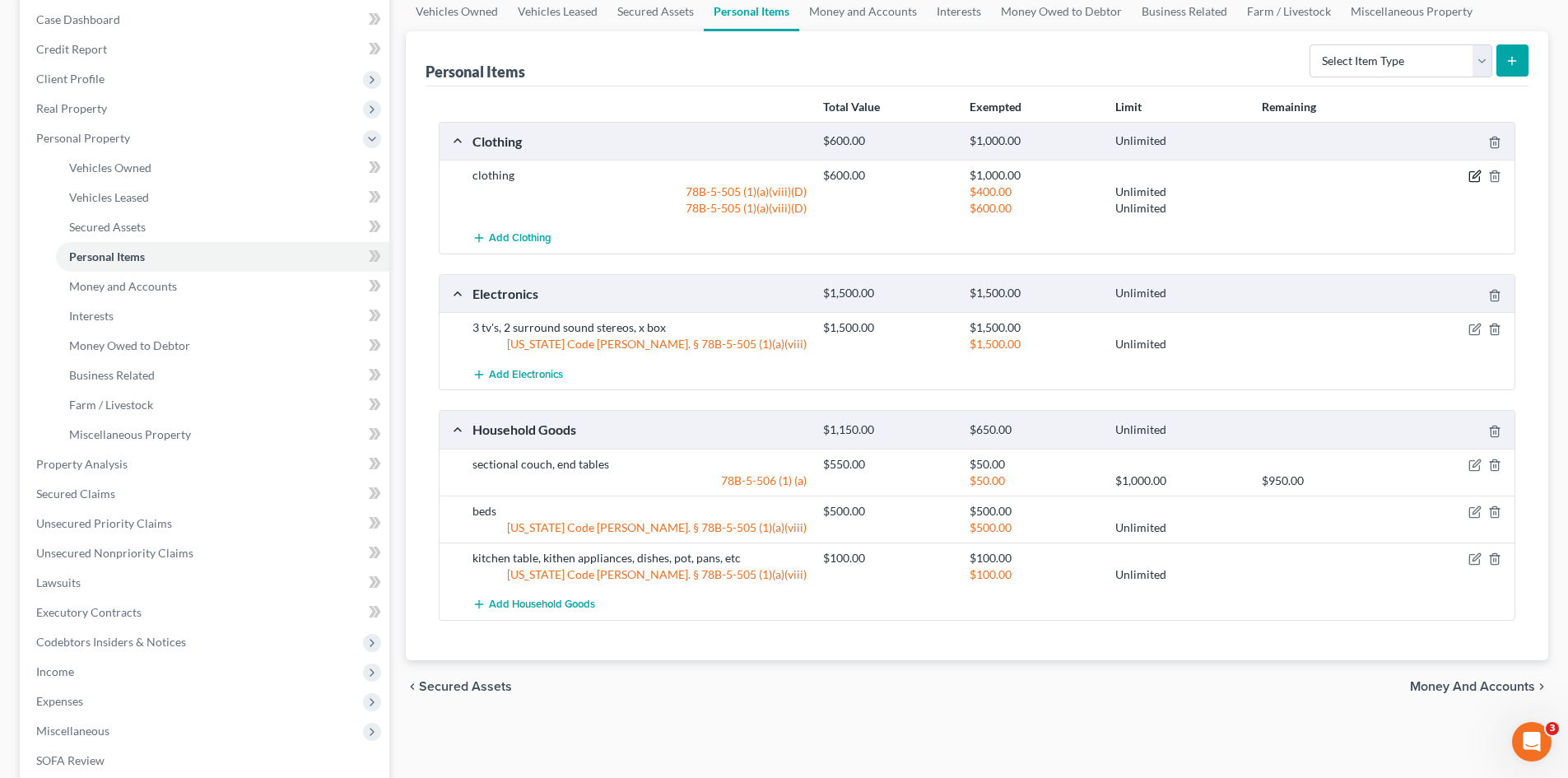
click at [1477, 177] on icon "button" at bounding box center [1475, 176] width 13 height 13
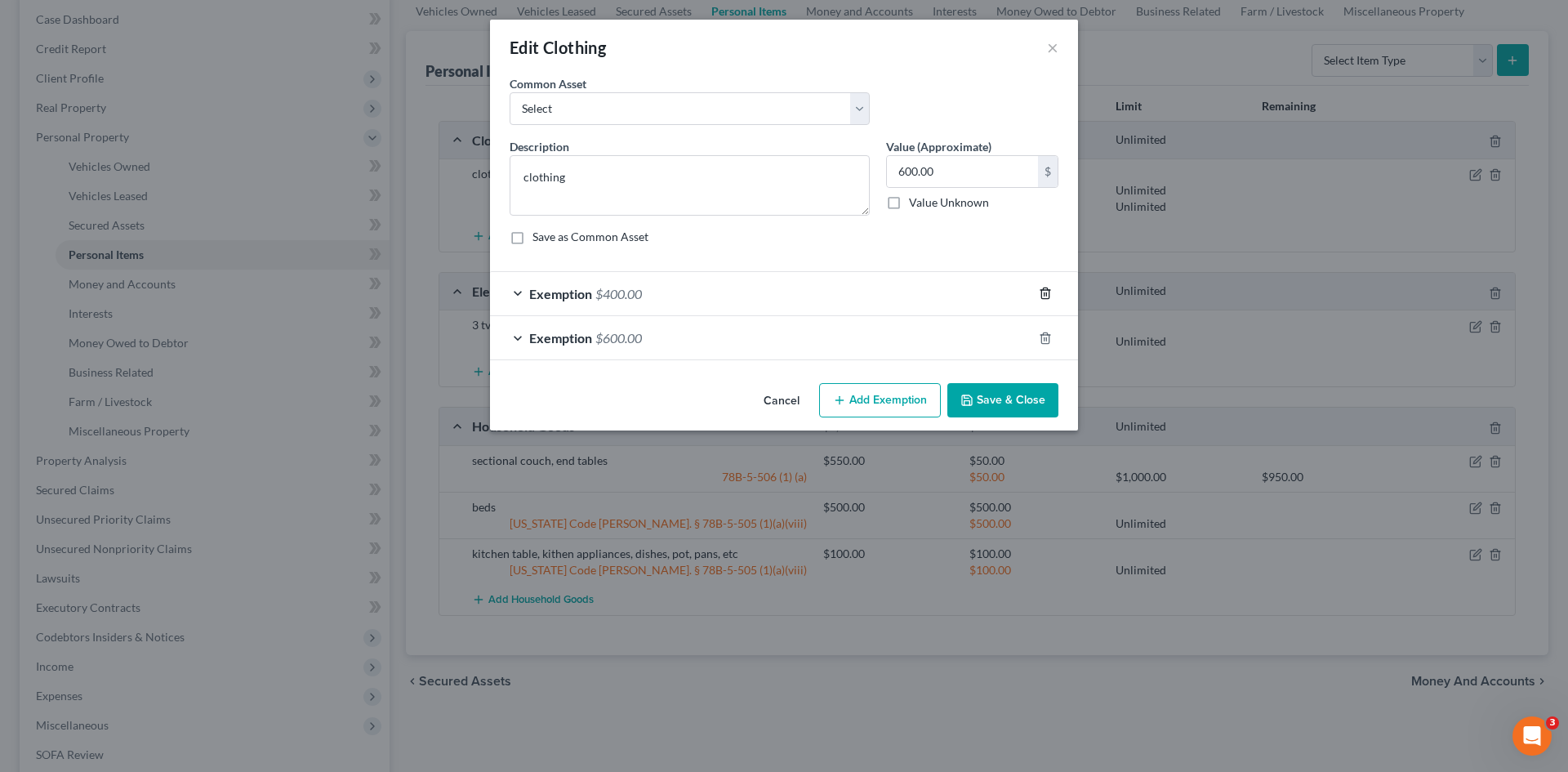
click at [1044, 294] on line "button" at bounding box center [1044, 294] width 0 height 3
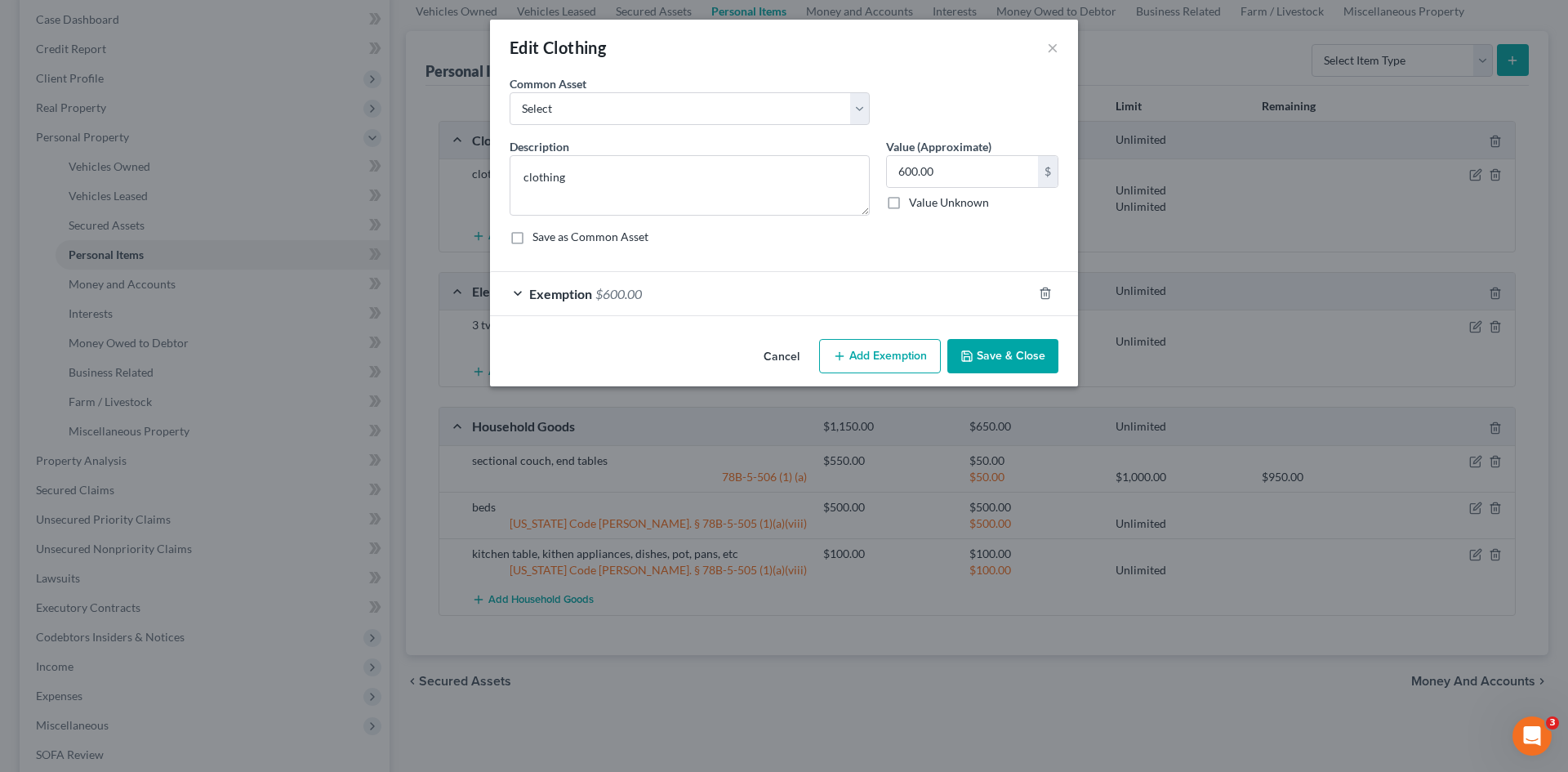
click at [980, 357] on button "Save & Close" at bounding box center [1002, 356] width 111 height 35
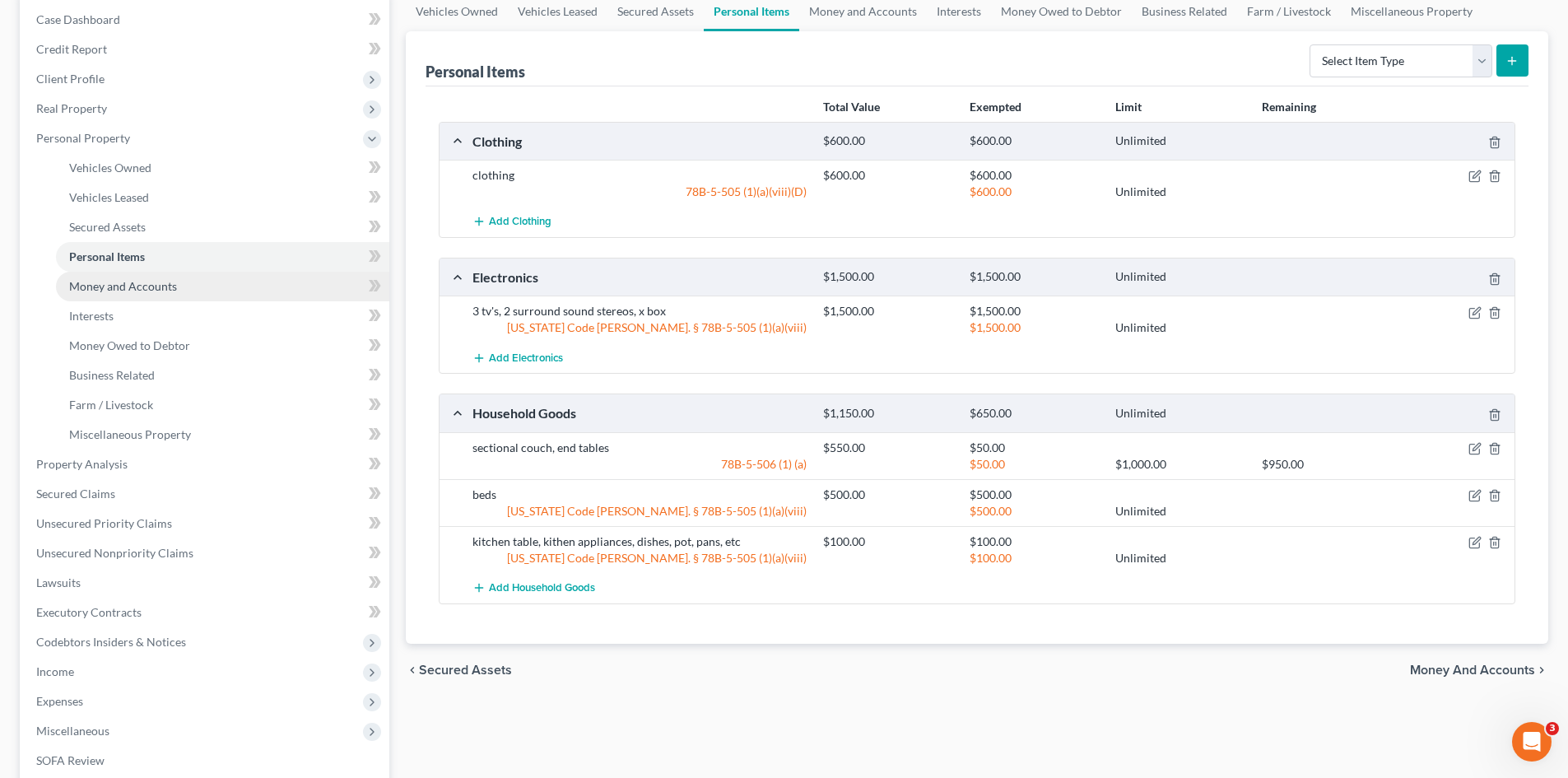
click at [147, 293] on link "Money and Accounts" at bounding box center [222, 287] width 333 height 30
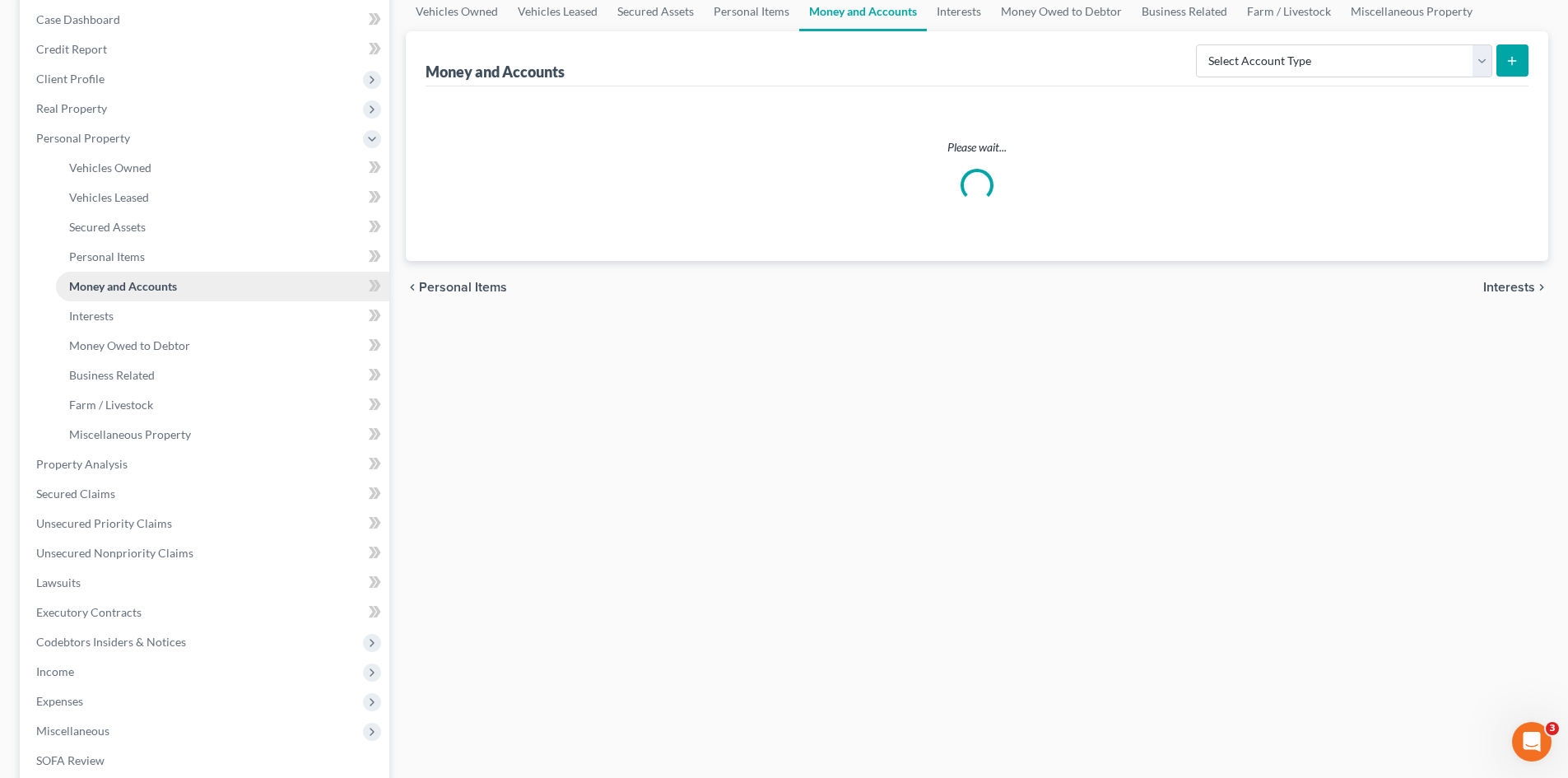
click at [147, 293] on ul "Vehicles Owned Vehicles Leased Machinery and Vehicles Office Related" at bounding box center [206, 301] width 367 height 296
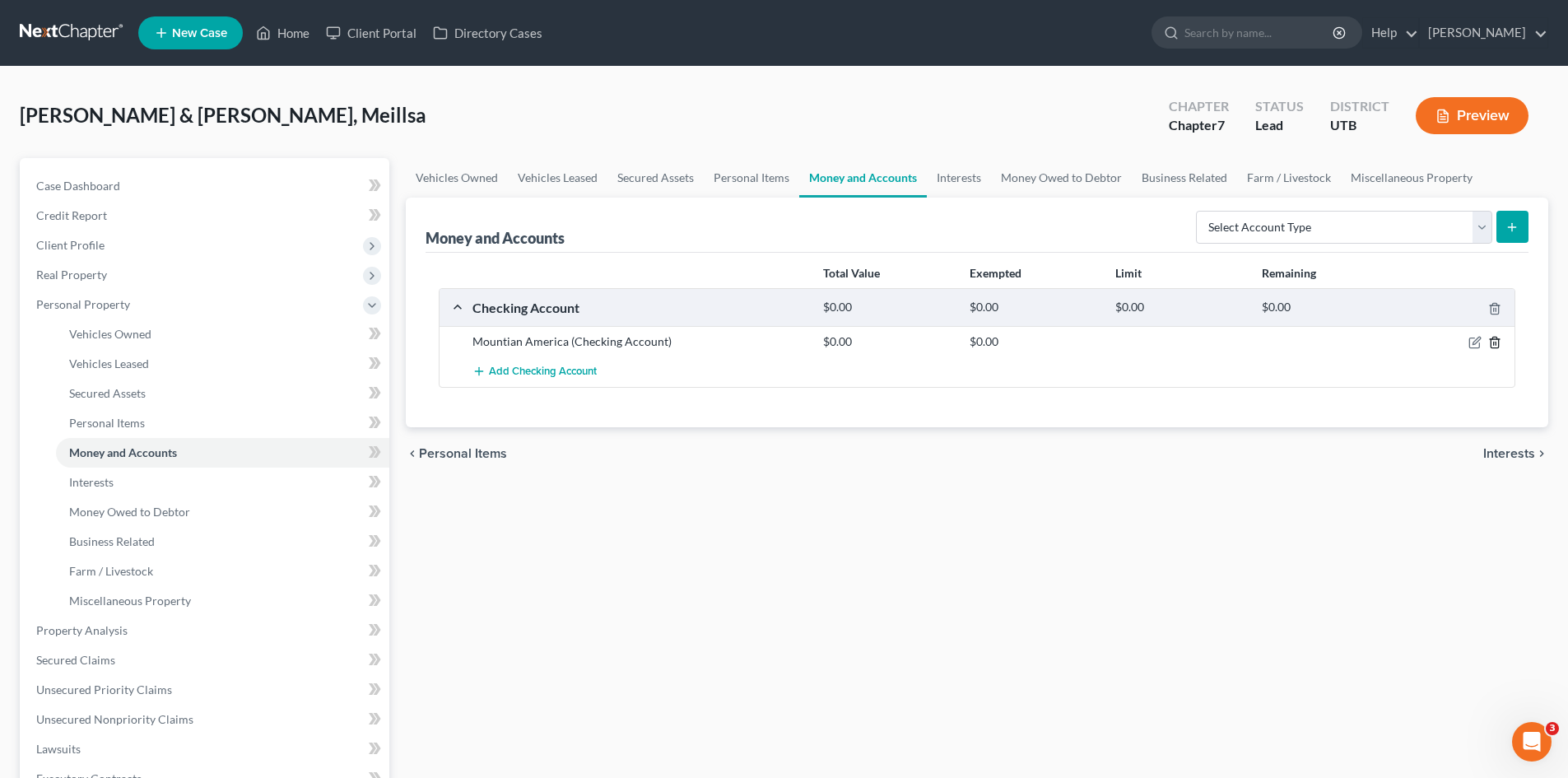
click at [1496, 342] on line "button" at bounding box center [1496, 344] width 0 height 3
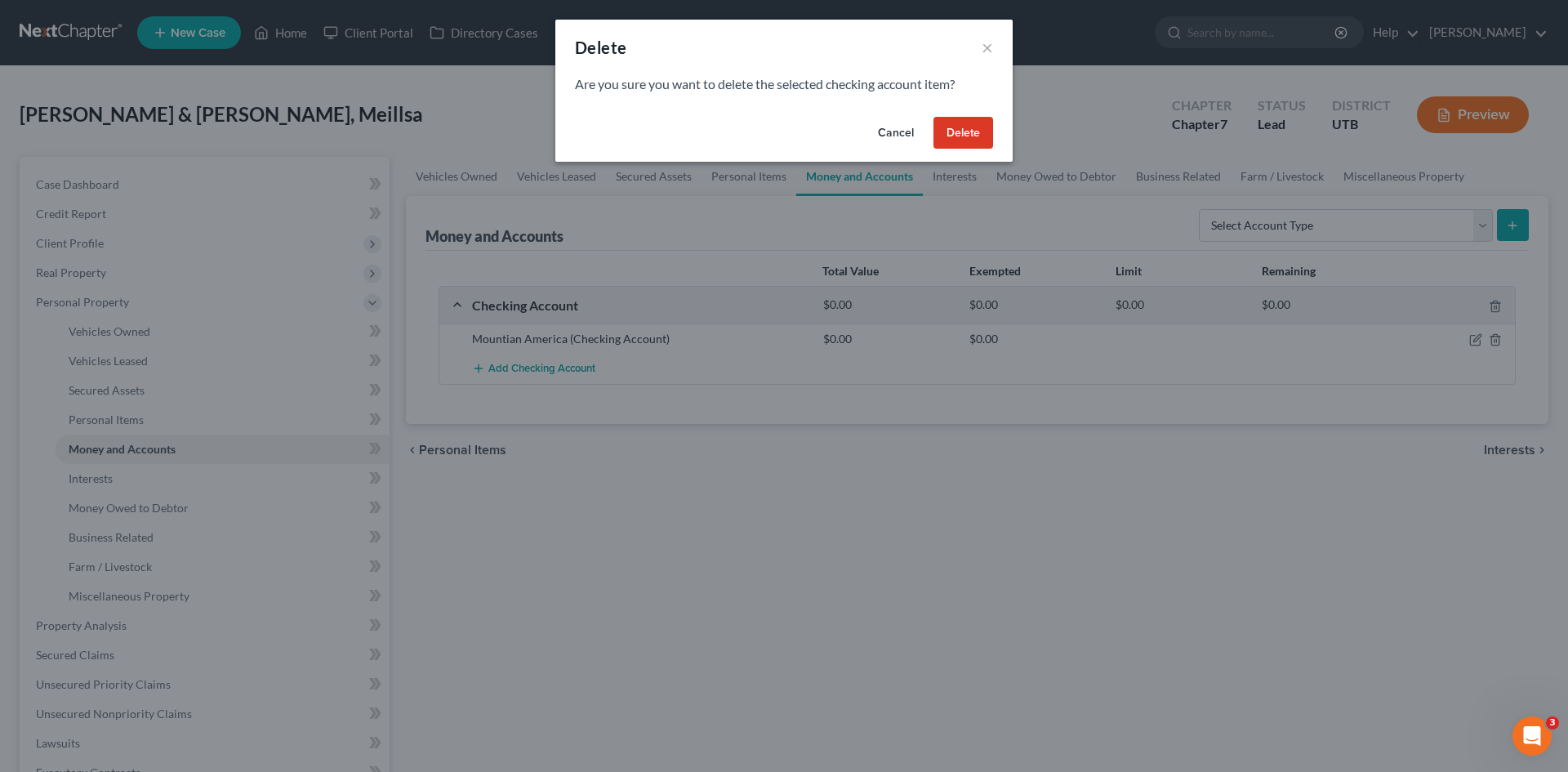
click at [957, 133] on button "Delete" at bounding box center [963, 134] width 59 height 33
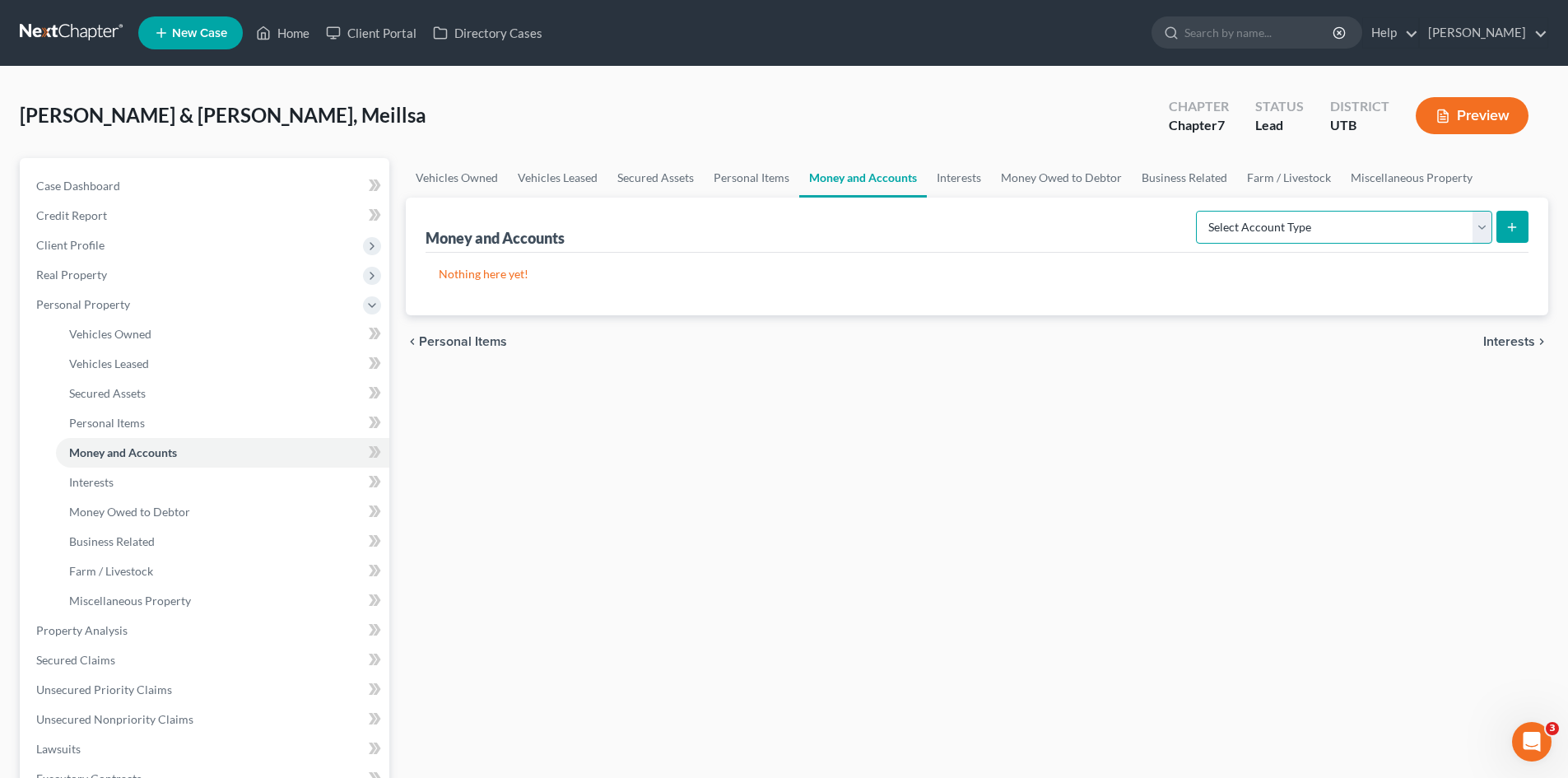
click at [1479, 230] on select "Select Account Type Brokerage Cash on Hand Certificates of Deposit Checking Acc…" at bounding box center [1344, 227] width 296 height 33
select select "checking"
click at [1199, 210] on select "Select Account Type Brokerage Cash on Hand Certificates of Deposit Checking Acc…" at bounding box center [1344, 227] width 296 height 33
click at [1511, 228] on icon "submit" at bounding box center [1512, 227] width 13 height 13
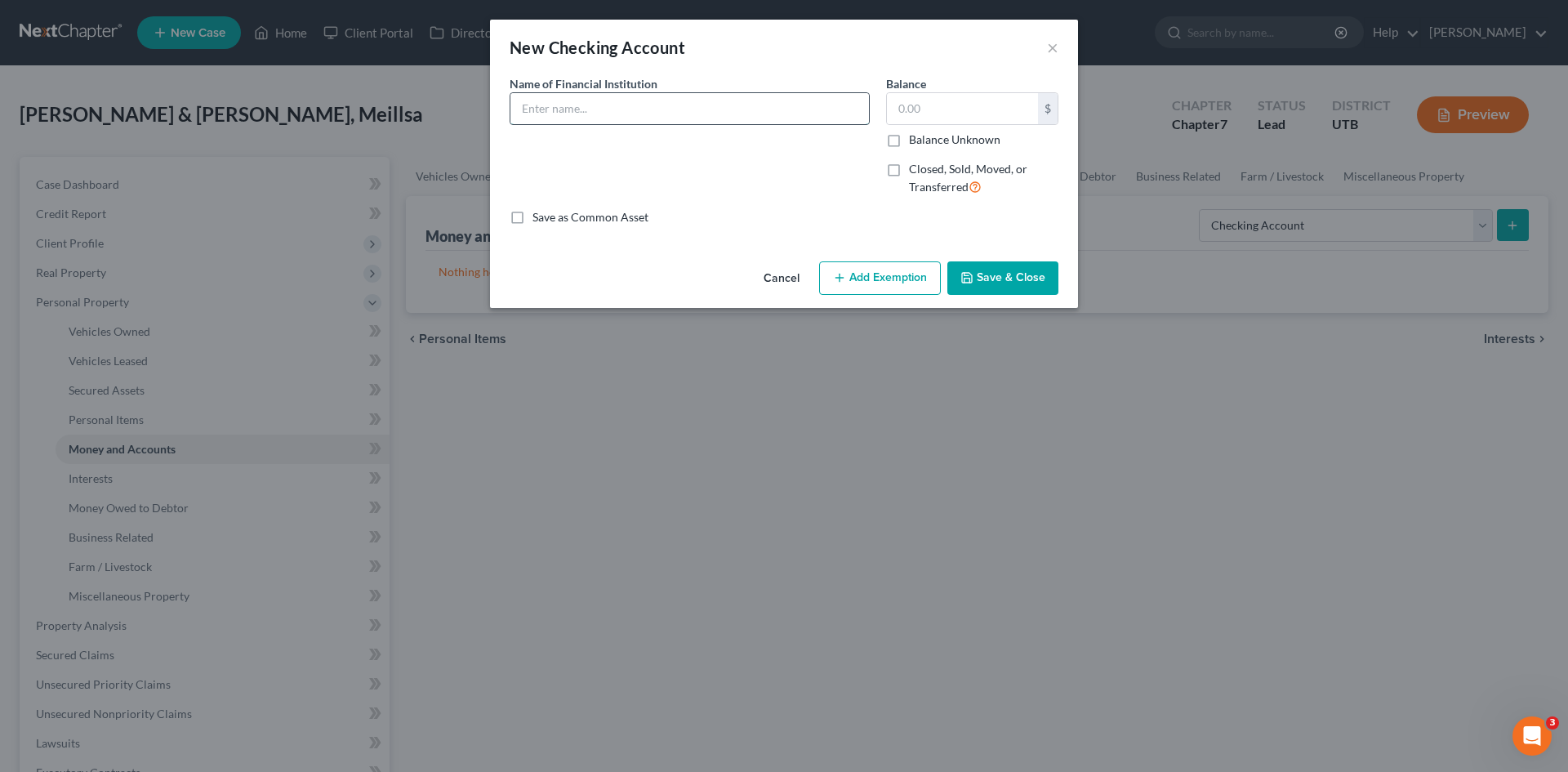
click at [553, 108] on input "text" at bounding box center [690, 109] width 359 height 31
type input "Wells Fargo"
type input "1,500"
click at [973, 278] on icon "button" at bounding box center [967, 278] width 13 height 13
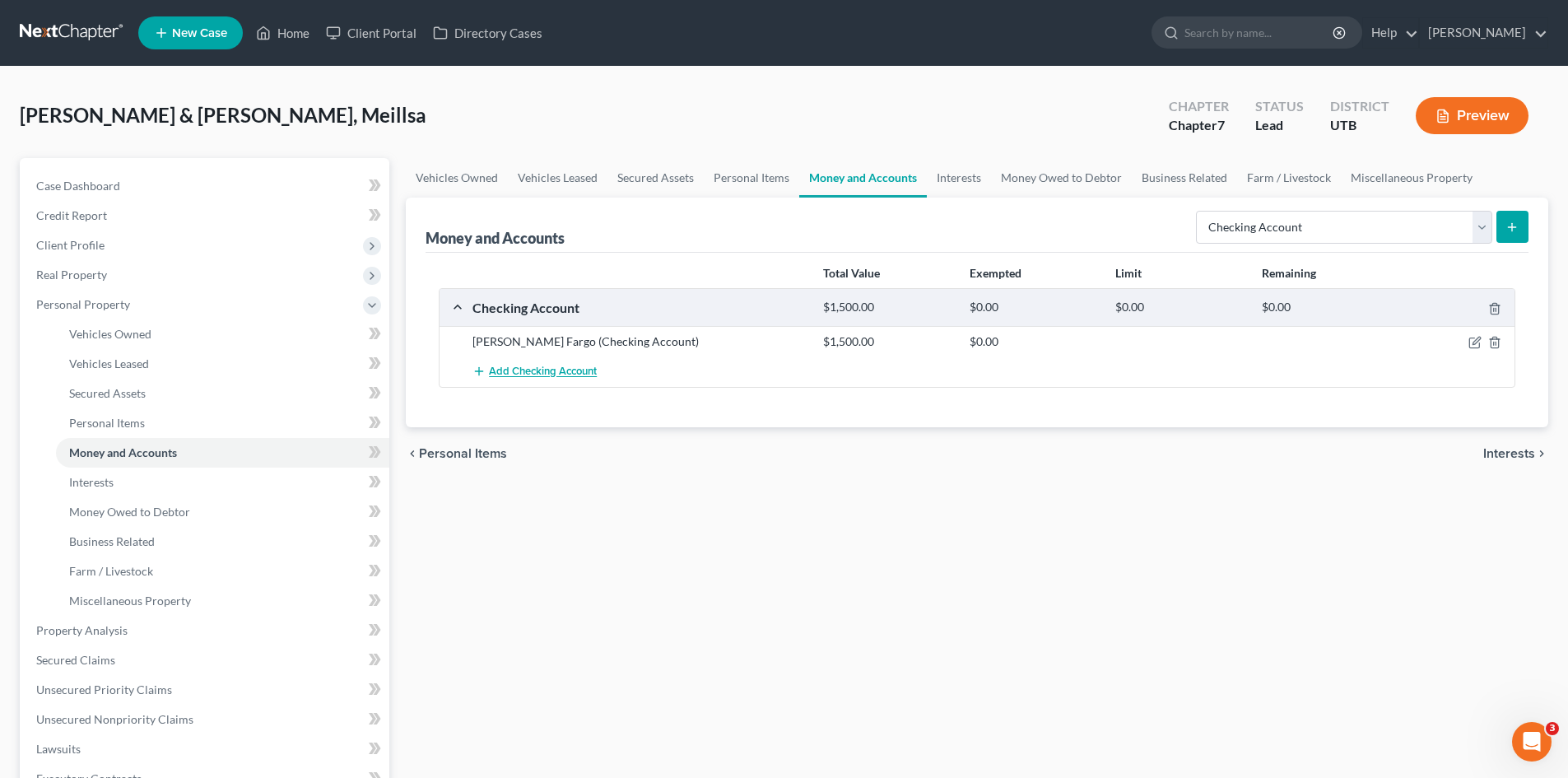
click at [574, 366] on span "Add Checking Account" at bounding box center [543, 372] width 108 height 13
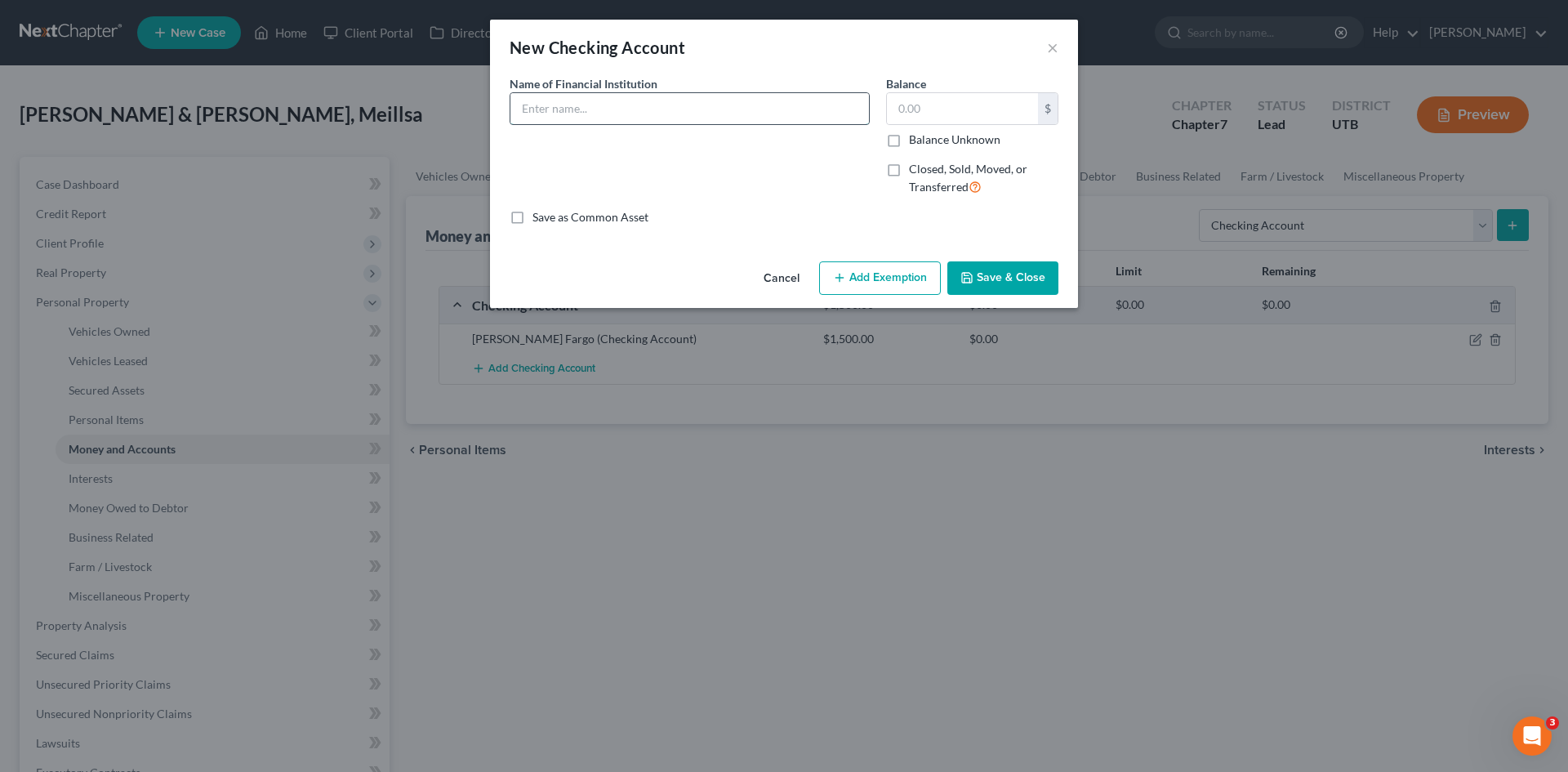
click at [620, 115] on input "text" at bounding box center [690, 109] width 359 height 31
type input "Wells Fargo"
type input "0"
type input "150"
click at [992, 279] on button "Save & Close" at bounding box center [1002, 279] width 111 height 35
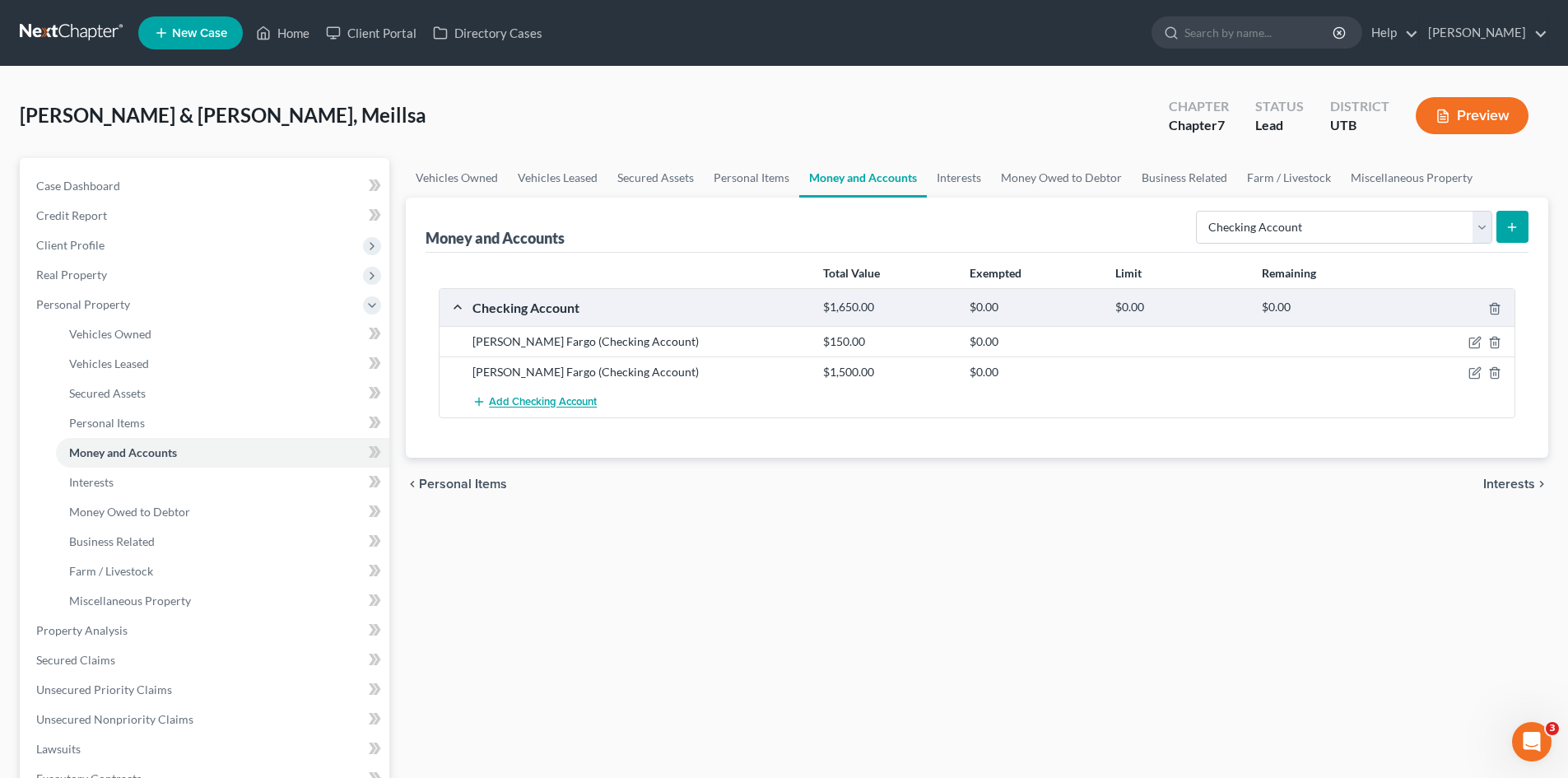
click at [538, 406] on span "Add Checking Account" at bounding box center [543, 402] width 108 height 13
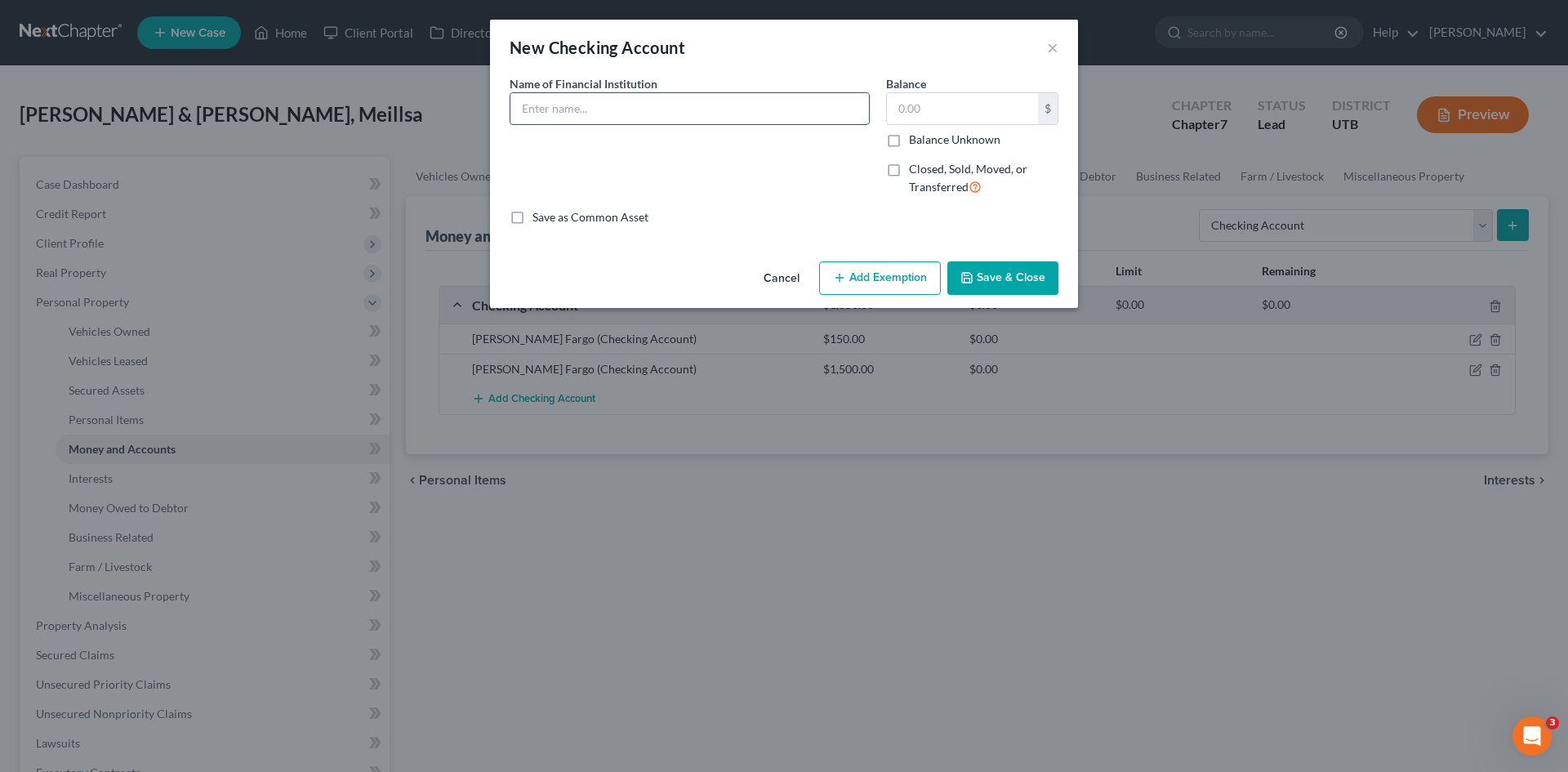
click at [571, 111] on input "text" at bounding box center [690, 109] width 359 height 31
type input "Wells Fargo"
click at [922, 109] on input "text" at bounding box center [962, 109] width 151 height 31
type input "1,200"
click at [1015, 281] on button "Save & Close" at bounding box center [1002, 279] width 111 height 35
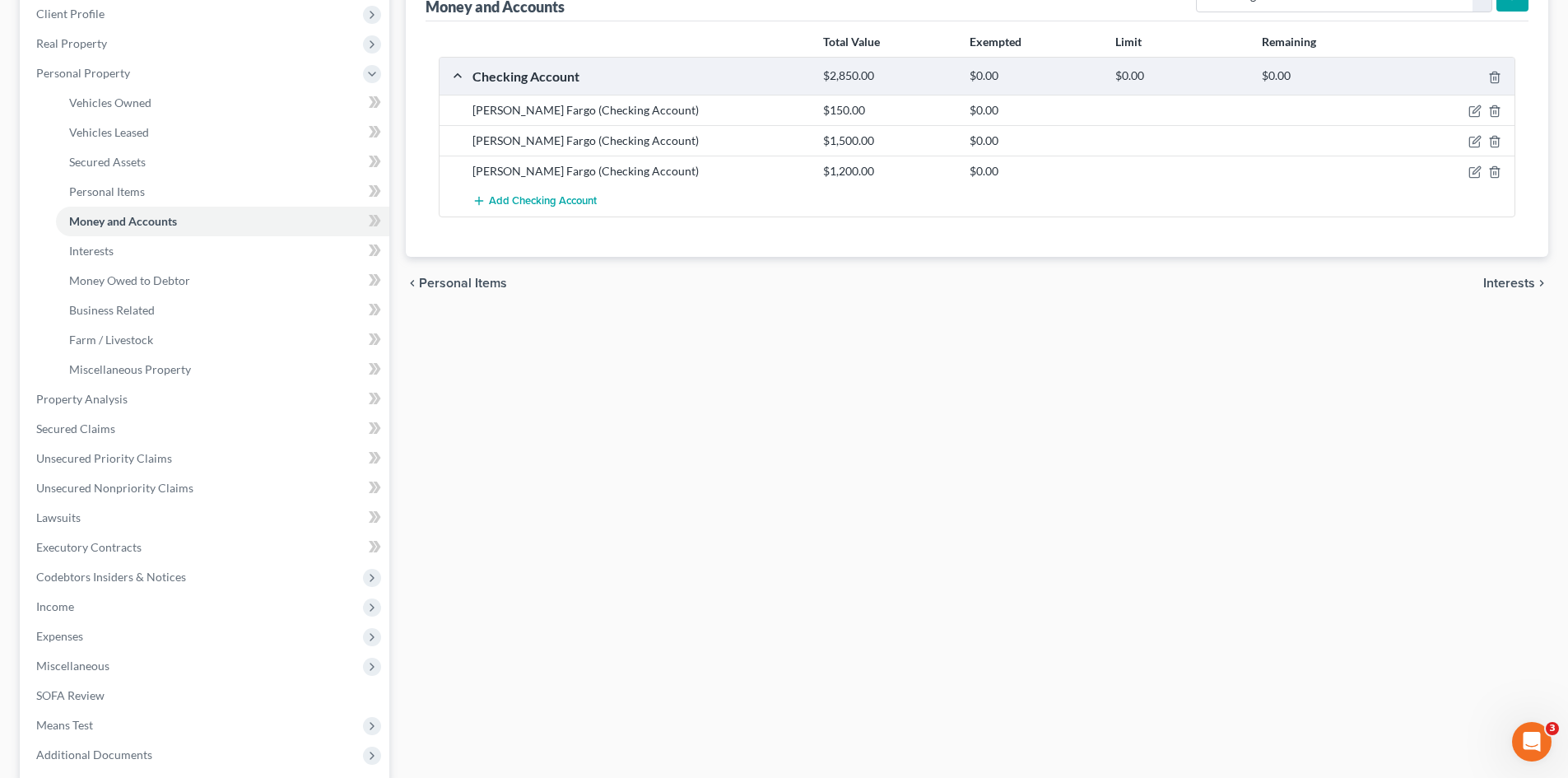
scroll to position [232, 0]
click at [530, 204] on span "Add Checking Account" at bounding box center [543, 201] width 108 height 13
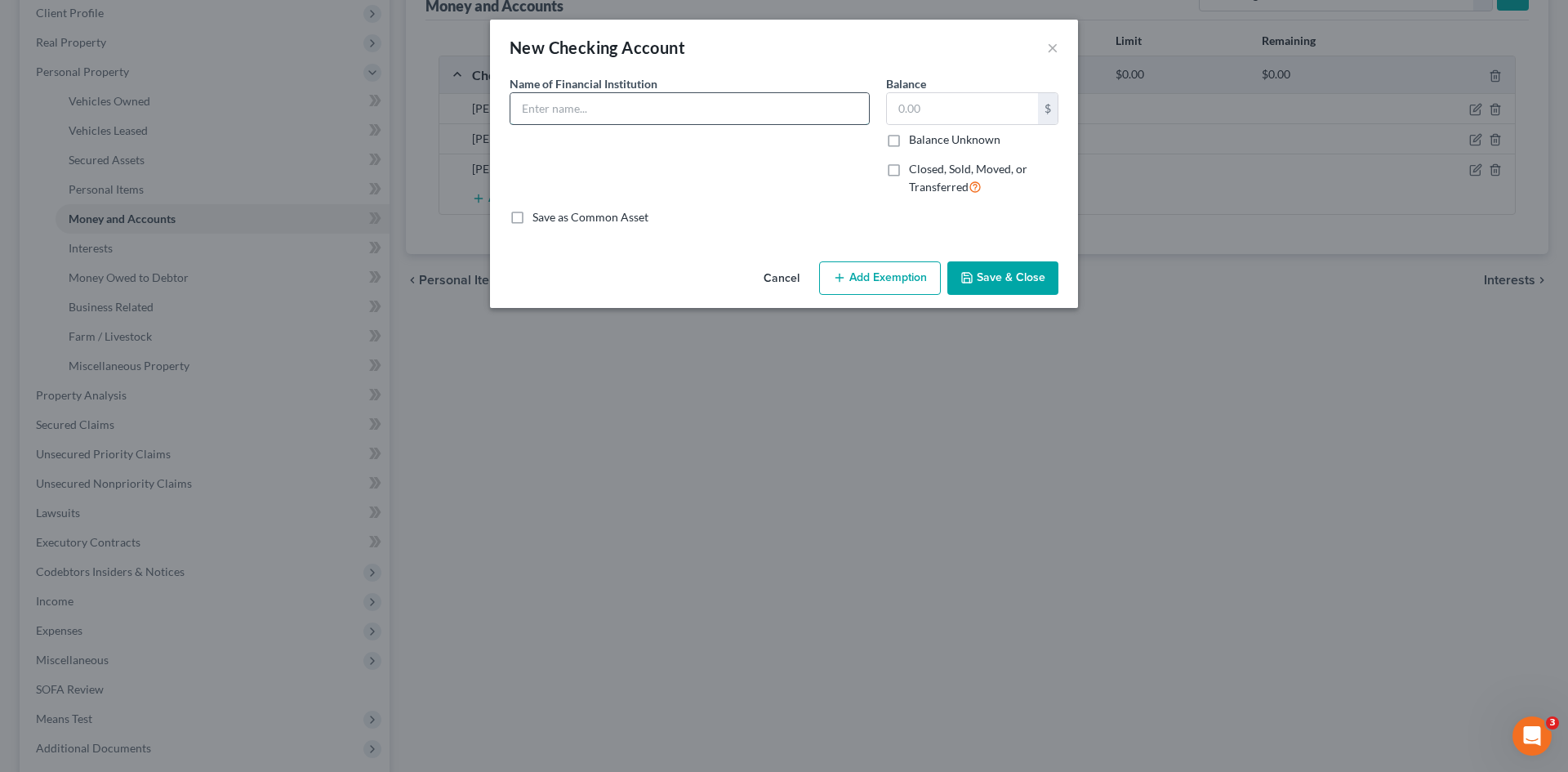
click at [572, 108] on input "text" at bounding box center [690, 109] width 359 height 31
type input "US Bank"
type input "185"
click at [1004, 273] on button "Save & Close" at bounding box center [1002, 279] width 111 height 35
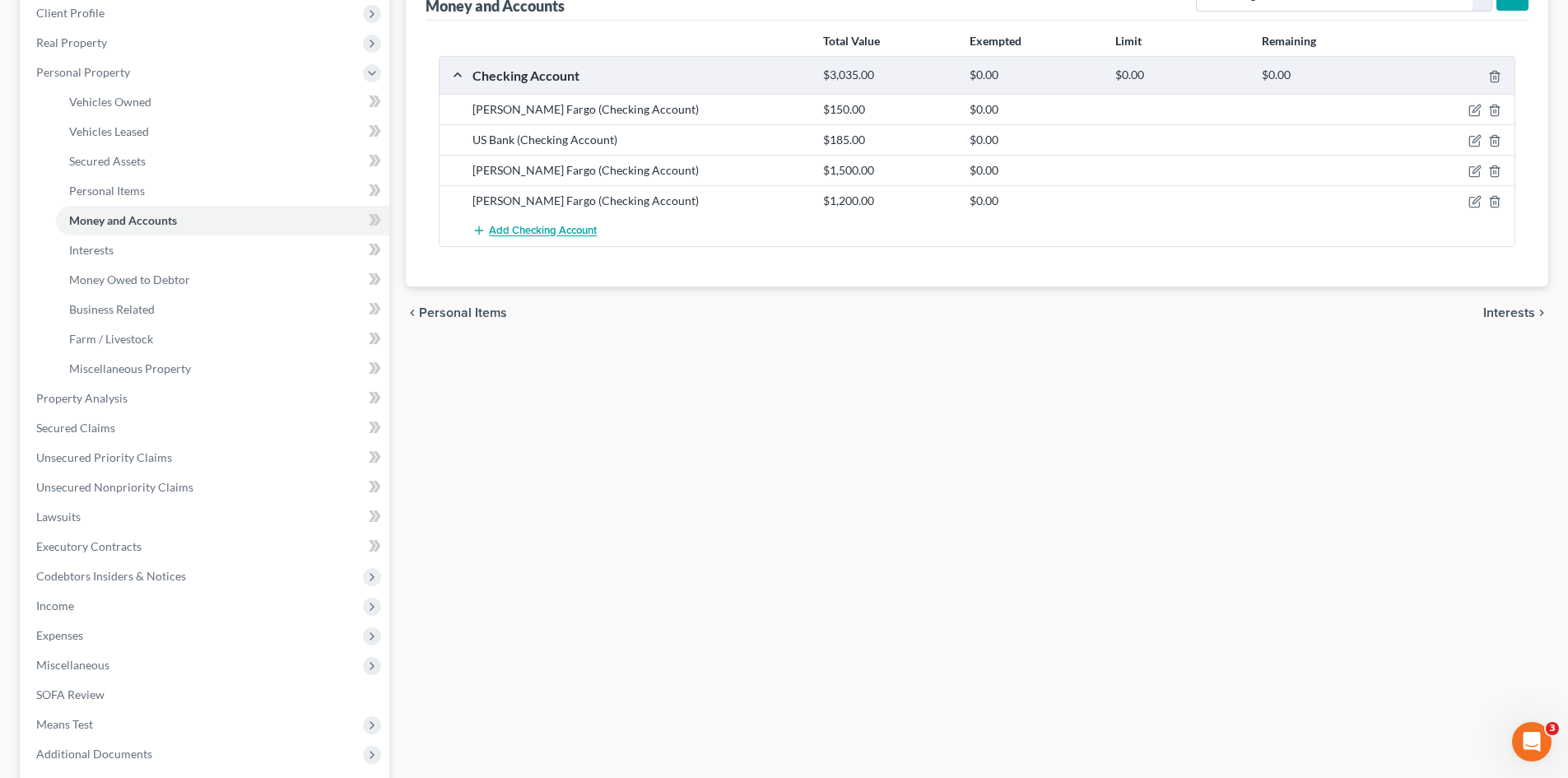
click at [568, 228] on span "Add Checking Account" at bounding box center [543, 231] width 108 height 13
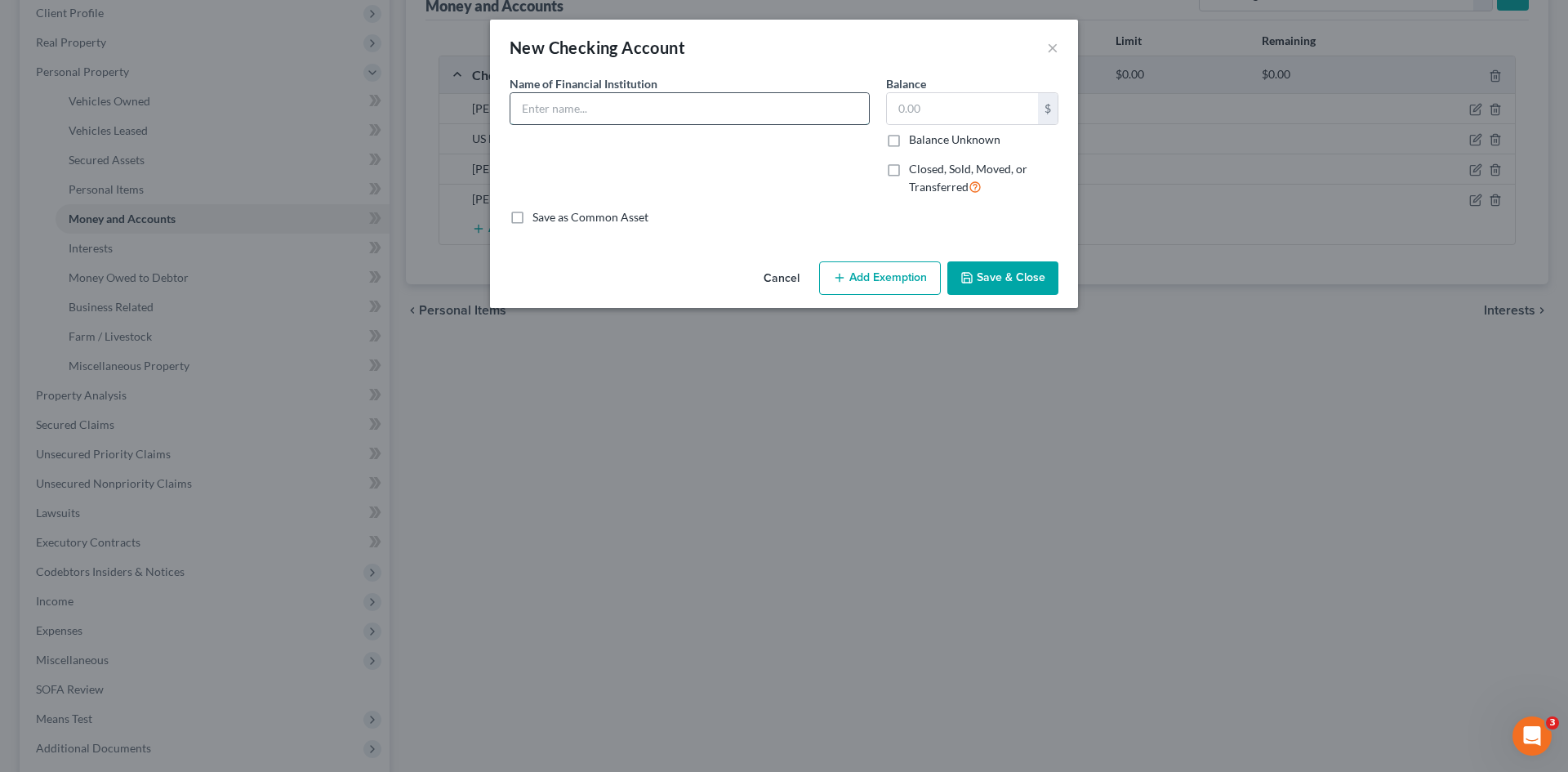
click at [581, 111] on input "text" at bounding box center [690, 109] width 359 height 31
type input "US Bank"
type input "306"
click at [996, 271] on button "Save & Close" at bounding box center [1002, 279] width 111 height 35
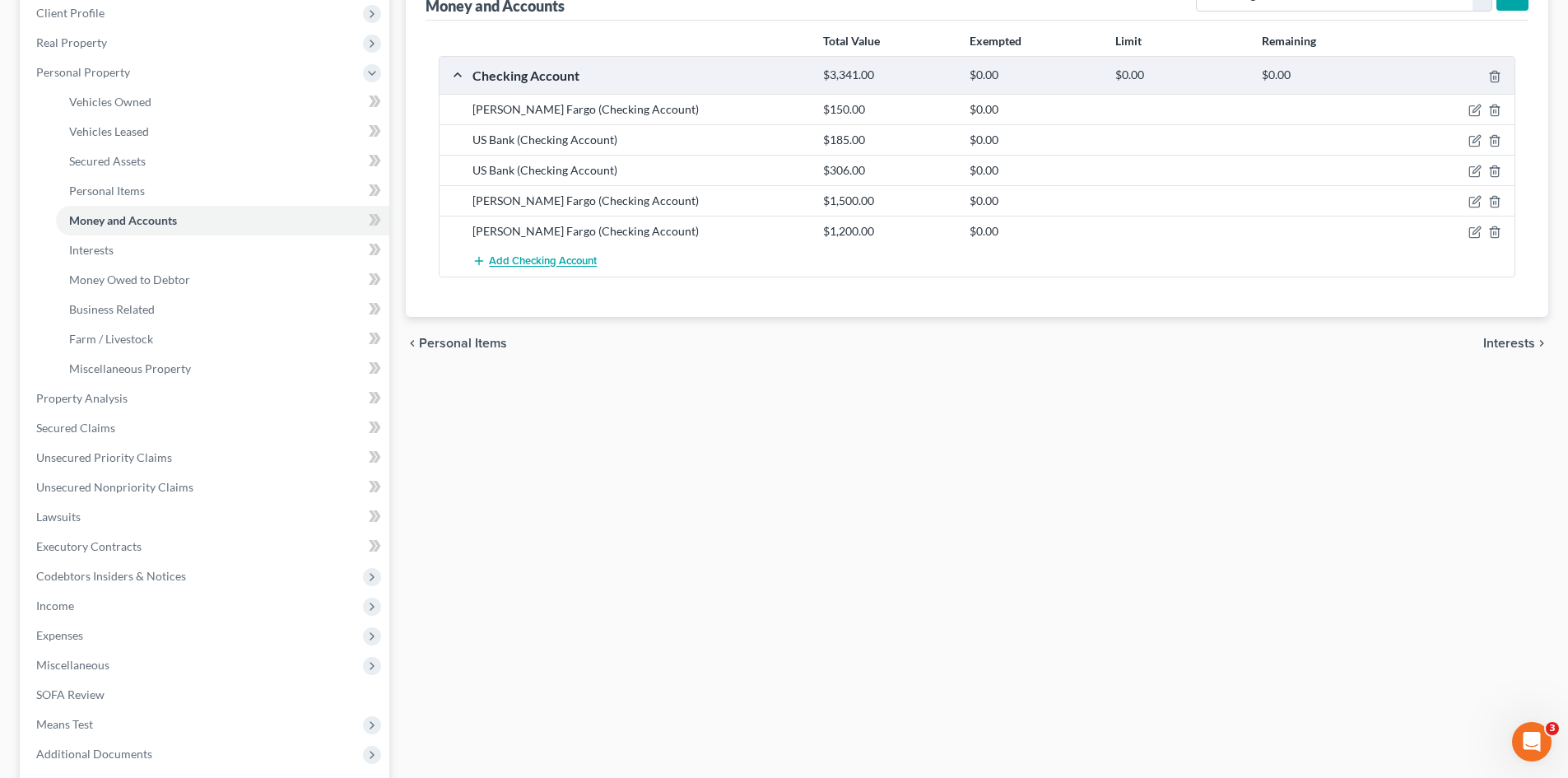
click at [523, 259] on span "Add Checking Account" at bounding box center [543, 262] width 108 height 13
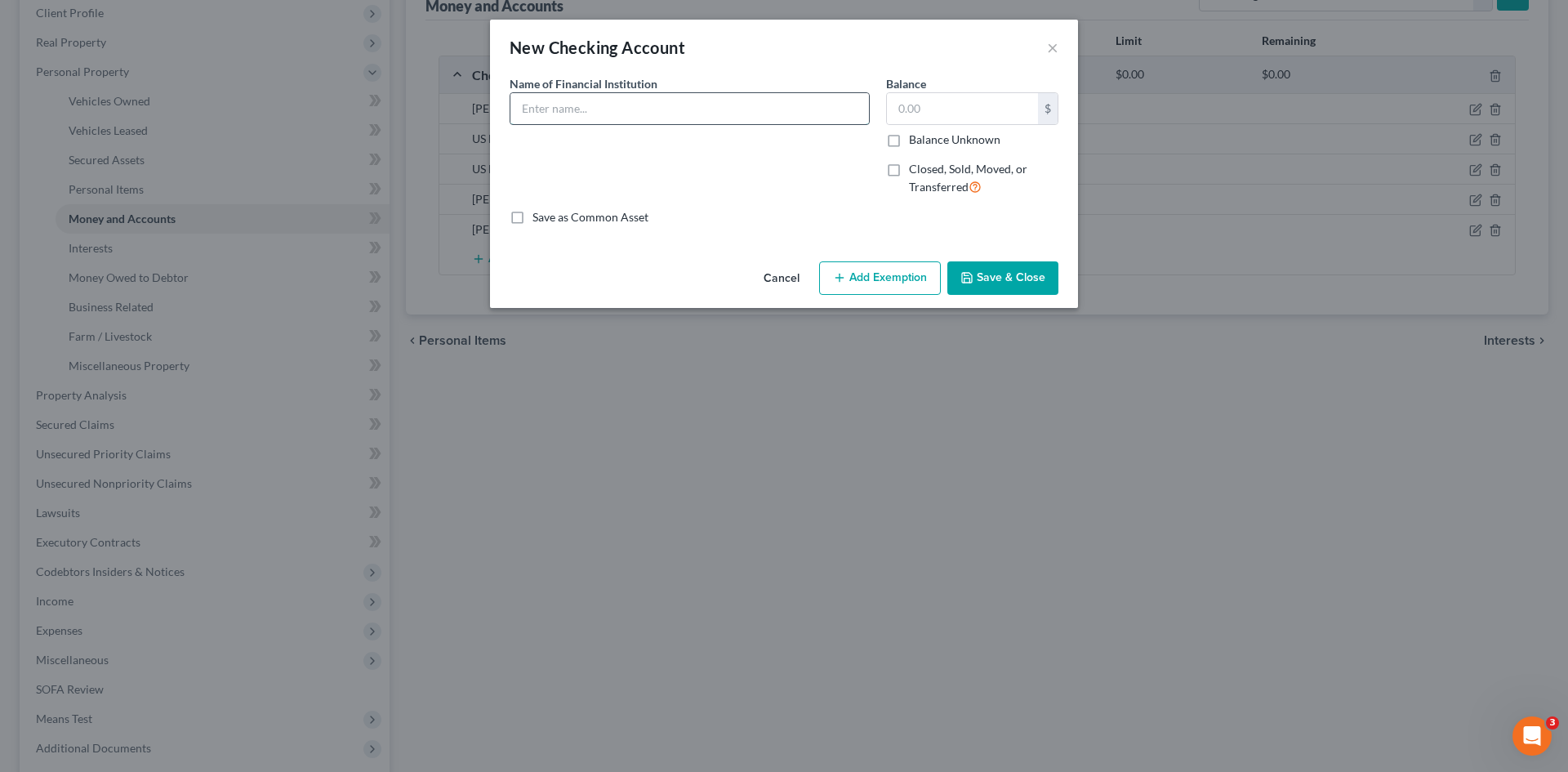
click at [563, 110] on input "text" at bounding box center [690, 109] width 359 height 31
type input "Cash App"
type input "11.00"
click at [993, 280] on button "Save & Close" at bounding box center [1002, 279] width 111 height 35
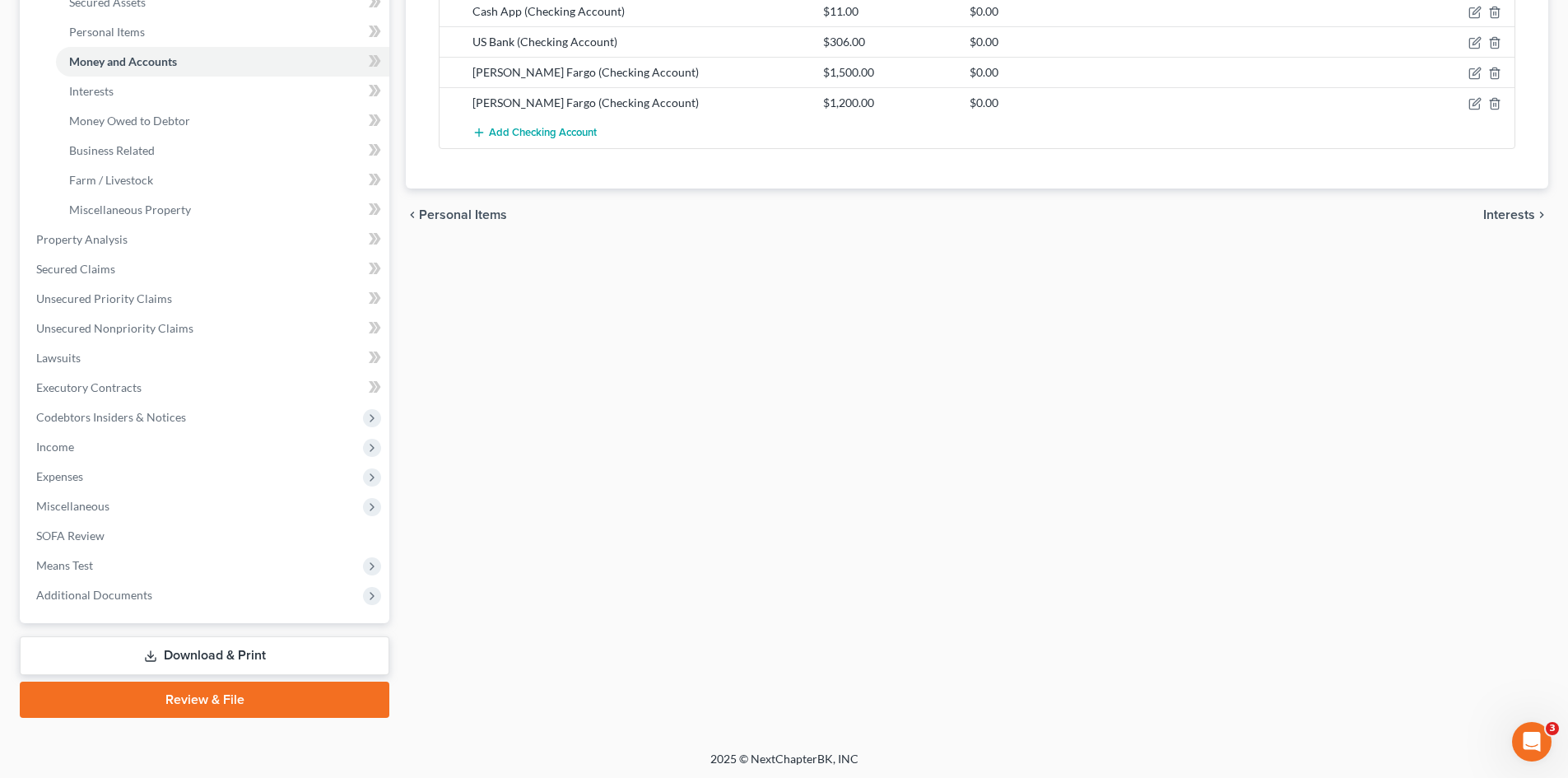
scroll to position [393, 0]
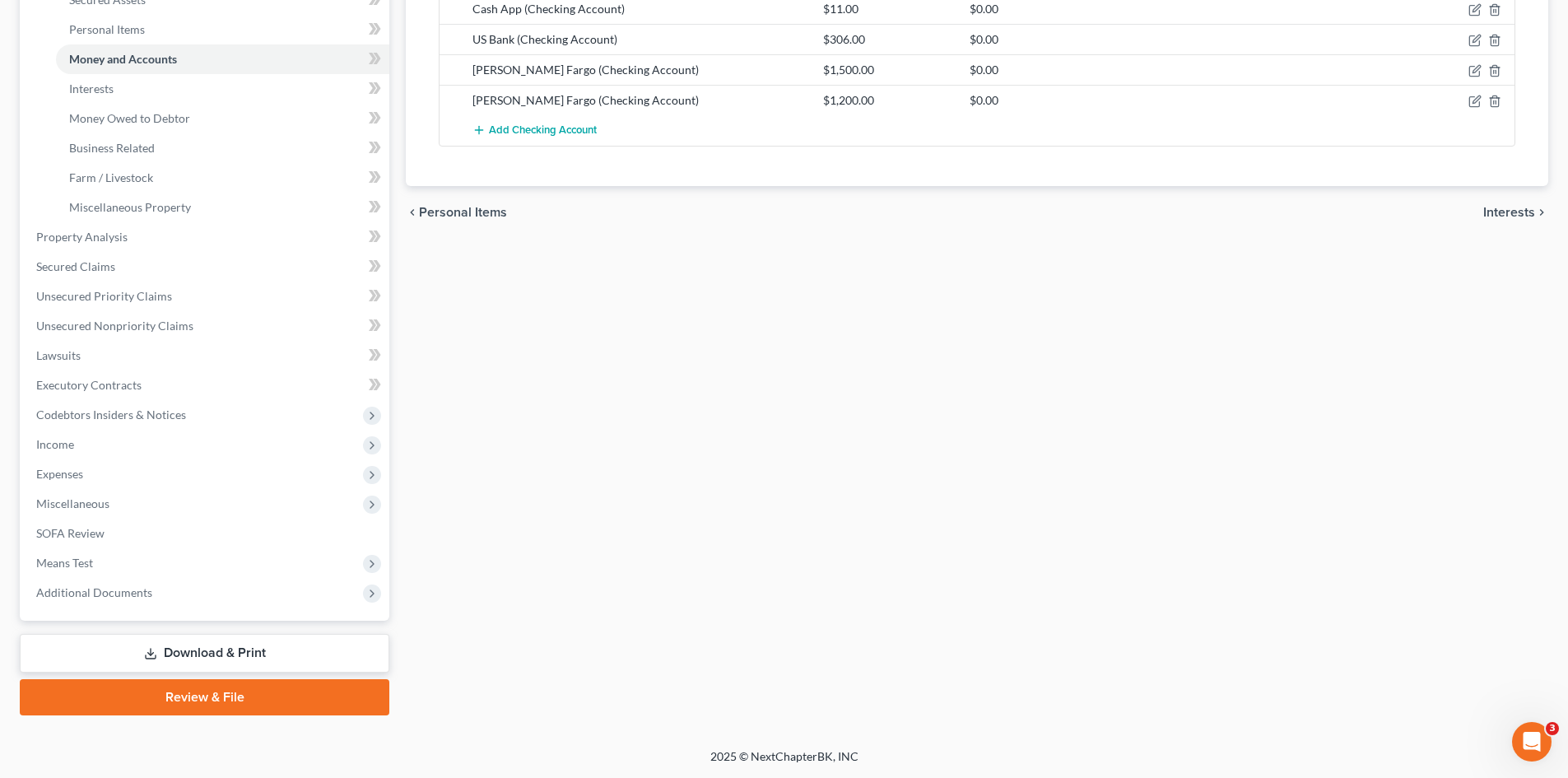
click at [488, 326] on div "Vehicles Owned Vehicles Leased Secured Assets Personal Items Money and Accounts…" at bounding box center [977, 239] width 1159 height 950
click at [53, 477] on span "Expenses" at bounding box center [60, 473] width 47 height 14
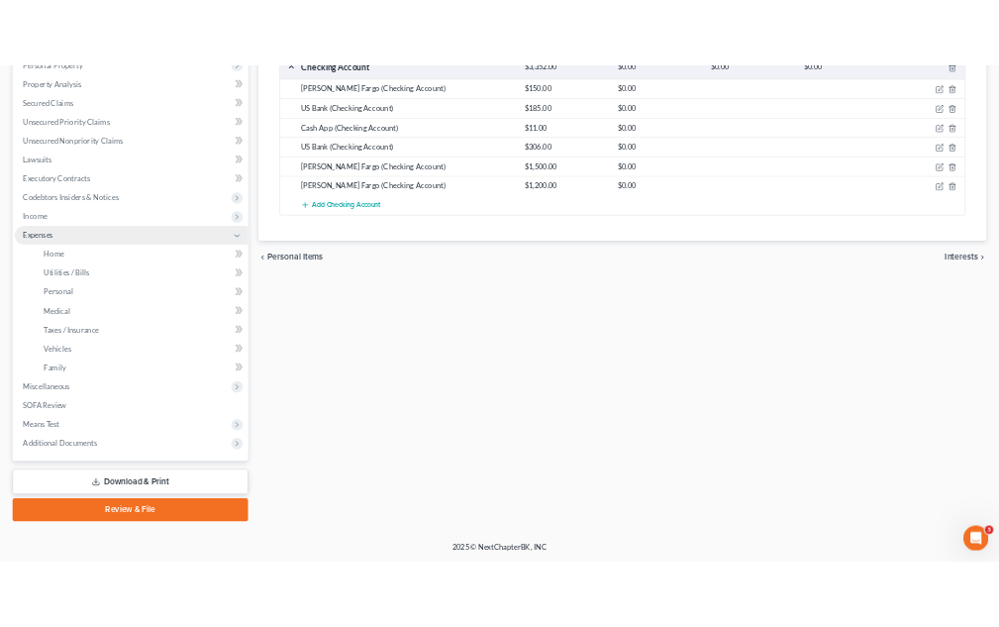
scroll to position [366, 0]
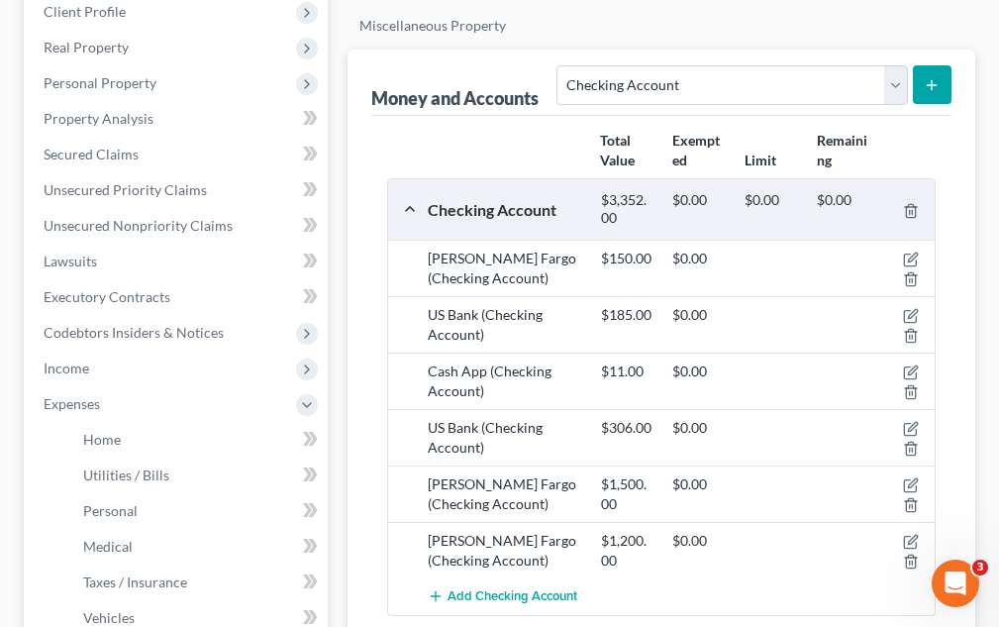
drag, startPoint x: 975, startPoint y: 377, endPoint x: 989, endPoint y: 192, distance: 185.7
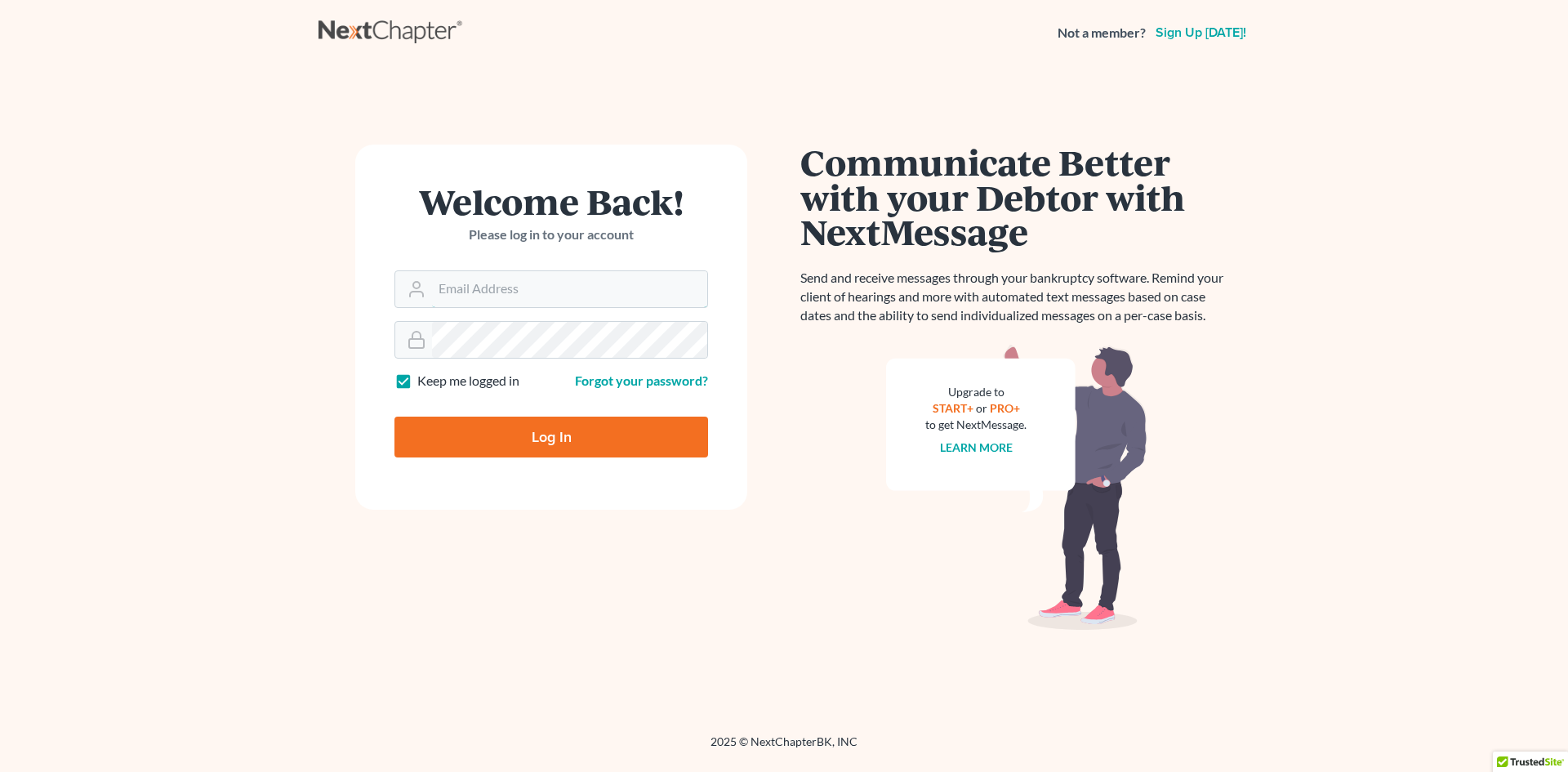
type input "[PERSON_NAME][EMAIL_ADDRESS][DOMAIN_NAME]"
drag, startPoint x: 0, startPoint y: 0, endPoint x: 500, endPoint y: 488, distance: 698.7
click at [500, 488] on form "Welcome Back! Please log in to your account Email Address [PERSON_NAME][EMAIL_A…" at bounding box center [551, 327] width 392 height 365
click at [509, 443] on input "Log In" at bounding box center [551, 437] width 313 height 41
type input "Thinking..."
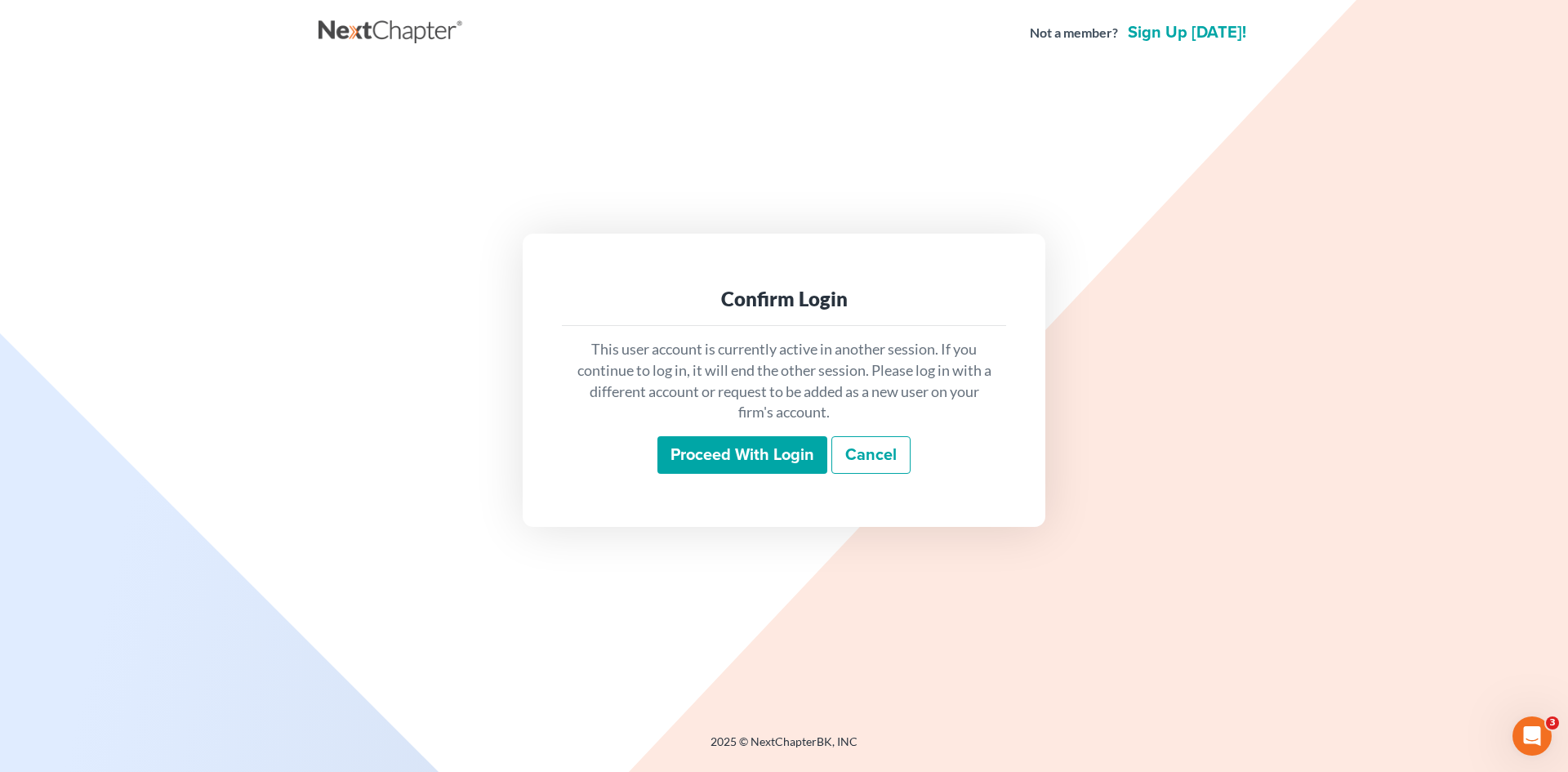
click at [711, 459] on input "Proceed with login" at bounding box center [742, 455] width 170 height 38
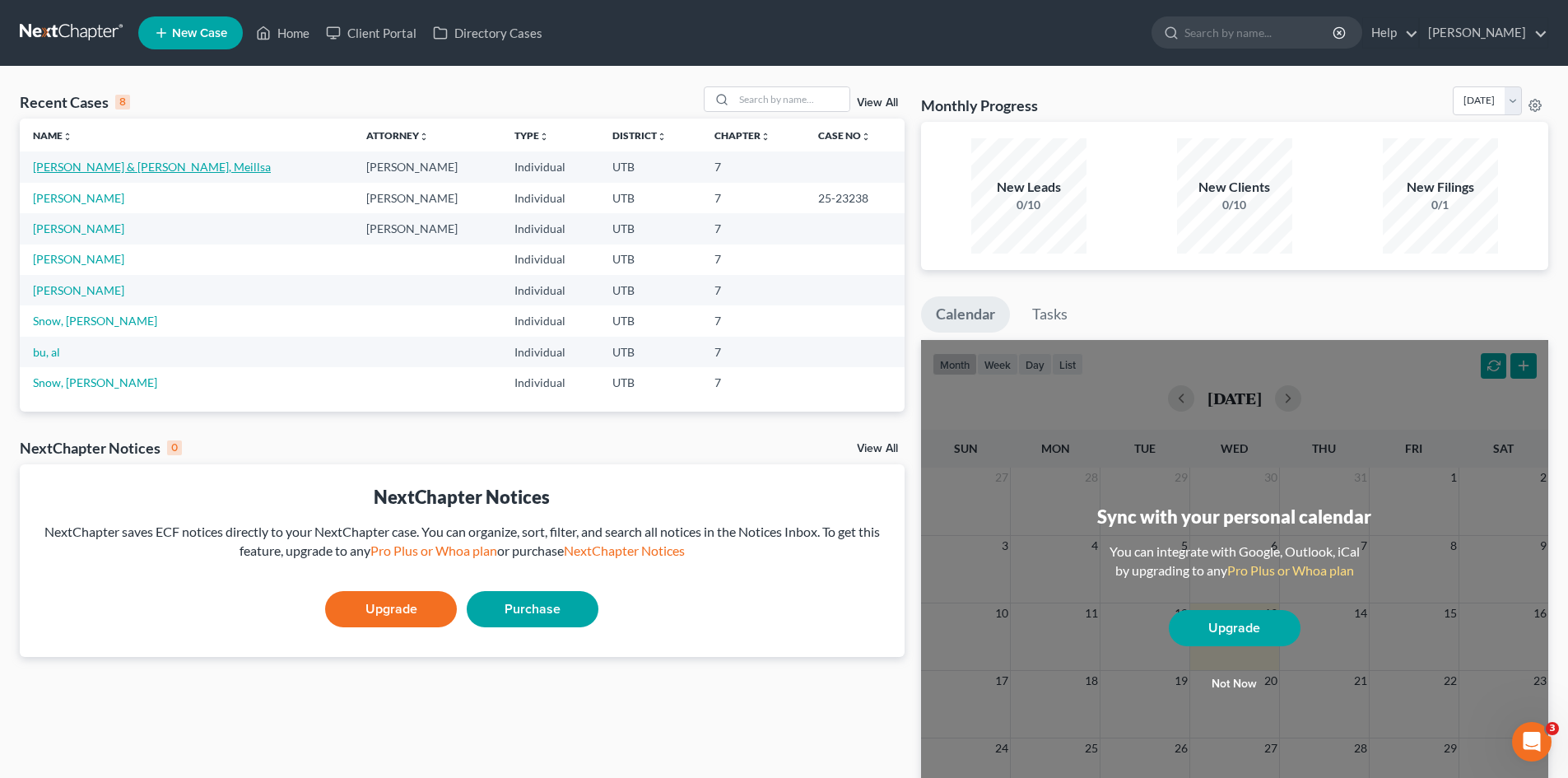
click at [172, 169] on link "[PERSON_NAME] & [PERSON_NAME], Meillsa" at bounding box center [152, 166] width 238 height 14
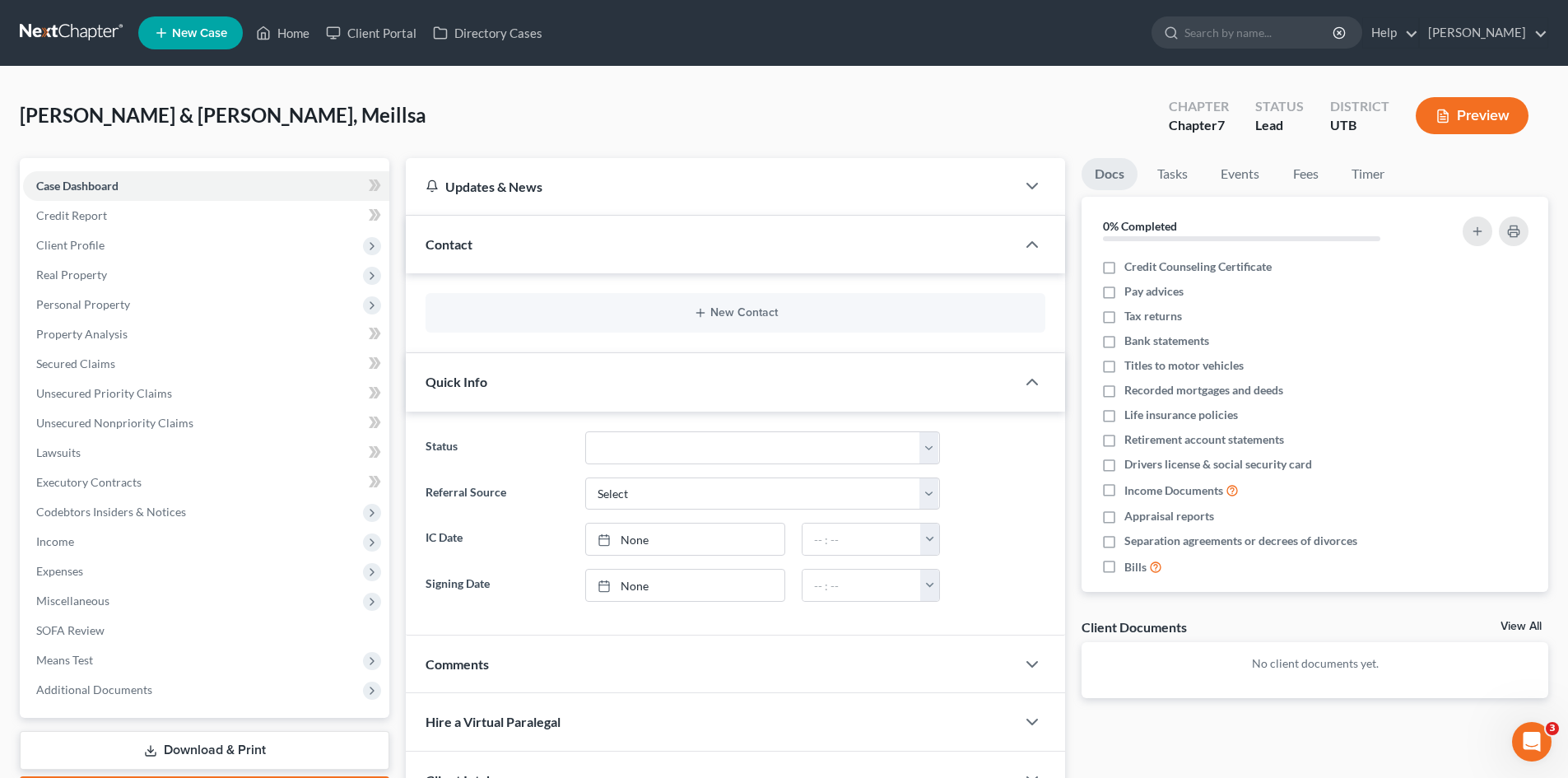
scroll to position [151, 0]
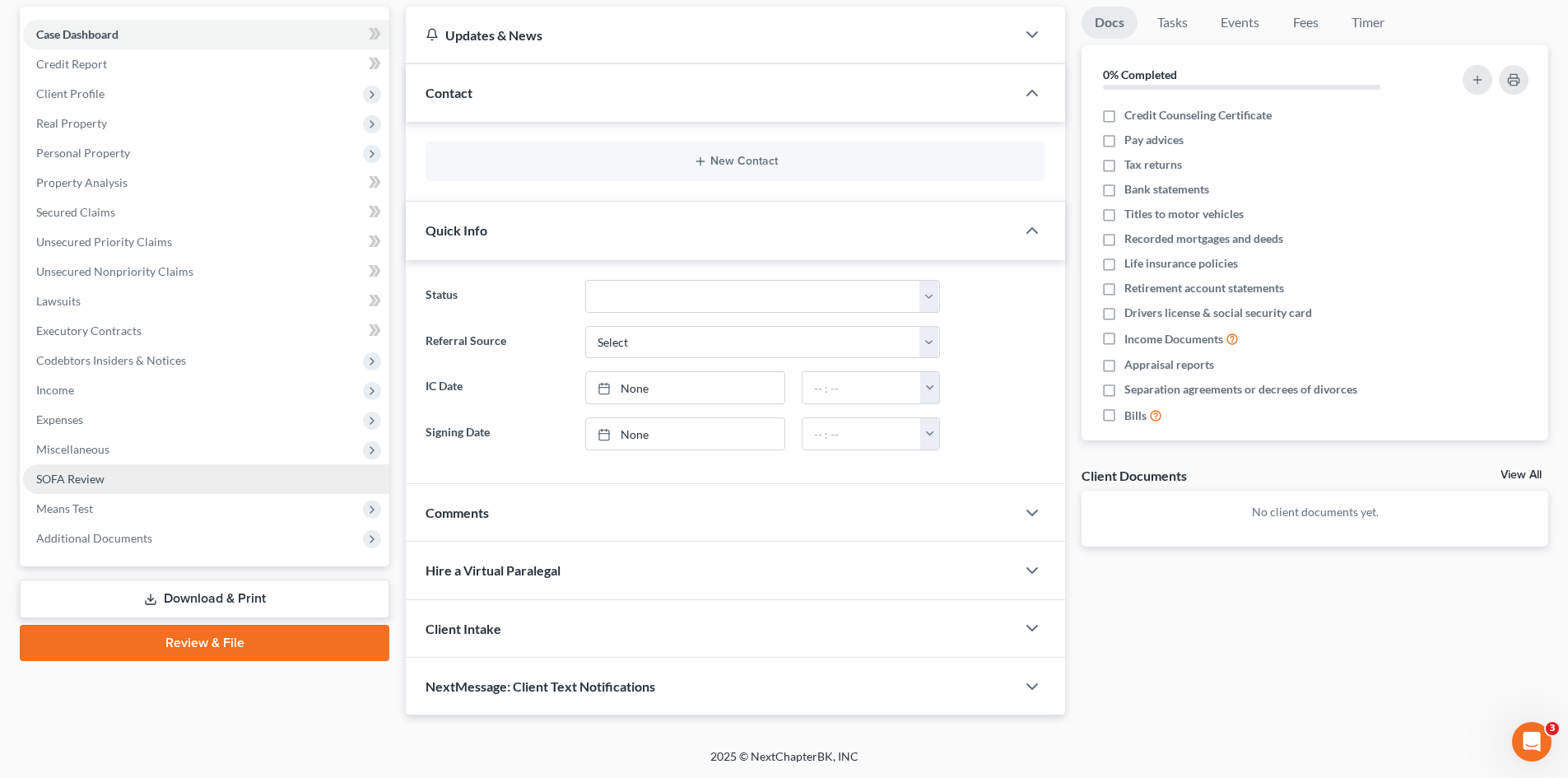
click at [107, 469] on link "SOFA Review" at bounding box center [206, 479] width 367 height 30
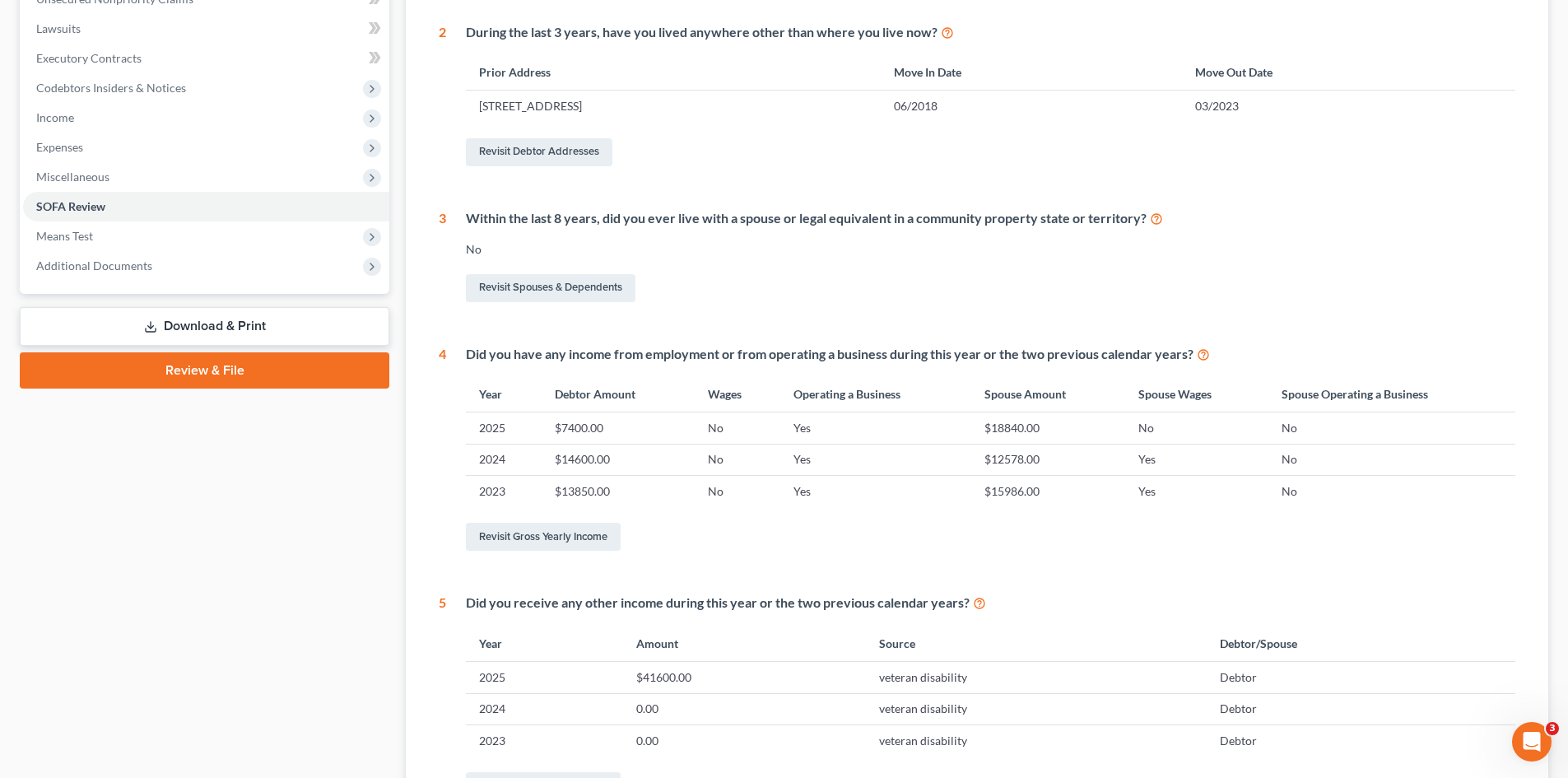
scroll to position [426, 0]
click at [568, 533] on link "Revisit Gross Yearly Income" at bounding box center [543, 535] width 155 height 28
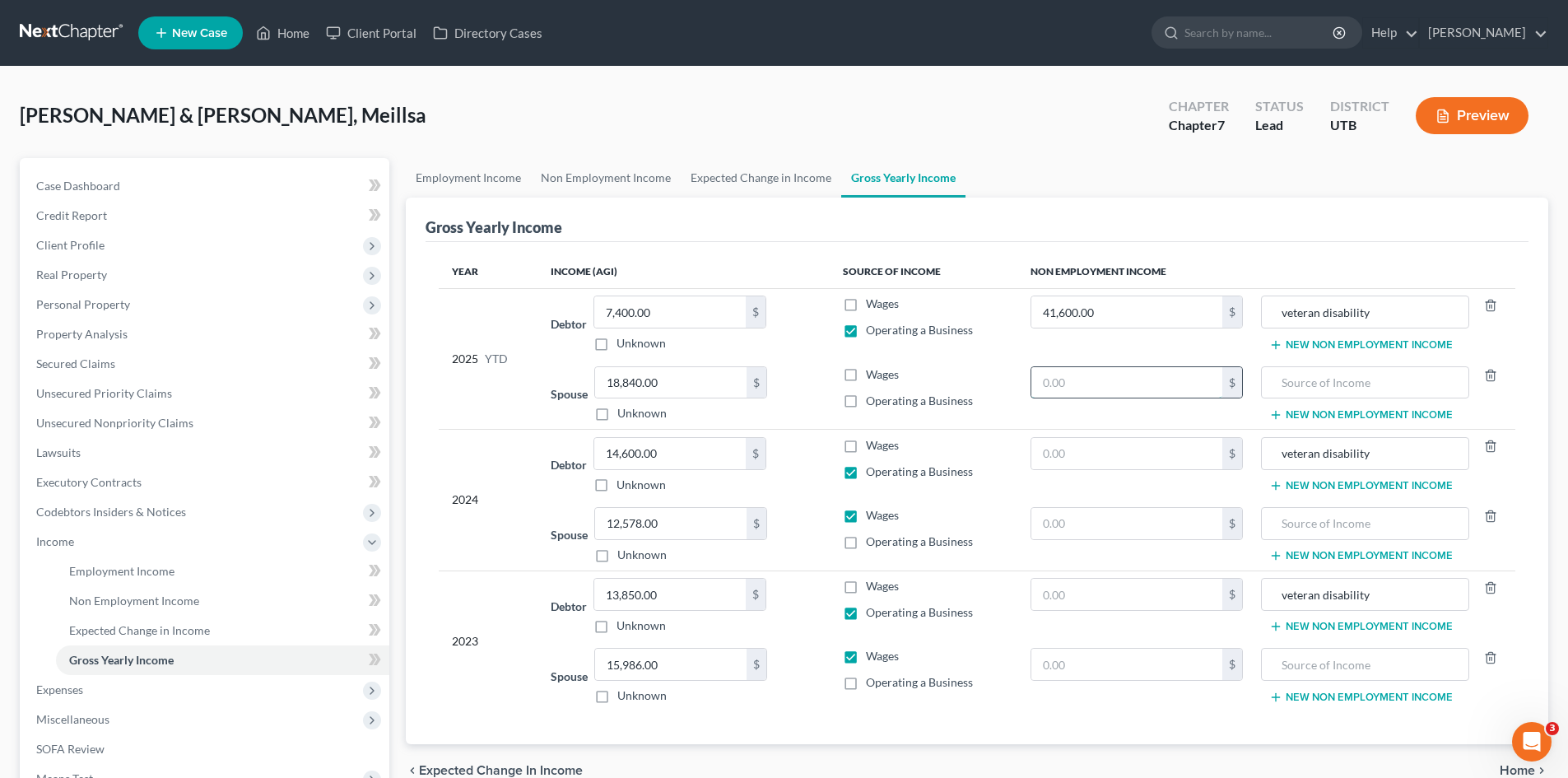
click at [1068, 380] on input "text" at bounding box center [1127, 383] width 192 height 32
click at [1056, 460] on input "text" at bounding box center [1127, 454] width 192 height 32
click at [1096, 387] on input "text" at bounding box center [1127, 383] width 192 height 32
type input "57,192"
click at [1087, 453] on input "text" at bounding box center [1127, 454] width 192 height 32
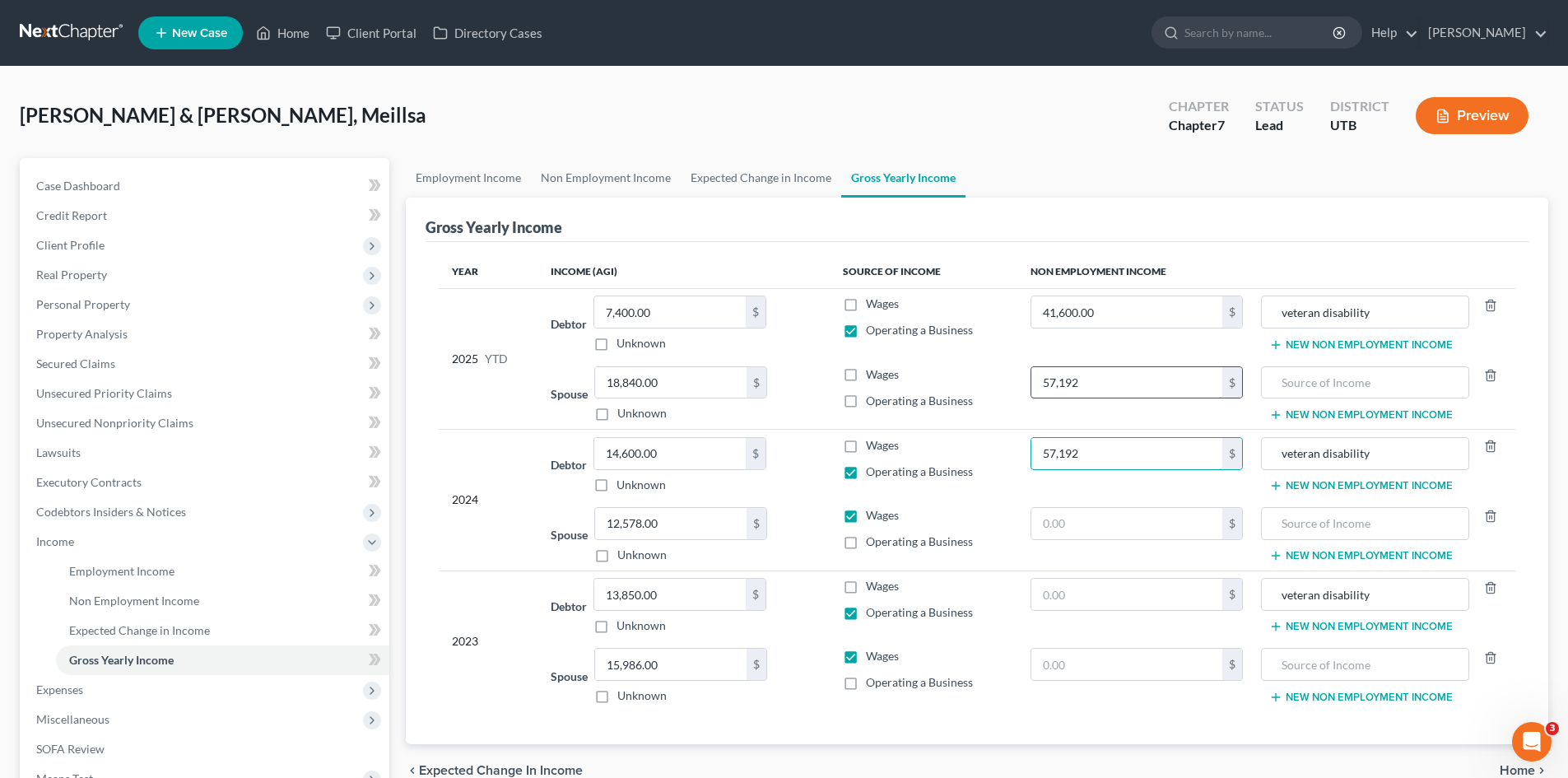
type input "57,192"
click at [1100, 382] on input "57,192" at bounding box center [1127, 383] width 192 height 32
type input "0"
click at [1059, 602] on input "text" at bounding box center [1127, 594] width 192 height 32
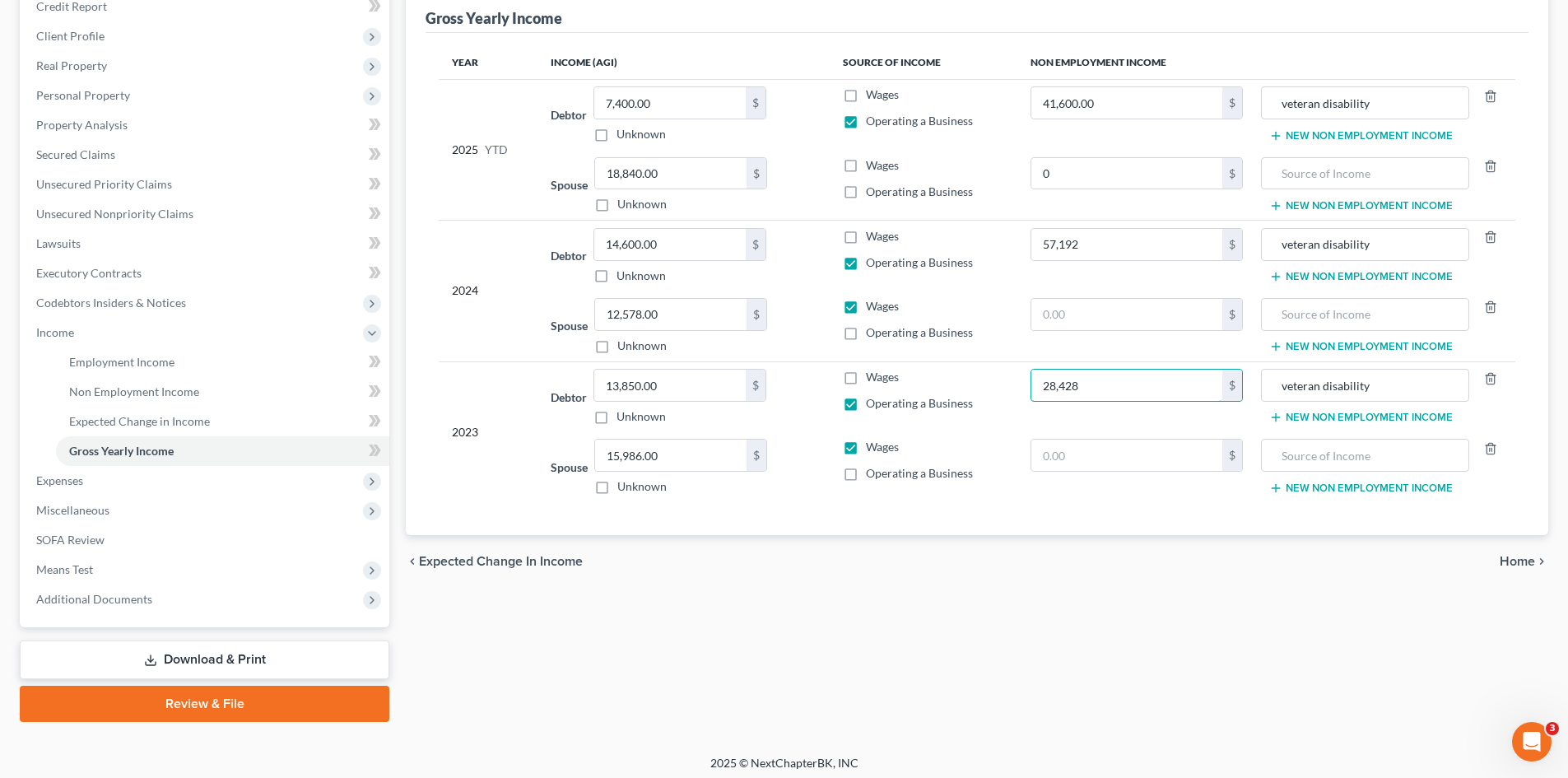
scroll to position [215, 0]
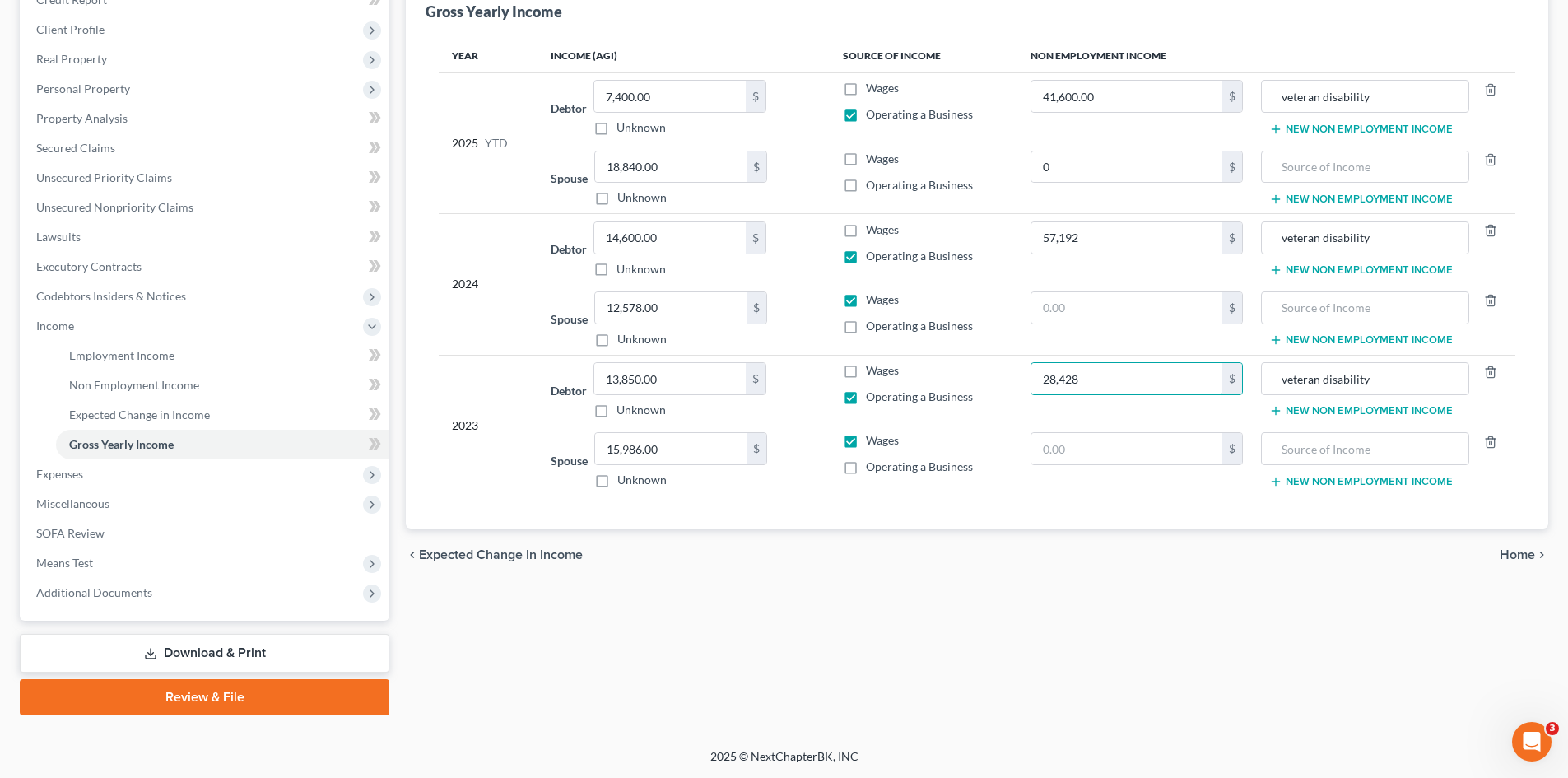
type input "28,428"
click at [1096, 453] on input "text" at bounding box center [1127, 449] width 192 height 32
click at [1525, 551] on span "Home" at bounding box center [1517, 554] width 36 height 13
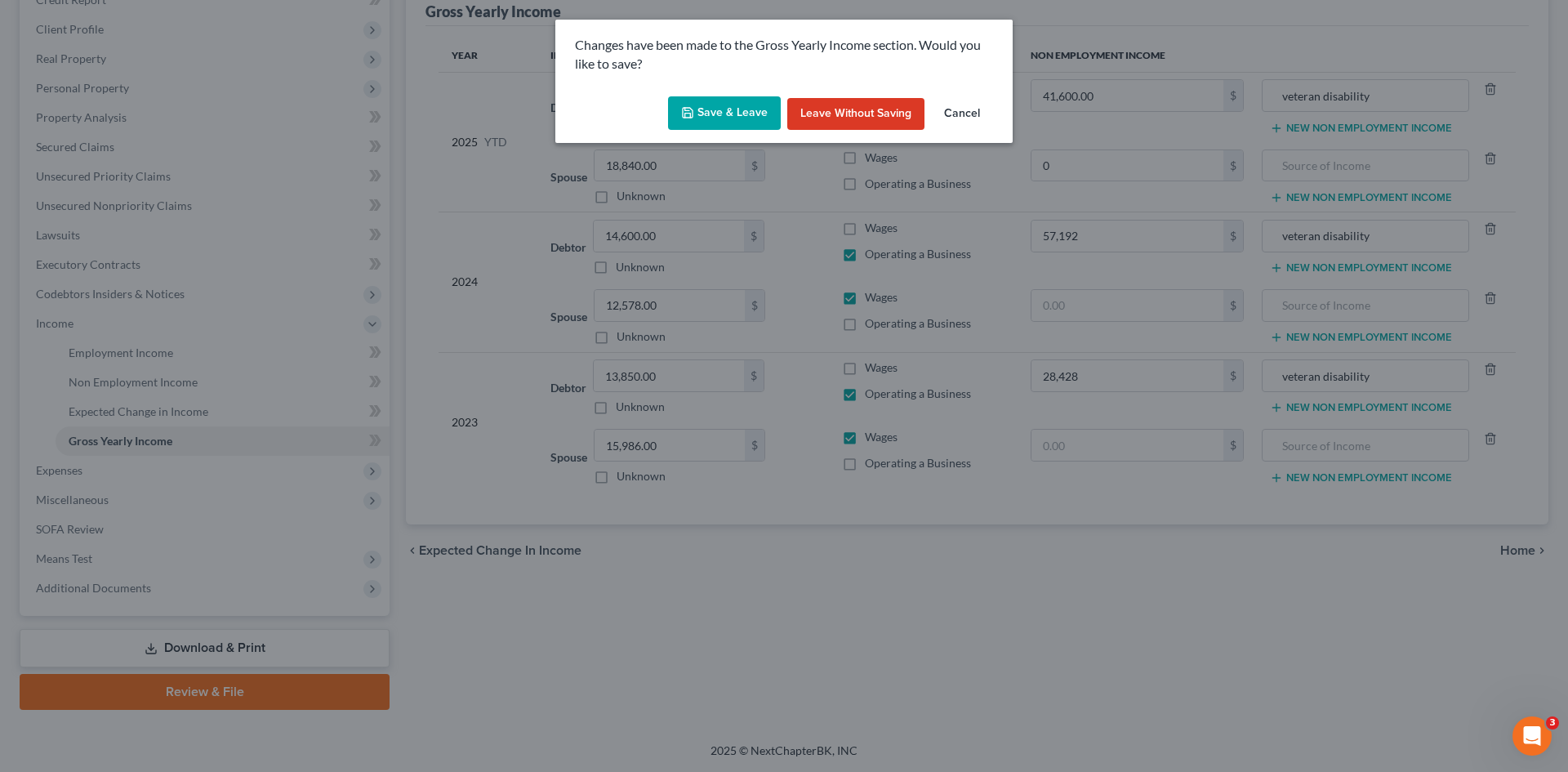
click at [725, 116] on button "Save & Leave" at bounding box center [724, 114] width 113 height 35
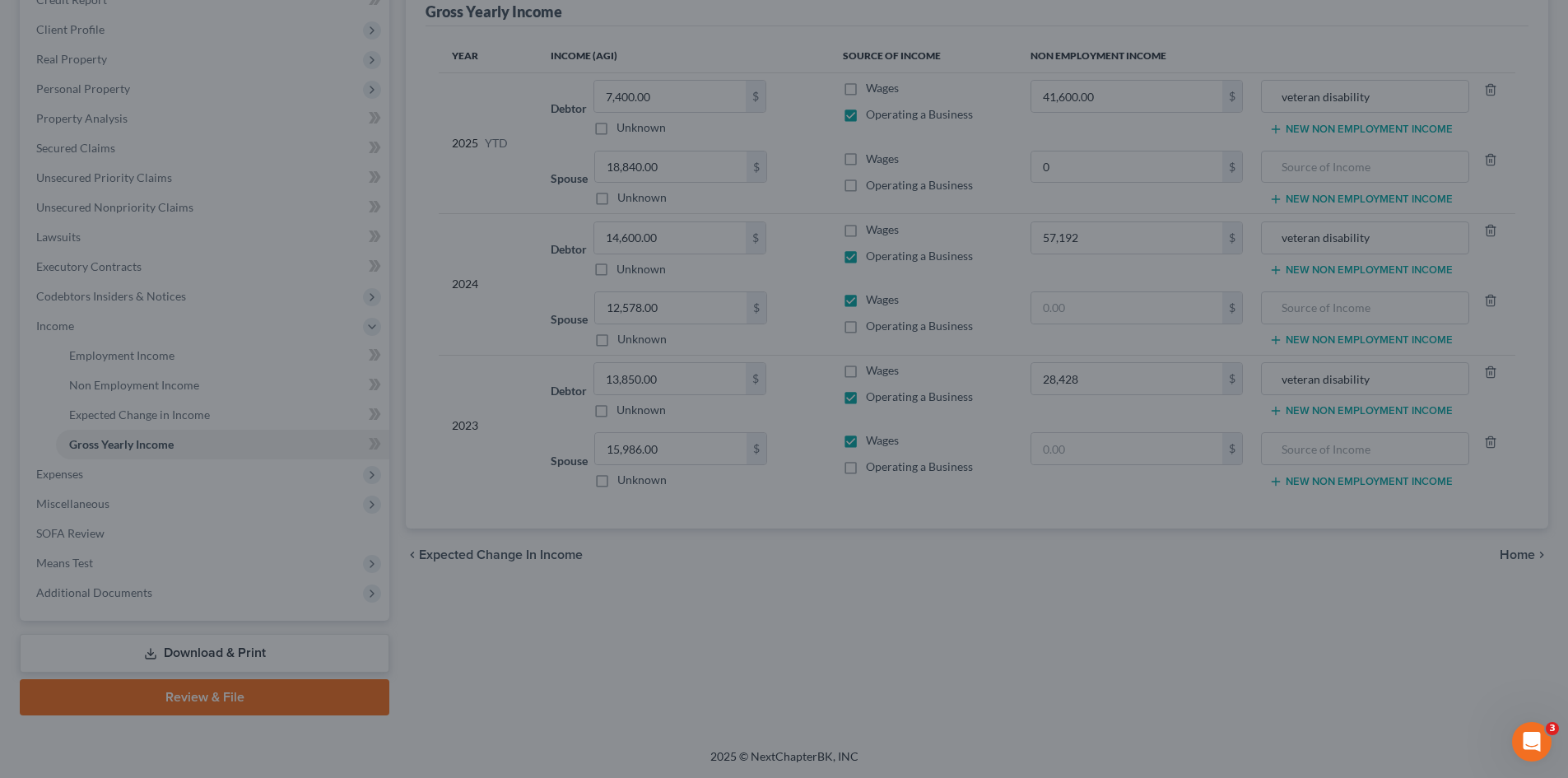
type input "57,192.00"
type input "28,428.00"
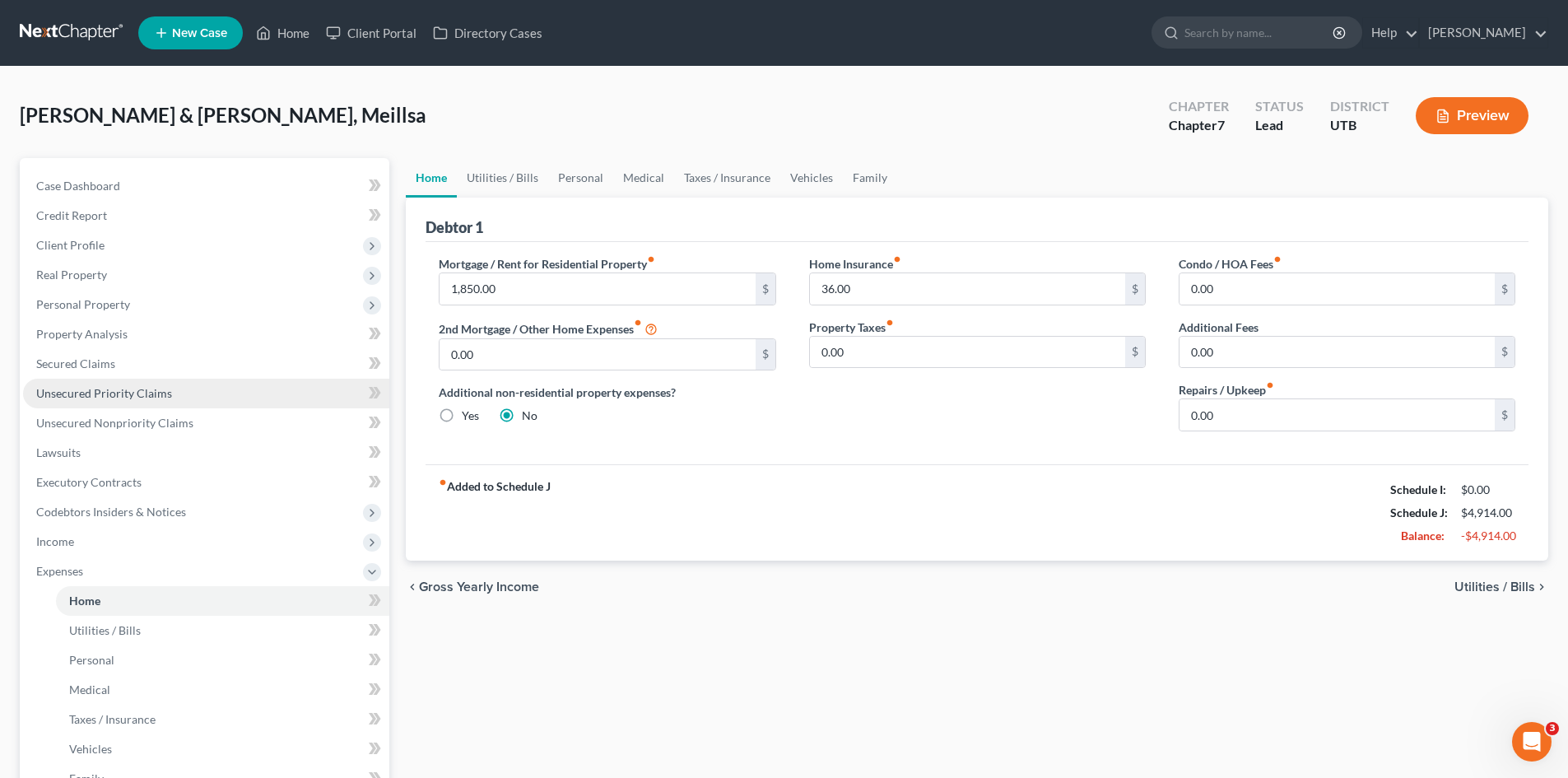
click at [89, 396] on span "Unsecured Priority Claims" at bounding box center [104, 392] width 136 height 14
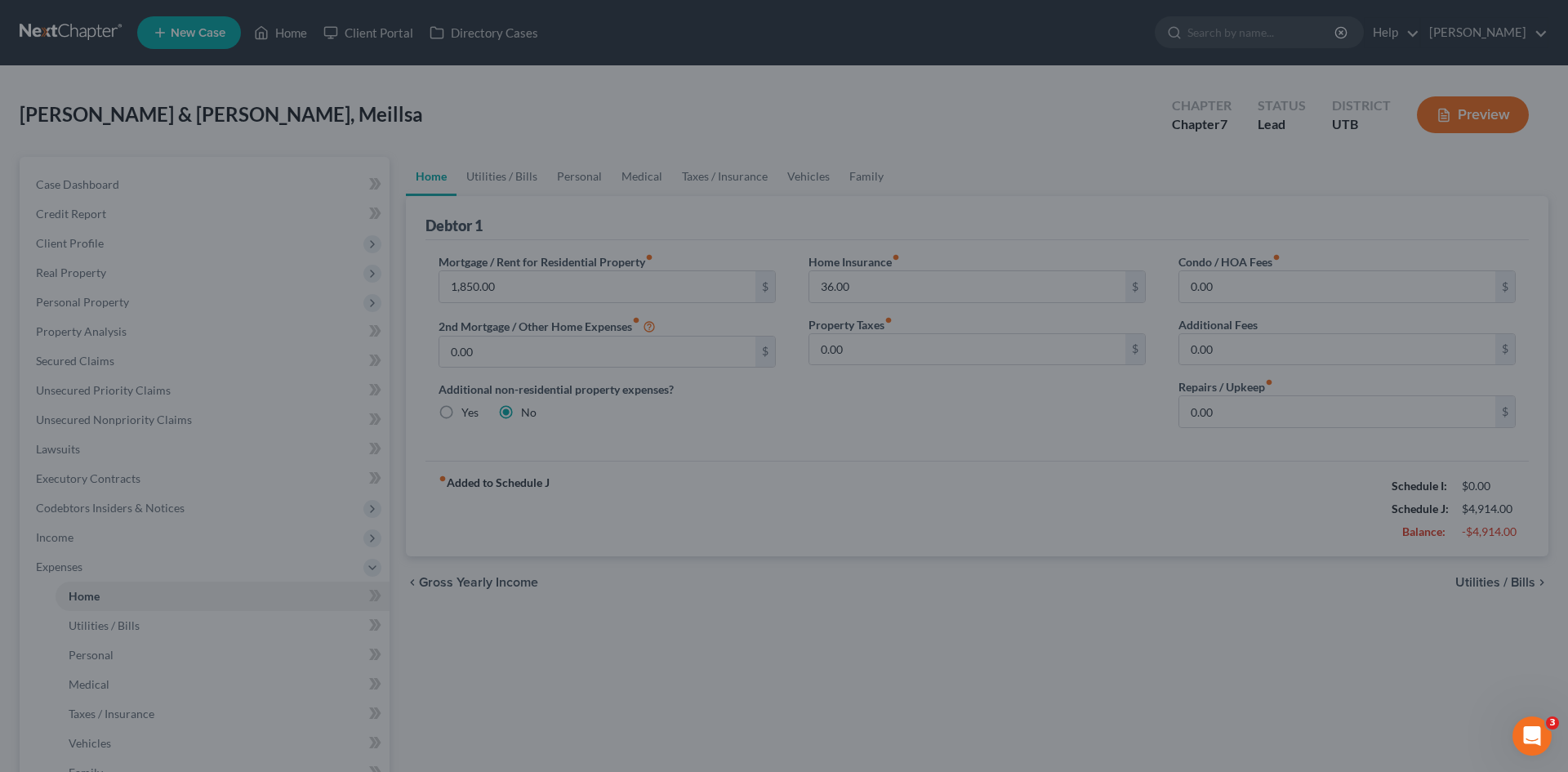
click at [83, 359] on div at bounding box center [784, 386] width 1568 height 772
click at [294, 25] on div at bounding box center [784, 386] width 1568 height 772
click at [290, 43] on div at bounding box center [784, 386] width 1568 height 772
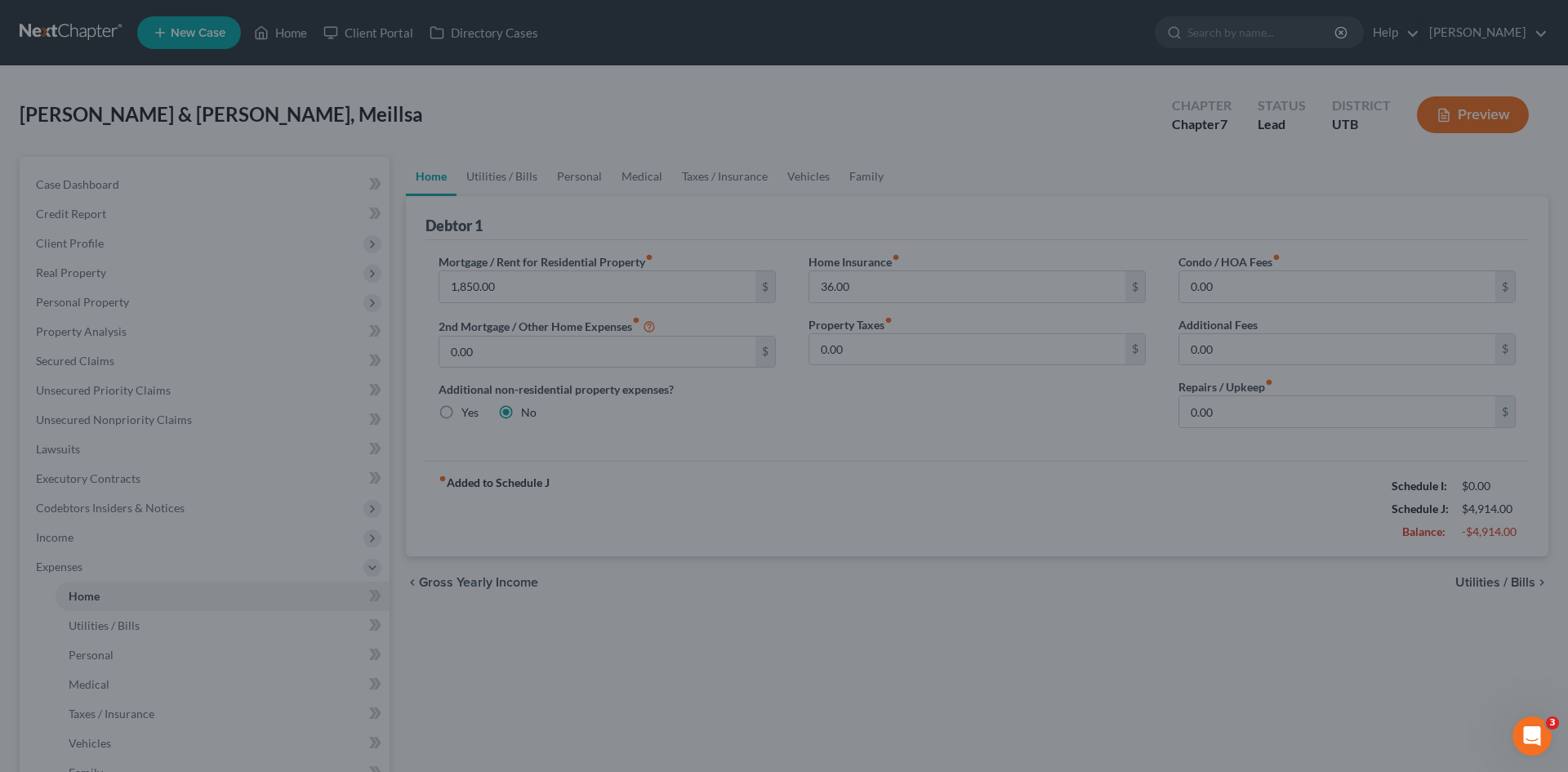
click at [290, 43] on div at bounding box center [784, 386] width 1568 height 772
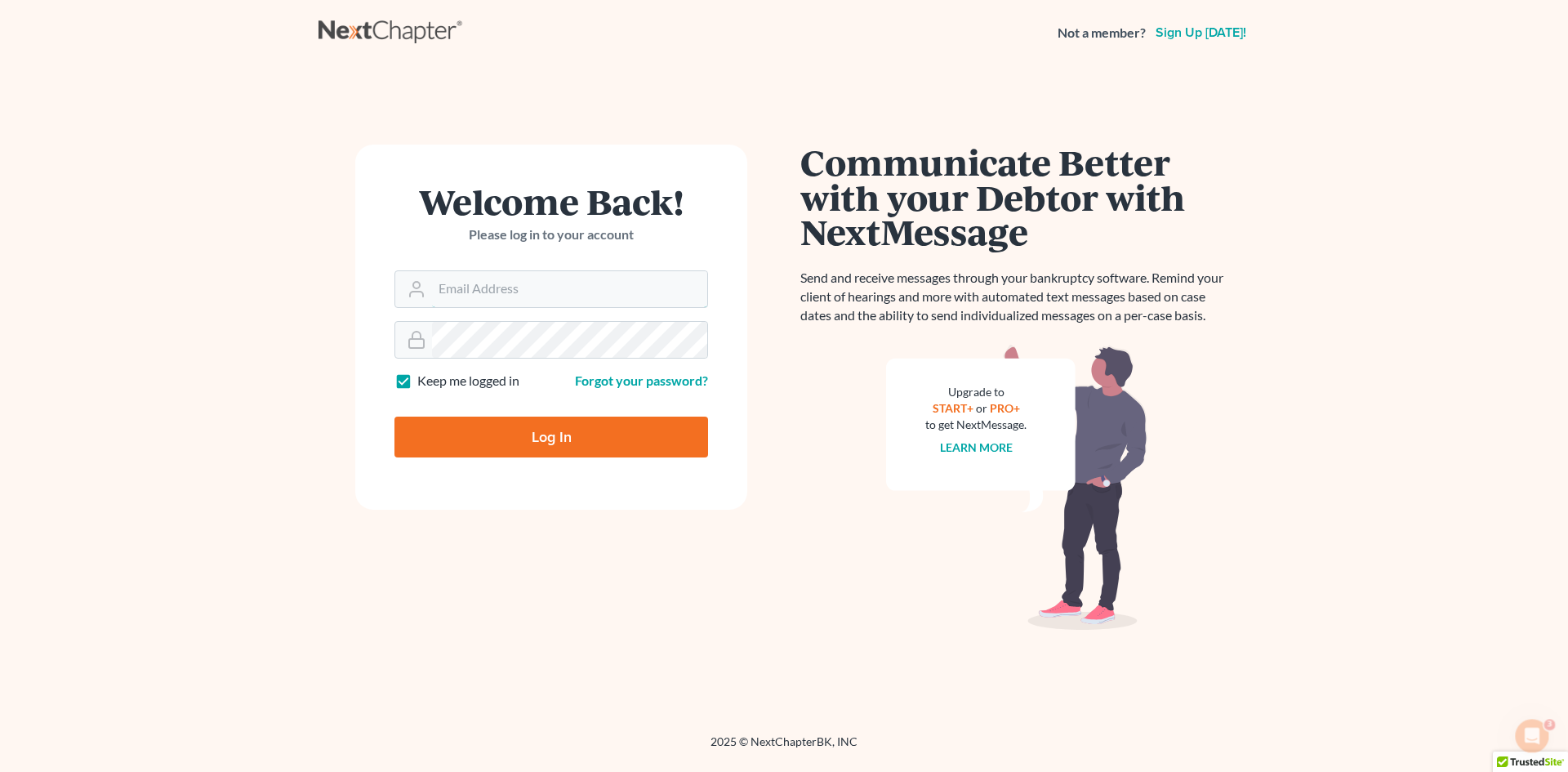
type input "[PERSON_NAME][EMAIL_ADDRESS][DOMAIN_NAME]"
click at [534, 439] on input "Log In" at bounding box center [551, 437] width 313 height 41
type input "Thinking..."
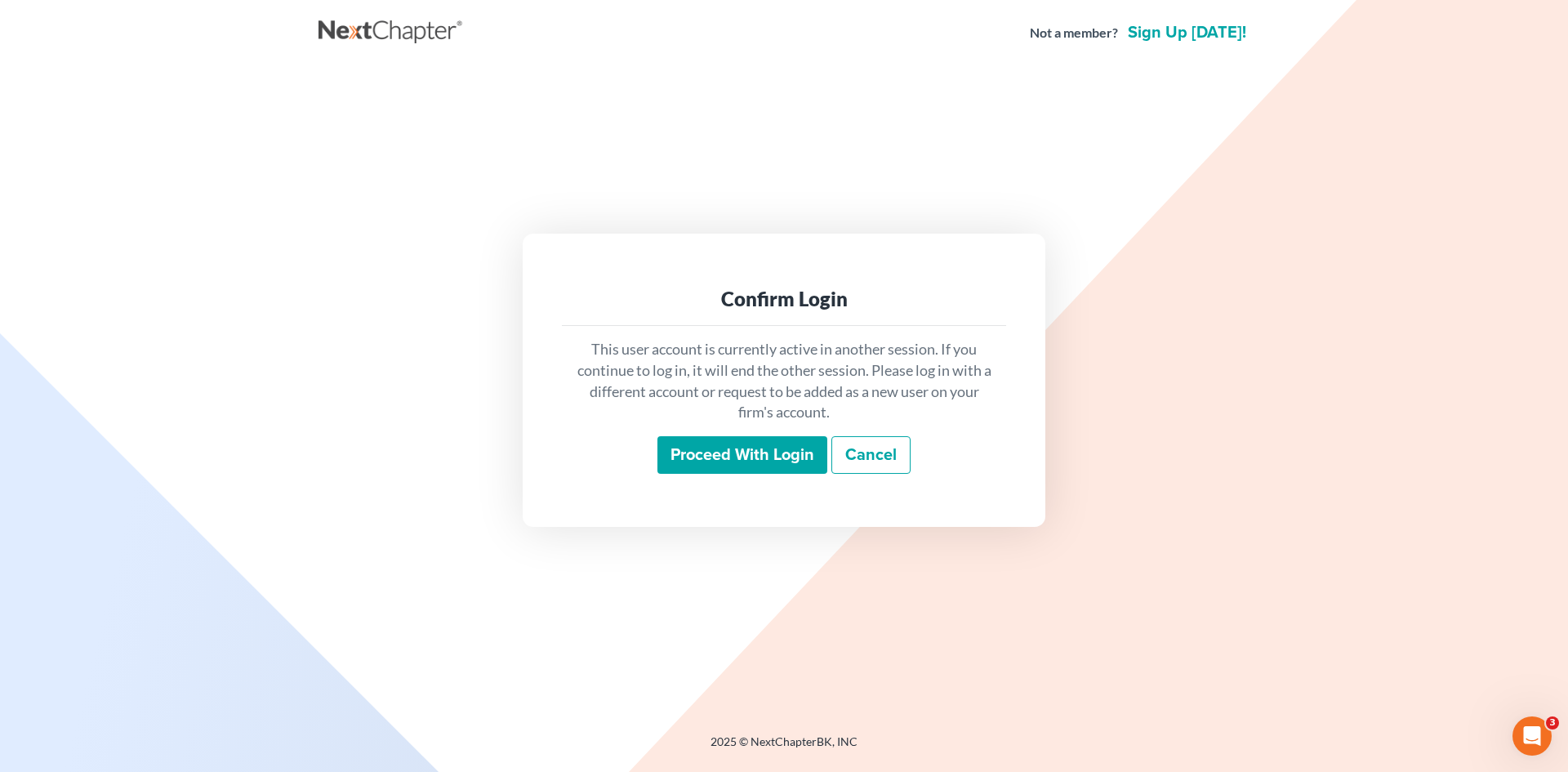
click at [731, 465] on input "Proceed with login" at bounding box center [742, 455] width 170 height 38
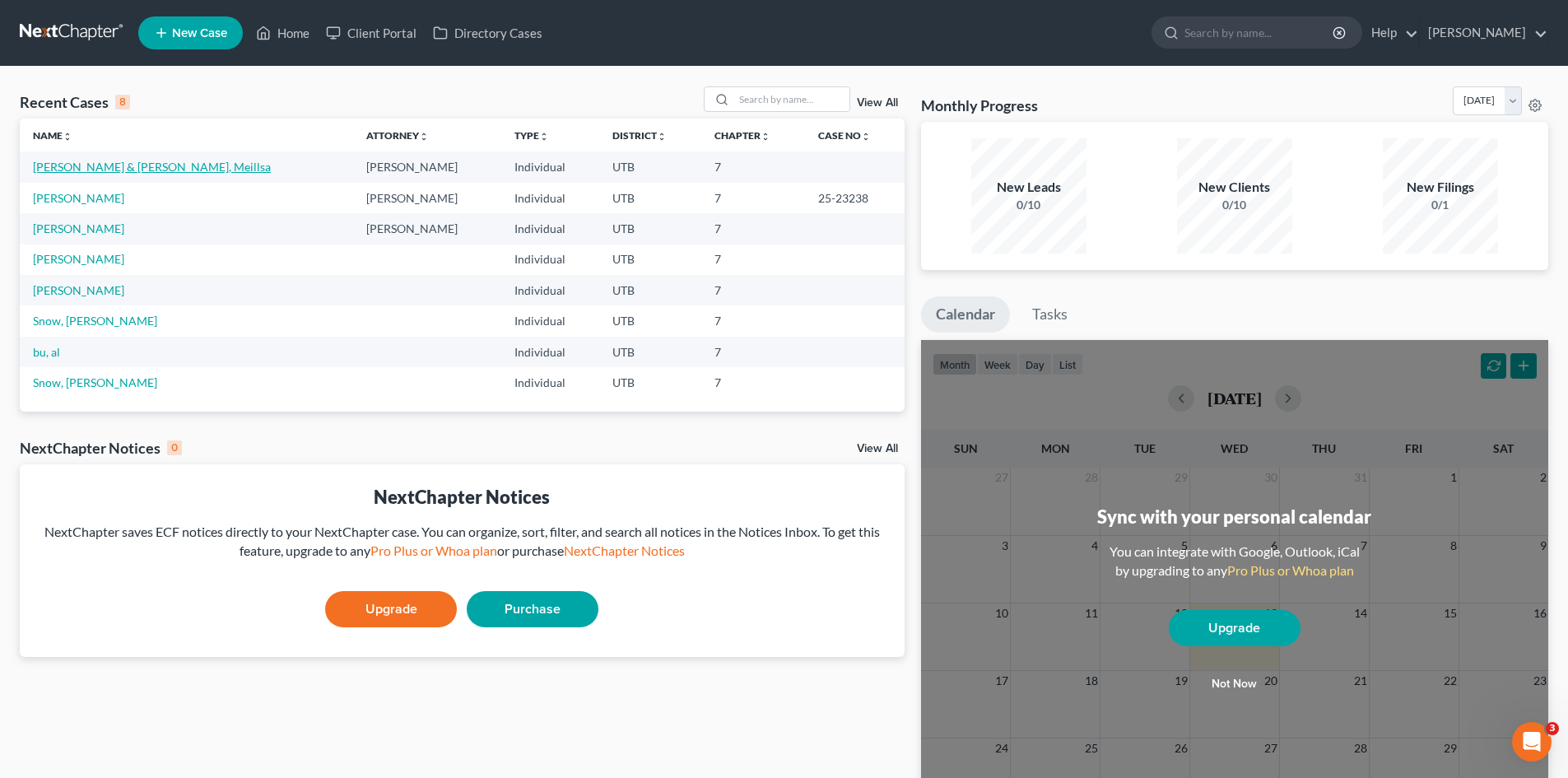
click at [144, 169] on link "[PERSON_NAME] & [PERSON_NAME], Meillsa" at bounding box center [152, 166] width 238 height 14
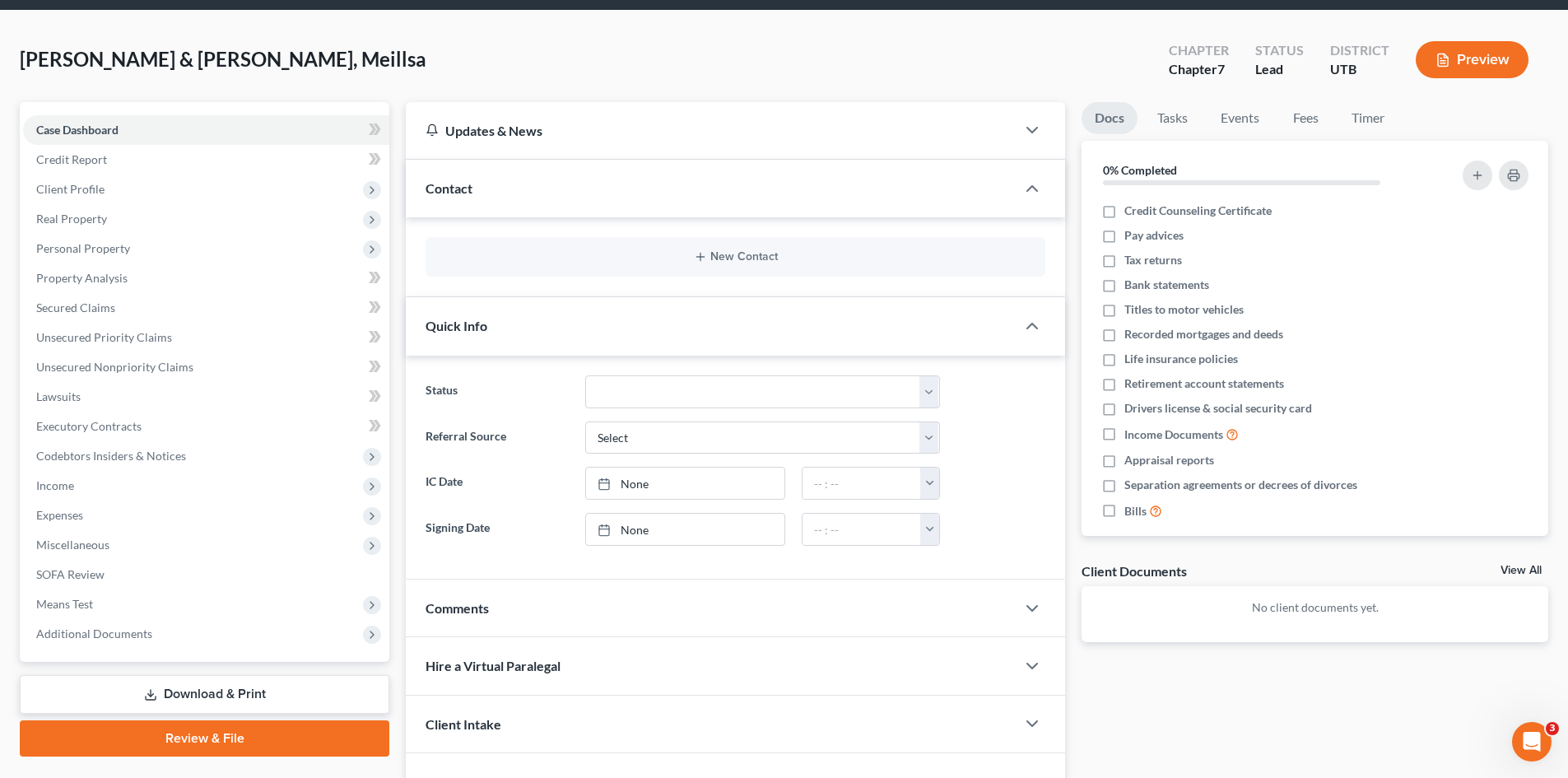
scroll to position [58, 0]
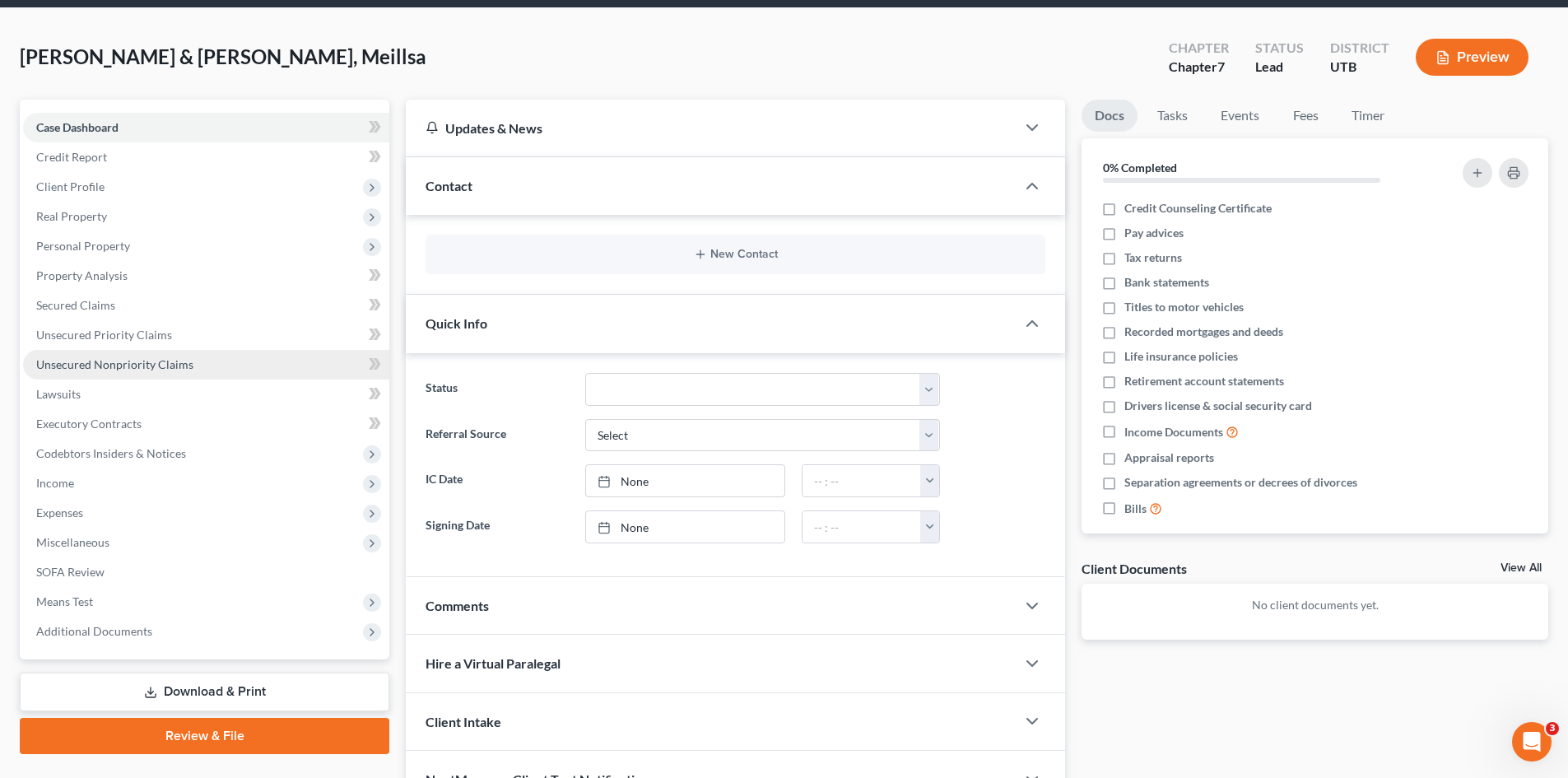
click at [78, 360] on span "Unsecured Nonpriority Claims" at bounding box center [115, 364] width 157 height 14
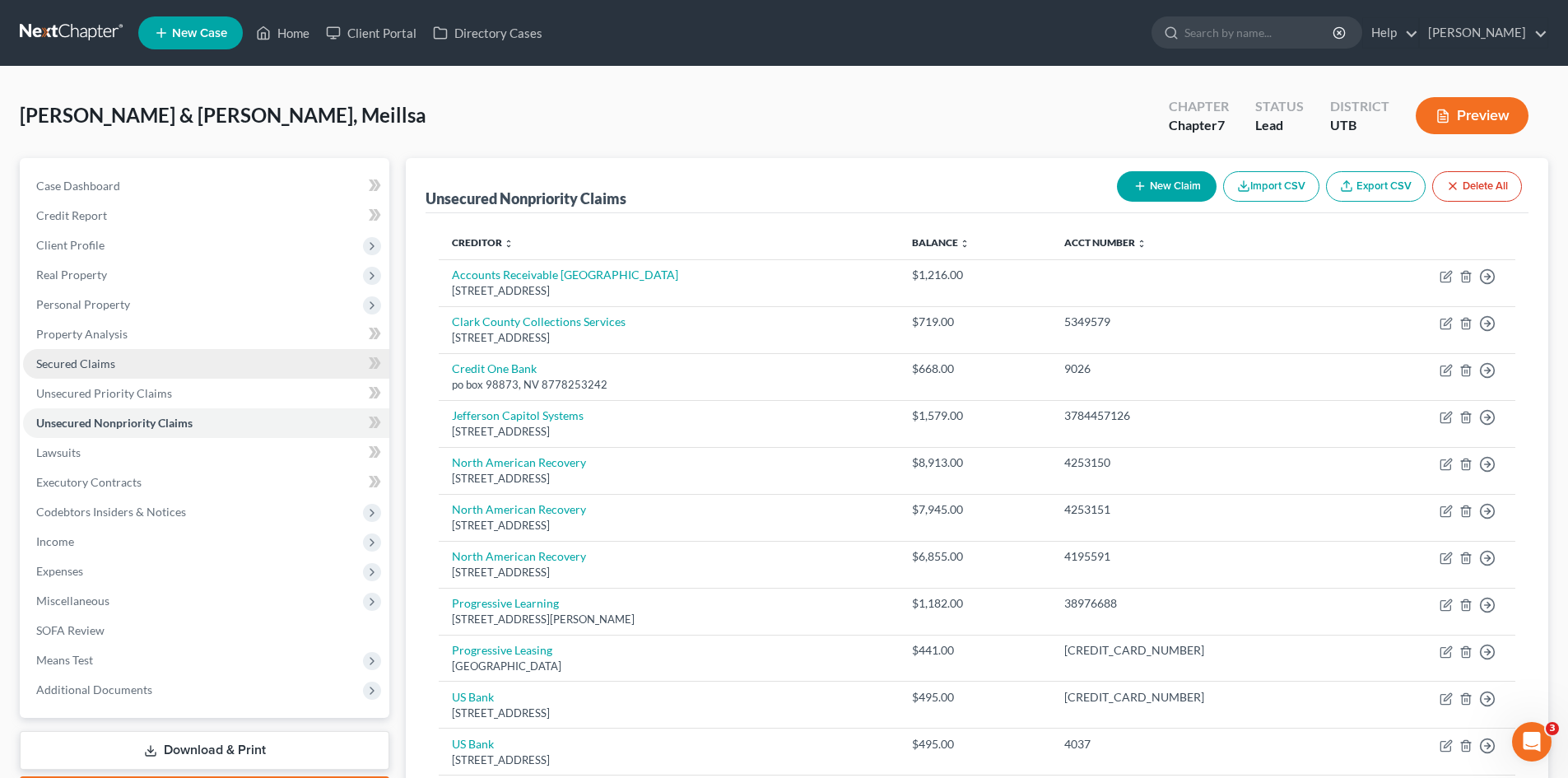
click at [76, 358] on span "Secured Claims" at bounding box center [76, 363] width 79 height 14
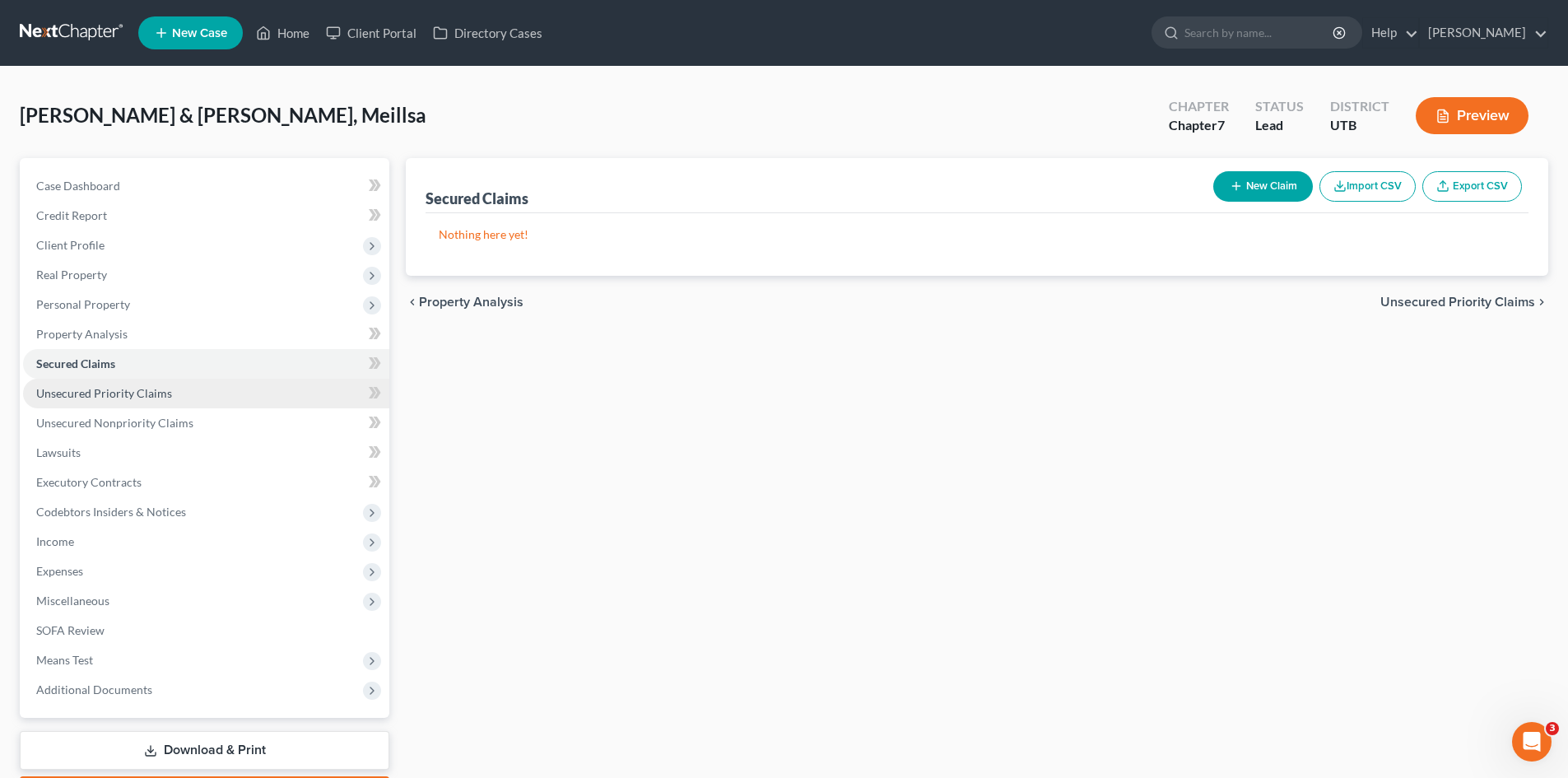
click at [71, 394] on span "Unsecured Priority Claims" at bounding box center [104, 392] width 136 height 14
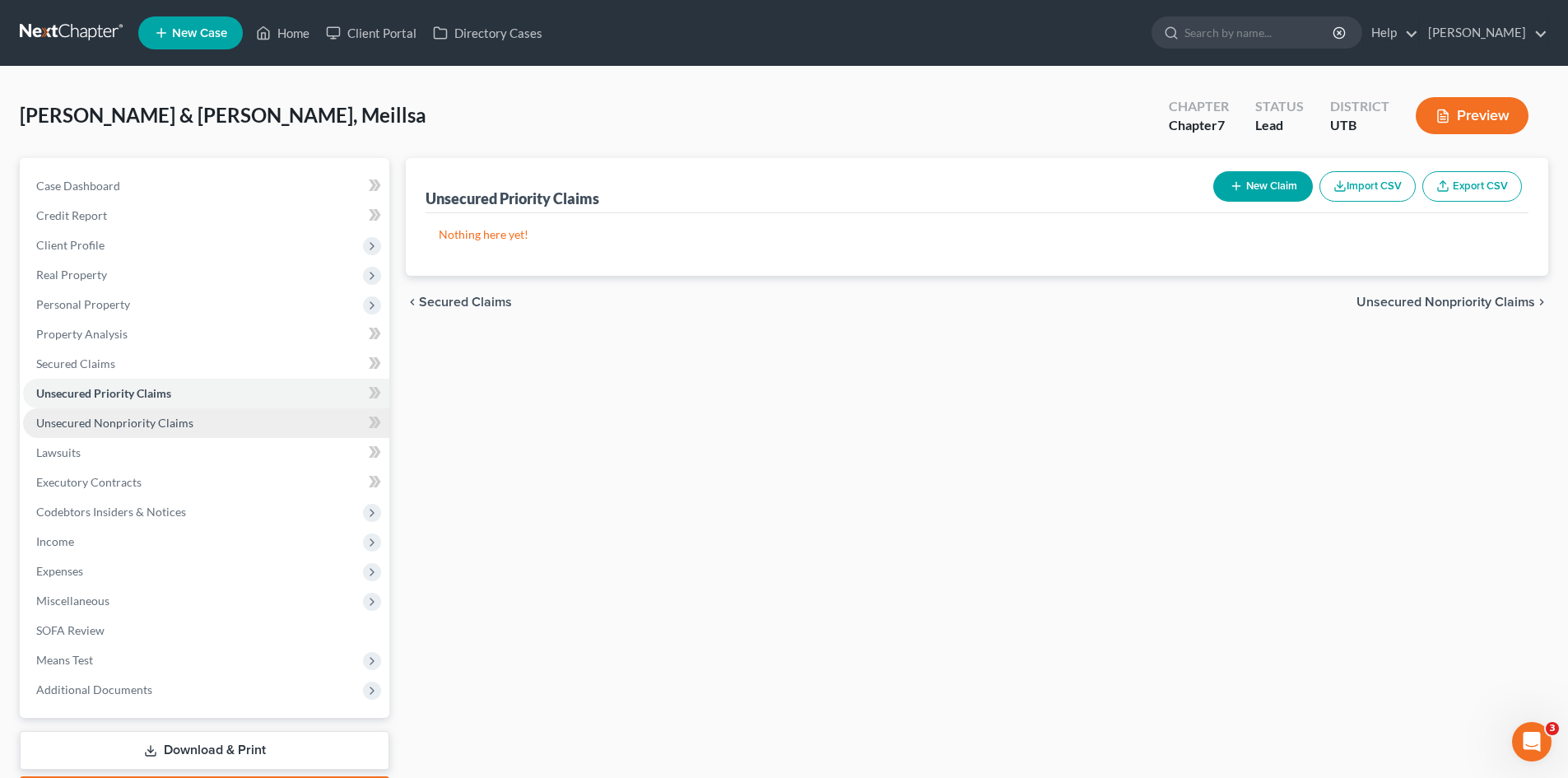
click at [71, 421] on span "Unsecured Nonpriority Claims" at bounding box center [115, 422] width 157 height 14
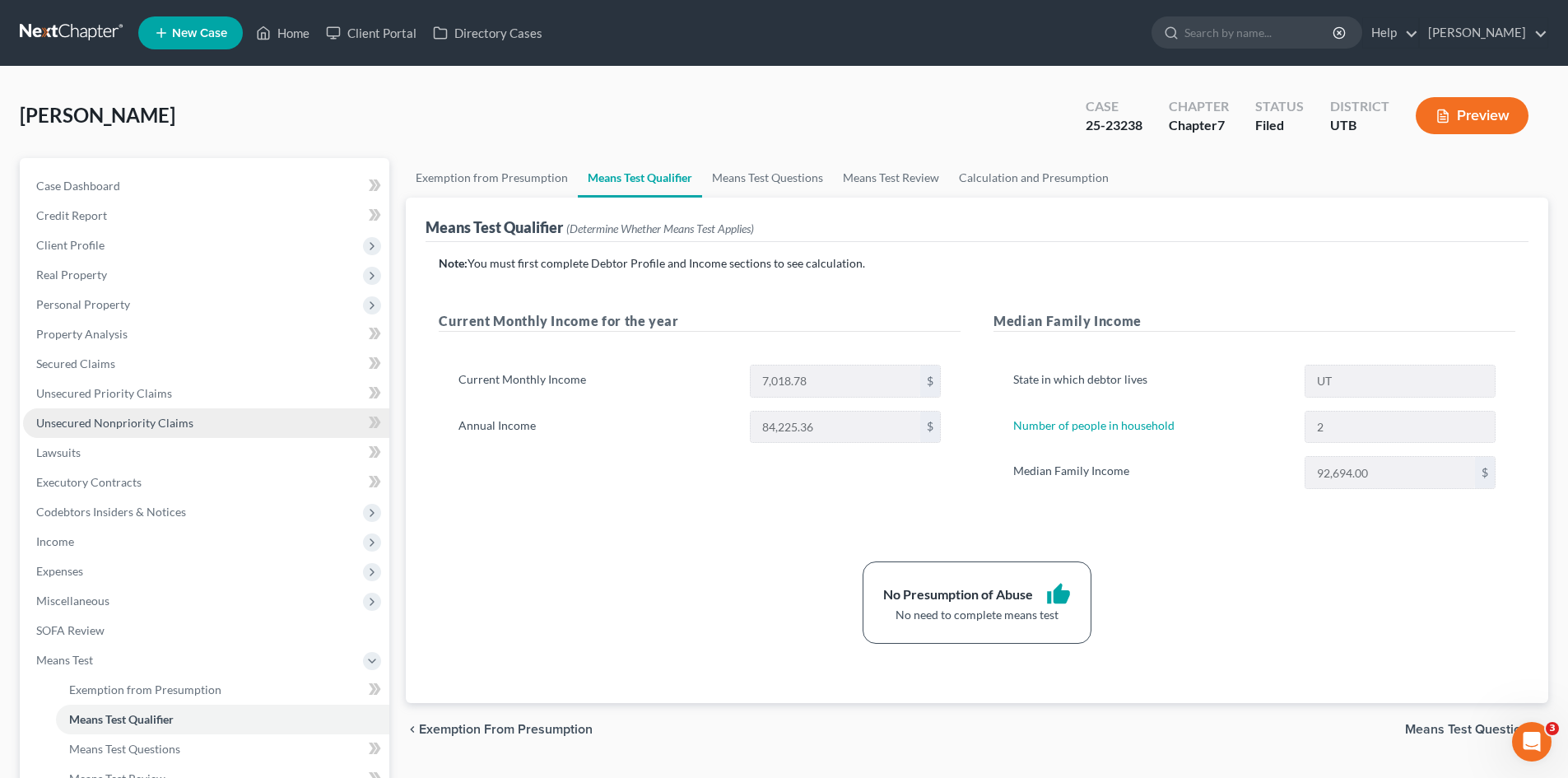
click at [68, 419] on span "Unsecured Nonpriority Claims" at bounding box center [115, 422] width 157 height 14
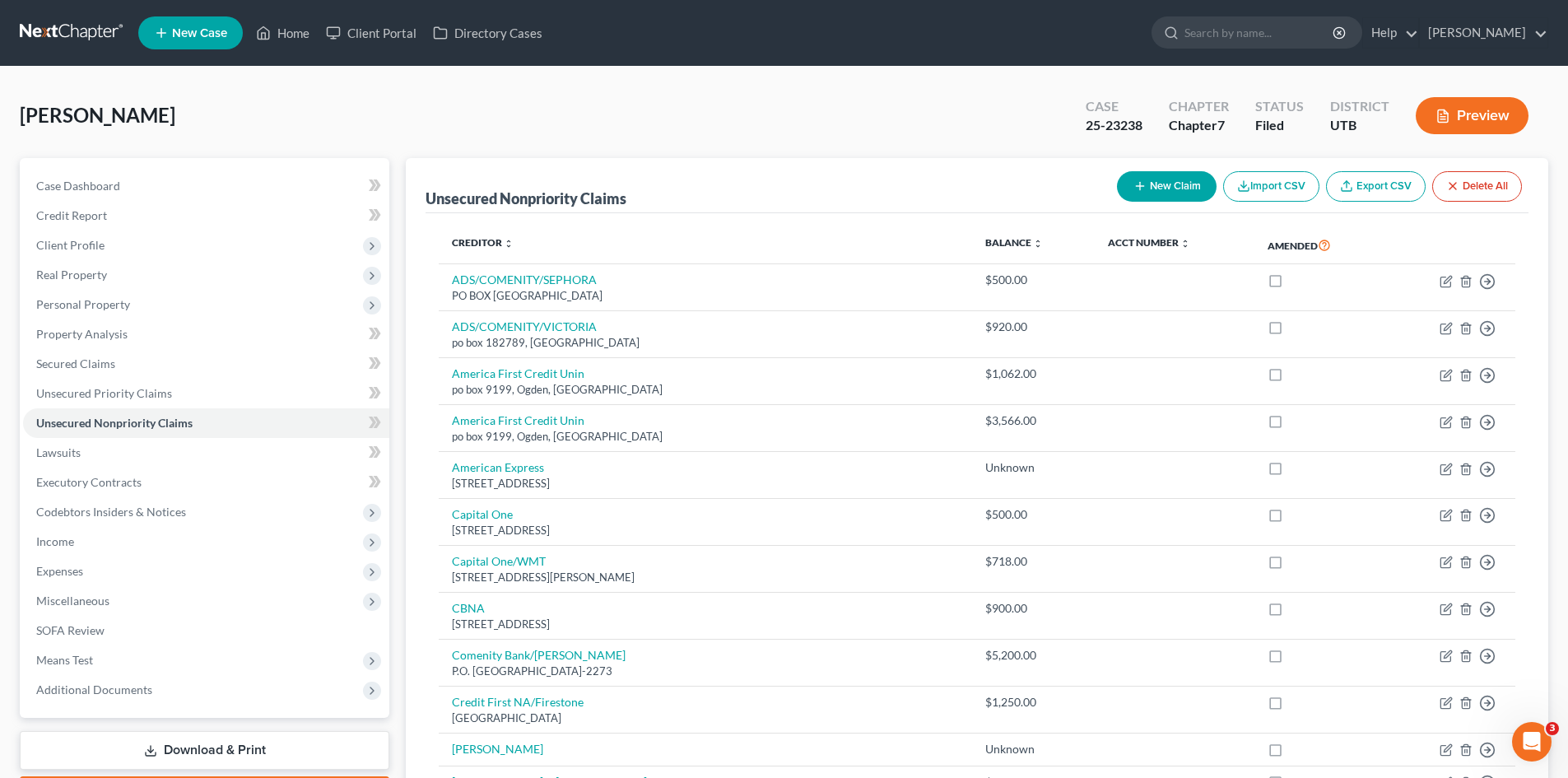
click at [1141, 192] on icon "button" at bounding box center [1140, 186] width 13 height 13
select select "0"
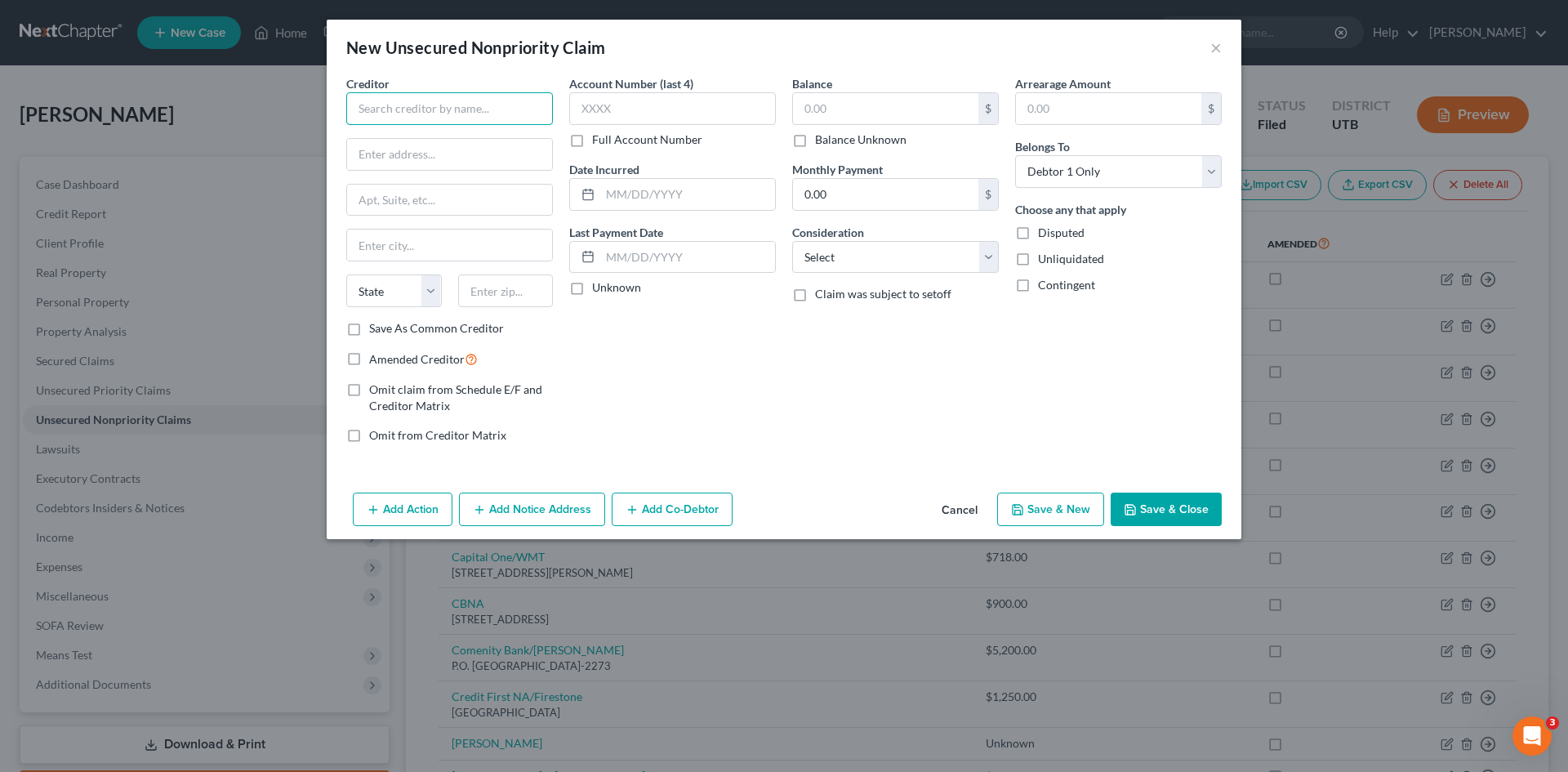
click at [413, 110] on input "text" at bounding box center [450, 109] width 206 height 33
type input "Resurgent"
type input "po box 9026"
type input "S"
type input "[GEOGRAPHIC_DATA]"
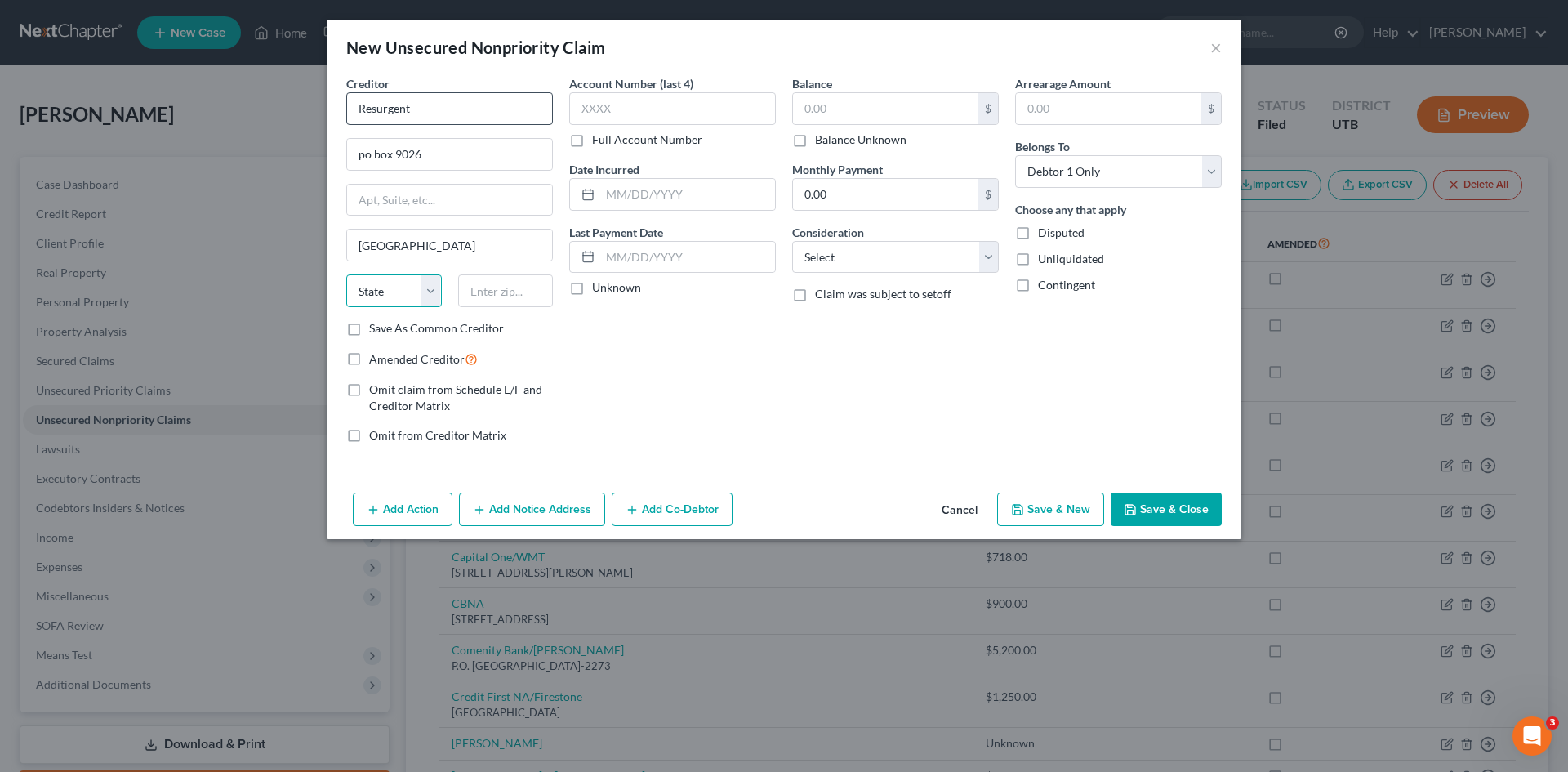
select select "42"
type input "29603"
click at [624, 101] on input "text" at bounding box center [672, 109] width 206 height 33
type input "9026"
click at [867, 106] on input "text" at bounding box center [885, 109] width 186 height 31
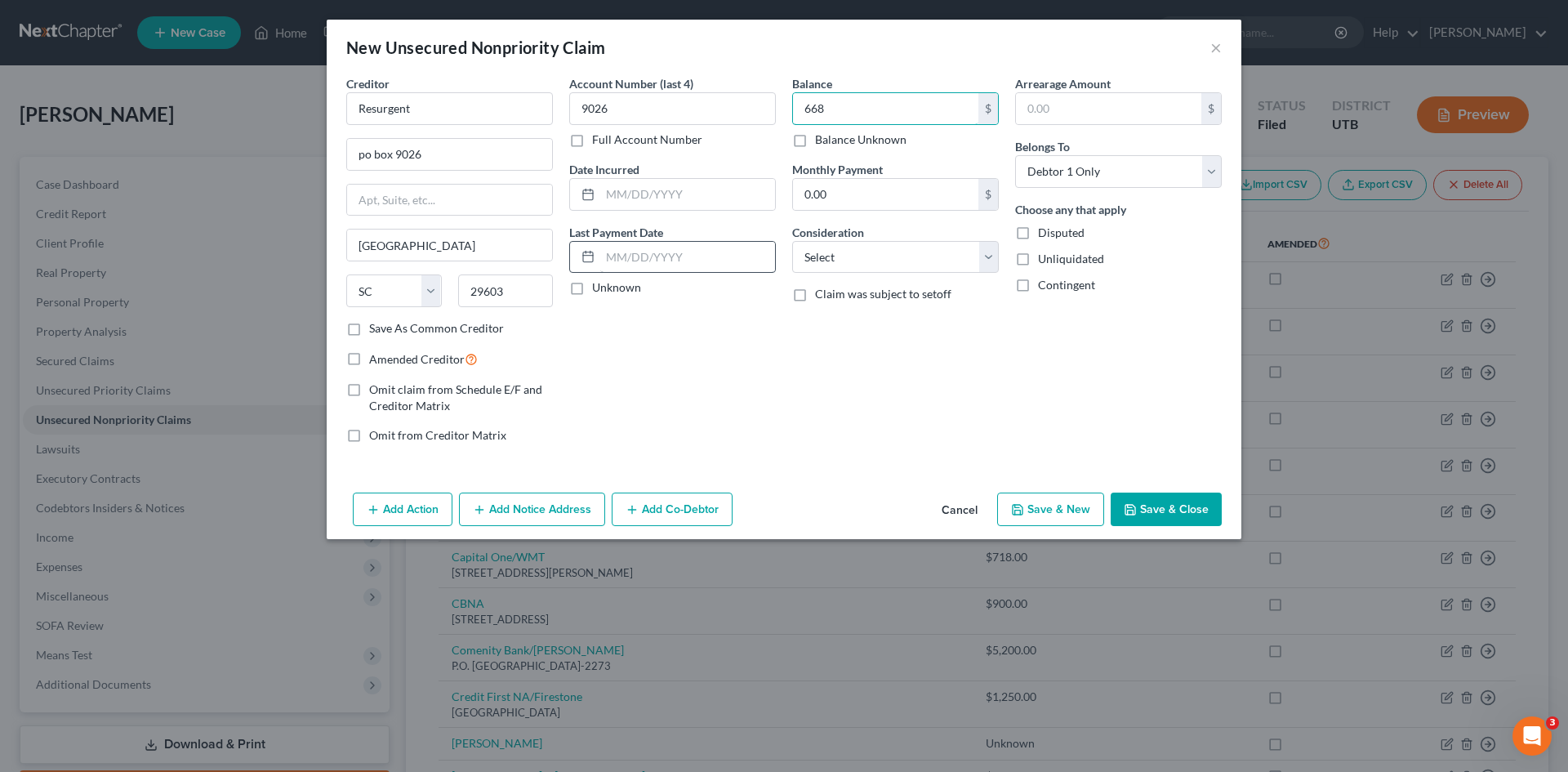
type input "668"
click at [652, 262] on input "text" at bounding box center [688, 257] width 175 height 31
click at [1040, 505] on button "Save & New" at bounding box center [1051, 510] width 107 height 35
select select "0"
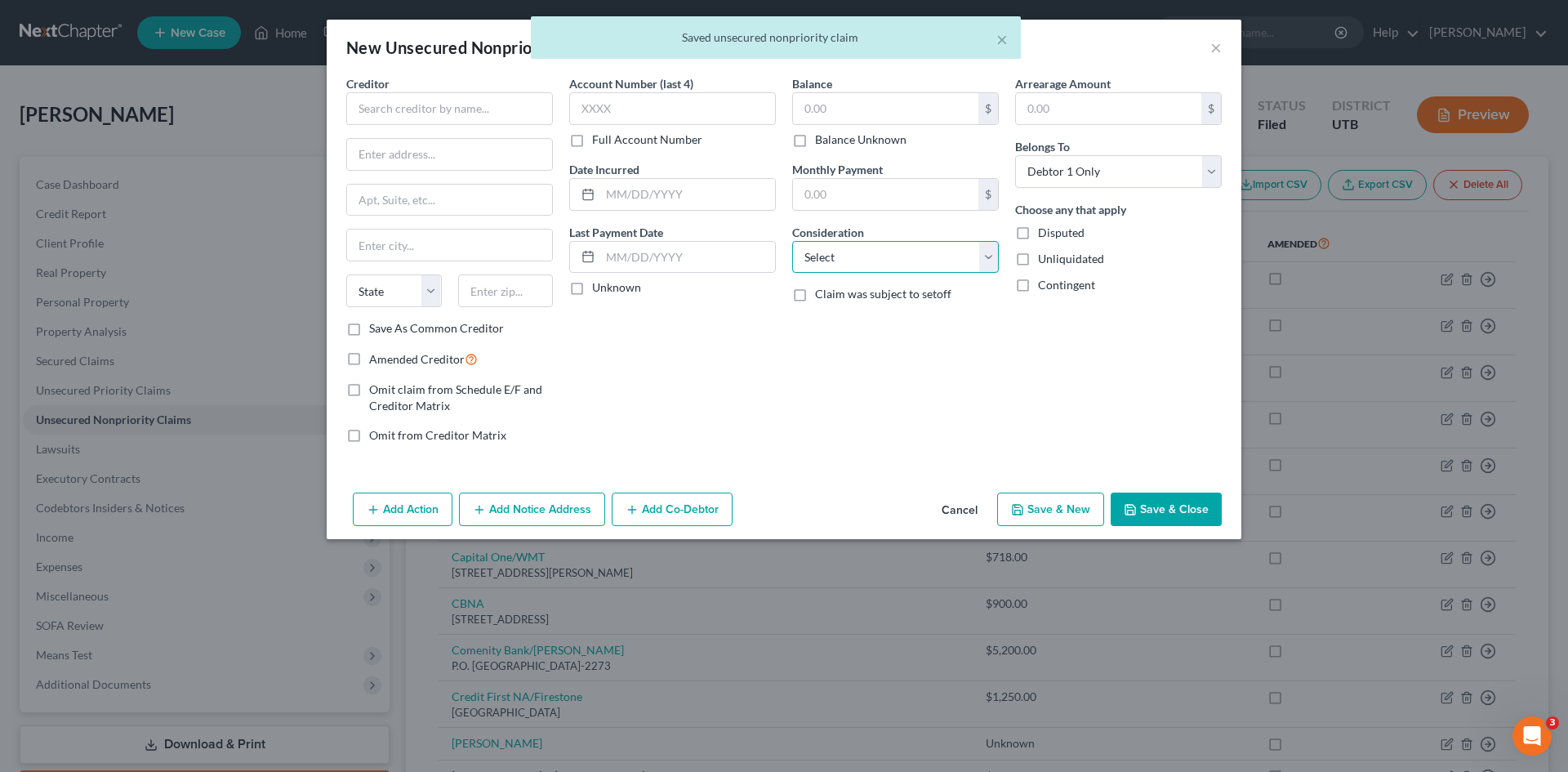
click at [832, 261] on select "Select Cable / Satellite Services Collection Agency Credit Card Debt Debt Couns…" at bounding box center [895, 257] width 206 height 33
select select "2"
click at [792, 241] on select "Select Cable / Satellite Services Collection Agency Credit Card Debt Debt Couns…" at bounding box center [895, 257] width 206 height 33
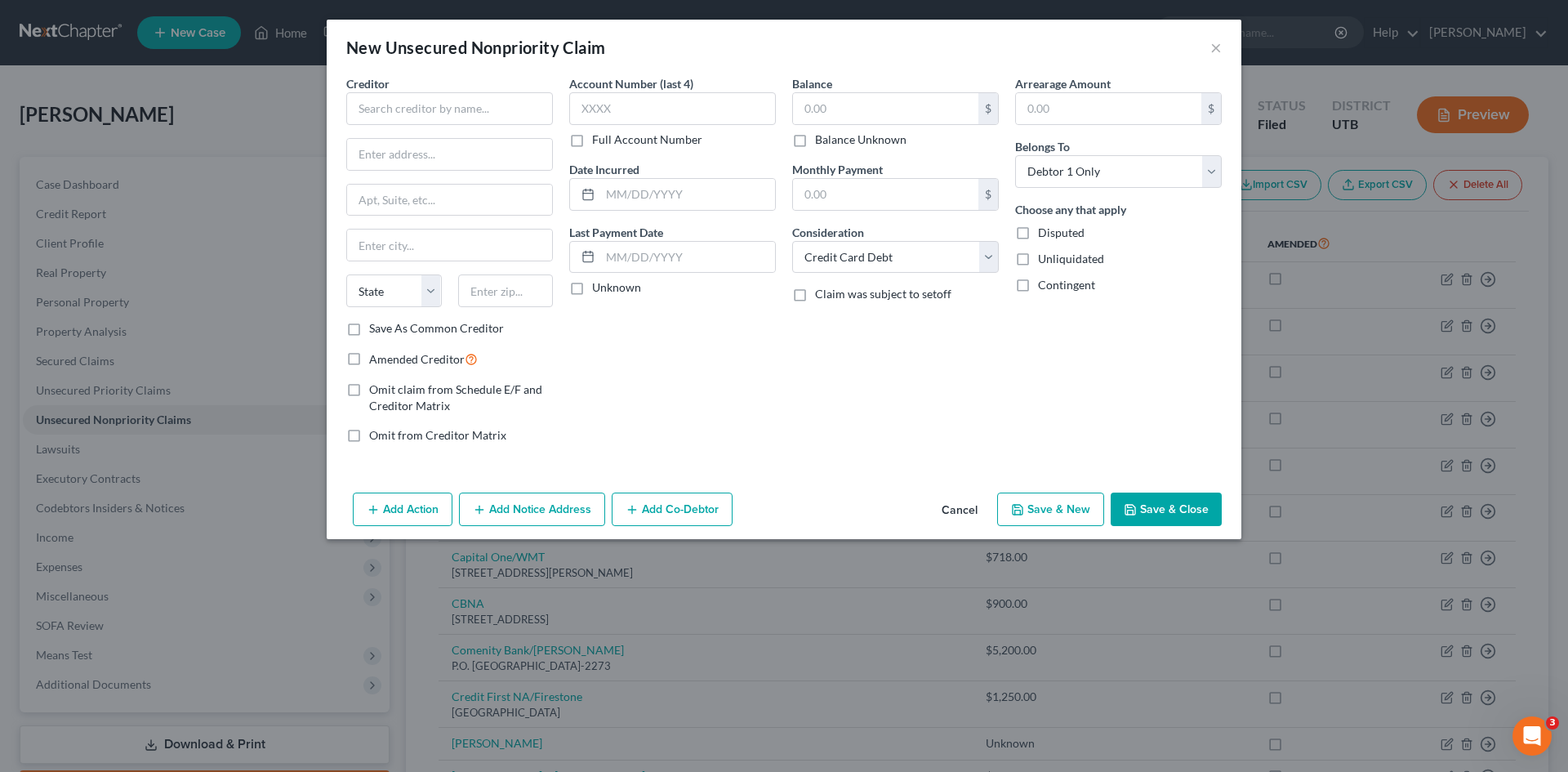
click at [1050, 507] on button "Save & New" at bounding box center [1051, 510] width 107 height 35
click at [1210, 52] on button "×" at bounding box center [1216, 48] width 12 height 20
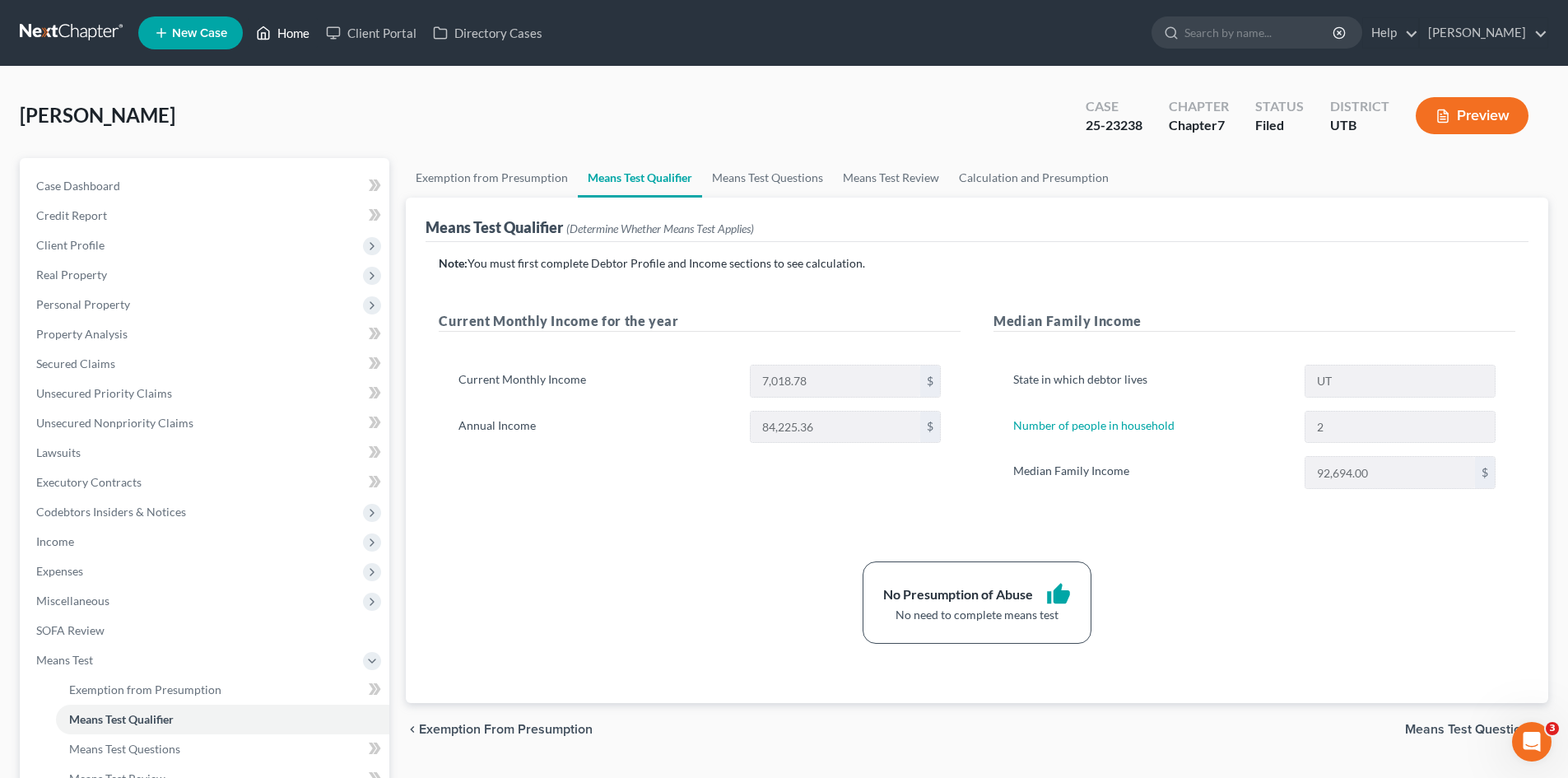
click at [287, 39] on link "Home" at bounding box center [283, 33] width 70 height 30
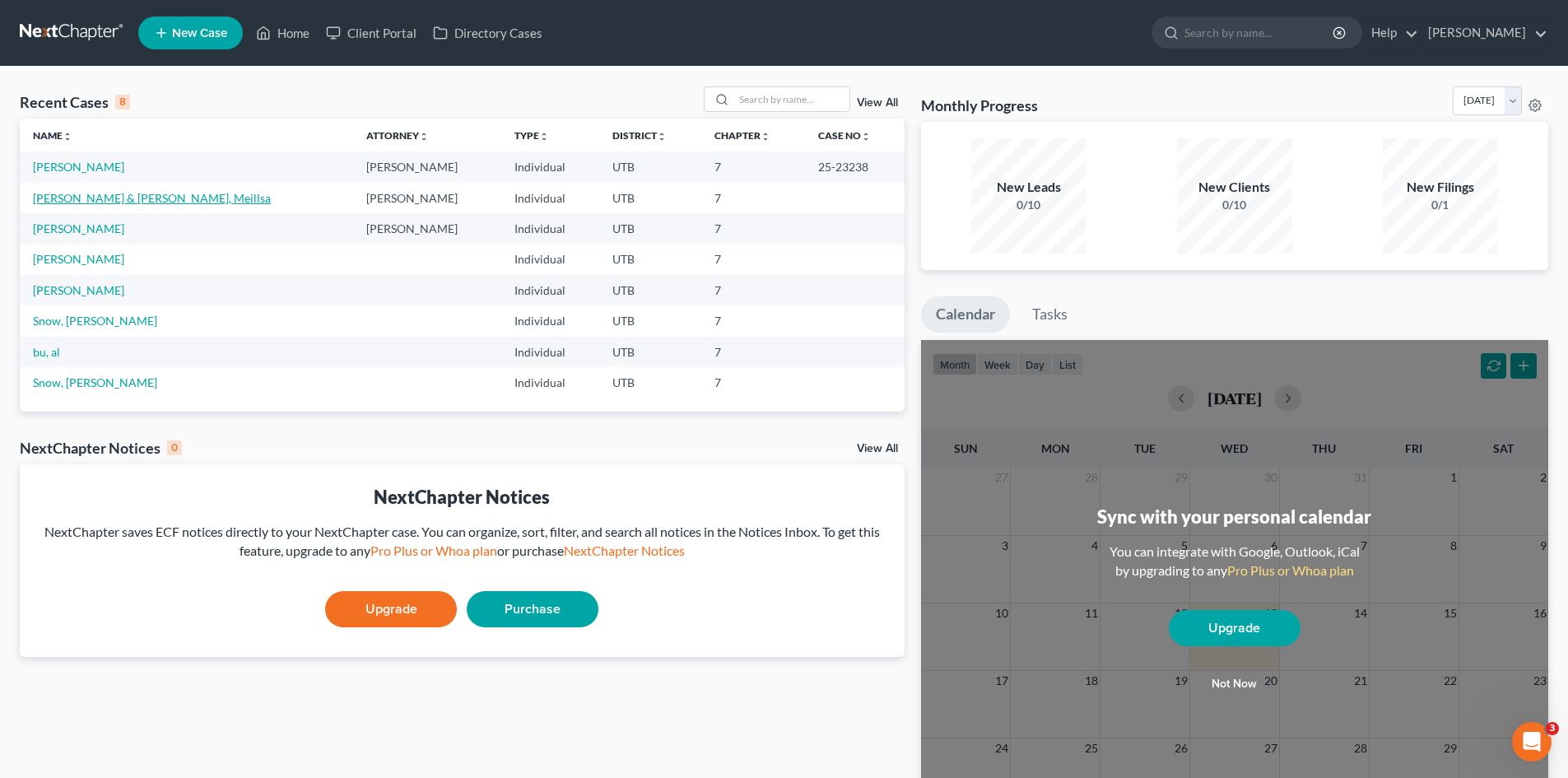
click at [101, 194] on link "[PERSON_NAME] & [PERSON_NAME], Meillsa" at bounding box center [152, 198] width 238 height 14
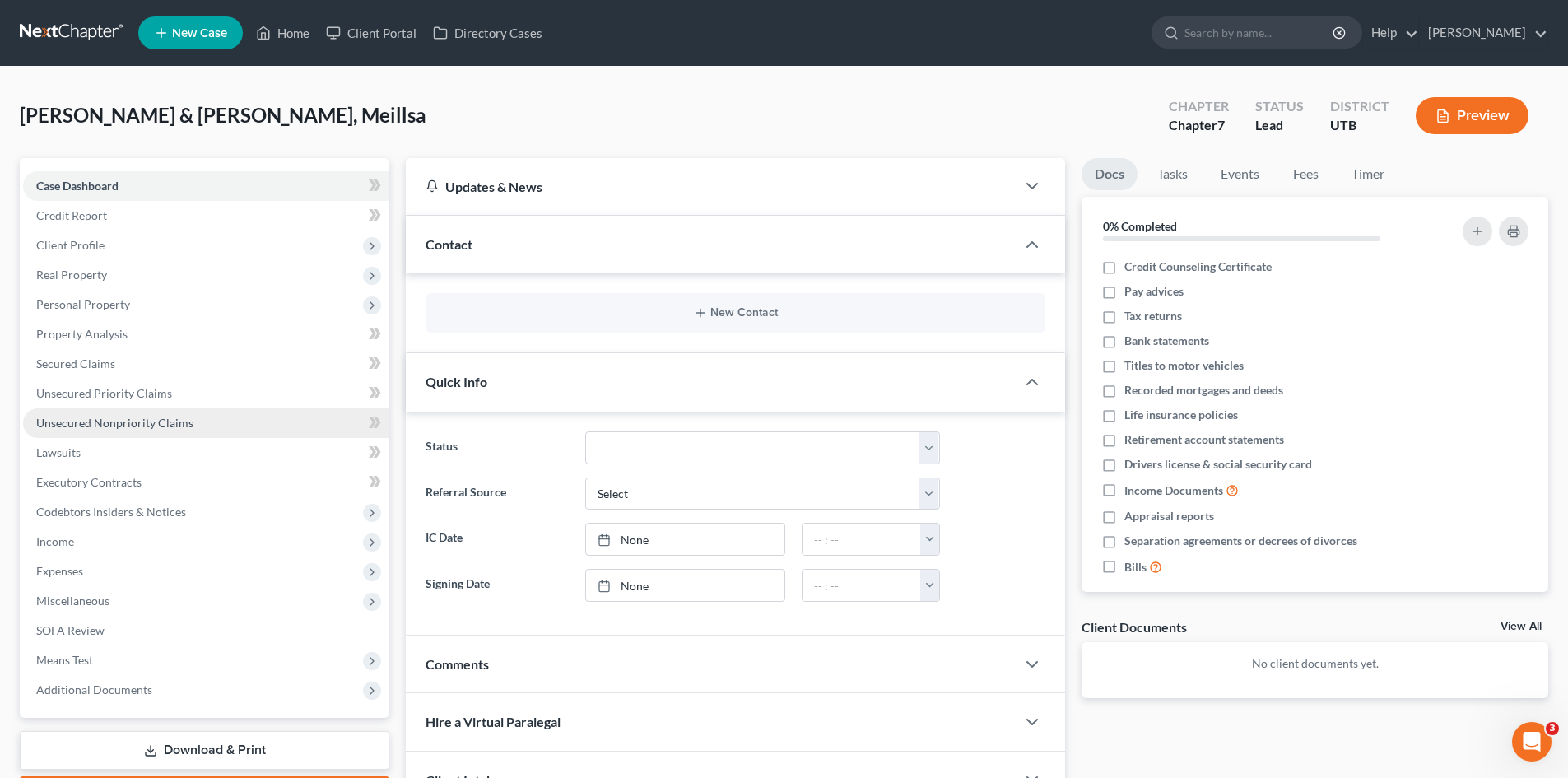
click at [73, 424] on span "Unsecured Nonpriority Claims" at bounding box center [115, 422] width 157 height 14
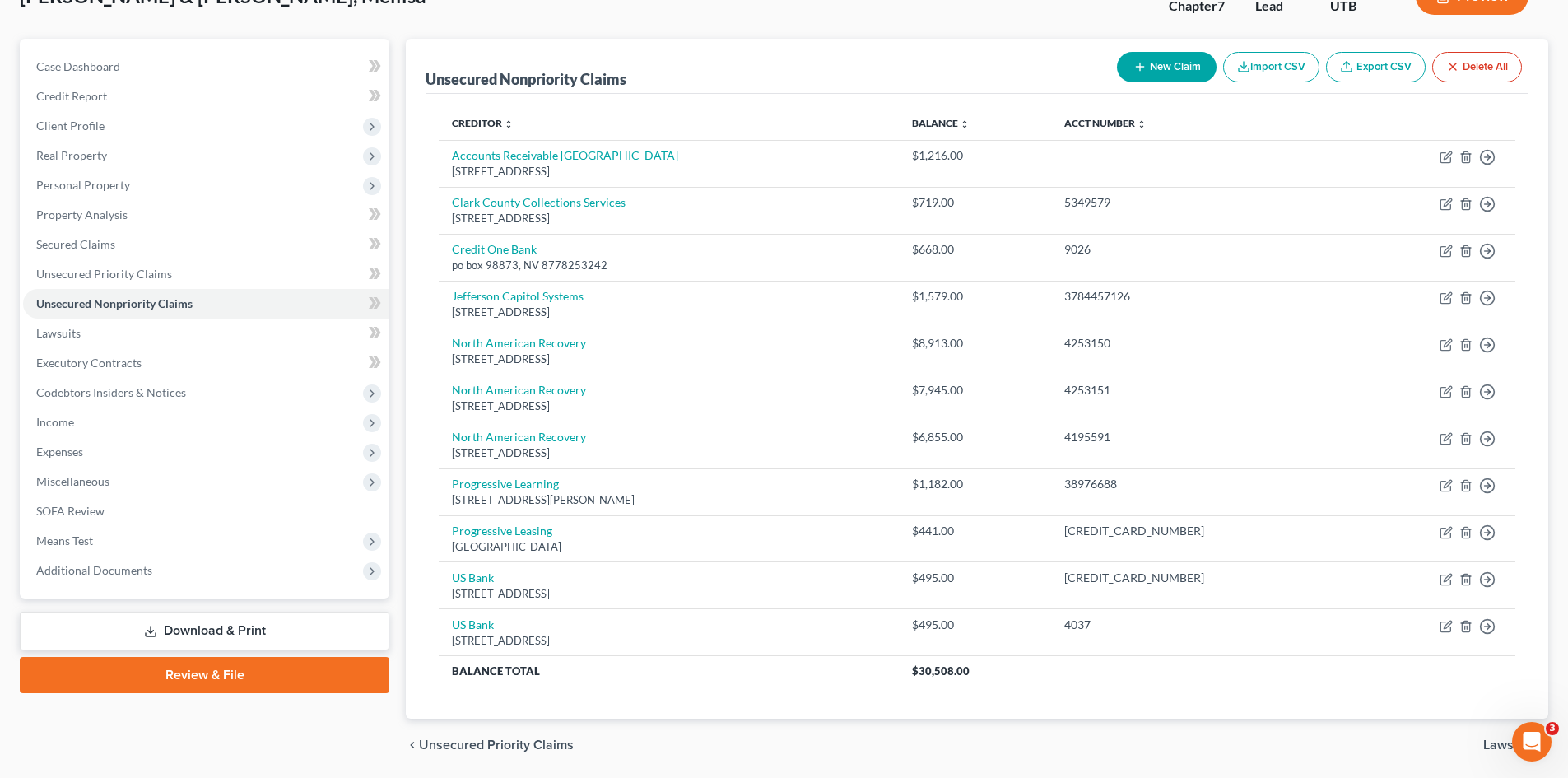
scroll to position [121, 0]
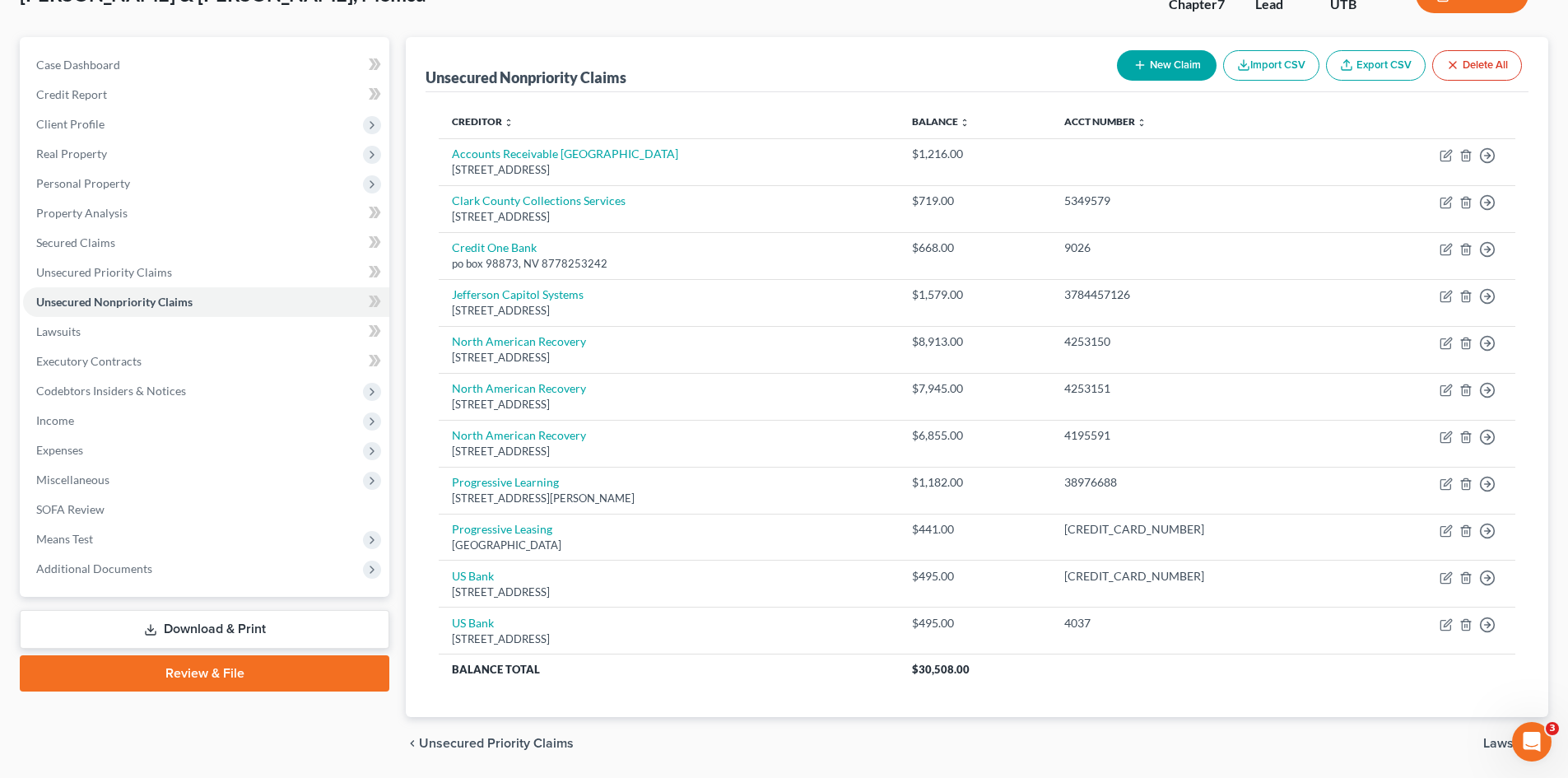
click at [1144, 56] on button "New Claim" at bounding box center [1166, 65] width 100 height 31
select select "2"
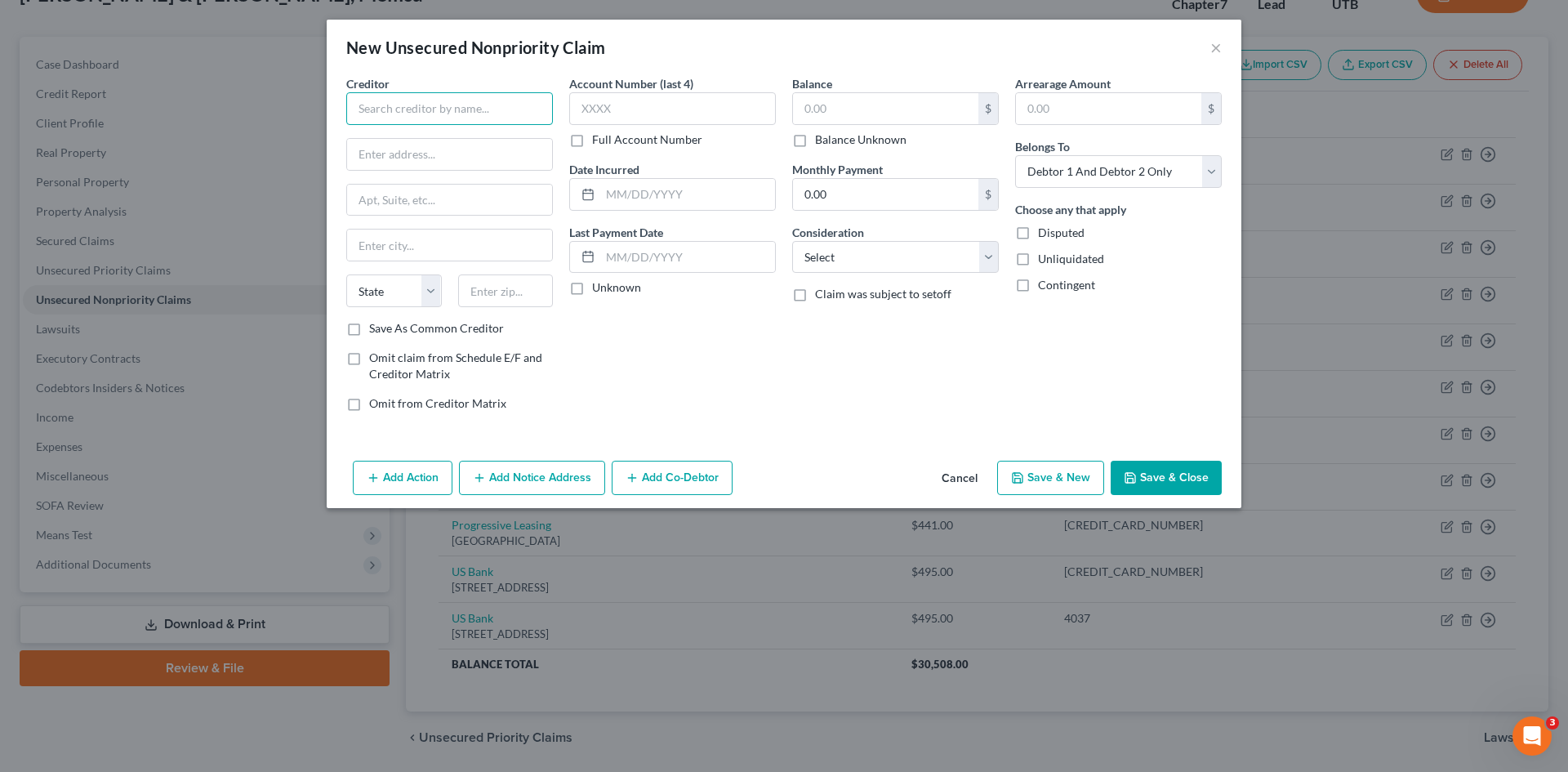
click at [462, 113] on input "text" at bounding box center [450, 109] width 206 height 33
type input "Resurgent"
type input "po box 10466"
click at [409, 244] on input "text" at bounding box center [450, 245] width 205 height 31
type input "Greenvile"
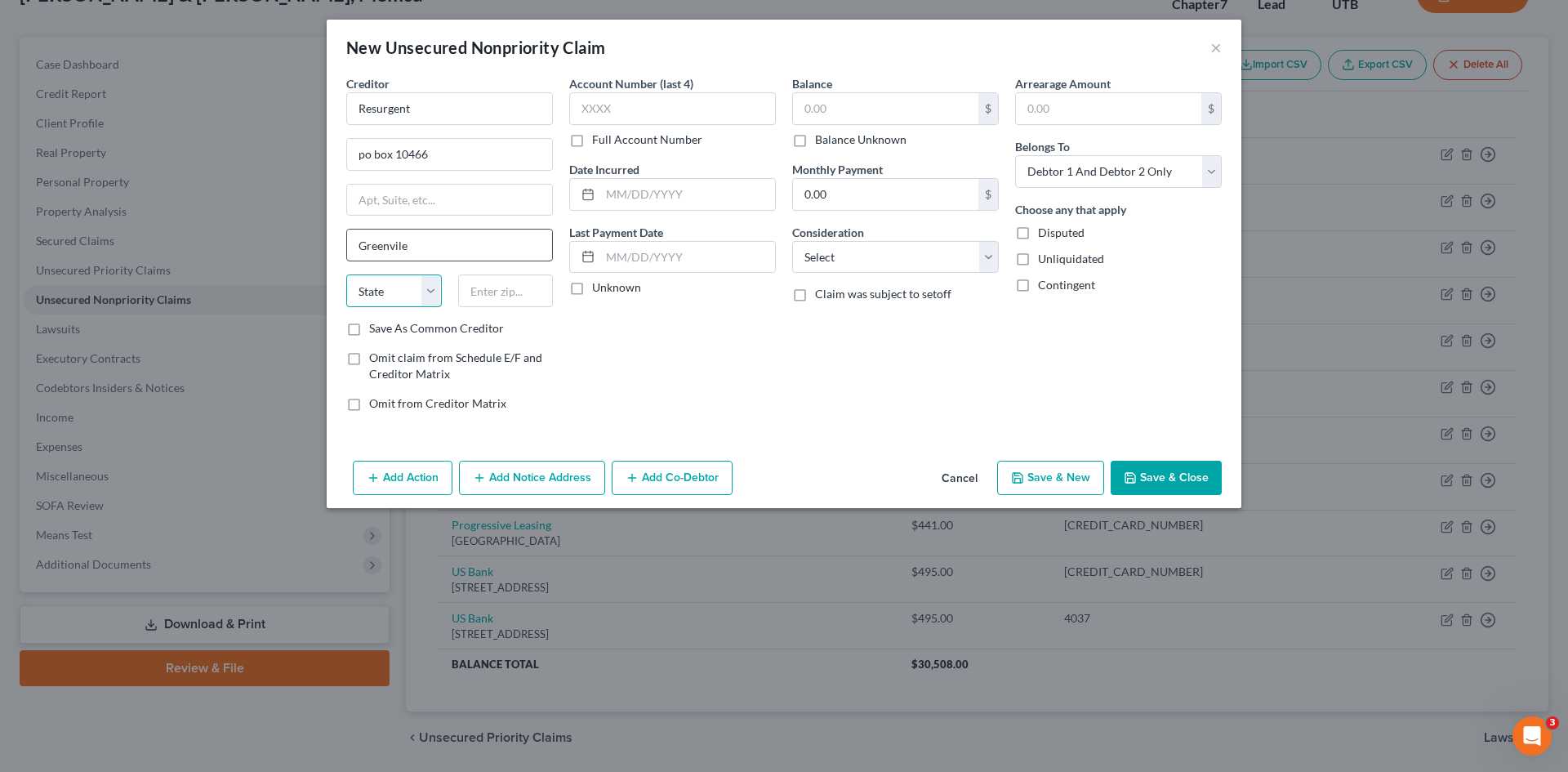
select select "46"
type input "29603"
click at [625, 107] on input "text" at bounding box center [672, 109] width 206 height 33
type input "[GEOGRAPHIC_DATA]"
select select "42"
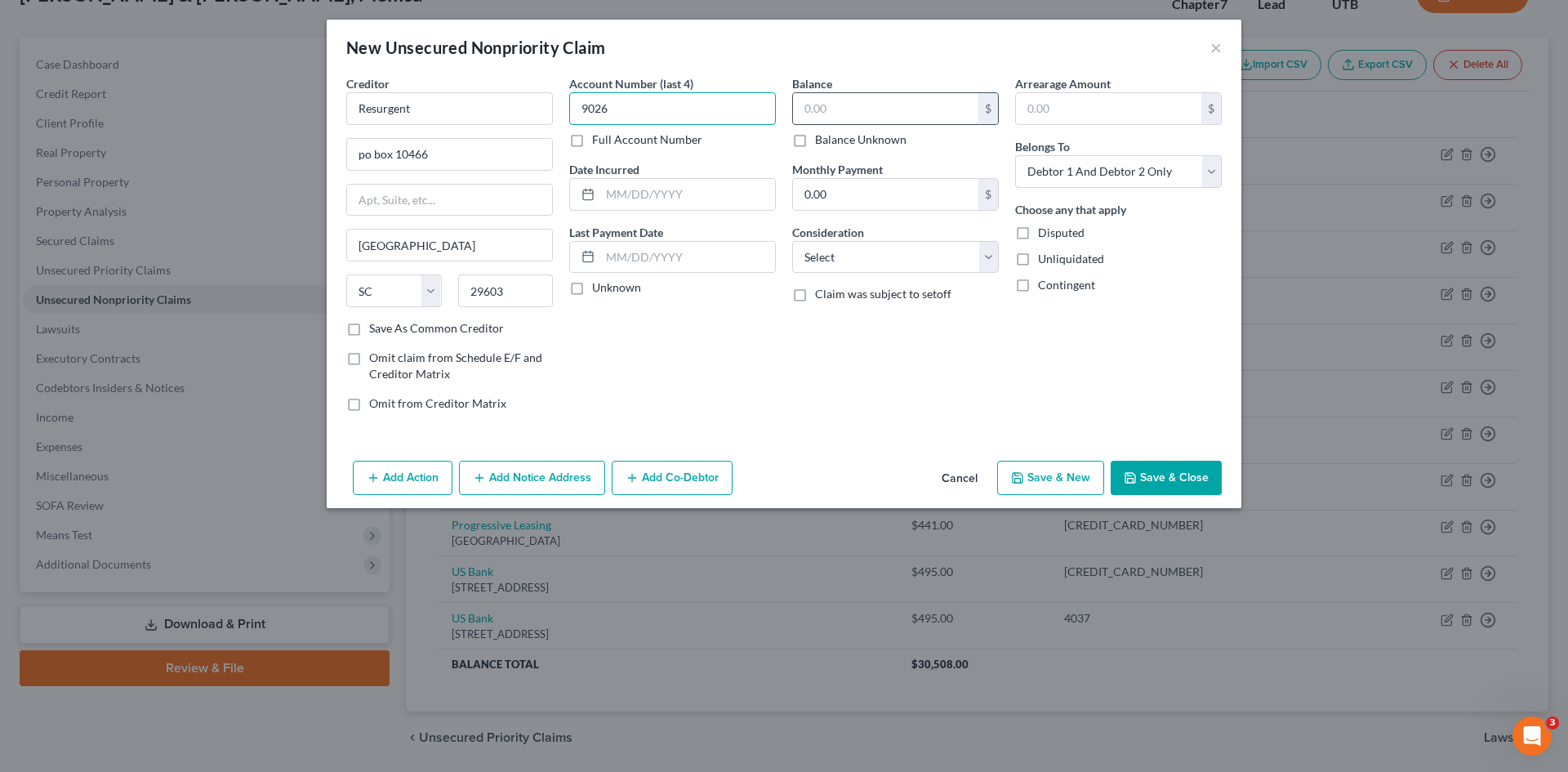
type input "9026"
click at [852, 113] on input "text" at bounding box center [885, 109] width 186 height 31
type input "668"
click at [1144, 475] on button "Save & Close" at bounding box center [1165, 478] width 111 height 35
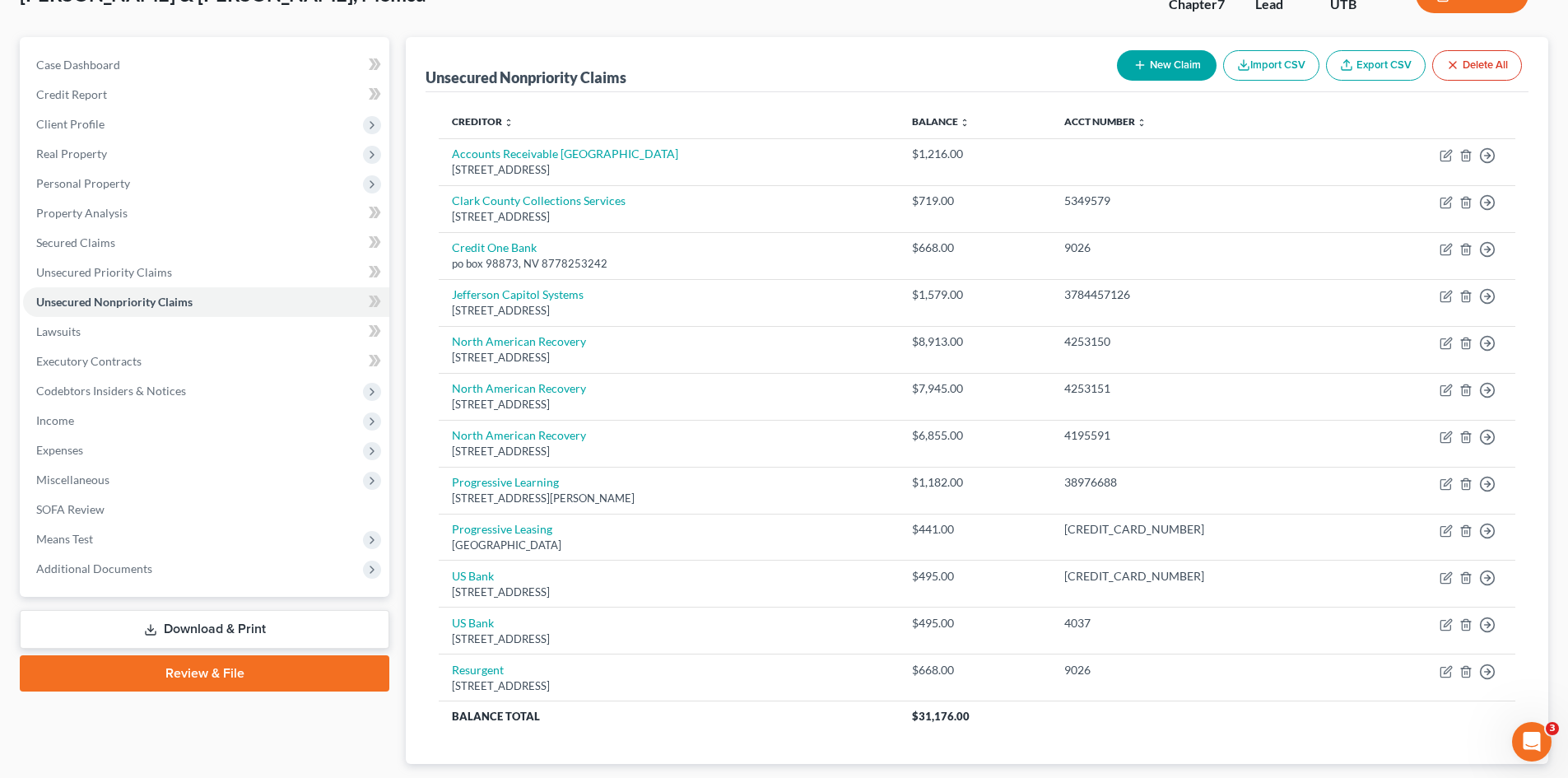
scroll to position [0, 0]
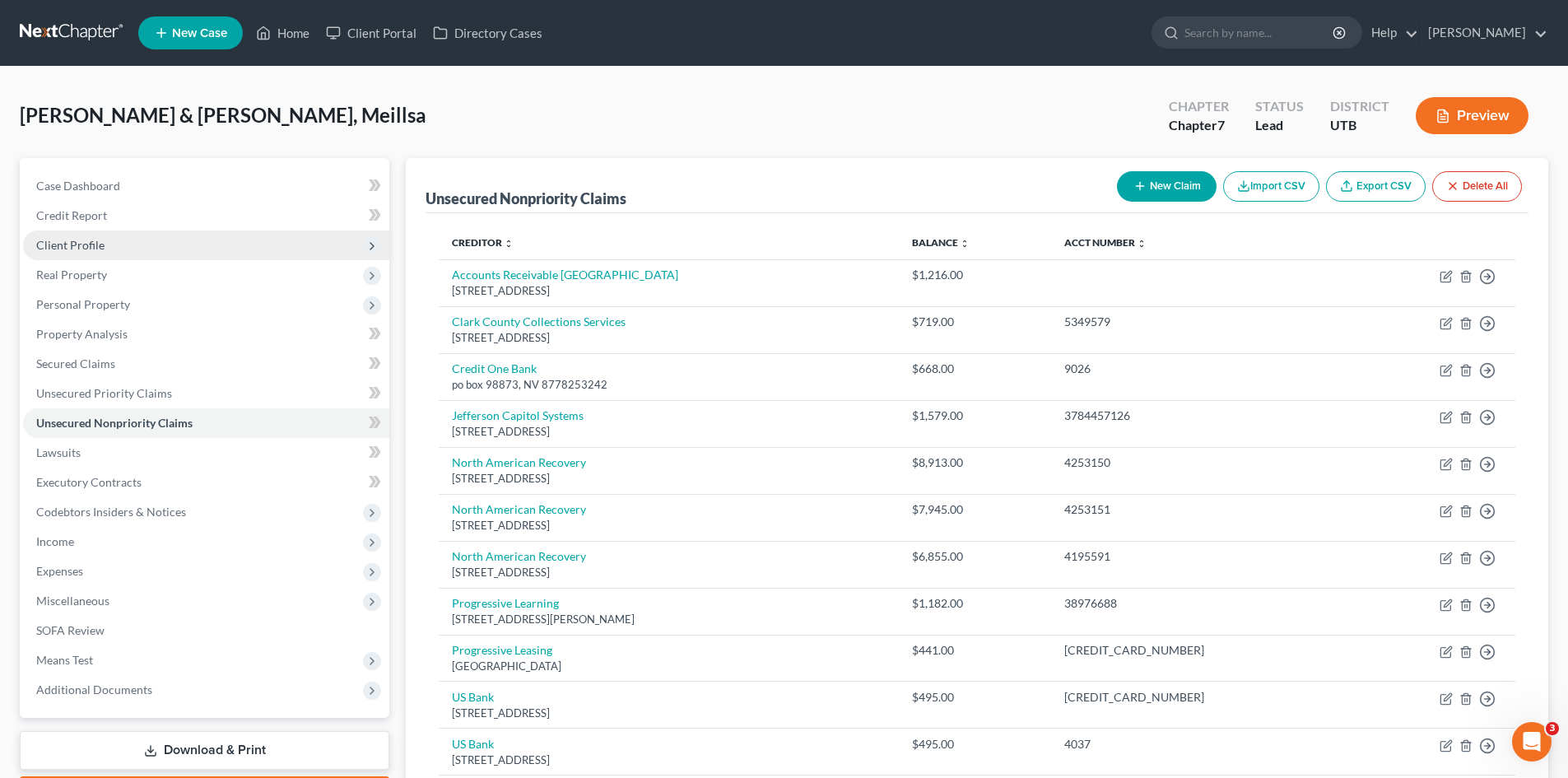
click at [46, 242] on span "Client Profile" at bounding box center [71, 244] width 68 height 14
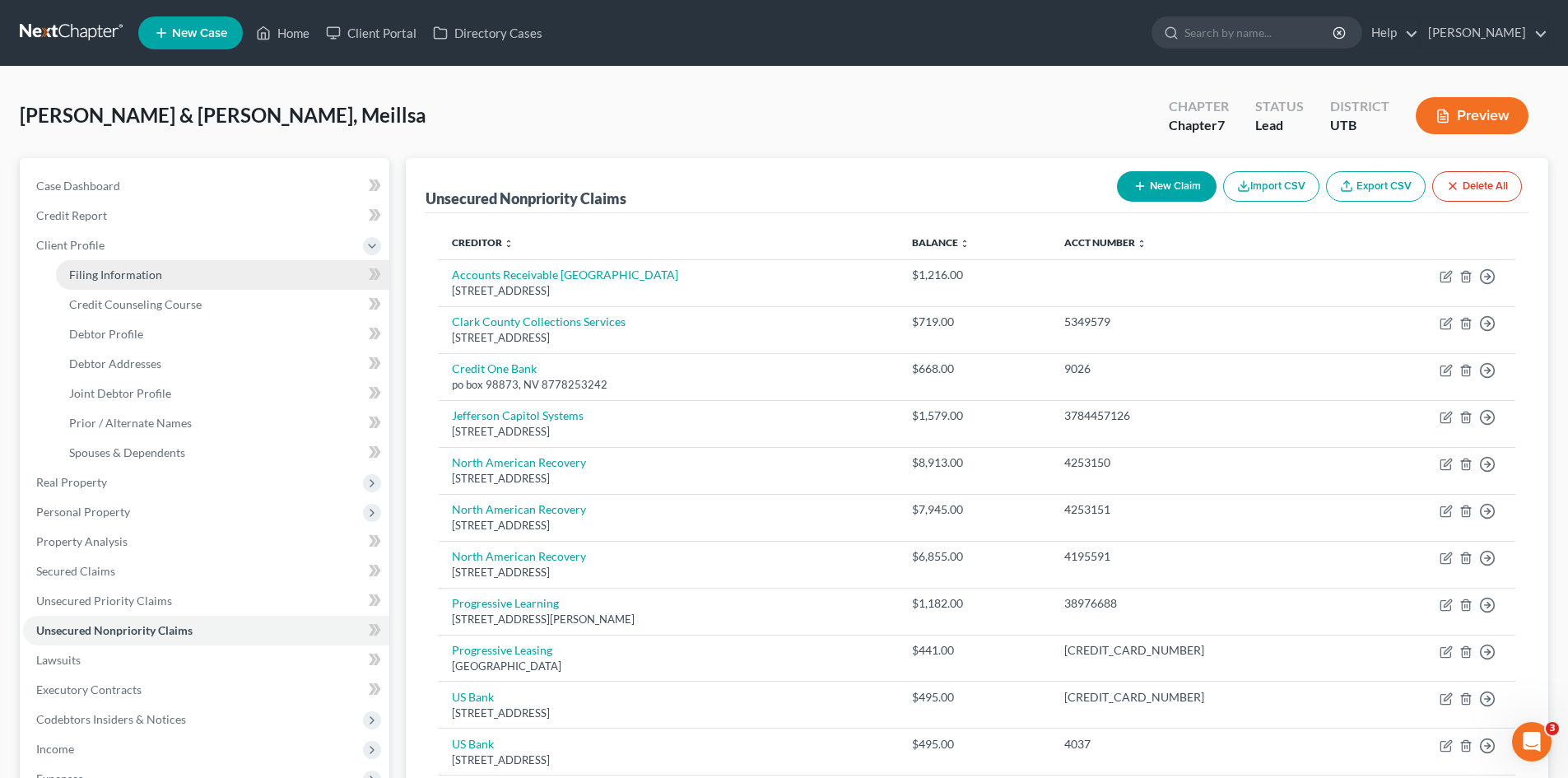
click at [76, 275] on span "Filing Information" at bounding box center [116, 274] width 93 height 14
select select "1"
select select "0"
select select "46"
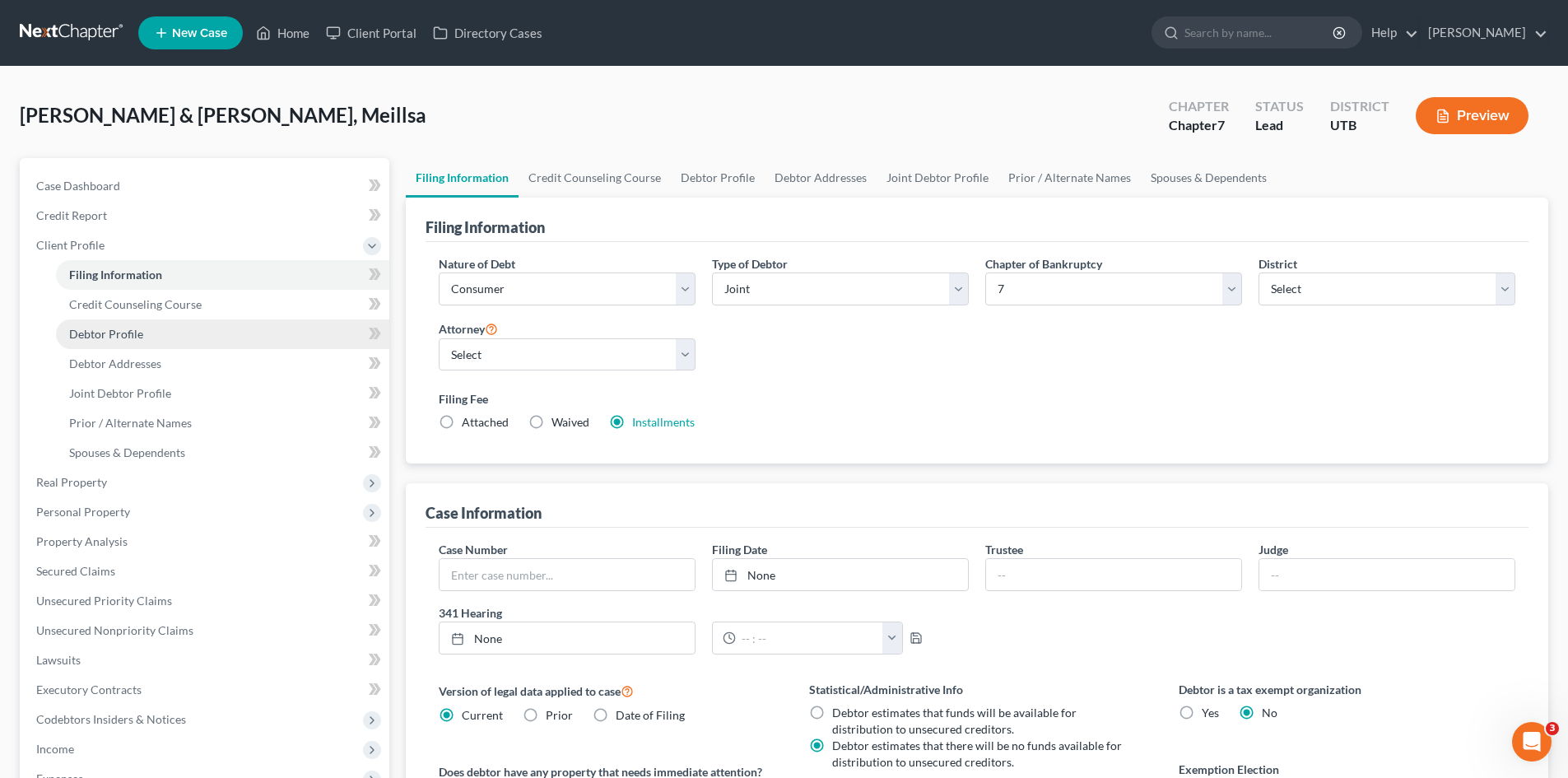
click at [93, 333] on span "Debtor Profile" at bounding box center [106, 333] width 74 height 14
select select "1"
select select "3"
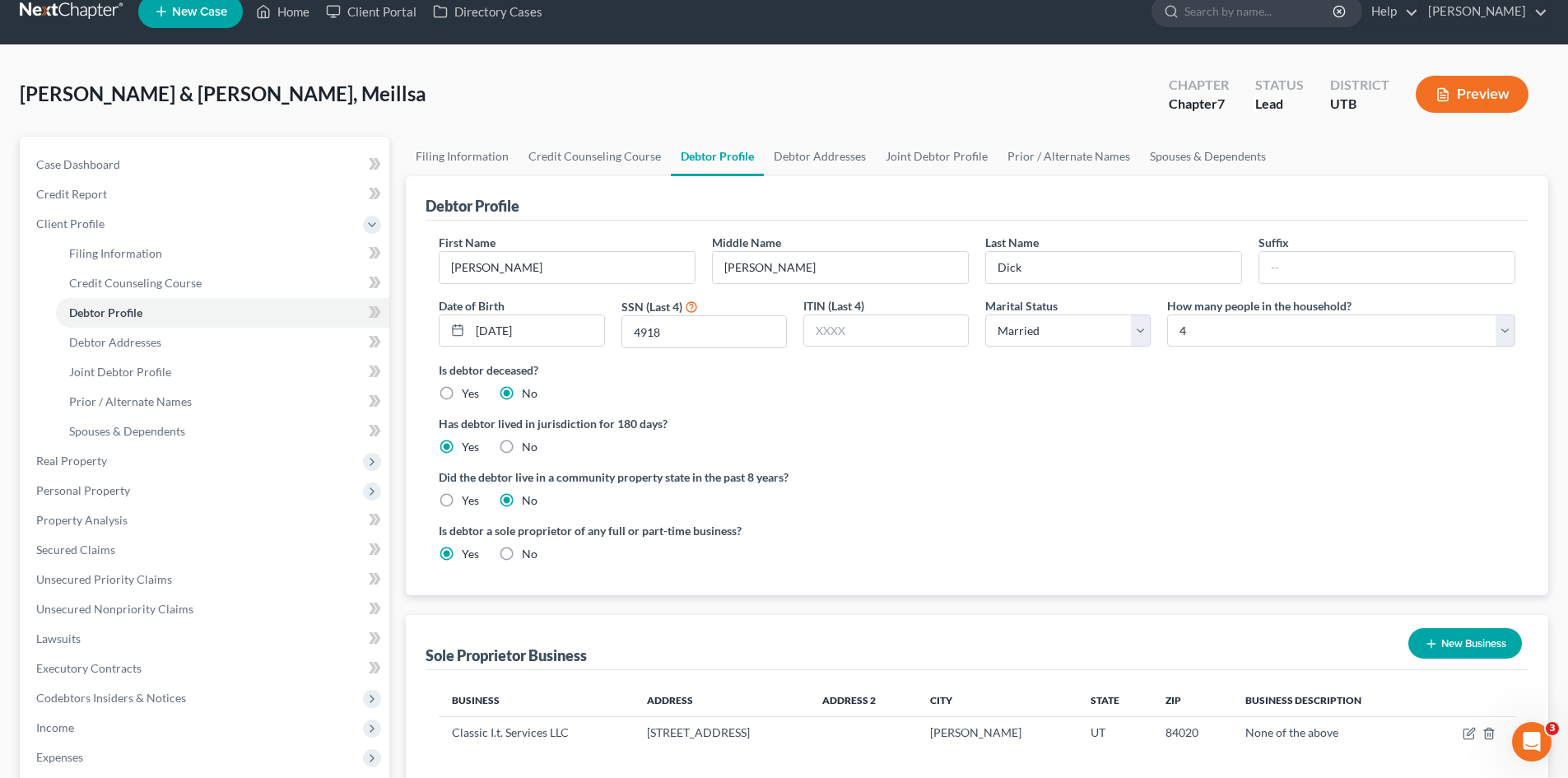
scroll to position [19, 0]
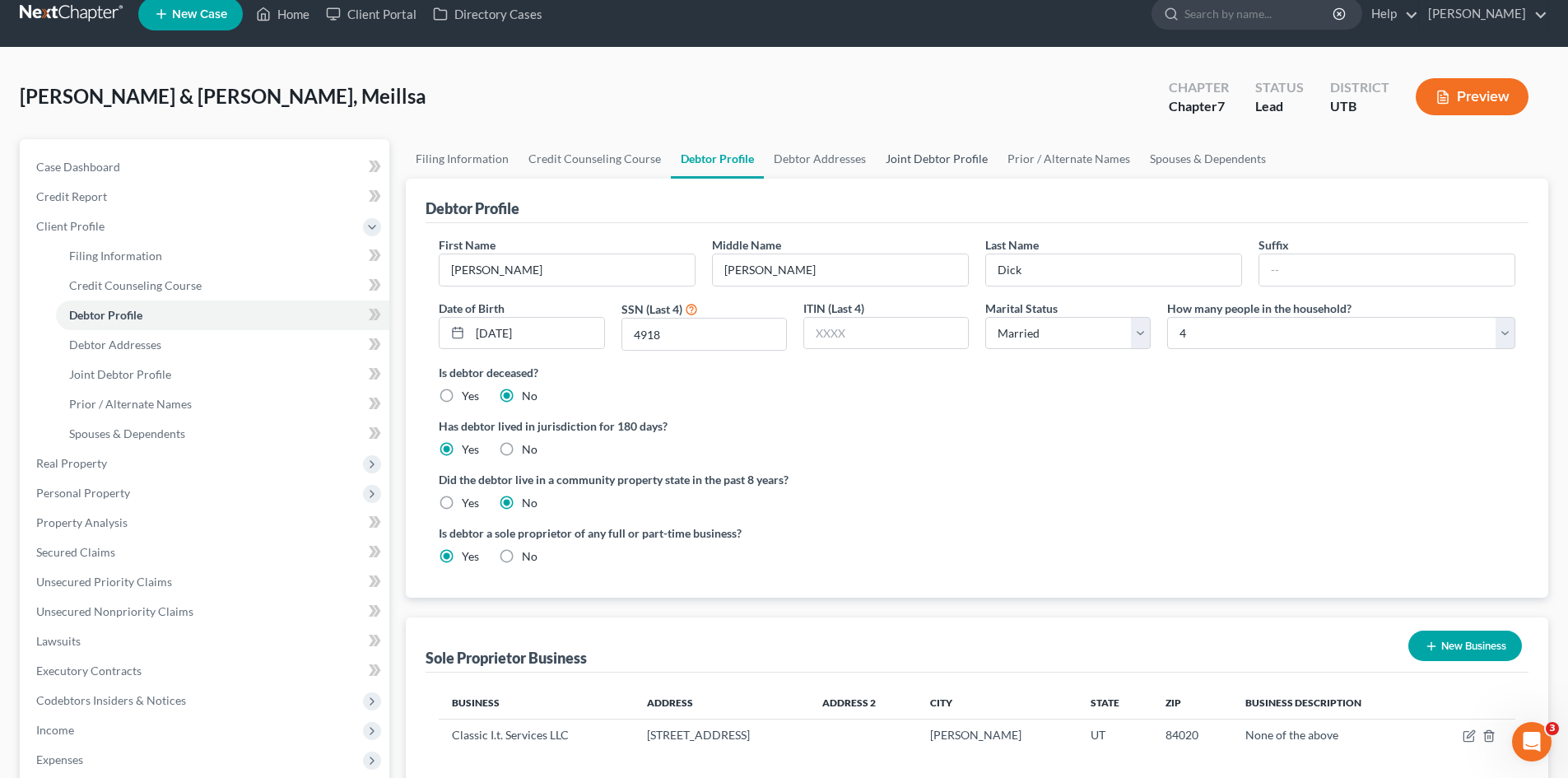
click at [929, 165] on link "Joint Debtor Profile" at bounding box center [936, 159] width 122 height 40
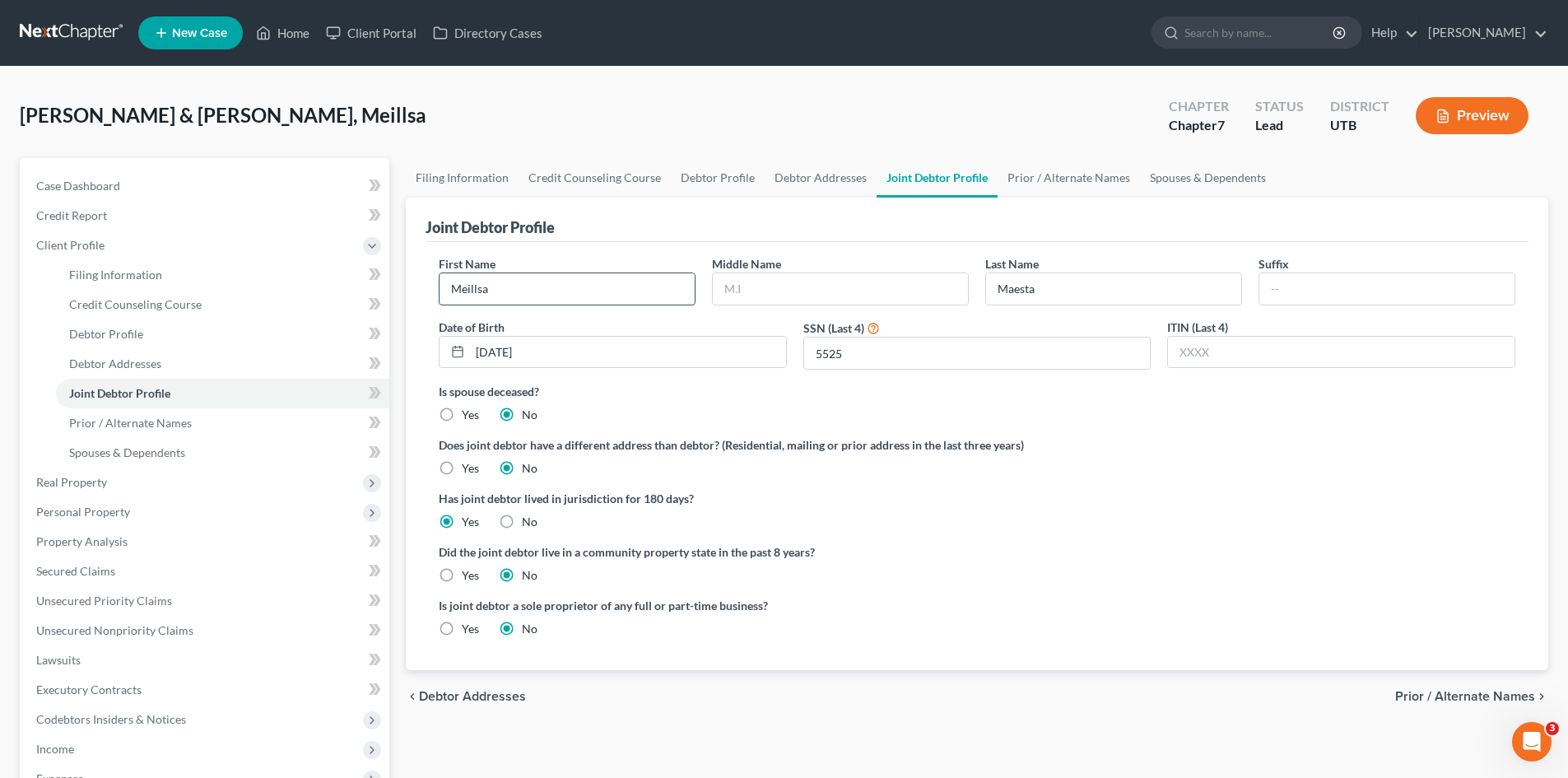
click at [535, 287] on input "Meillsa" at bounding box center [567, 289] width 255 height 32
type input "[PERSON_NAME]"
click at [740, 292] on input "text" at bounding box center [840, 289] width 255 height 32
type input "[PERSON_NAME]"
click at [1041, 290] on input "Maesta" at bounding box center [1113, 289] width 255 height 32
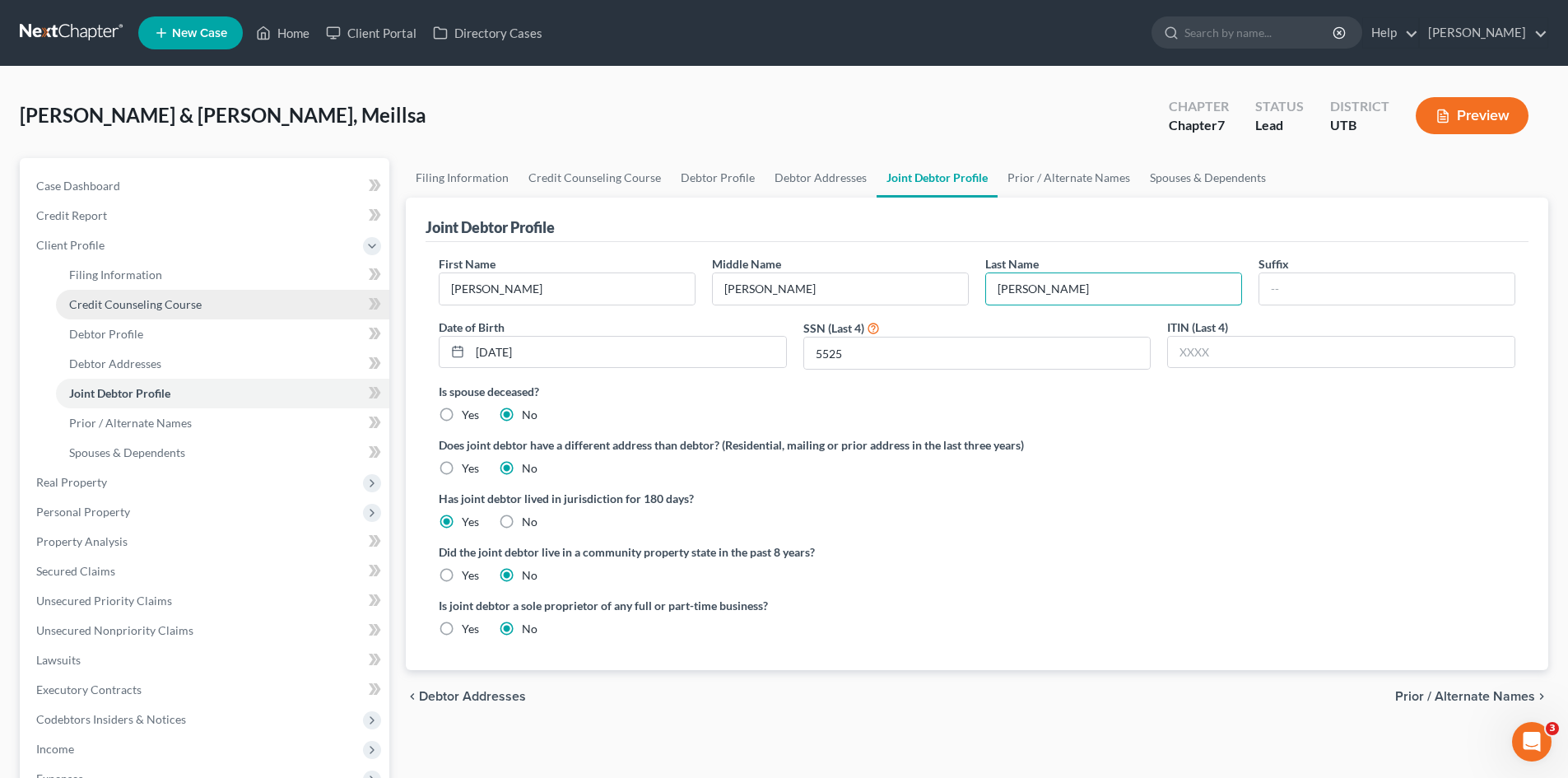
type input "[PERSON_NAME]"
click at [152, 304] on span "Credit Counseling Course" at bounding box center [135, 303] width 132 height 14
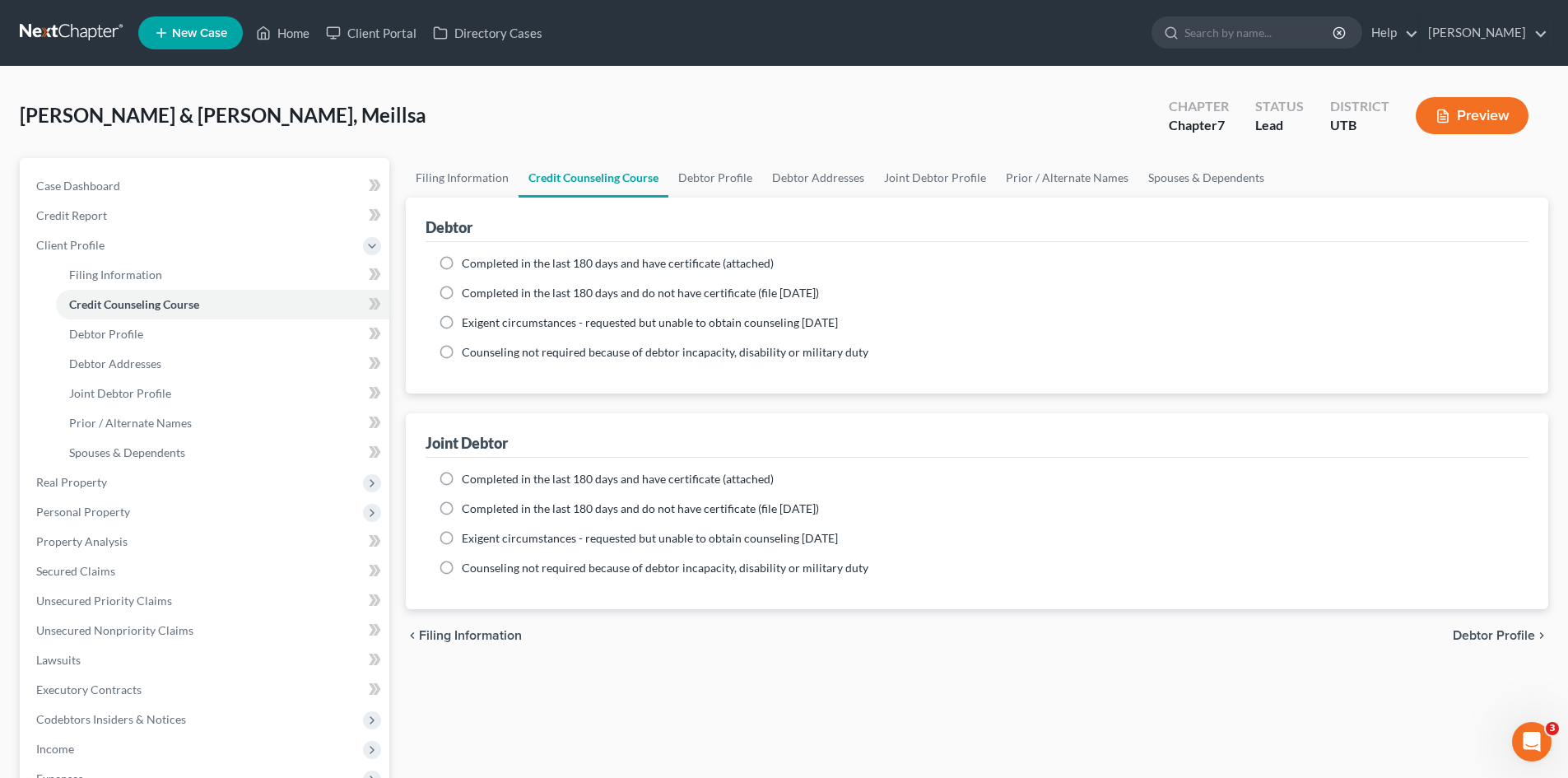
click at [461, 478] on label "Completed in the last 180 days and have certificate (attached)" at bounding box center [617, 479] width 312 height 17
click at [468, 478] on input "Completed in the last 180 days and have certificate (attached)" at bounding box center [473, 475] width 11 height 11
radio input "true"
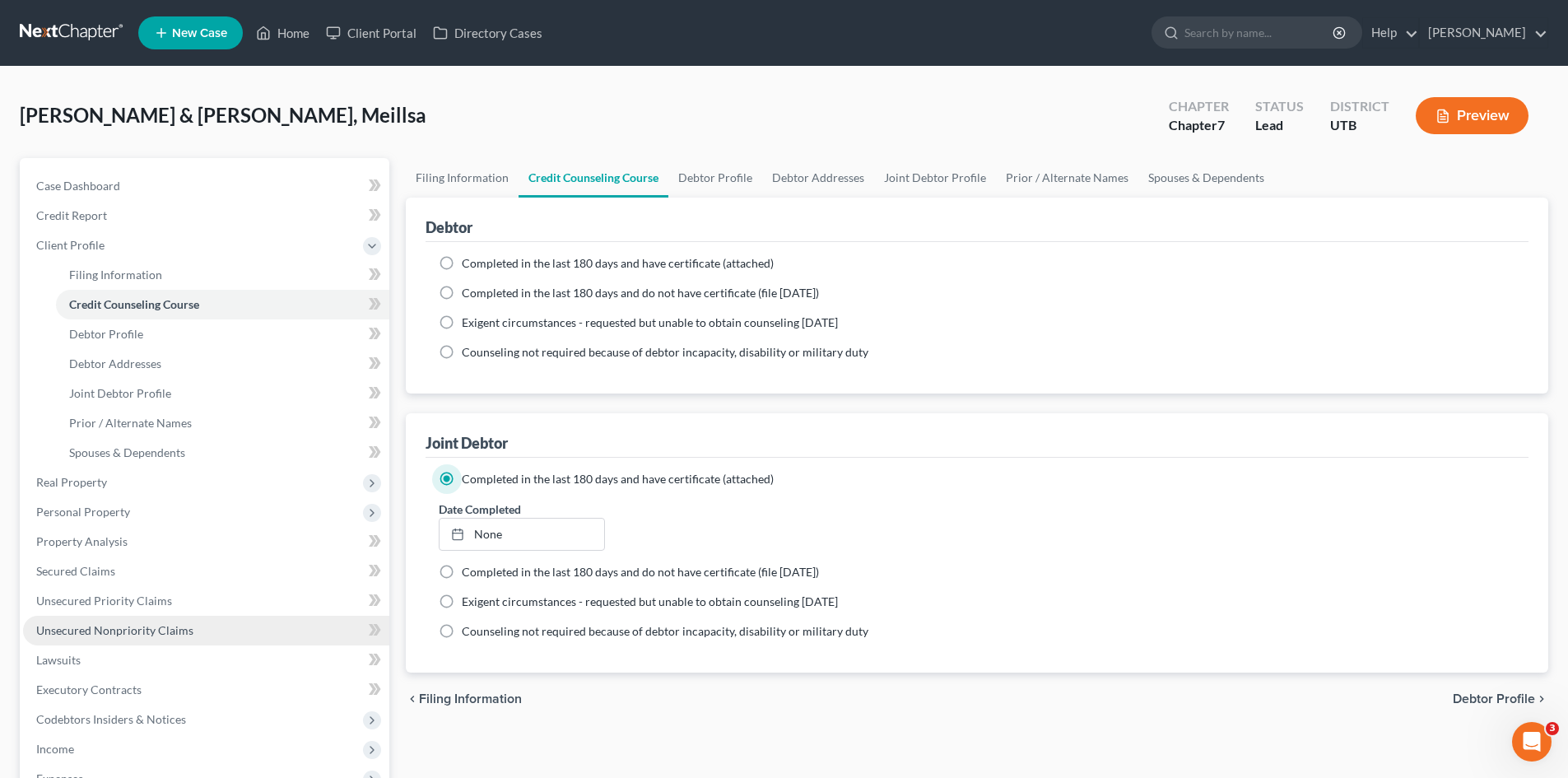
click at [94, 629] on span "Unsecured Nonpriority Claims" at bounding box center [115, 629] width 157 height 14
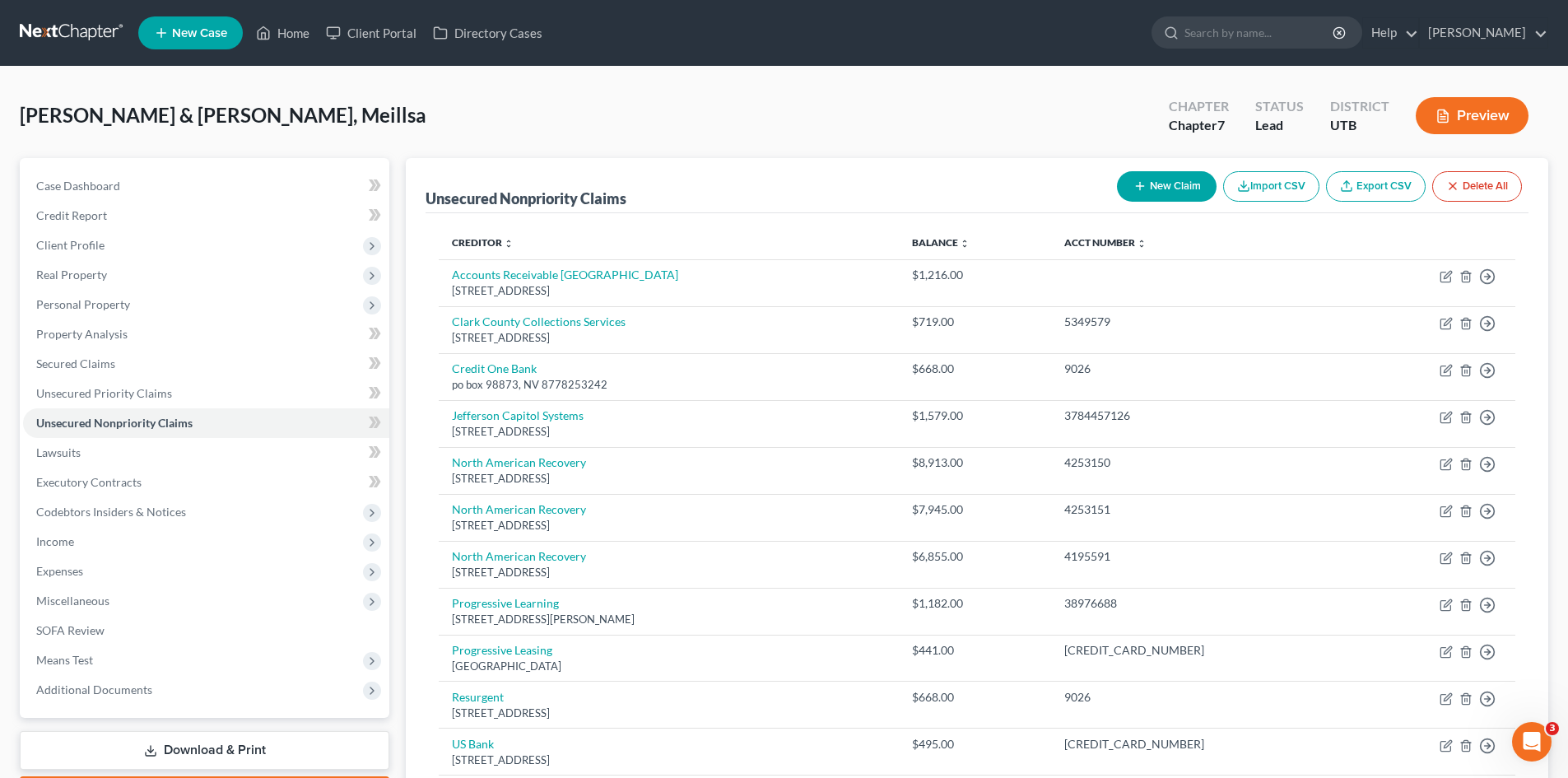
click at [1175, 180] on button "New Claim" at bounding box center [1166, 186] width 100 height 31
select select "2"
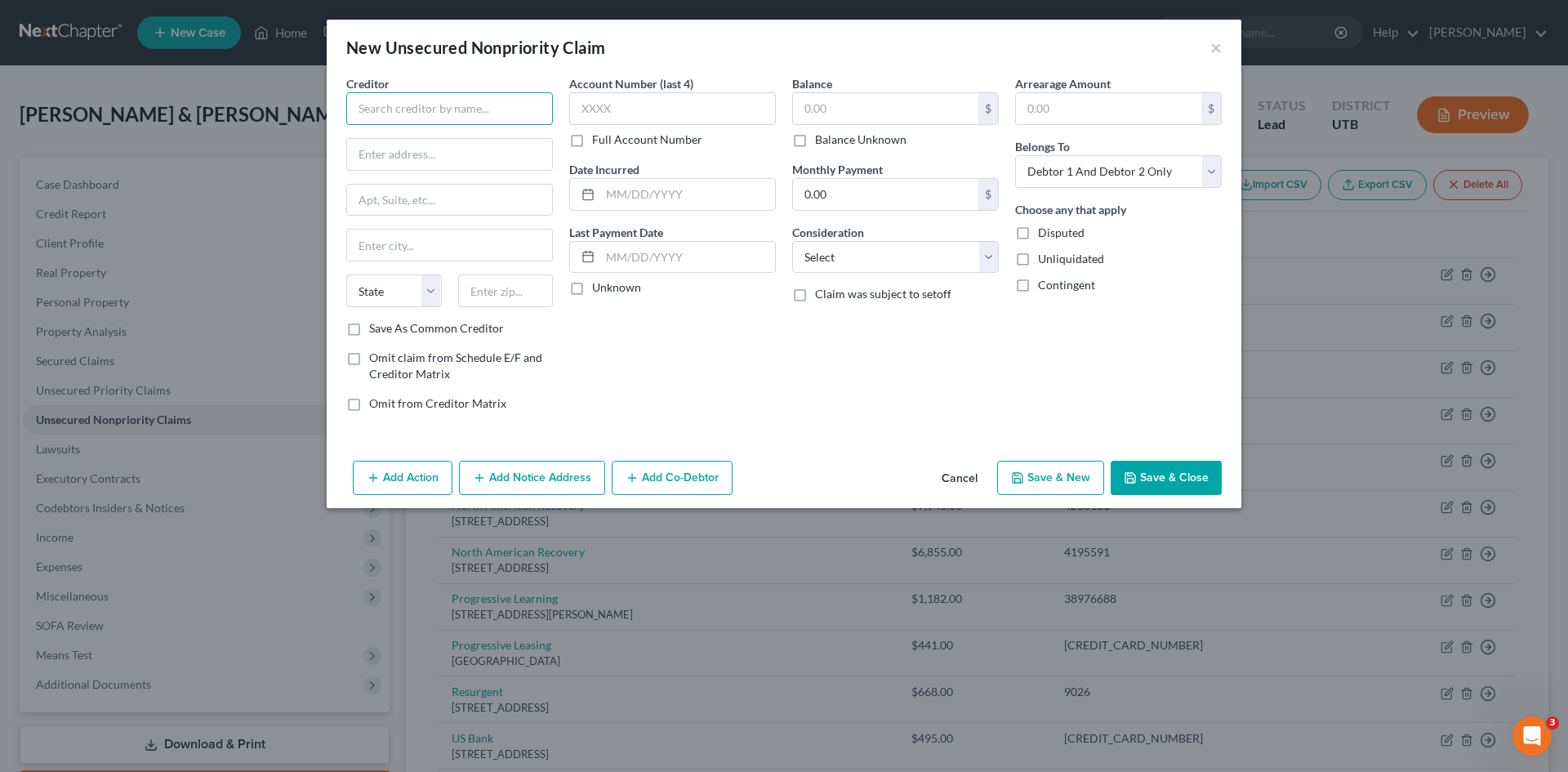
click at [440, 113] on input "text" at bounding box center [450, 109] width 206 height 33
type input "American United"
click at [814, 115] on input "text" at bounding box center [885, 109] width 186 height 31
type input "176"
click at [618, 107] on input "text" at bounding box center [672, 109] width 206 height 33
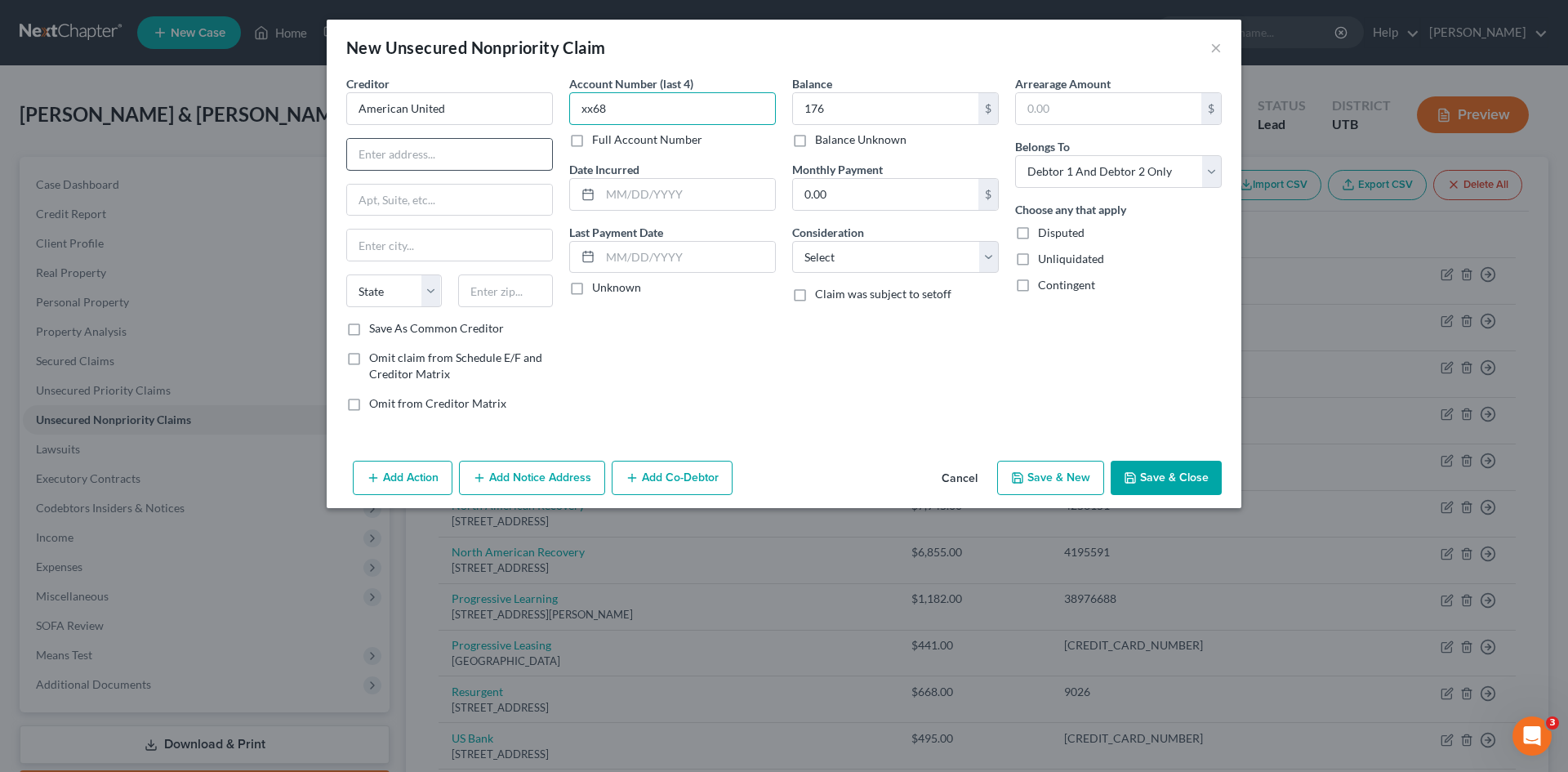
type input "xx68"
click at [445, 146] on input "text" at bounding box center [450, 154] width 205 height 31
type input "po box 1030"
click at [402, 247] on input "text" at bounding box center [450, 245] width 205 height 31
type input "West Jordan"
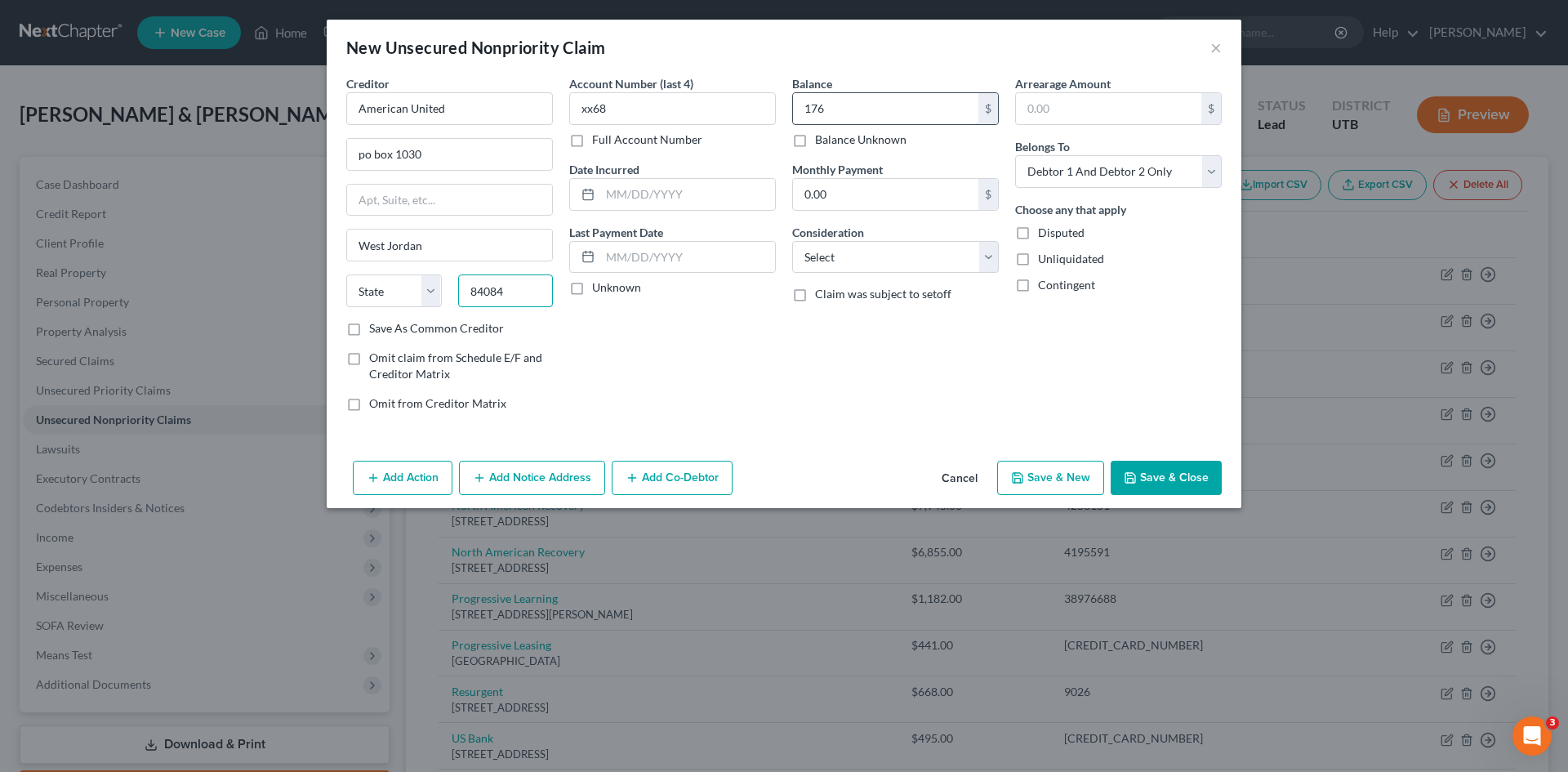
type input "84084"
click at [840, 108] on input "176" at bounding box center [885, 109] width 186 height 31
select select "46"
click at [1157, 479] on button "Save & Close" at bounding box center [1165, 478] width 111 height 35
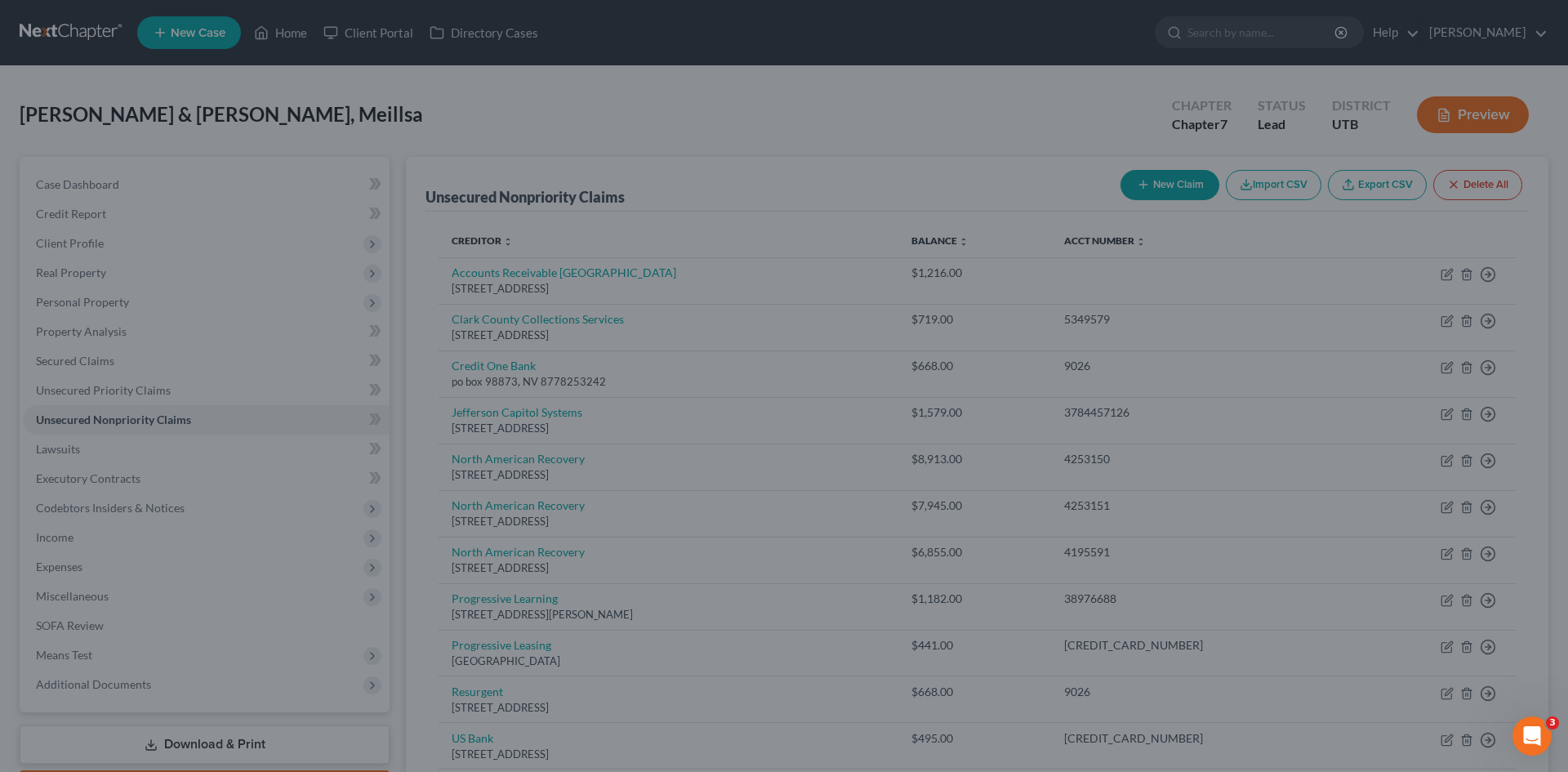
type input "176.00"
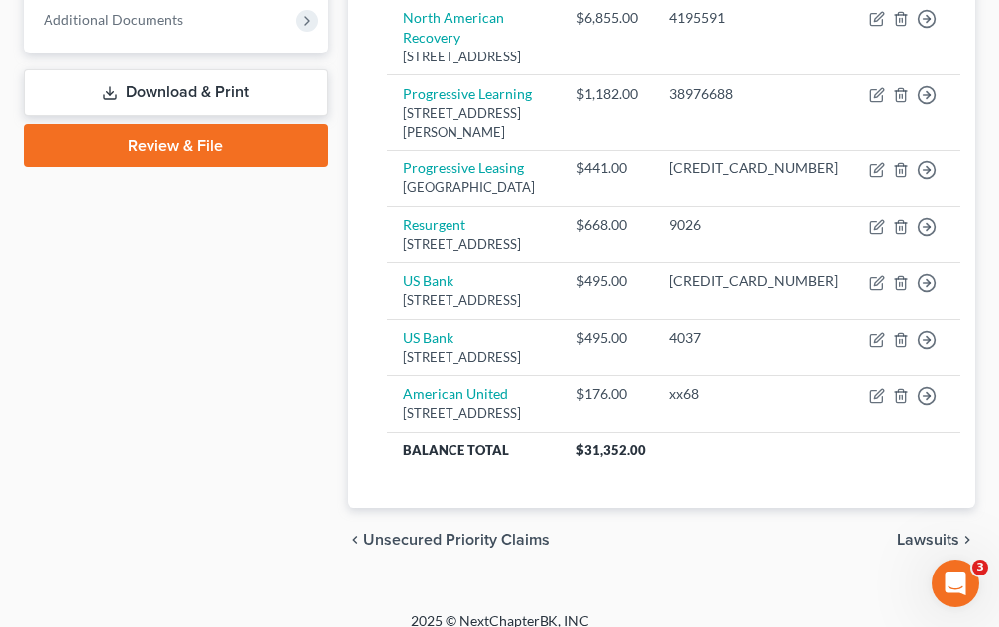
scroll to position [1067, 0]
